Goal: Task Accomplishment & Management: Complete application form

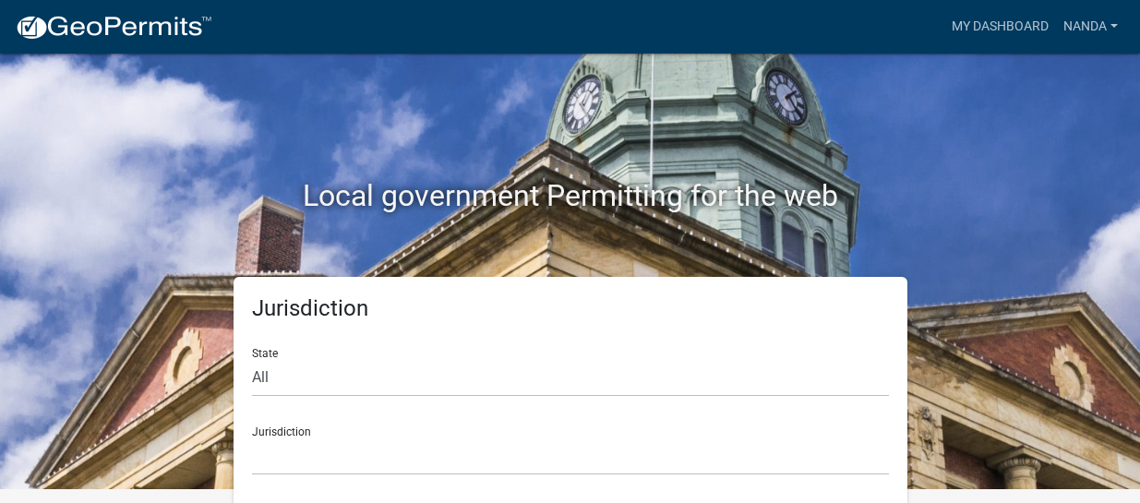
scroll to position [20, 0]
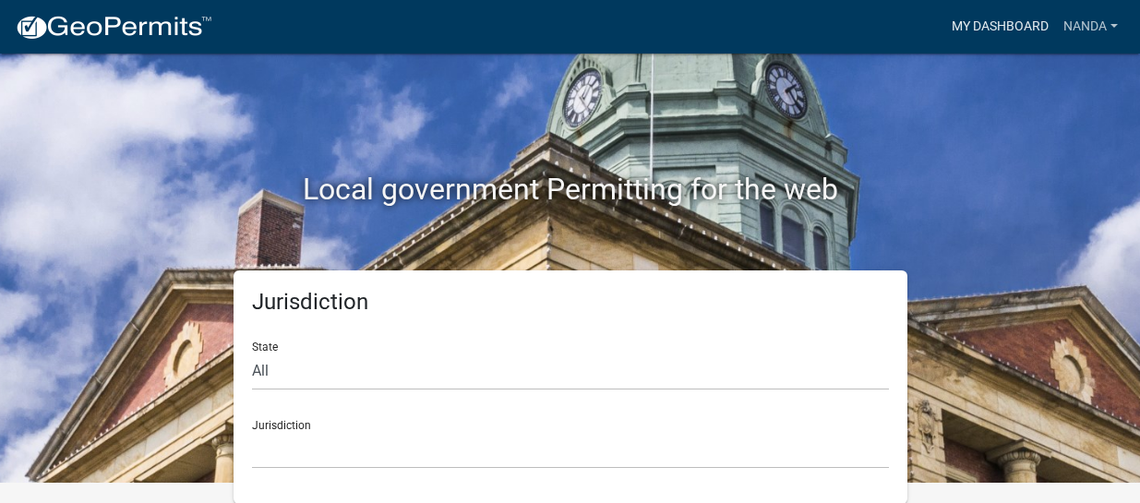
click at [990, 23] on link "My Dashboard" at bounding box center [1000, 26] width 112 height 35
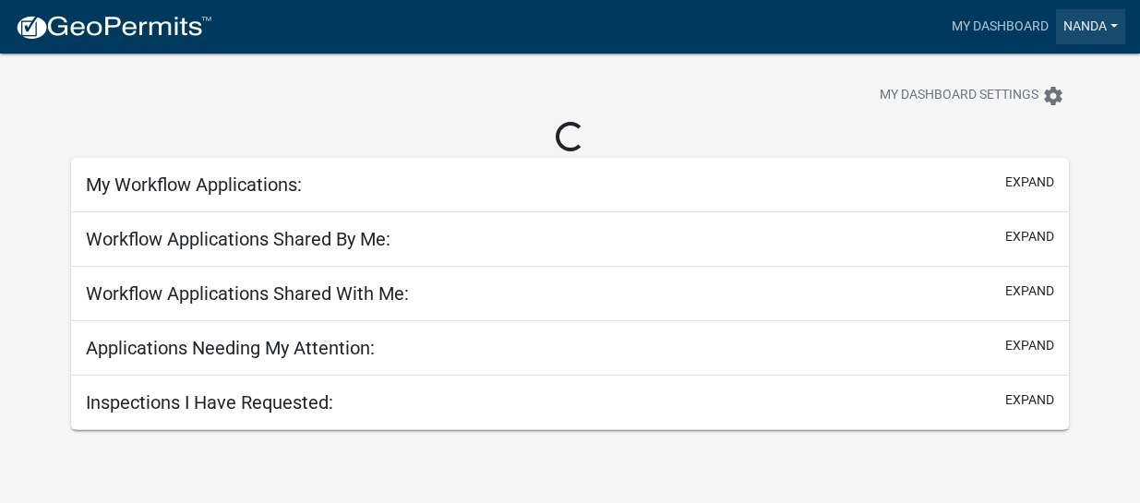
click at [1118, 20] on link "Nanda" at bounding box center [1090, 26] width 69 height 35
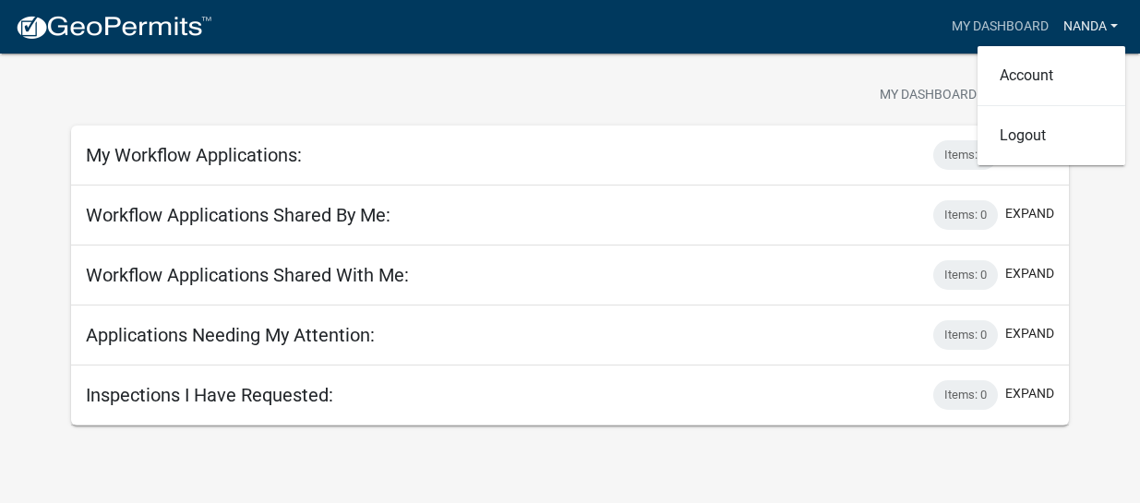
click at [1118, 20] on link "Nanda" at bounding box center [1090, 26] width 69 height 35
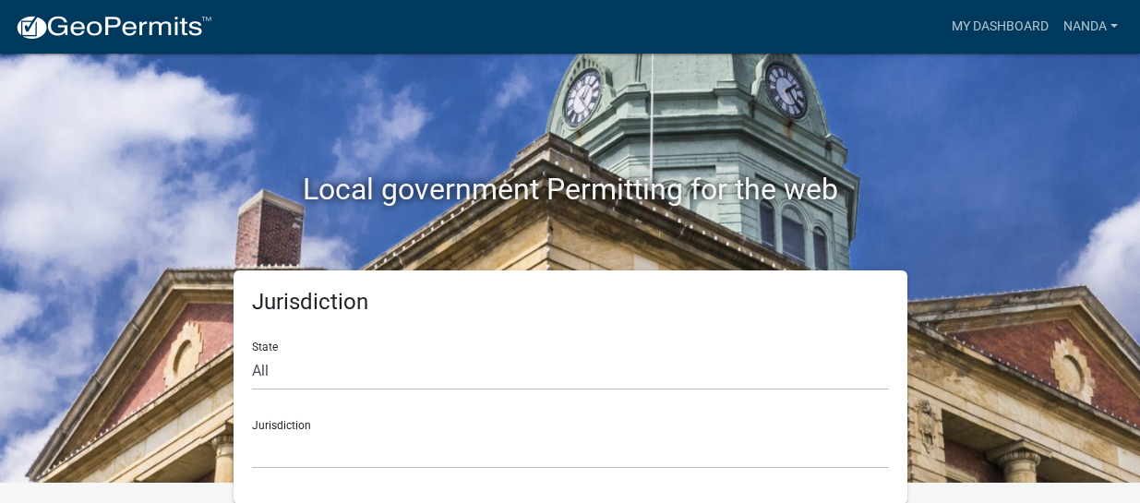
click at [437, 426] on div "Jurisdiction Custer County, Colorado Cook County, Georgia Crawford County, Geor…" at bounding box center [570, 437] width 637 height 64
click at [334, 438] on select "Custer County, Colorado Cook County, Georgia Crawford County, Georgia Gilmer Co…" at bounding box center [570, 450] width 637 height 38
click at [332, 438] on select "Custer County, Colorado Cook County, Georgia Crawford County, Georgia Gilmer Co…" at bounding box center [570, 450] width 637 height 38
click at [1017, 326] on div "Jurisdiction State All Colorado Georgia Indiana Iowa Kansas Minnesota Ohio Sout…" at bounding box center [570, 387] width 1052 height 234
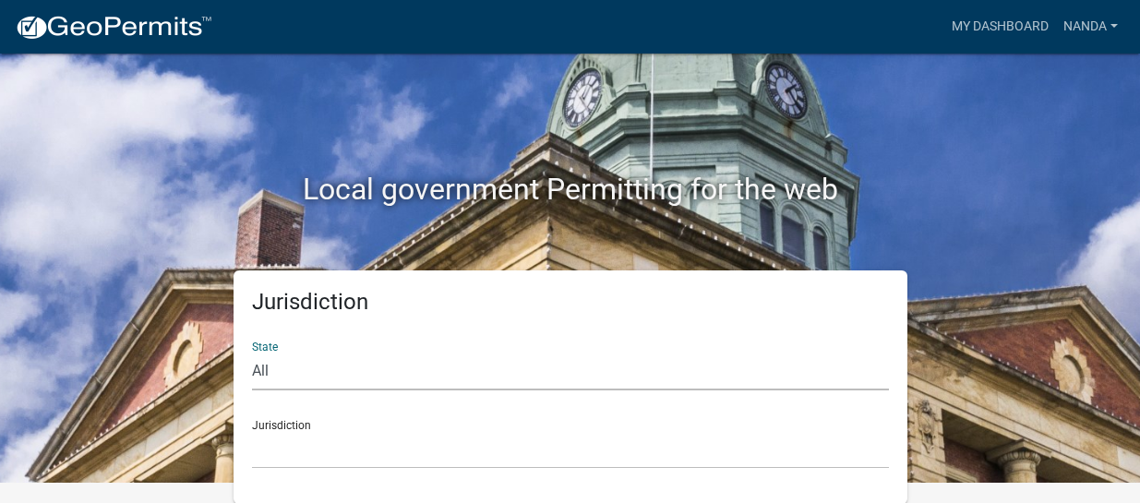
click at [319, 361] on select "All Colorado Georgia Indiana Iowa Kansas Minnesota Ohio South Carolina Wisconsin" at bounding box center [570, 372] width 637 height 38
click at [252, 353] on select "All Colorado Georgia Indiana Iowa Kansas Minnesota Ohio South Carolina Wisconsin" at bounding box center [570, 372] width 637 height 38
click at [347, 427] on div "Jurisdiction Custer County, Colorado Cook County, Georgia Crawford County, Geor…" at bounding box center [570, 437] width 637 height 64
click at [291, 451] on select "Custer County, Colorado Cook County, Georgia Crawford County, Georgia Gilmer Co…" at bounding box center [570, 450] width 637 height 38
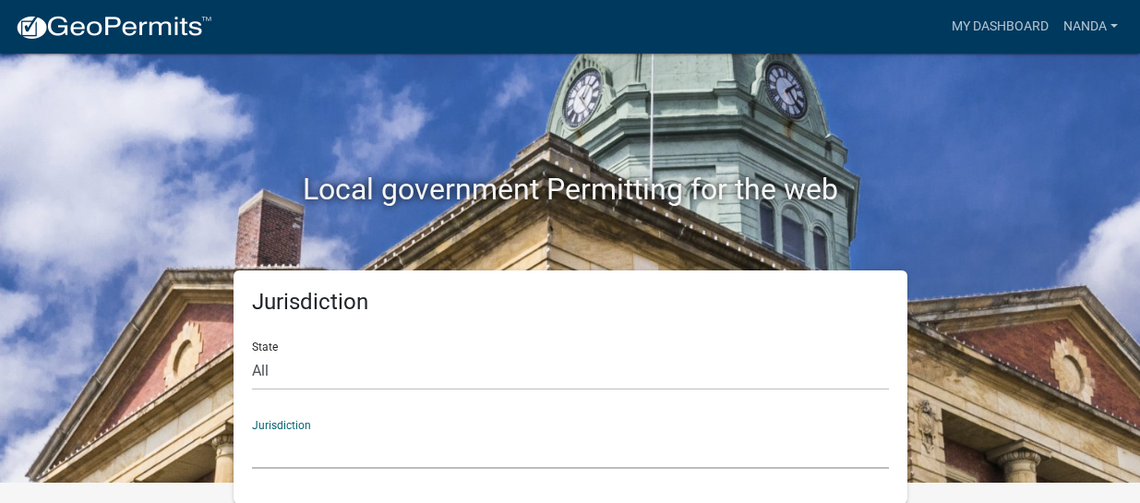
click at [291, 451] on select "Custer County, Colorado Cook County, Georgia Crawford County, Georgia Gilmer Co…" at bounding box center [570, 450] width 637 height 38
click at [291, 452] on select "Custer County, Colorado Cook County, Georgia Crawford County, Georgia Gilmer Co…" at bounding box center [570, 450] width 637 height 38
click at [286, 462] on select "Custer County, Colorado Cook County, Georgia Crawford County, Georgia Gilmer Co…" at bounding box center [570, 450] width 637 height 38
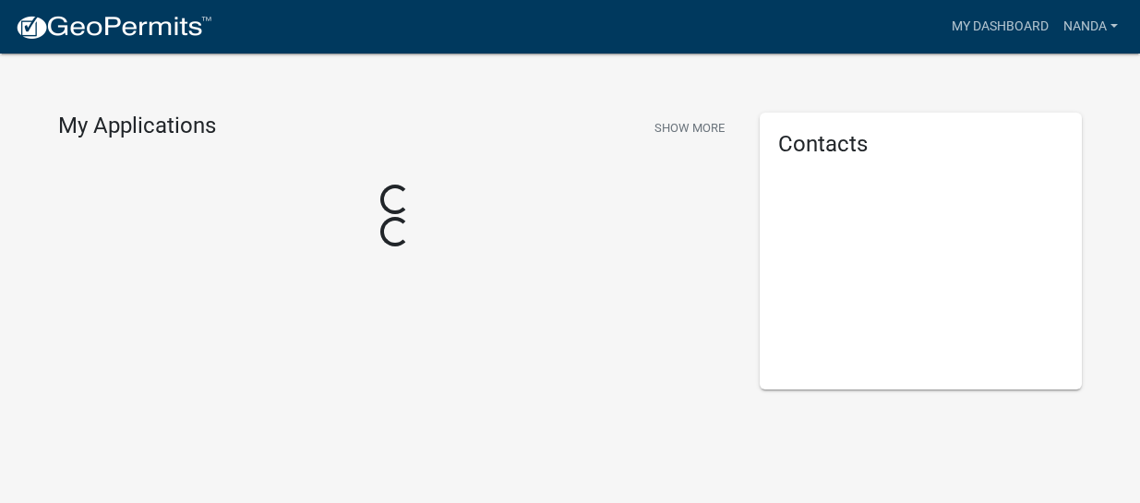
click at [1030, 220] on div "Contacts" at bounding box center [921, 251] width 323 height 277
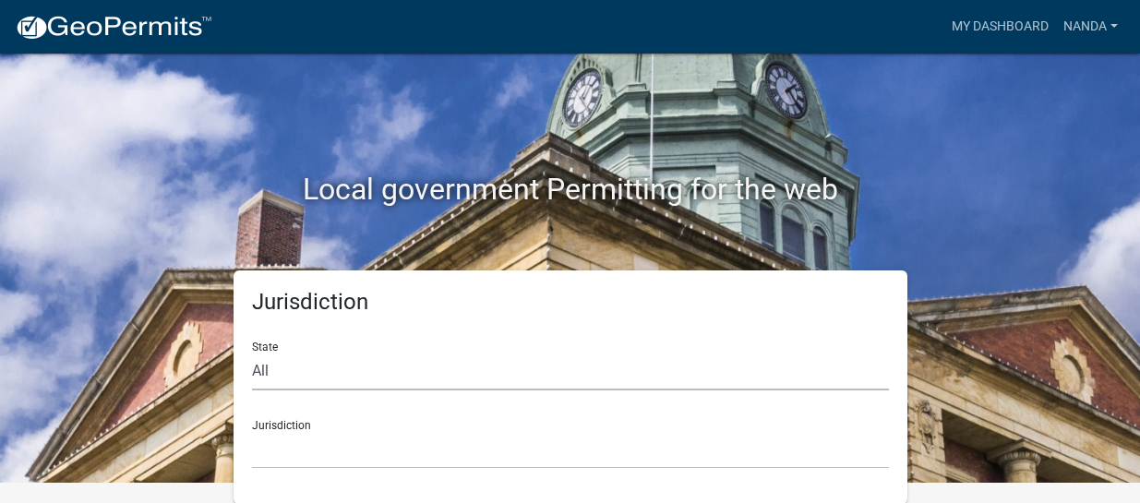
click at [435, 358] on select "All Colorado Georgia Indiana Iowa Kansas Minnesota Ohio South Carolina Wisconsin" at bounding box center [570, 372] width 637 height 38
click at [252, 353] on select "All Colorado Georgia Indiana Iowa Kansas Minnesota Ohio South Carolina Wisconsin" at bounding box center [570, 372] width 637 height 38
click at [1092, 29] on link "Nanda" at bounding box center [1090, 26] width 69 height 35
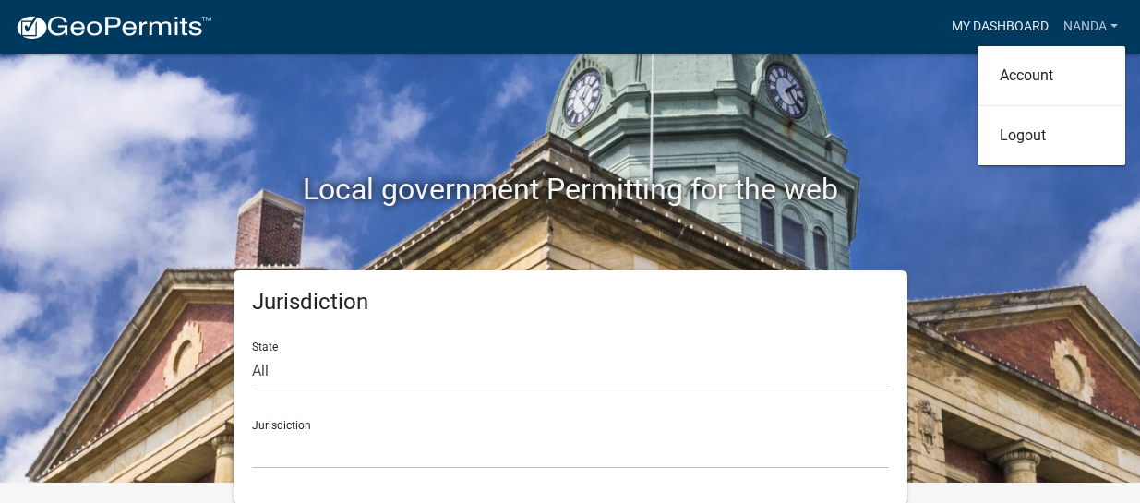
click at [946, 30] on link "My Dashboard" at bounding box center [1000, 26] width 112 height 35
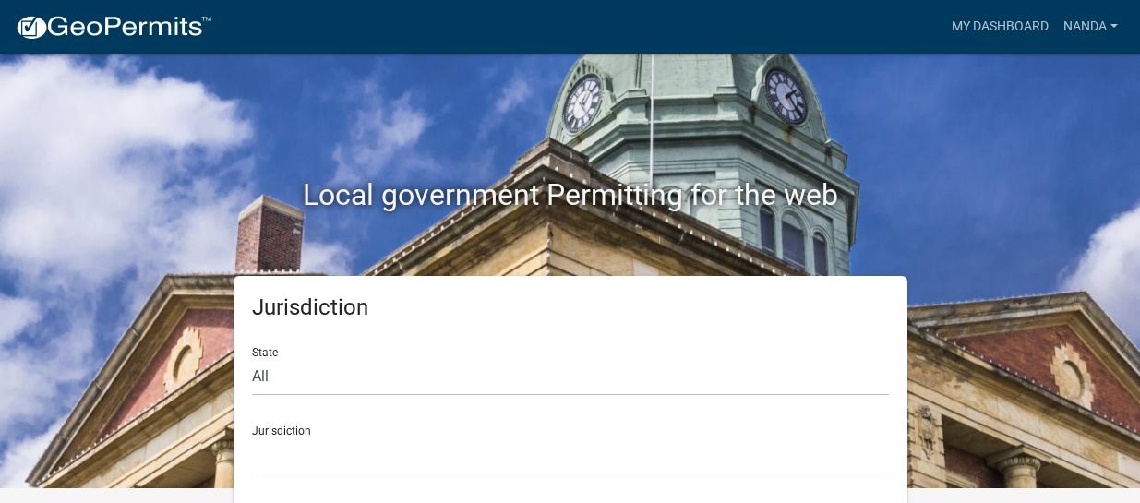
scroll to position [20, 0]
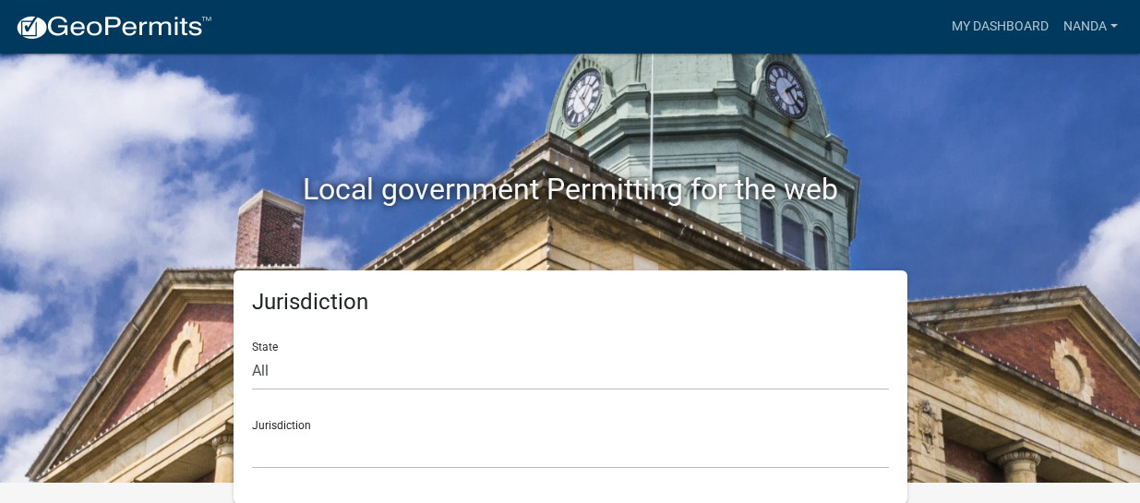
click at [405, 348] on div "State All Colorado Georgia Indiana Iowa Kansas Minnesota Ohio South Carolina Wi…" at bounding box center [570, 359] width 637 height 64
click at [395, 376] on select "All Colorado Georgia Indiana Iowa Kansas Minnesota Ohio South Carolina Wisconsin" at bounding box center [570, 372] width 637 height 38
click at [115, 291] on div "Jurisdiction State All Colorado Georgia Indiana Iowa Kansas Minnesota Ohio Sout…" at bounding box center [570, 387] width 1052 height 234
click at [314, 441] on select "Custer County, Colorado Cook County, Georgia Crawford County, Georgia Gilmer Co…" at bounding box center [570, 450] width 637 height 38
click at [991, 144] on div "Local government Permitting for the web" at bounding box center [570, 151] width 1052 height 236
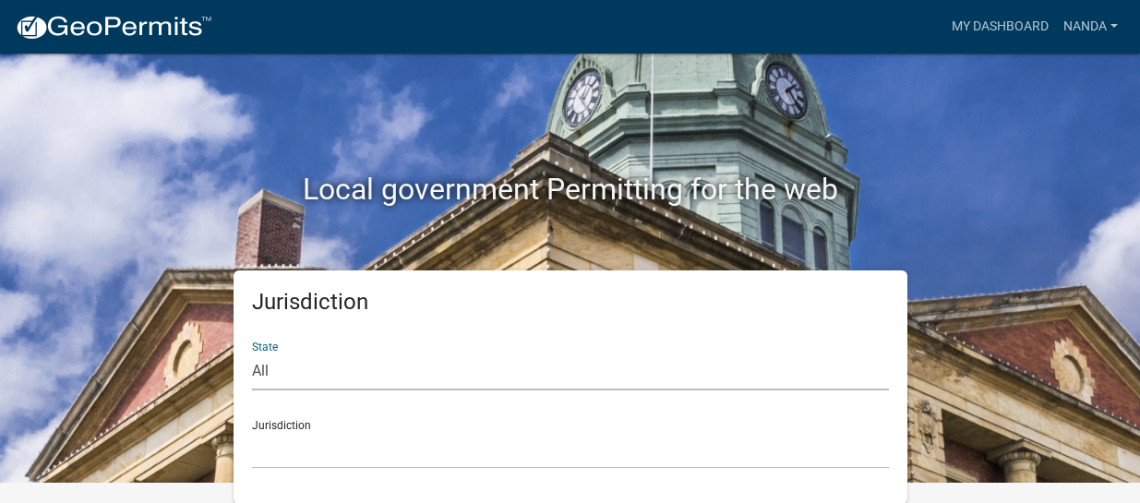
click at [273, 369] on select "All Colorado Georgia Indiana Iowa Kansas Minnesota Ohio South Carolina Wisconsin" at bounding box center [570, 372] width 637 height 38
click at [252, 353] on select "All Colorado Georgia Indiana Iowa Kansas Minnesota Ohio South Carolina Wisconsin" at bounding box center [570, 372] width 637 height 38
click at [344, 427] on div "Jurisdiction Lyon County, Kansas" at bounding box center [570, 437] width 637 height 64
click at [299, 370] on select "All Colorado Georgia Indiana Iowa Kansas Minnesota Ohio South Carolina Wisconsin" at bounding box center [570, 372] width 637 height 38
select select "[US_STATE]"
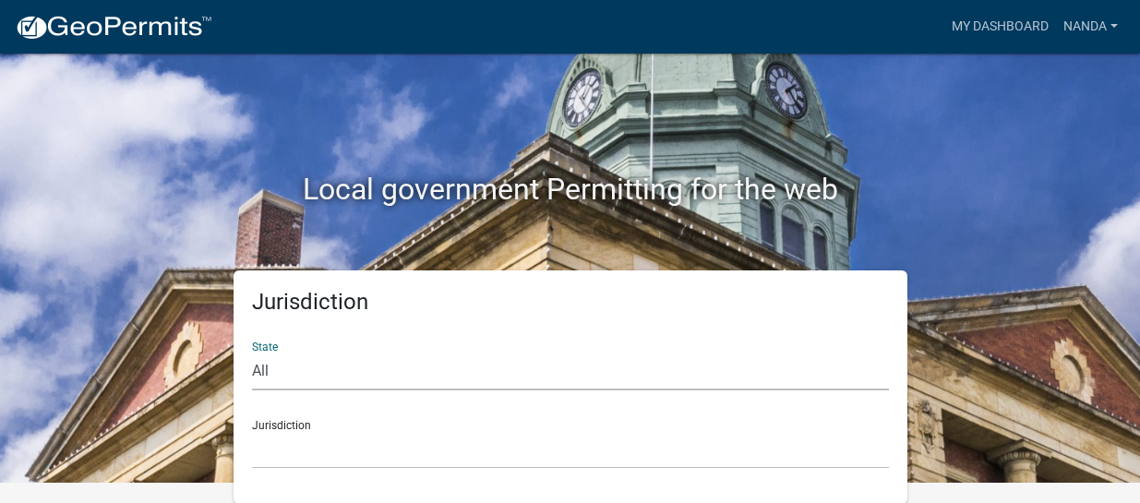
click at [252, 353] on select "All Colorado Georgia Indiana Iowa Kansas Minnesota Ohio South Carolina Wisconsin" at bounding box center [570, 372] width 637 height 38
click at [383, 436] on select "Boone County, Iowa Butler County, Iowa Cerro Gordo County, Iowa City of Harlan,…" at bounding box center [570, 450] width 637 height 38
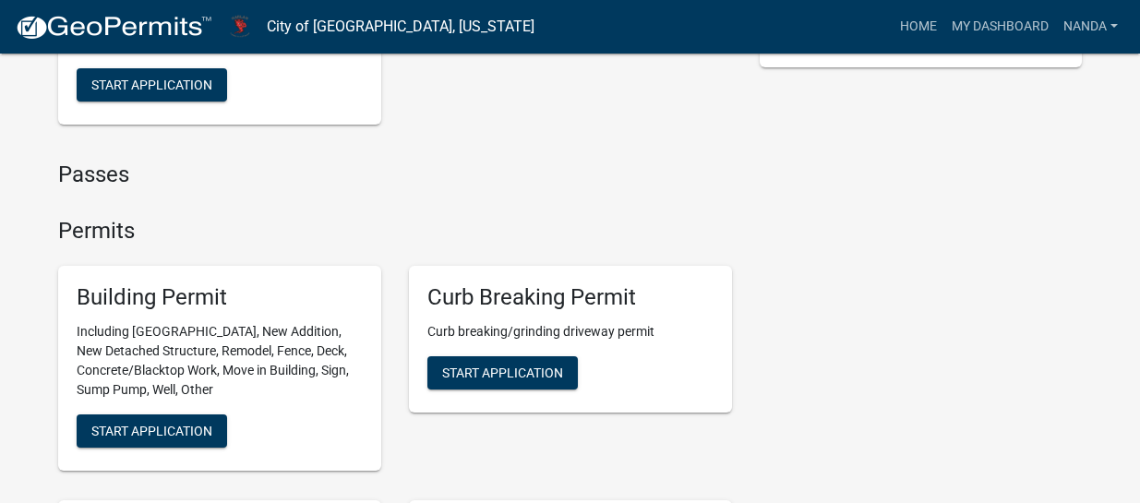
scroll to position [376, 0]
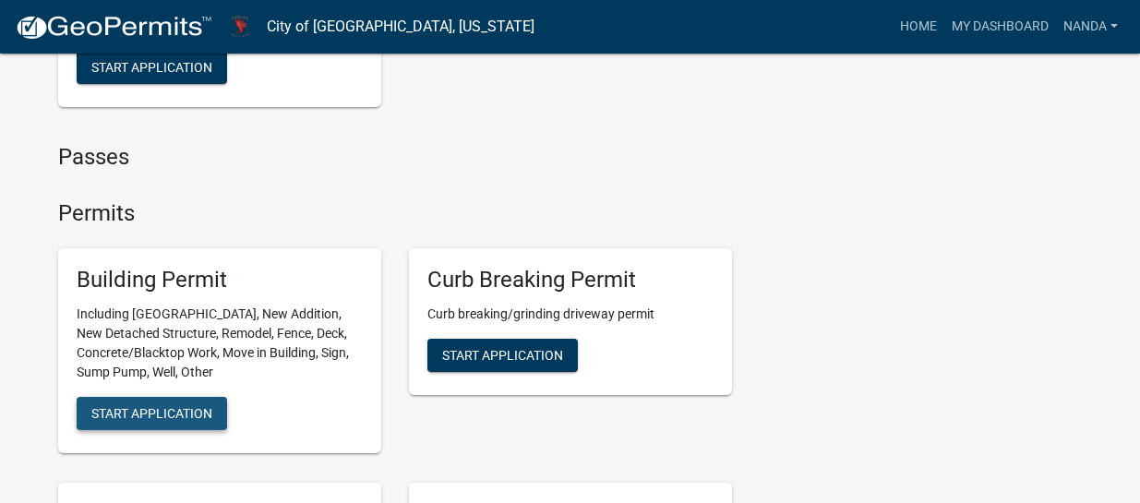
click at [159, 406] on span "Start Application" at bounding box center [151, 413] width 121 height 15
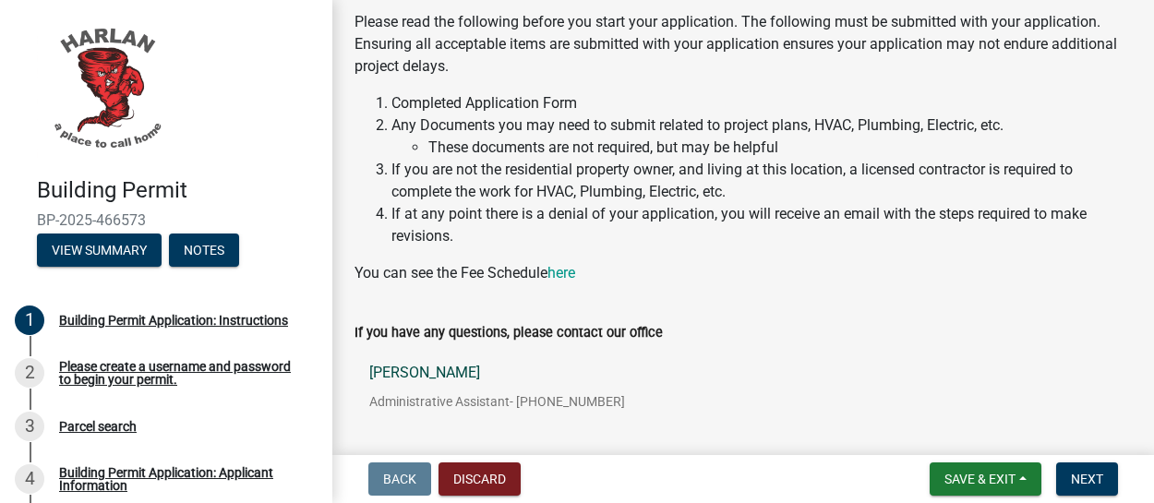
scroll to position [121, 0]
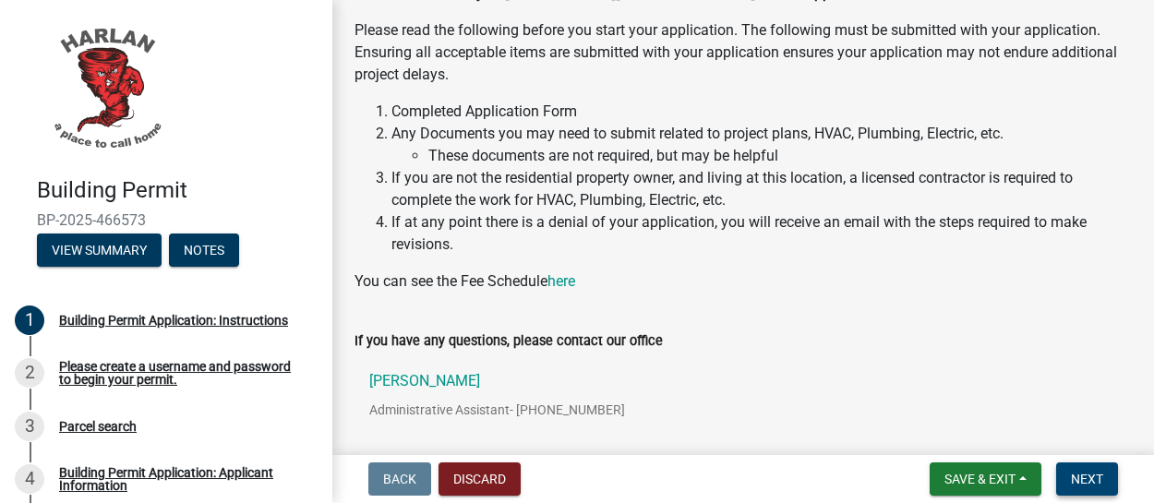
click at [1088, 477] on span "Next" at bounding box center [1087, 479] width 32 height 15
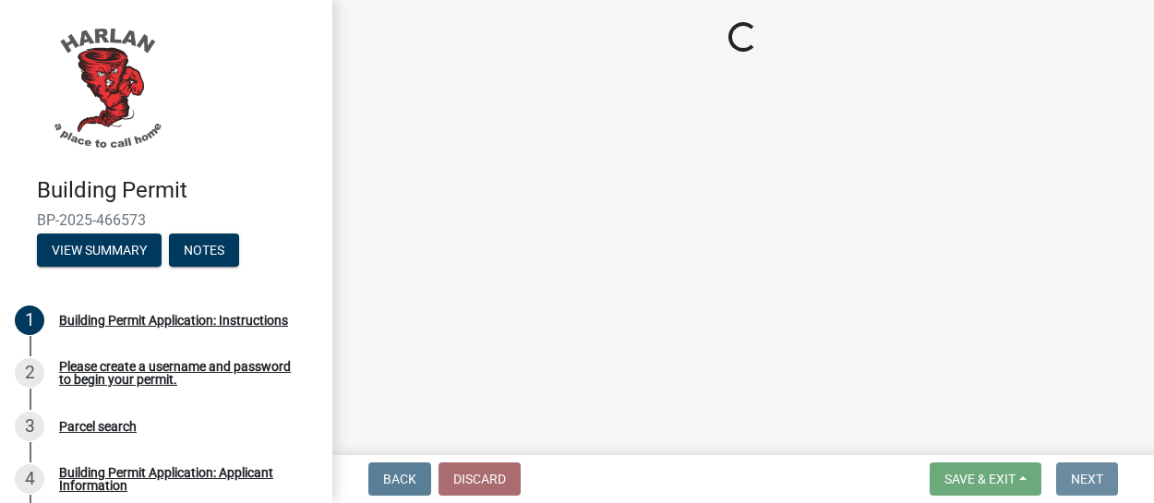
scroll to position [0, 0]
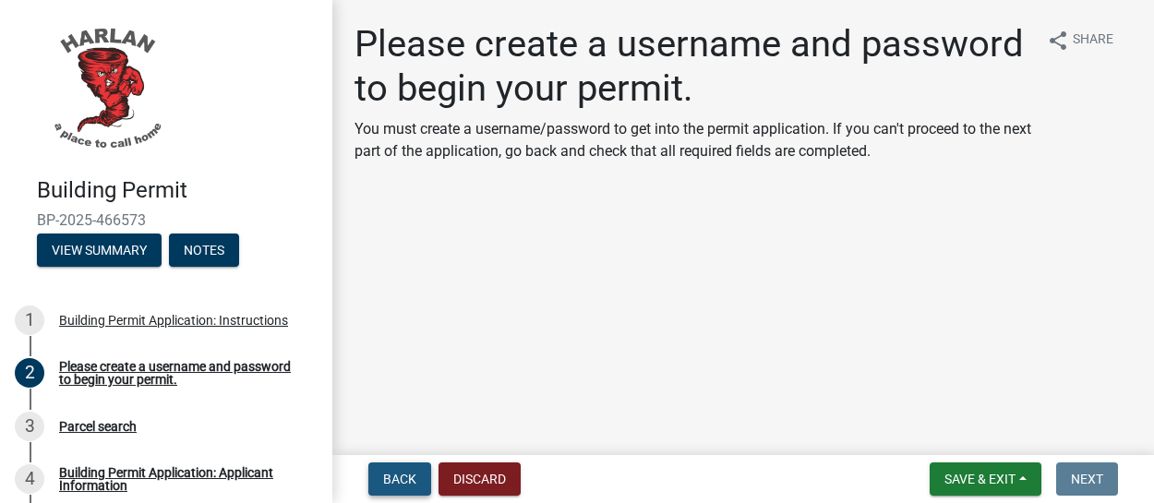
click at [389, 475] on span "Back" at bounding box center [399, 479] width 33 height 15
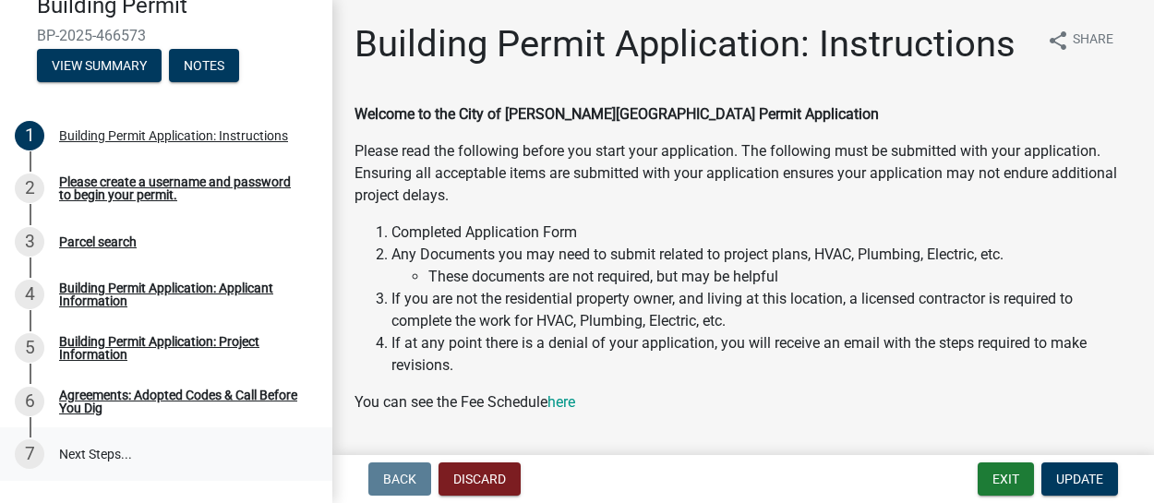
scroll to position [293, 0]
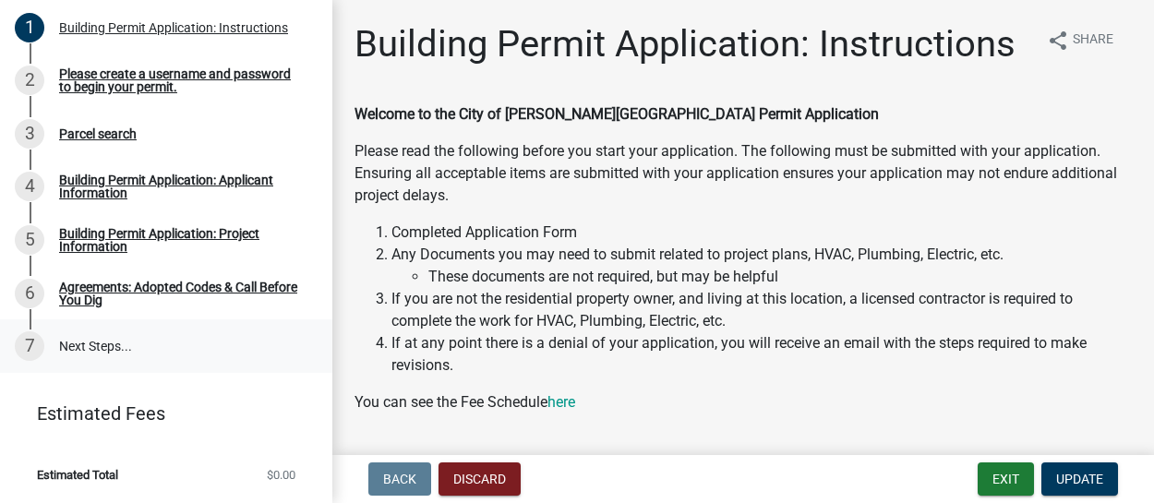
click at [115, 346] on link "7 Next Steps..." at bounding box center [166, 346] width 332 height 54
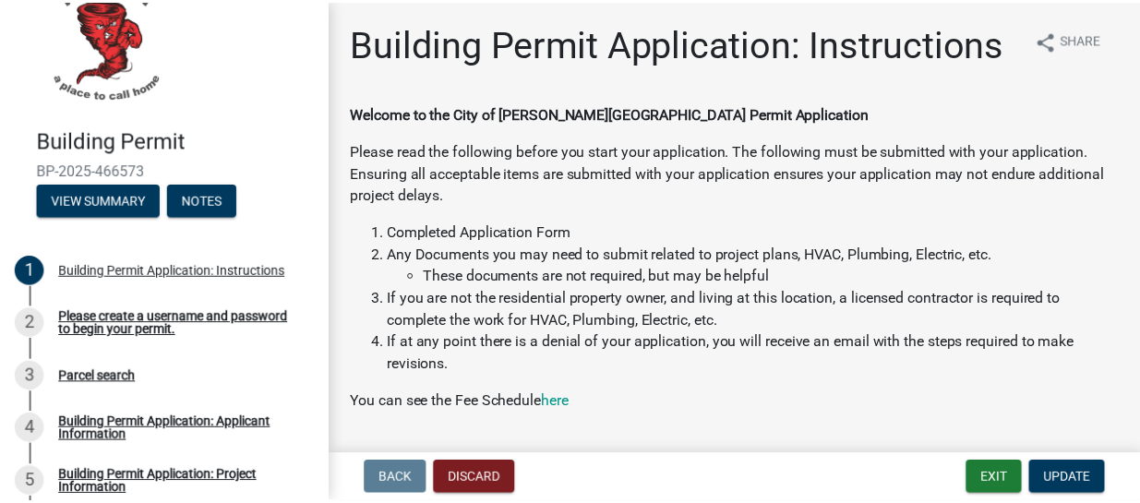
scroll to position [16, 0]
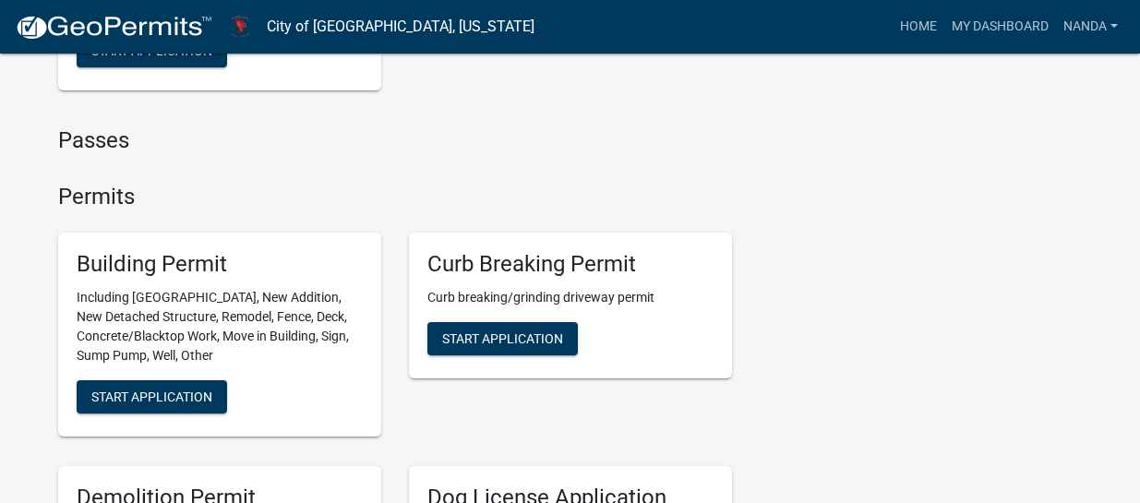
scroll to position [554, 0]
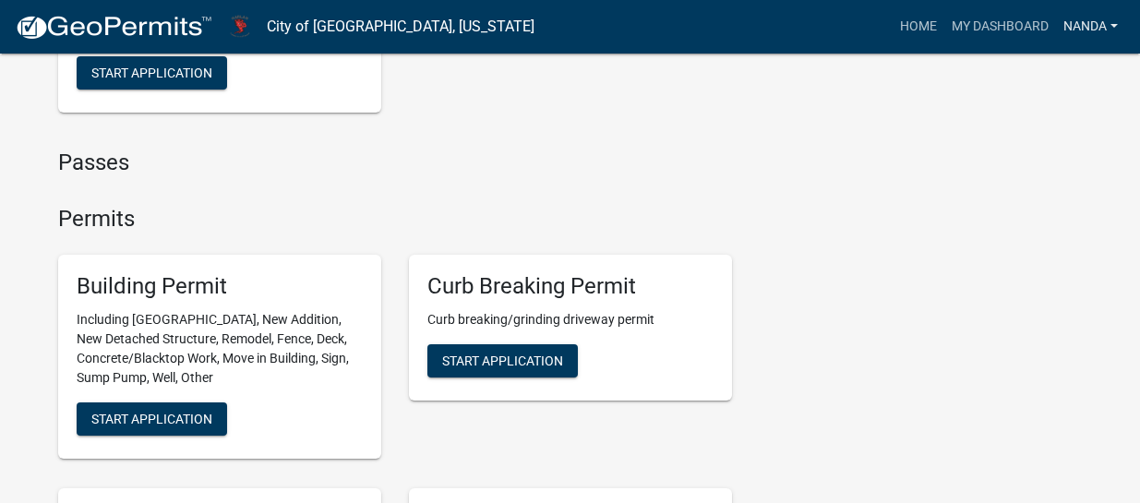
click at [1116, 19] on link "Nanda" at bounding box center [1090, 26] width 69 height 35
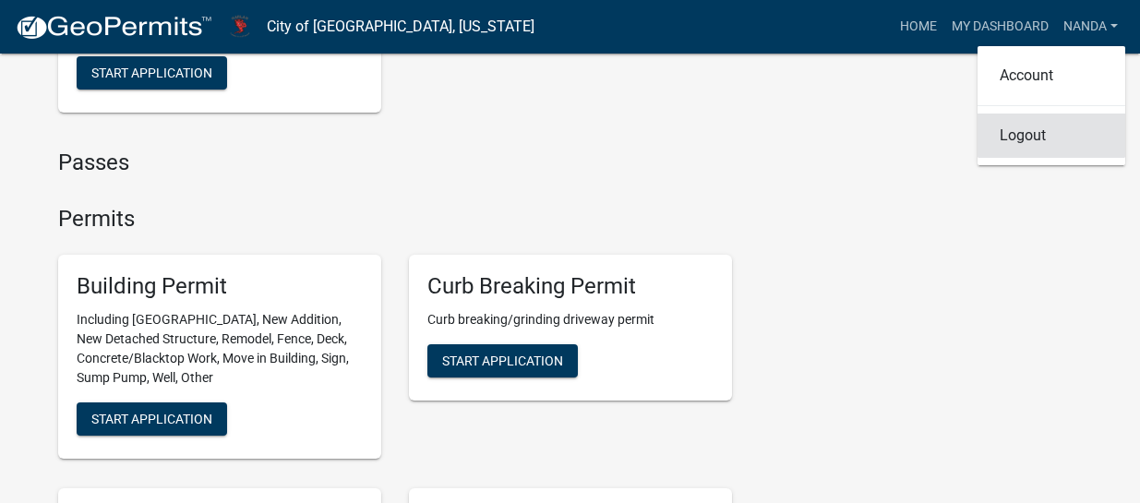
click at [1022, 133] on link "Logout" at bounding box center [1052, 136] width 148 height 44
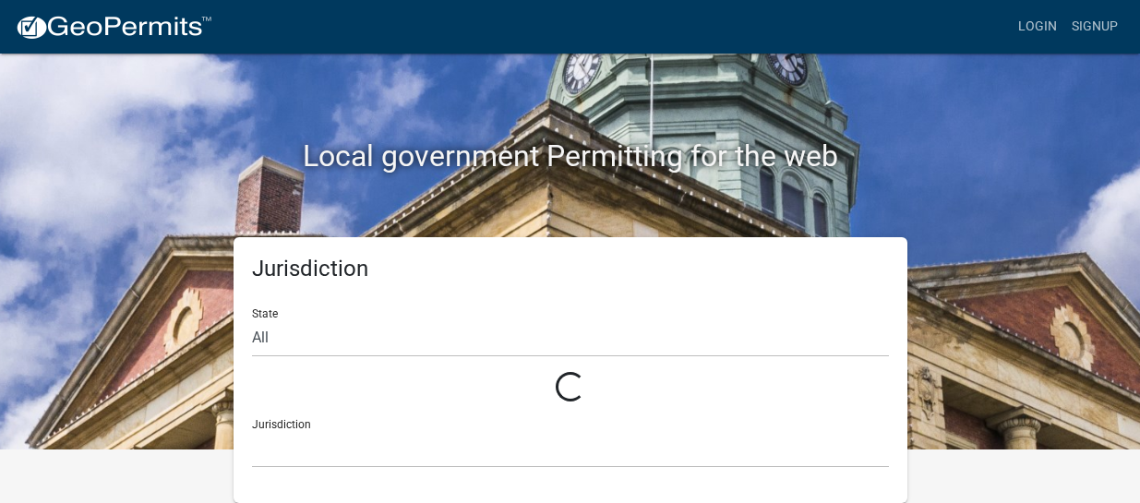
scroll to position [20, 0]
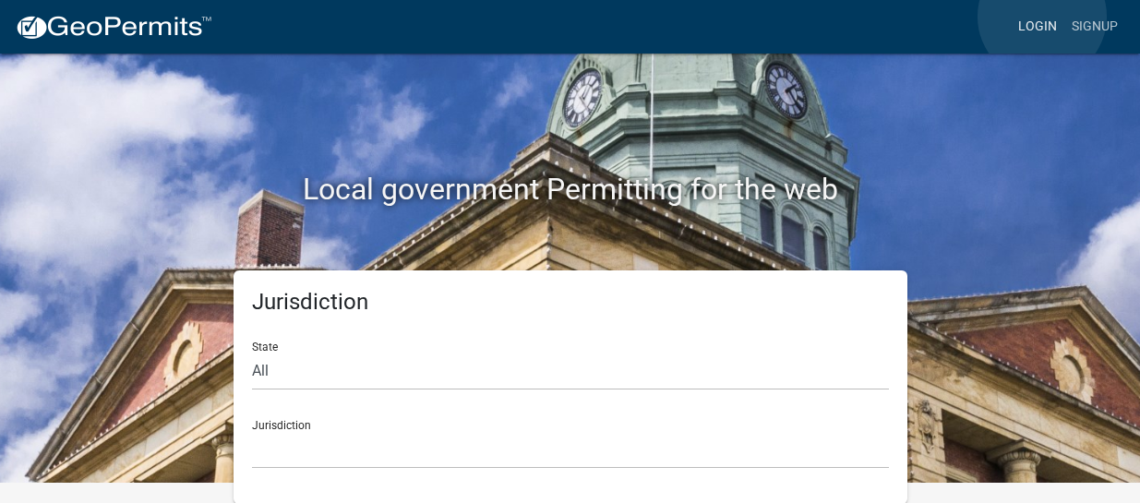
click at [1041, 17] on link "Login" at bounding box center [1038, 26] width 54 height 35
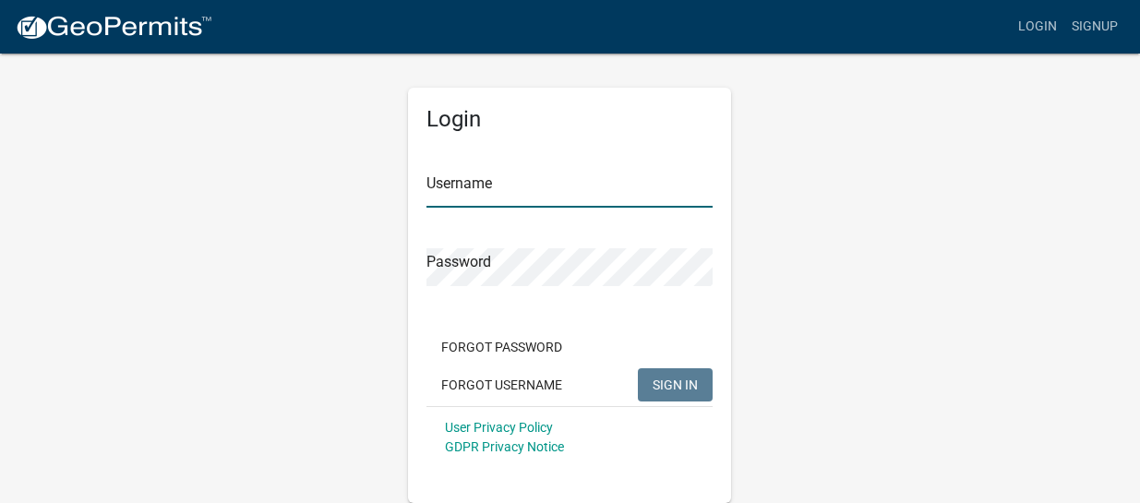
type input "nanda"
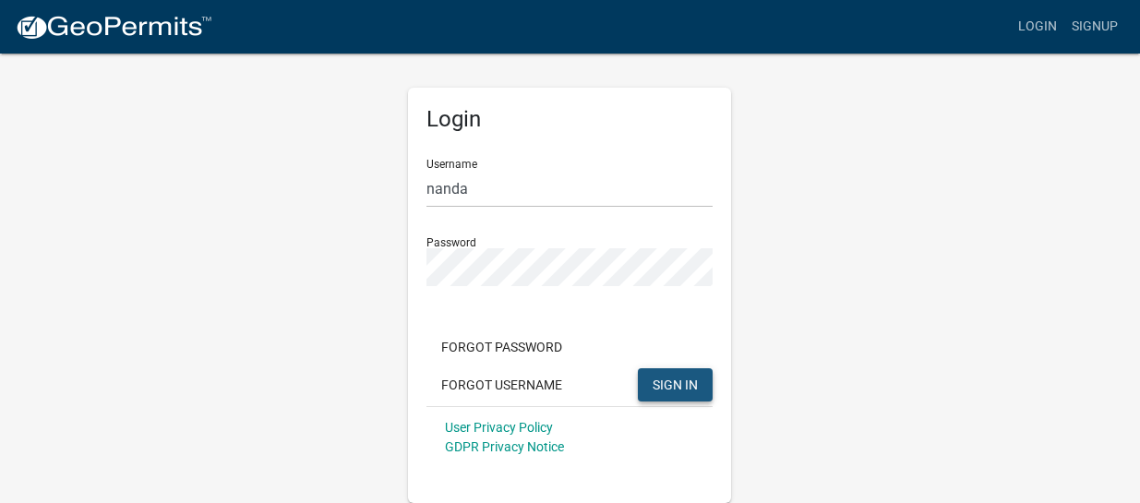
click at [682, 382] on span "SIGN IN" at bounding box center [675, 384] width 45 height 15
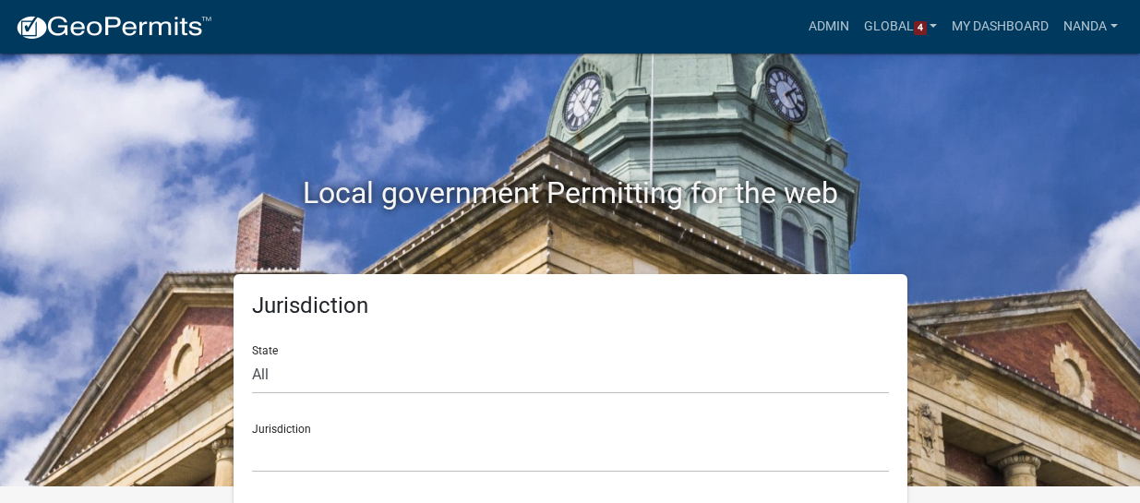
scroll to position [20, 0]
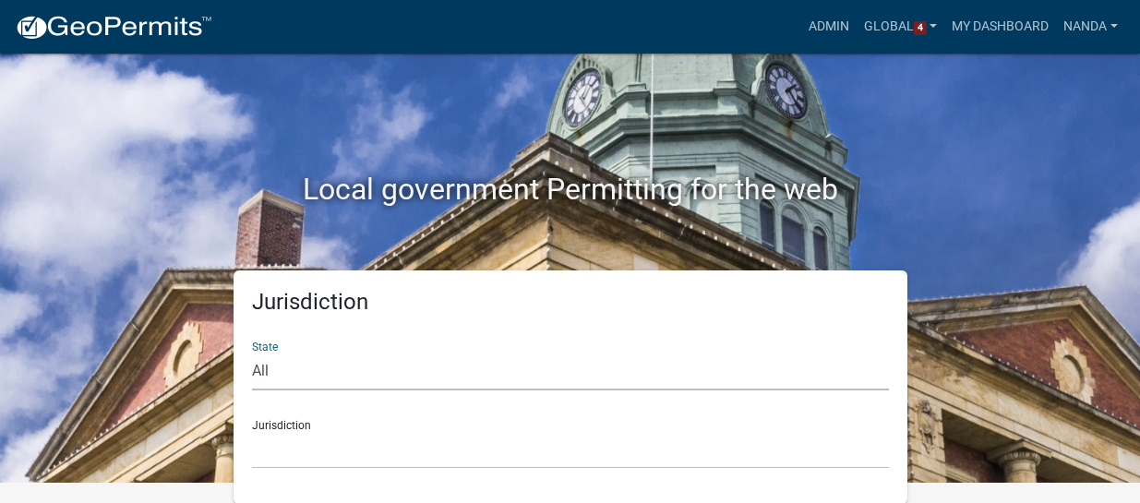
click at [370, 365] on select "All Colorado Georgia Indiana Iowa Kansas Minnesota Ohio South Carolina Wisconsi…" at bounding box center [570, 372] width 637 height 38
click at [1074, 177] on h2 "Local government Permitting for the web" at bounding box center [570, 189] width 1025 height 35
click at [813, 19] on link "Admin" at bounding box center [828, 26] width 55 height 35
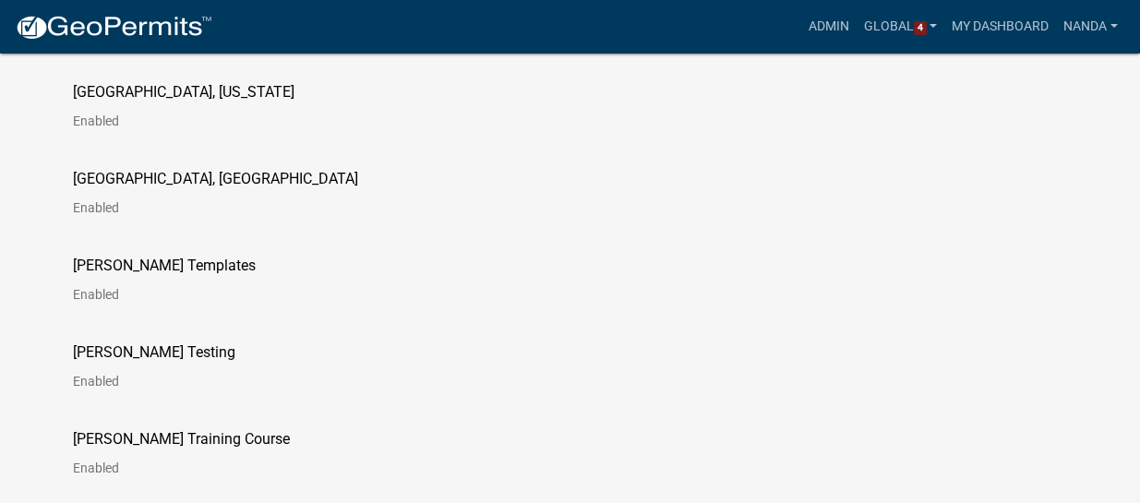
scroll to position [3046, 0]
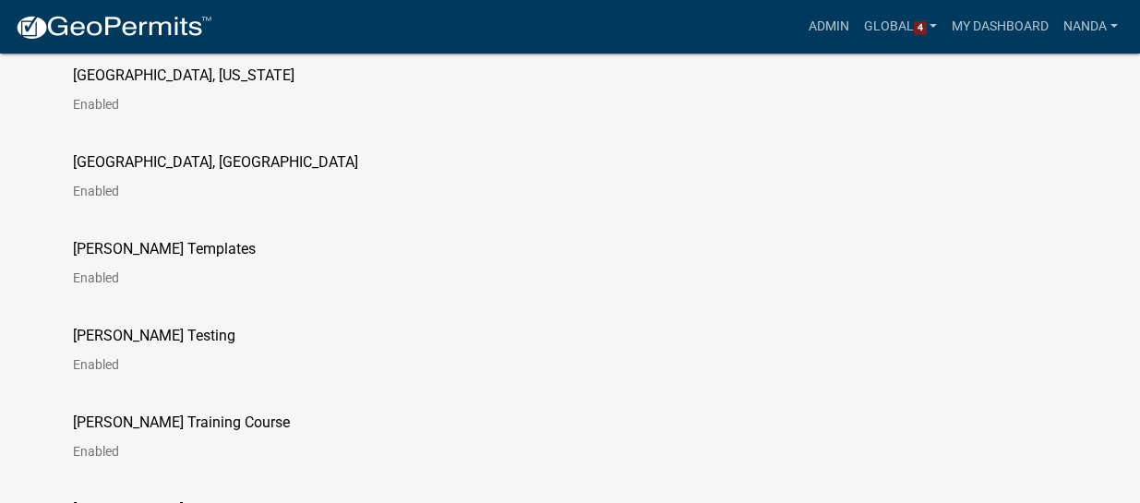
click at [119, 338] on p "[PERSON_NAME] Testing" at bounding box center [154, 336] width 162 height 15
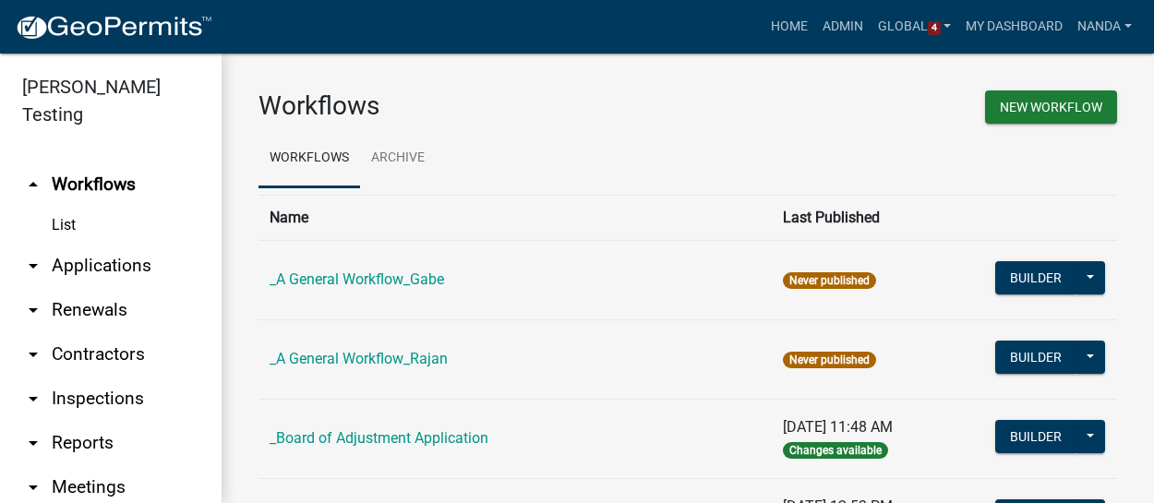
click at [741, 181] on ul "Workflows Archive" at bounding box center [687, 158] width 859 height 58
click at [841, 31] on link "Admin" at bounding box center [842, 26] width 55 height 35
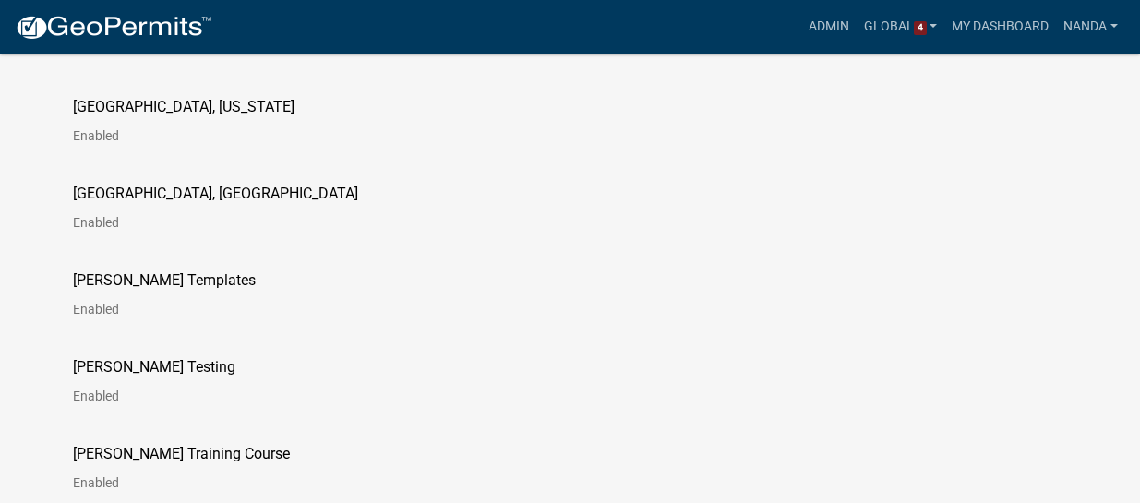
scroll to position [3046, 0]
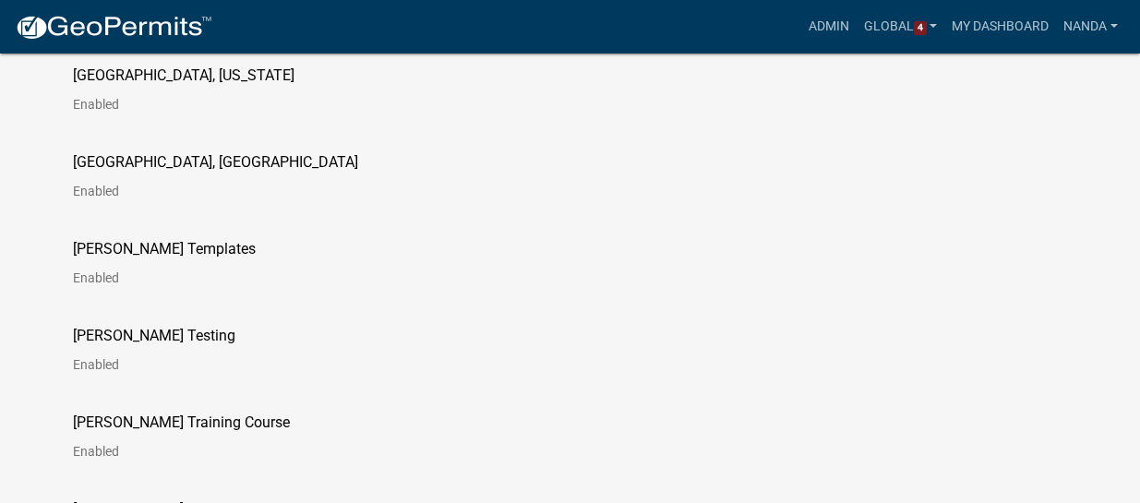
click at [98, 339] on p "[PERSON_NAME] Testing" at bounding box center [154, 336] width 162 height 15
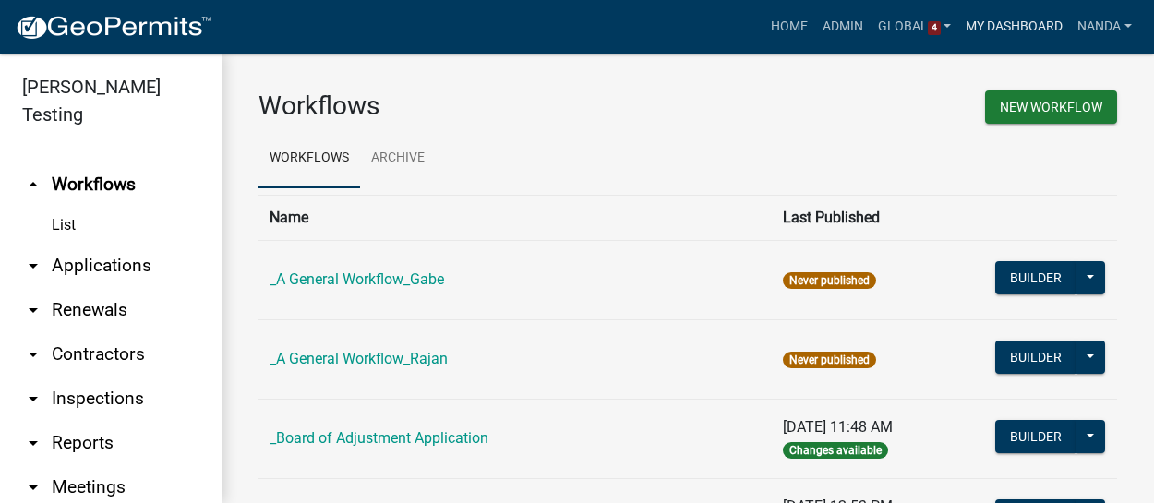
click at [1020, 30] on link "My Dashboard" at bounding box center [1014, 26] width 112 height 35
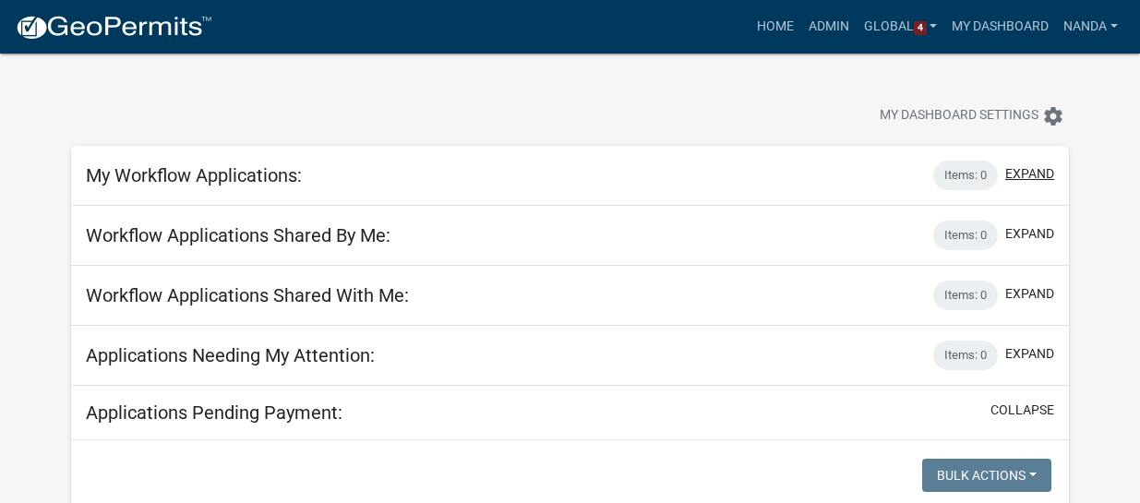
click at [1040, 173] on button "expand" at bounding box center [1029, 173] width 49 height 19
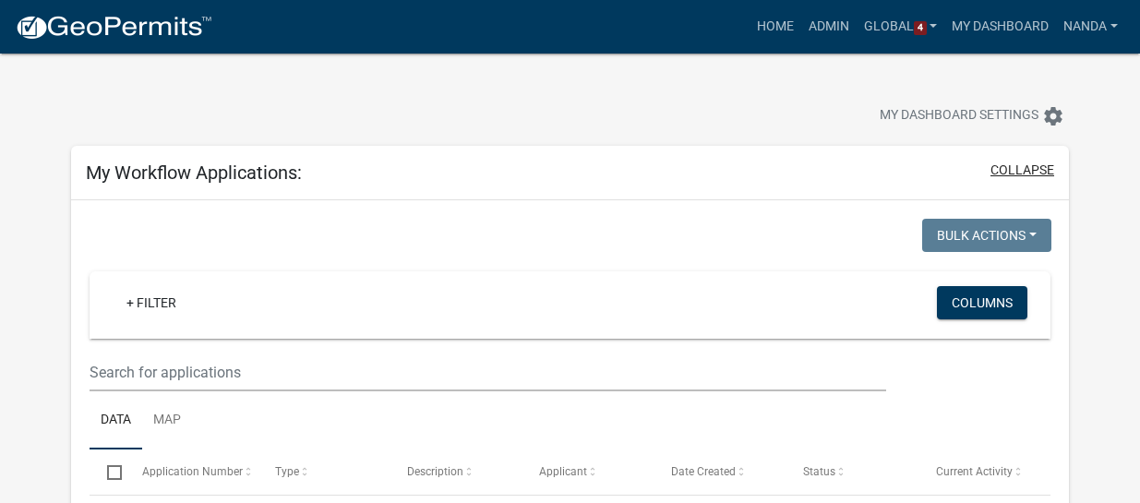
click at [1011, 173] on button "collapse" at bounding box center [1023, 170] width 64 height 19
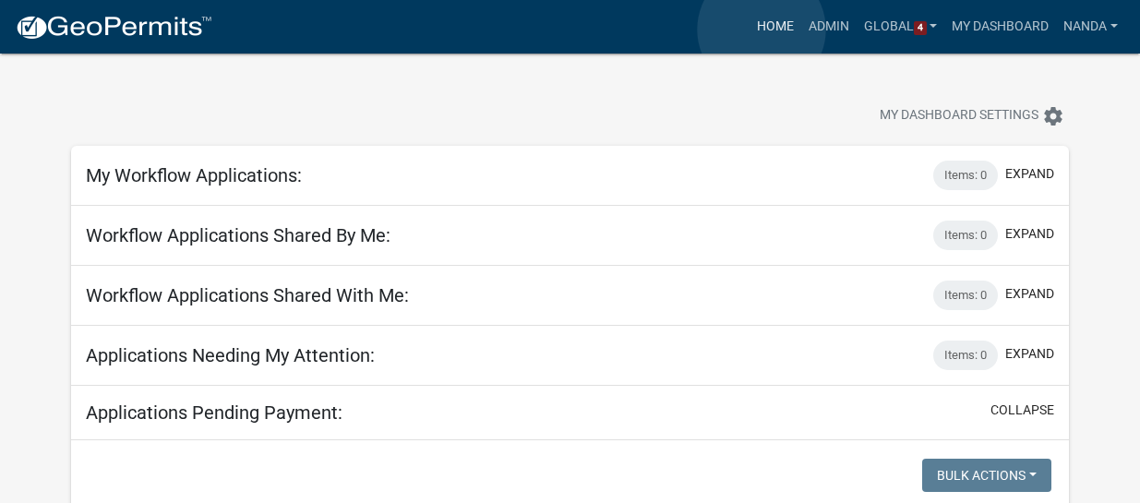
click at [762, 30] on link "Home" at bounding box center [776, 26] width 52 height 35
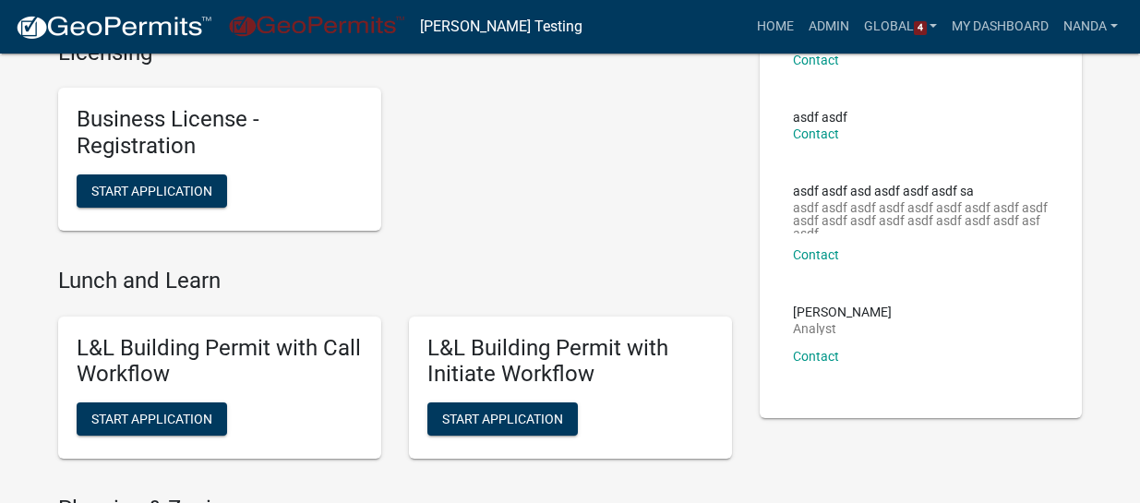
scroll to position [218, 0]
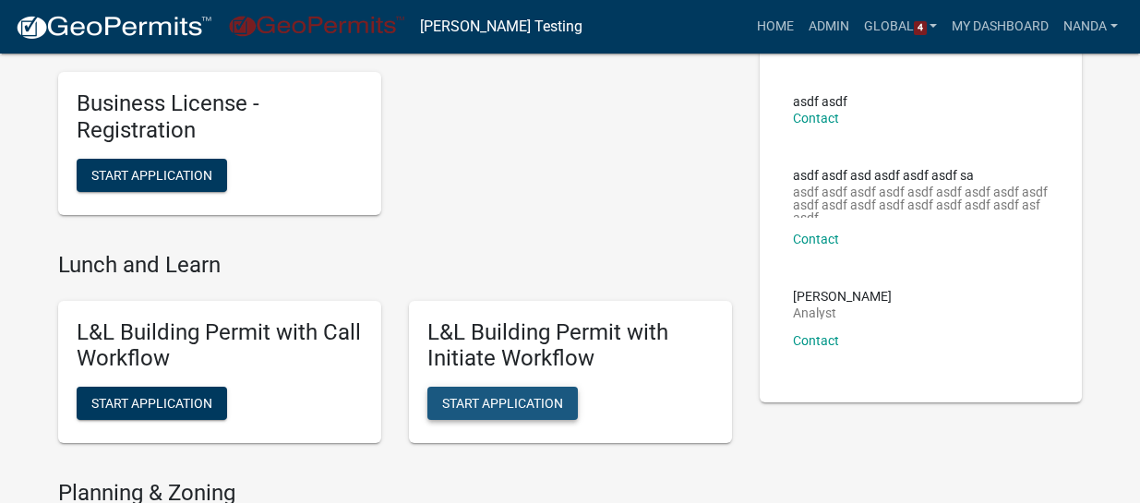
click at [488, 405] on span "Start Application" at bounding box center [502, 403] width 121 height 15
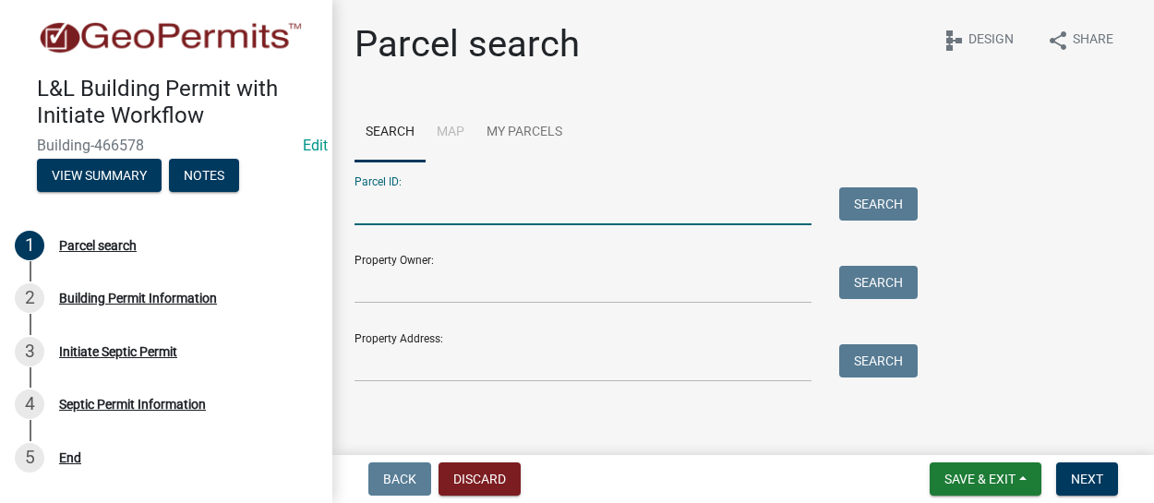
click at [592, 188] on input "Parcel ID:" at bounding box center [582, 206] width 457 height 38
click at [434, 197] on input "Parcel ID:" at bounding box center [582, 206] width 457 height 38
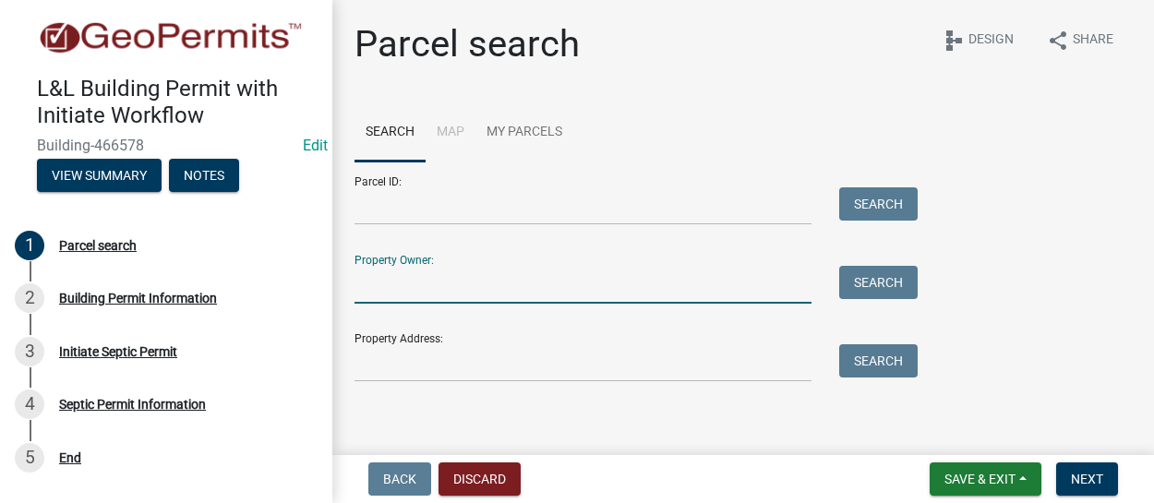
click at [569, 282] on input "Property Owner:" at bounding box center [582, 285] width 457 height 38
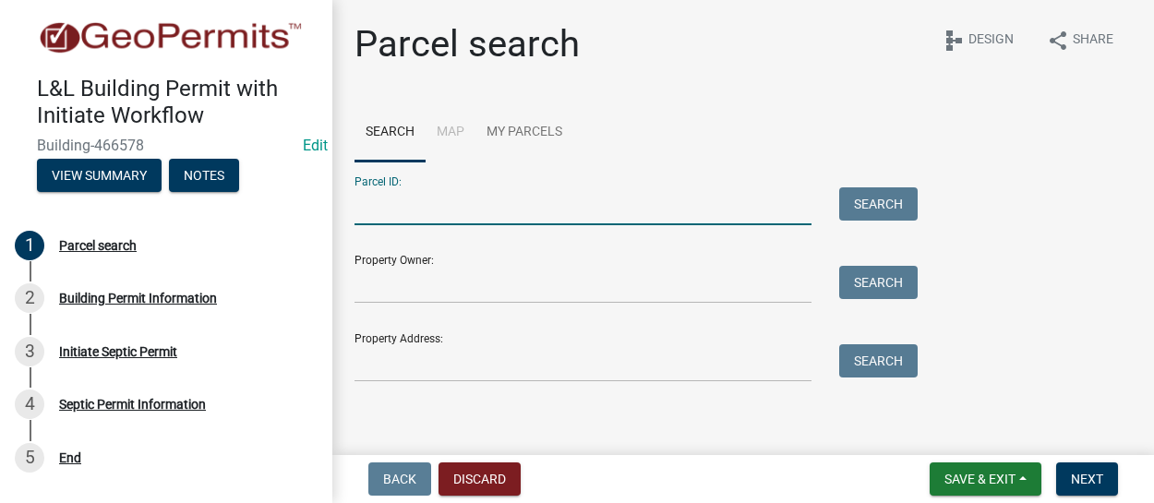
click at [398, 215] on input "Parcel ID:" at bounding box center [582, 206] width 457 height 38
click at [899, 201] on button "Search" at bounding box center [878, 203] width 78 height 33
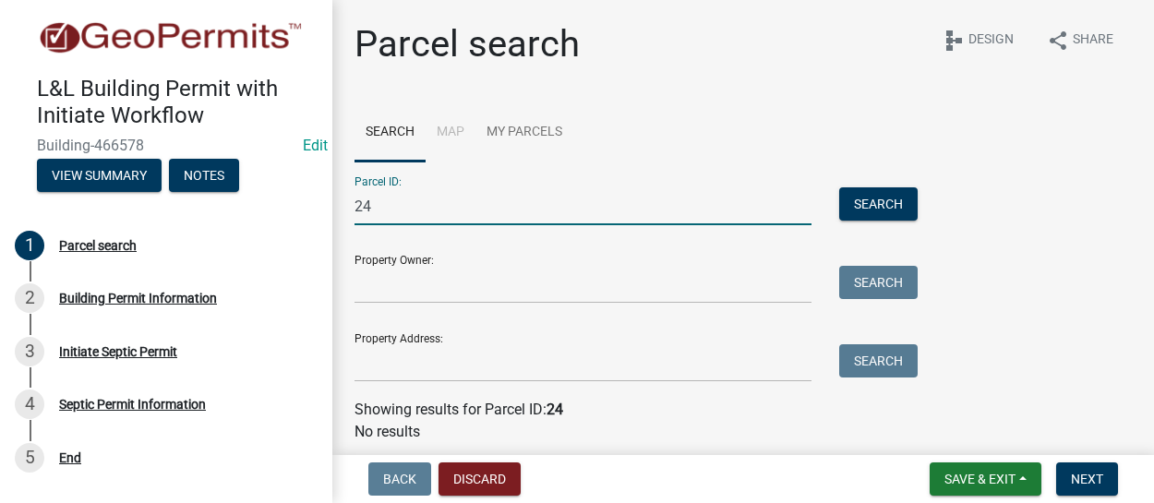
click at [389, 212] on input "24" at bounding box center [582, 206] width 457 height 38
type input "2"
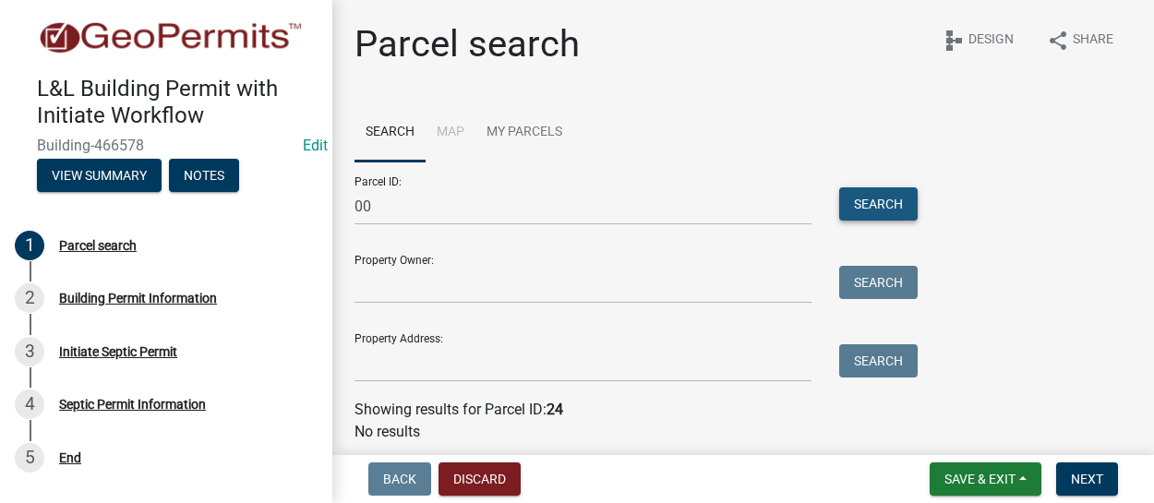
click at [869, 207] on button "Search" at bounding box center [878, 203] width 78 height 33
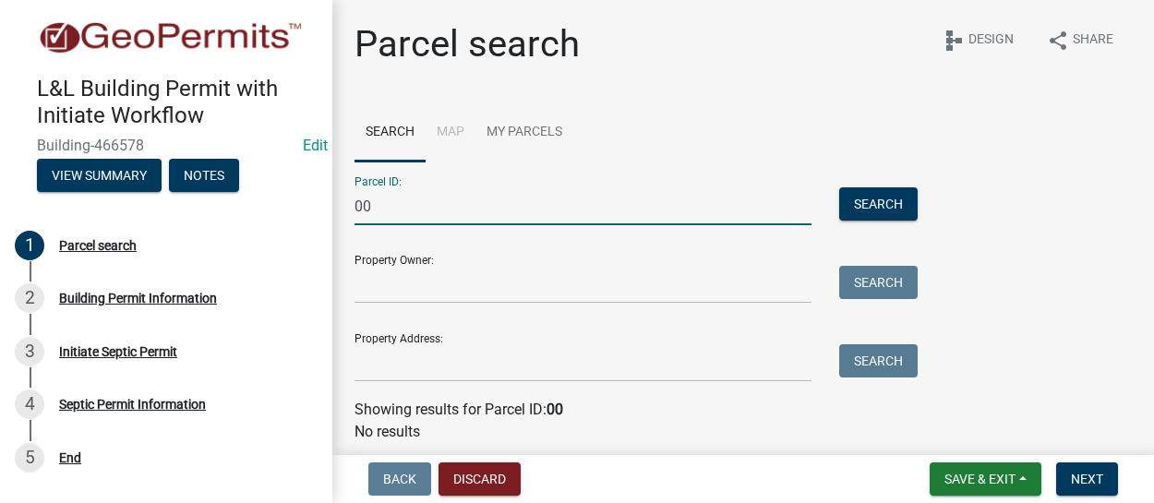
click at [380, 216] on input "00" at bounding box center [582, 206] width 457 height 38
type input "0"
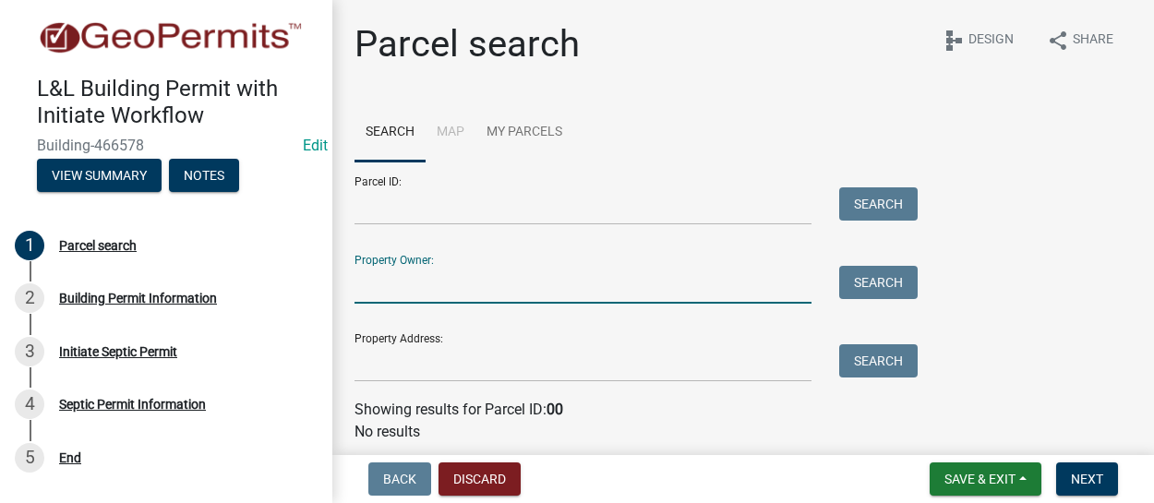
click at [394, 281] on input "Property Owner:" at bounding box center [582, 285] width 457 height 38
type input "k"
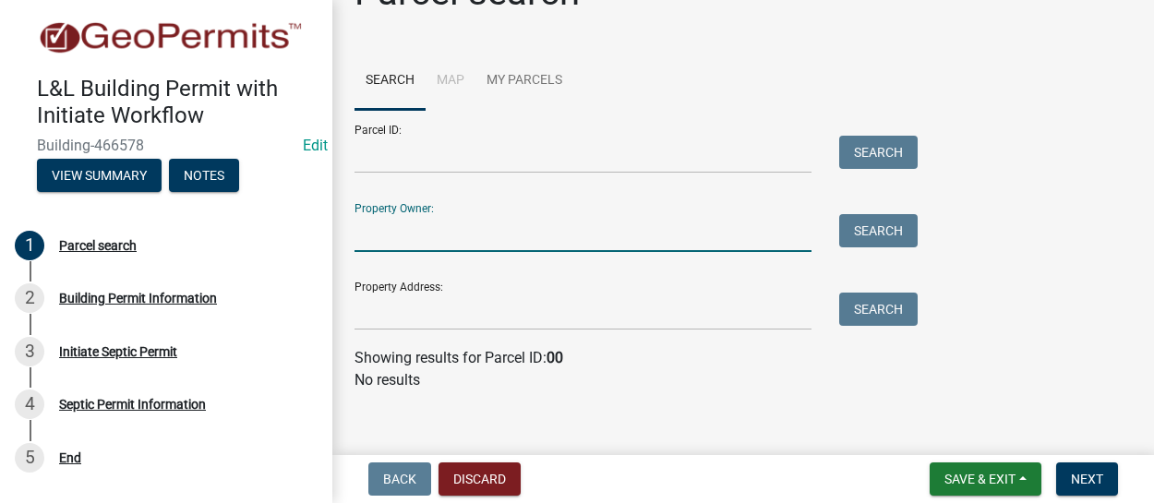
scroll to position [67, 0]
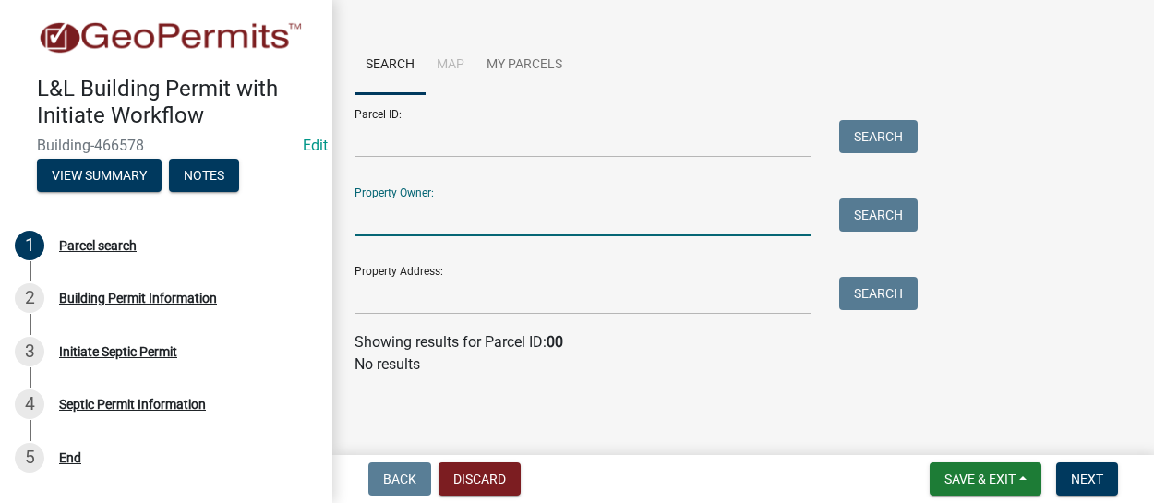
click at [406, 227] on input "Property Owner:" at bounding box center [582, 217] width 457 height 38
type input "john"
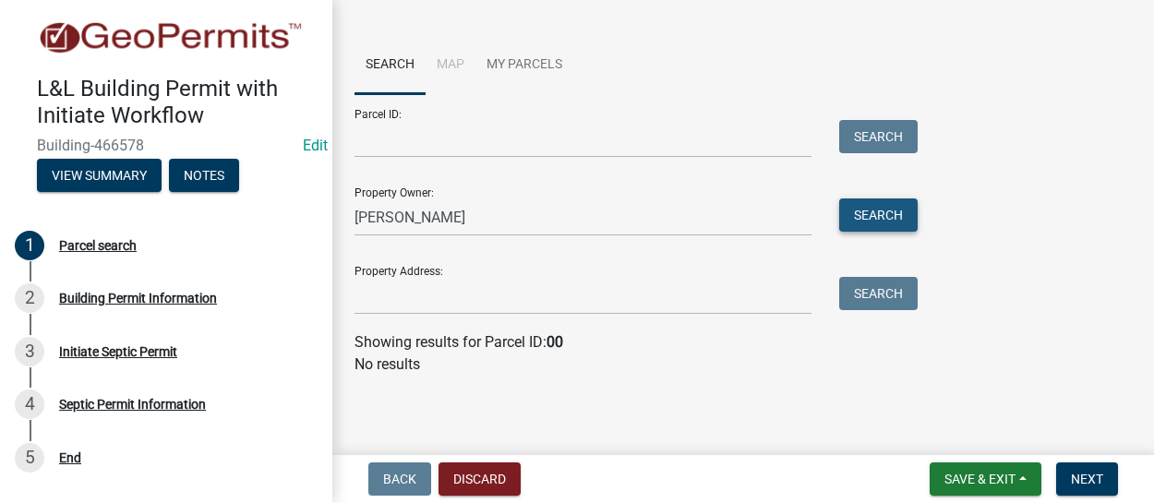
click at [890, 208] on button "Search" at bounding box center [878, 214] width 78 height 33
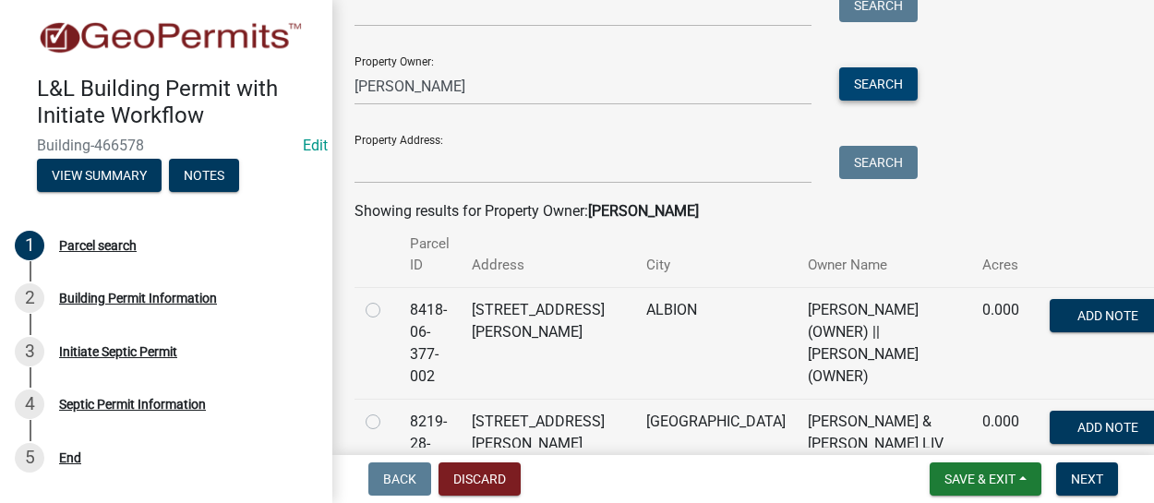
scroll to position [252, 0]
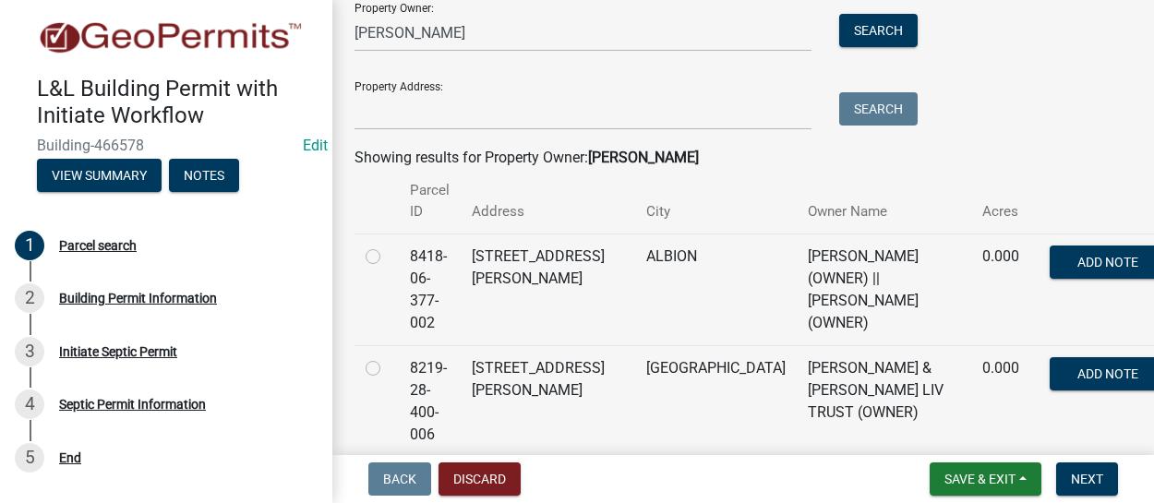
click at [442, 323] on td "8418-06-377-002" at bounding box center [430, 290] width 62 height 112
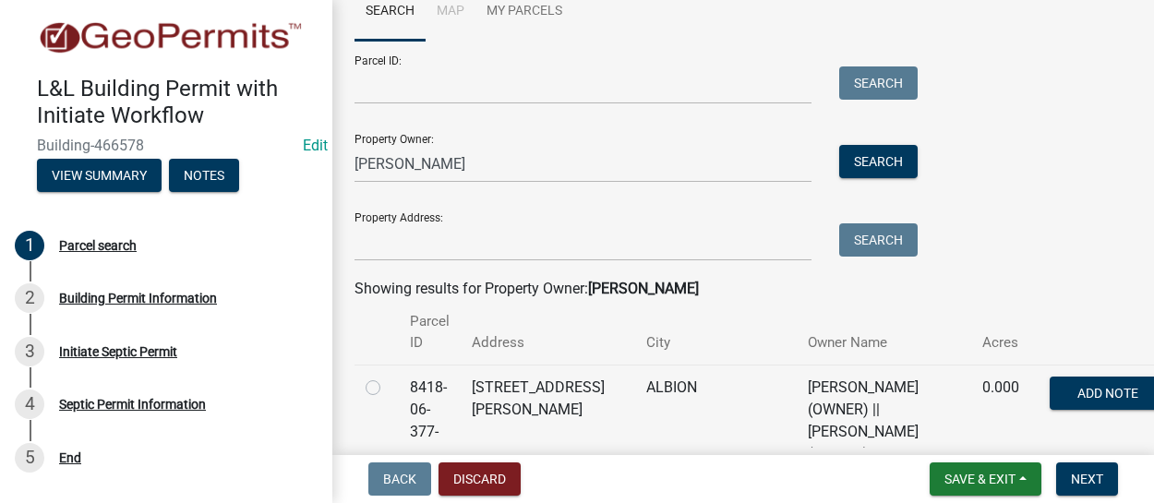
scroll to position [67, 0]
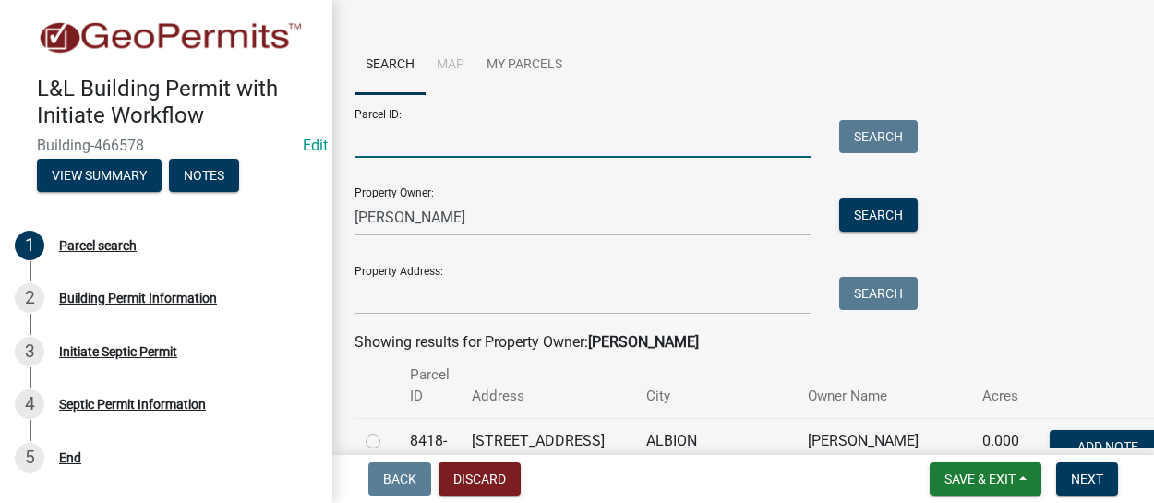
click at [450, 141] on input "Parcel ID:" at bounding box center [582, 139] width 457 height 38
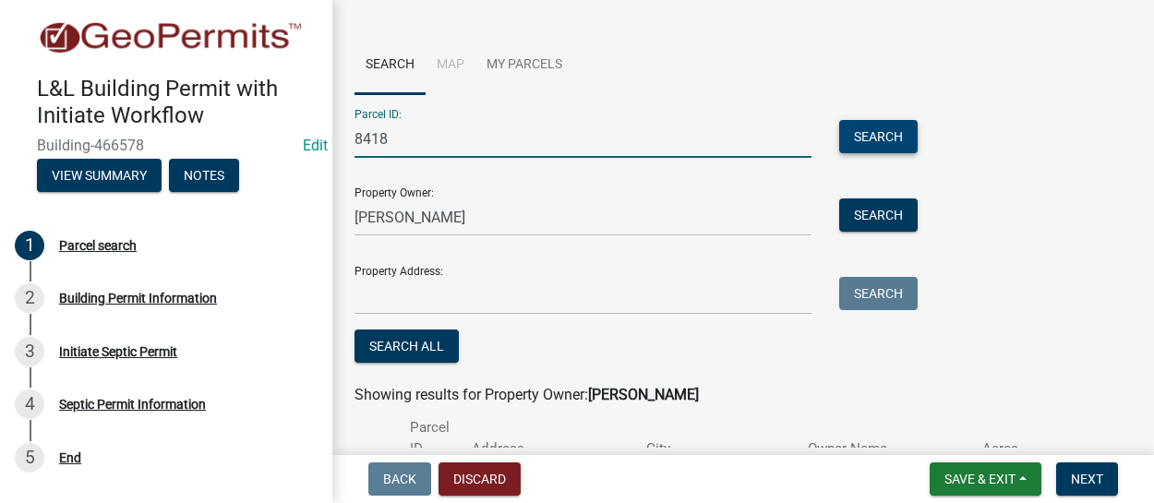
type input "8418"
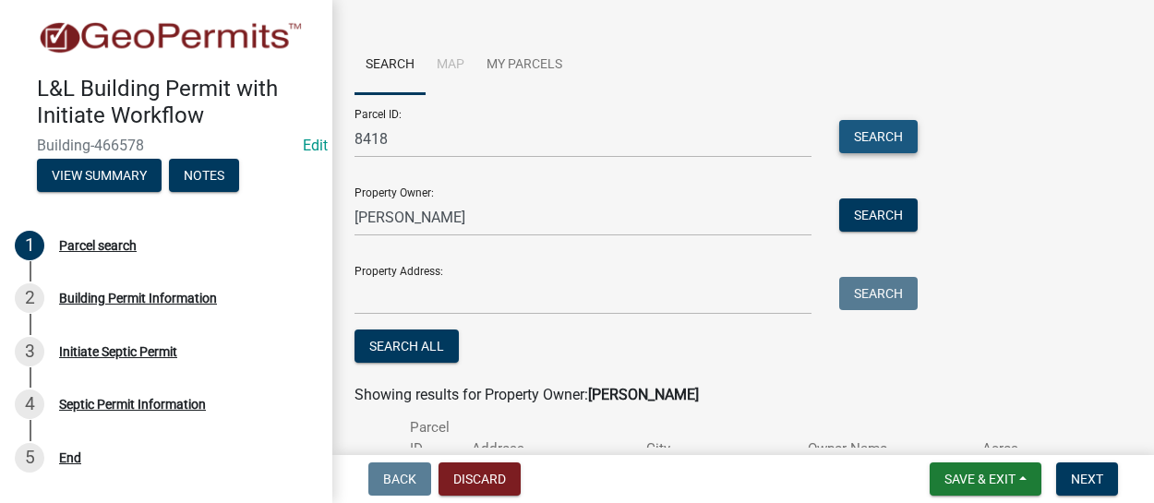
click at [872, 141] on button "Search" at bounding box center [878, 136] width 78 height 33
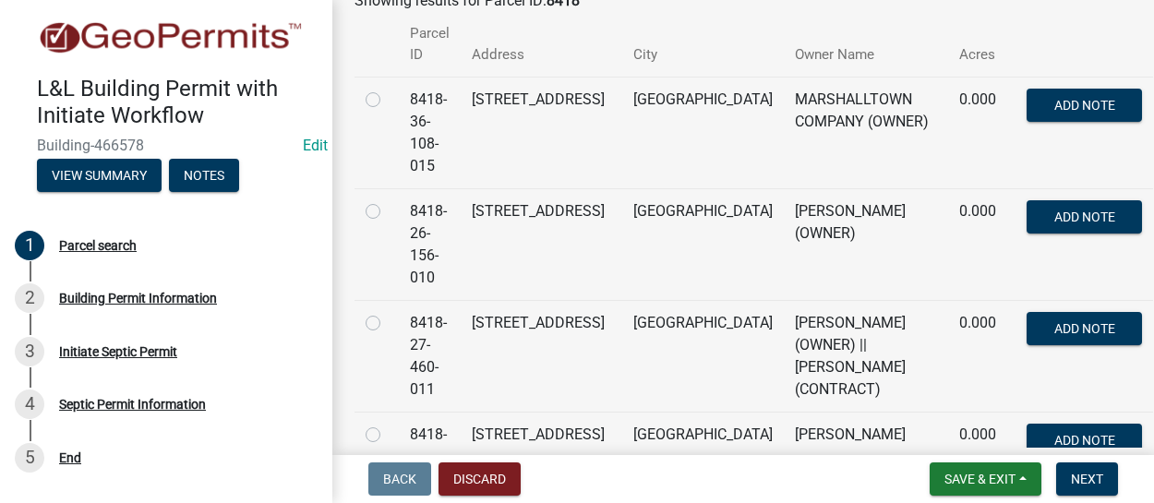
scroll to position [185, 0]
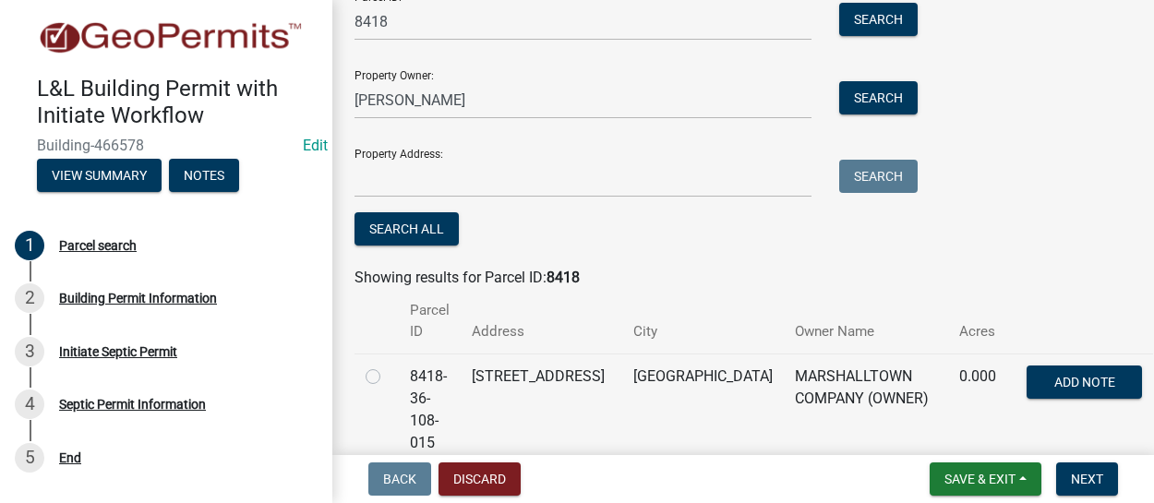
click at [388, 366] on label at bounding box center [388, 366] width 0 height 0
click at [388, 378] on input "radio" at bounding box center [394, 372] width 12 height 12
radio input "true"
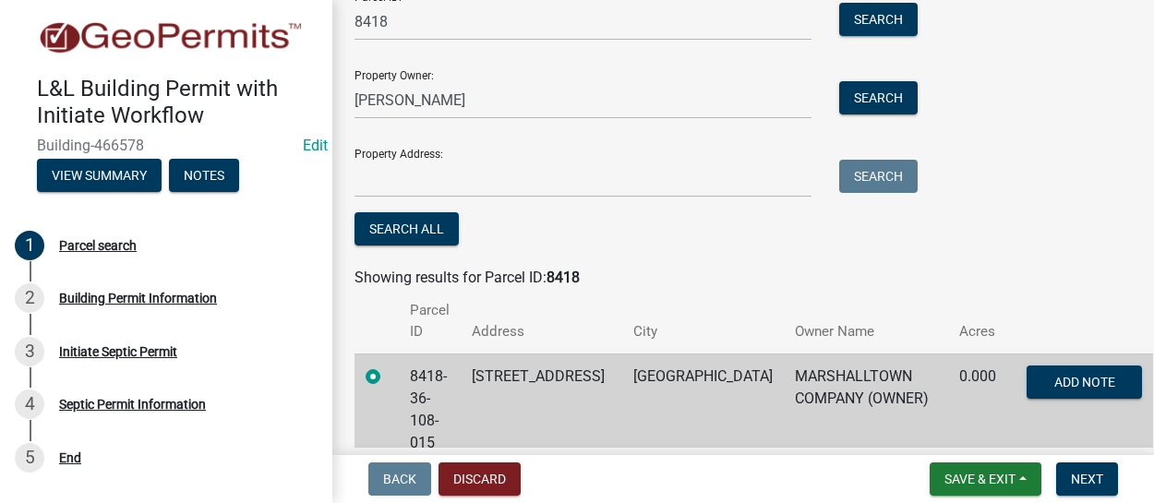
scroll to position [277, 0]
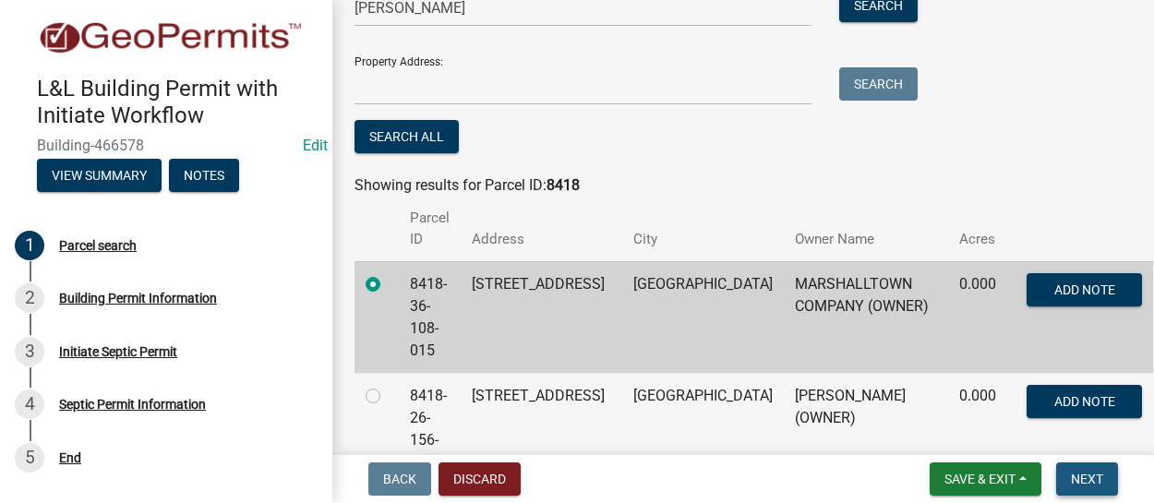
click at [1100, 474] on span "Next" at bounding box center [1087, 479] width 32 height 15
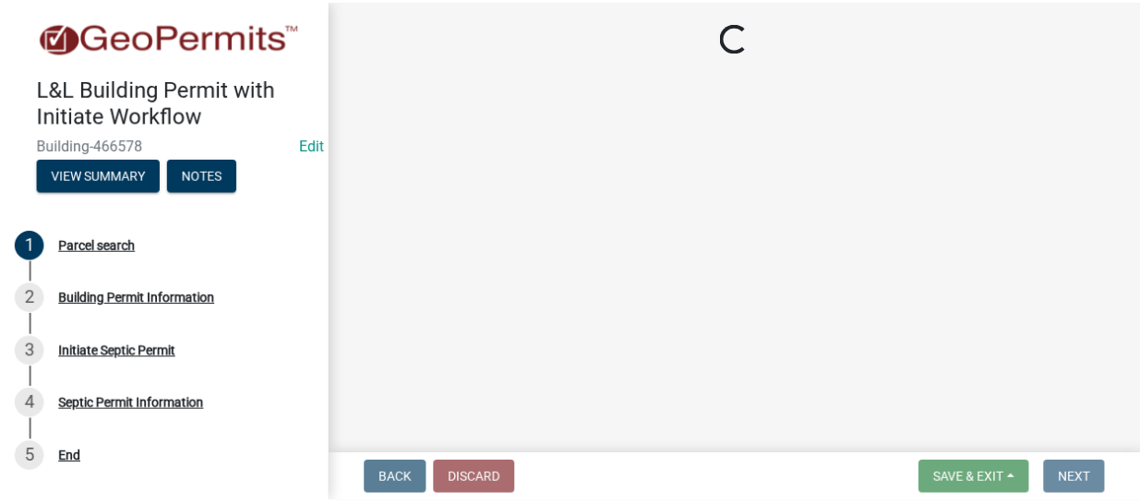
scroll to position [0, 0]
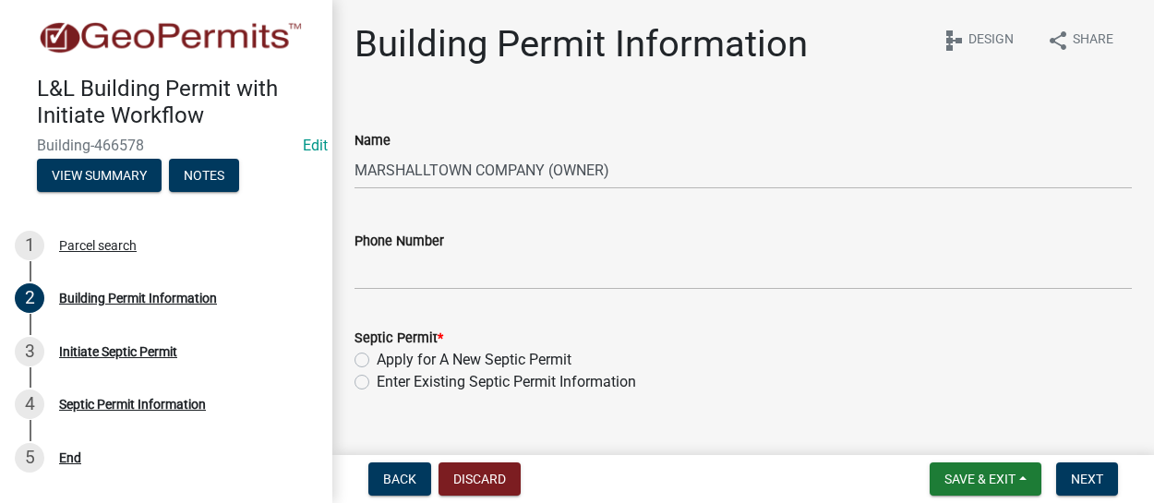
click at [377, 363] on label "Apply for A New Septic Permit" at bounding box center [474, 360] width 195 height 22
click at [377, 361] on input "Apply for A New Septic Permit" at bounding box center [383, 355] width 12 height 12
radio input "true"
click at [1095, 478] on span "Next" at bounding box center [1087, 479] width 32 height 15
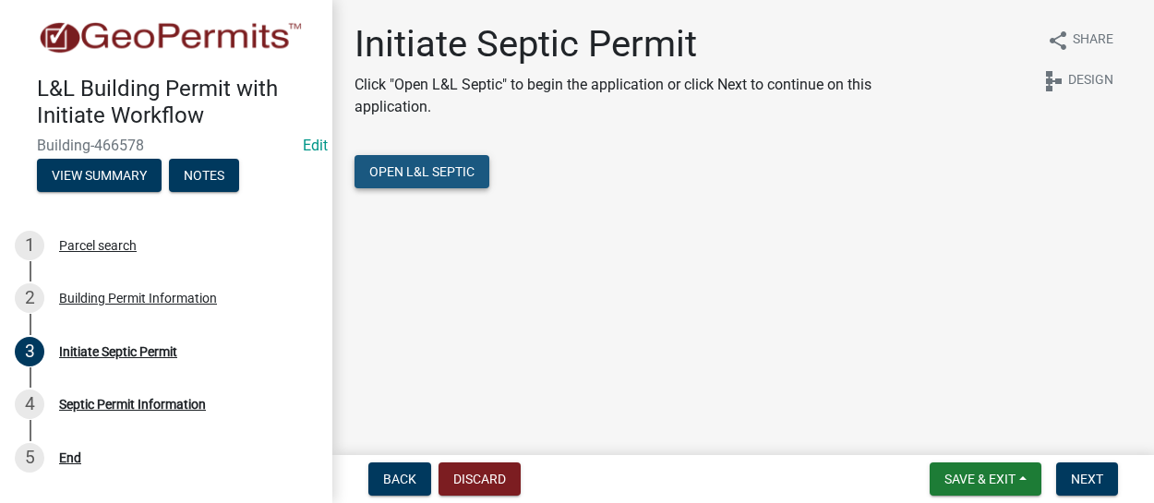
click at [415, 167] on span "Open L&L Septic" at bounding box center [421, 171] width 105 height 15
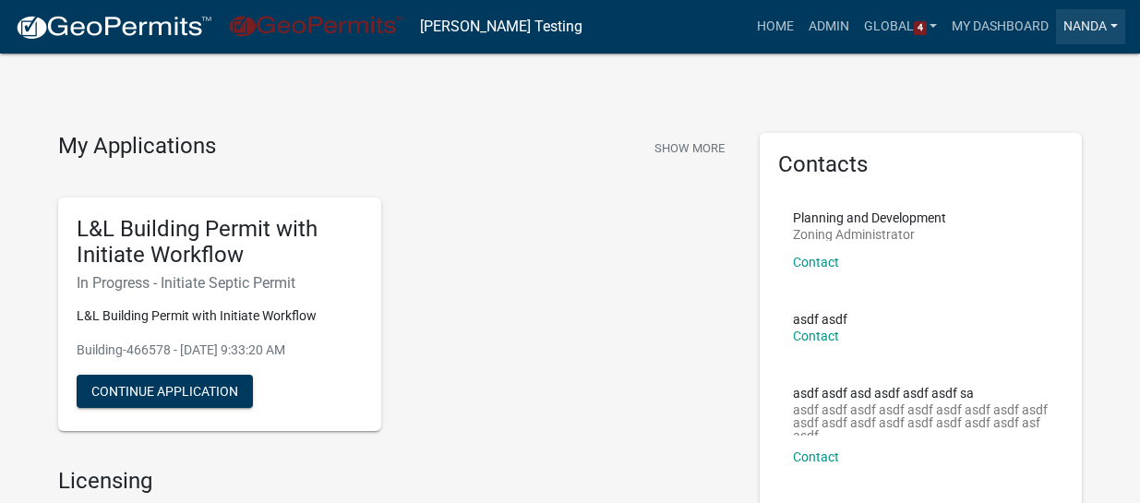
click at [1074, 34] on link "Nanda" at bounding box center [1090, 26] width 69 height 35
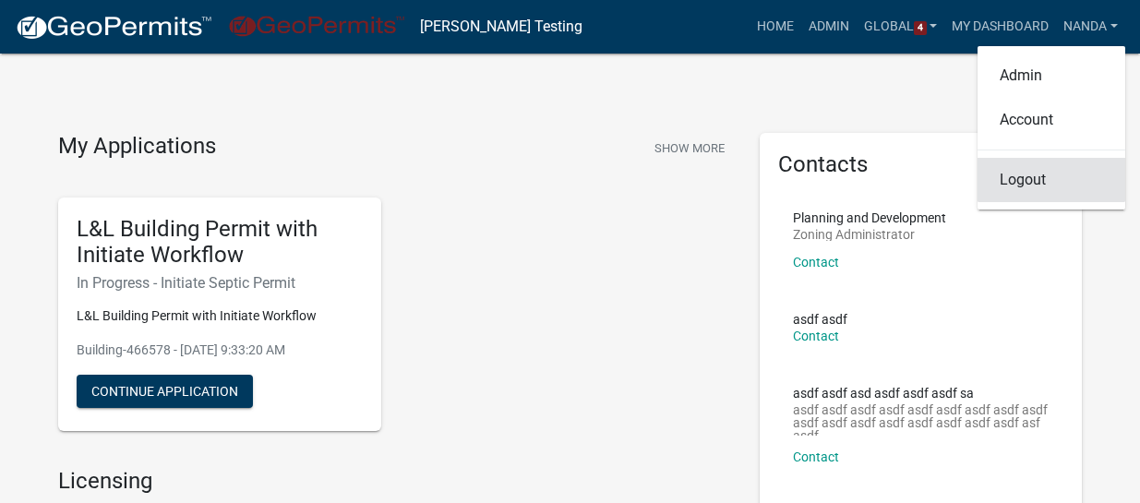
click at [1039, 179] on link "Logout" at bounding box center [1052, 180] width 148 height 44
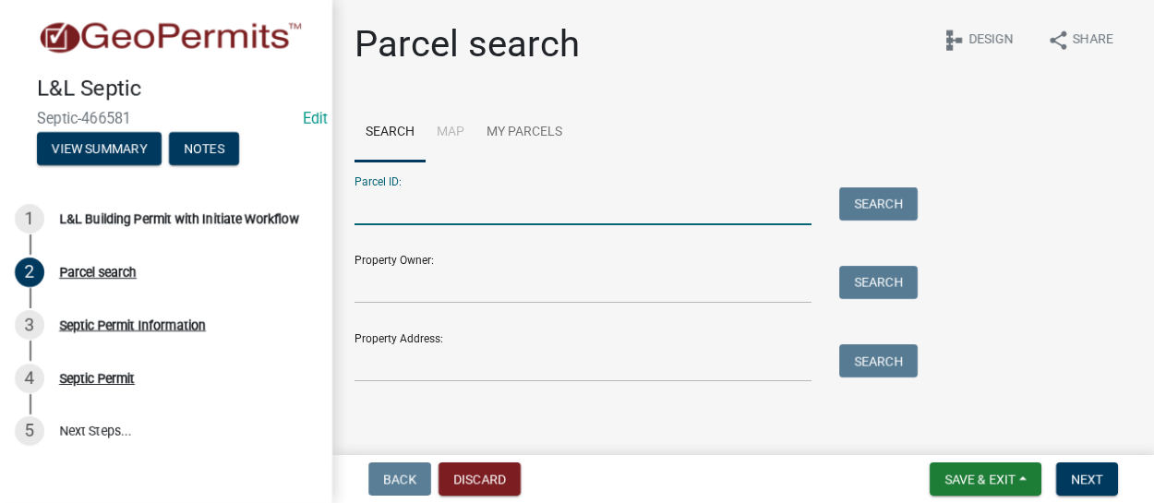
click at [409, 206] on input "Parcel ID:" at bounding box center [582, 206] width 457 height 38
type input "8418"
click at [882, 210] on button "Search" at bounding box center [878, 203] width 78 height 33
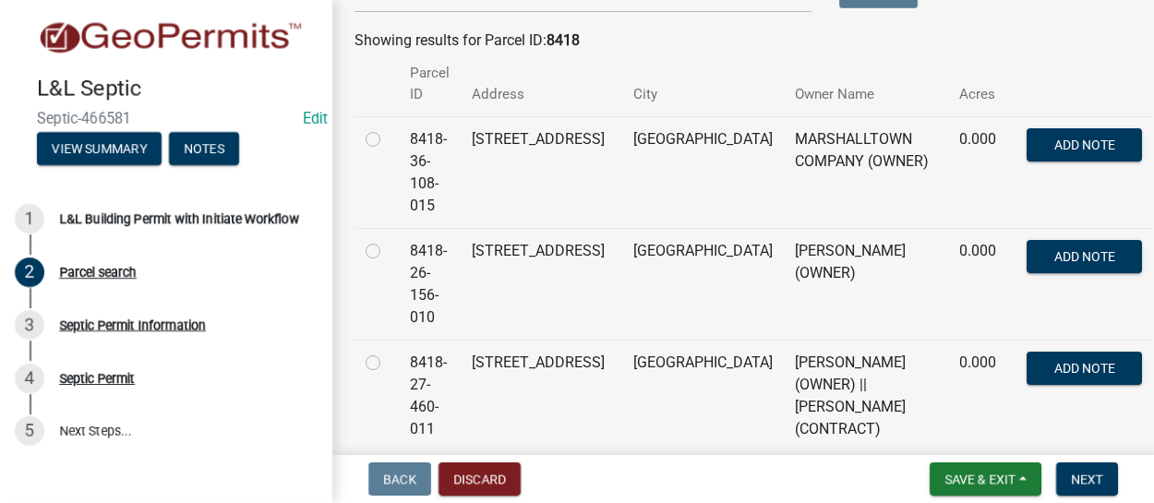
scroll to position [277, 0]
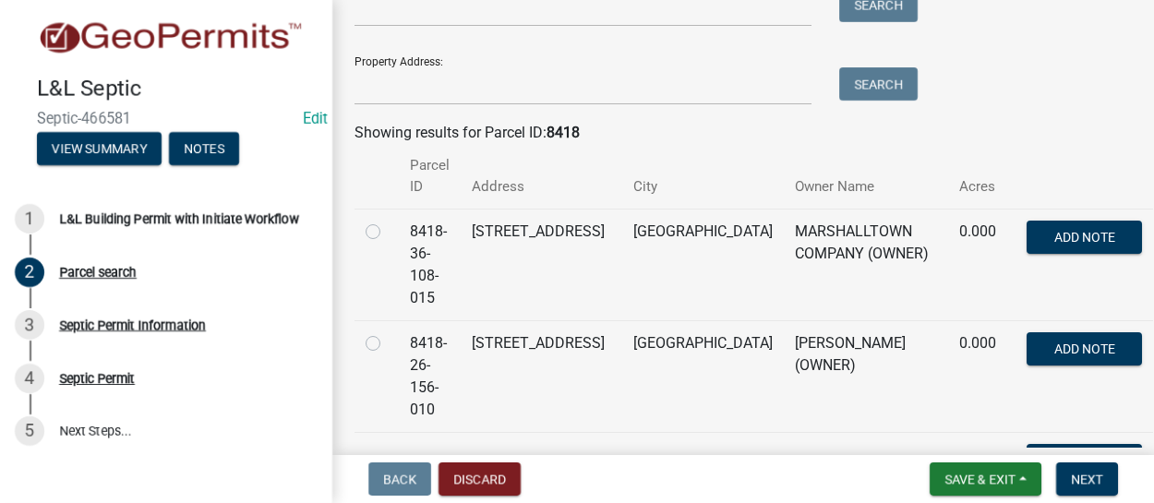
click at [388, 221] on label at bounding box center [388, 221] width 0 height 0
click at [388, 233] on input "radio" at bounding box center [394, 227] width 12 height 12
radio input "true"
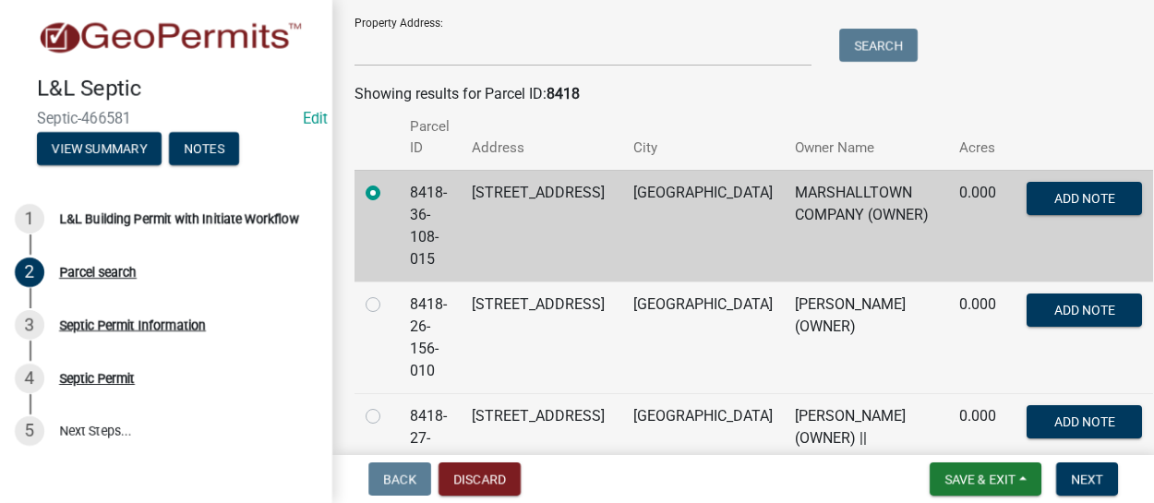
scroll to position [462, 0]
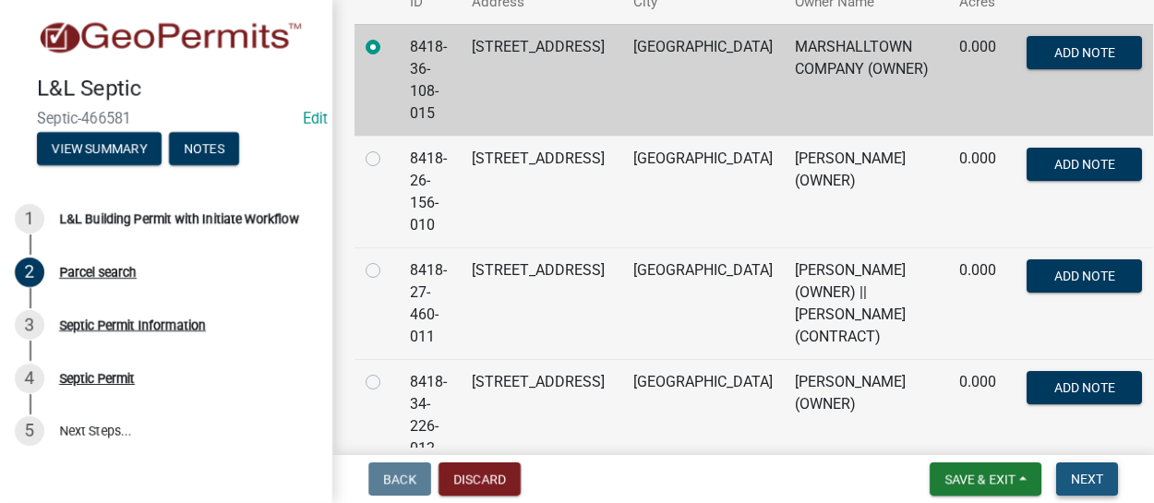
click at [1095, 478] on span "Next" at bounding box center [1087, 479] width 32 height 15
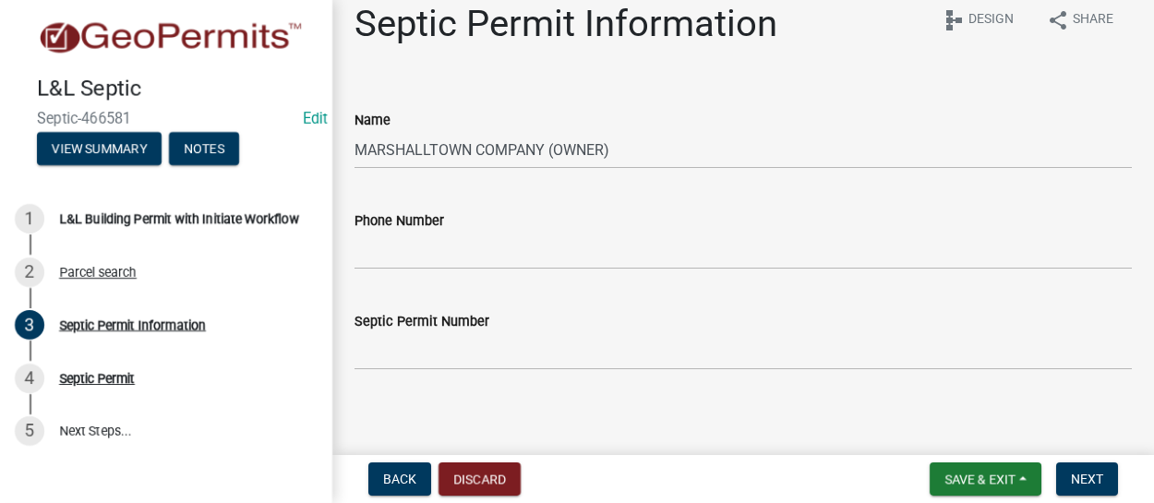
scroll to position [30, 0]
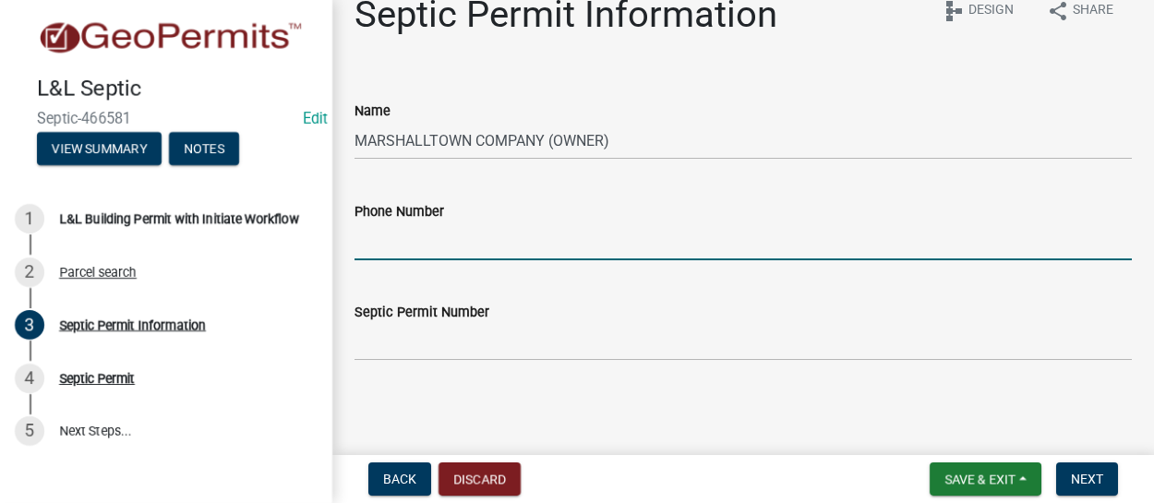
click at [545, 226] on input "Phone Number" at bounding box center [742, 241] width 777 height 38
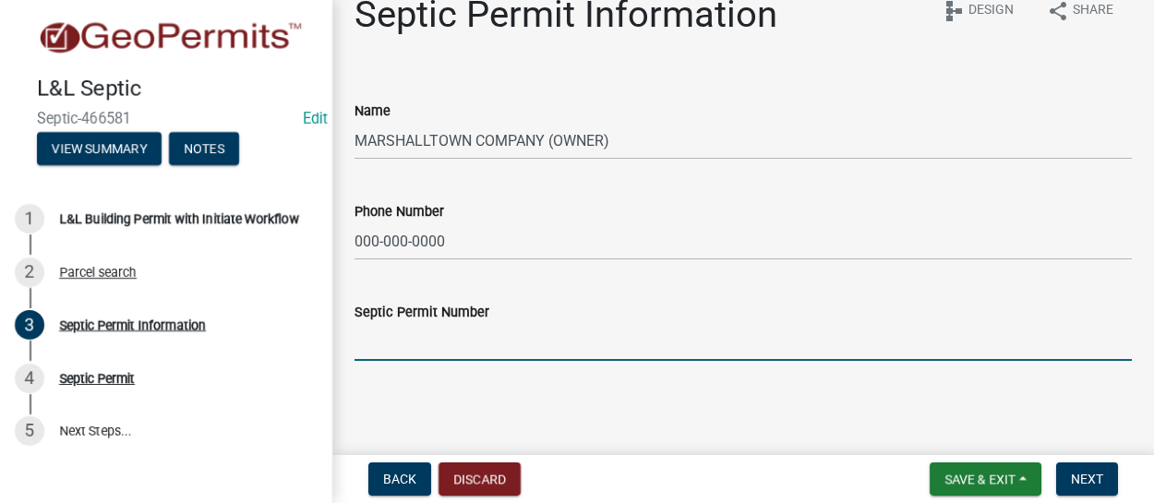
click at [570, 343] on input "Septic Permit Number" at bounding box center [742, 342] width 777 height 38
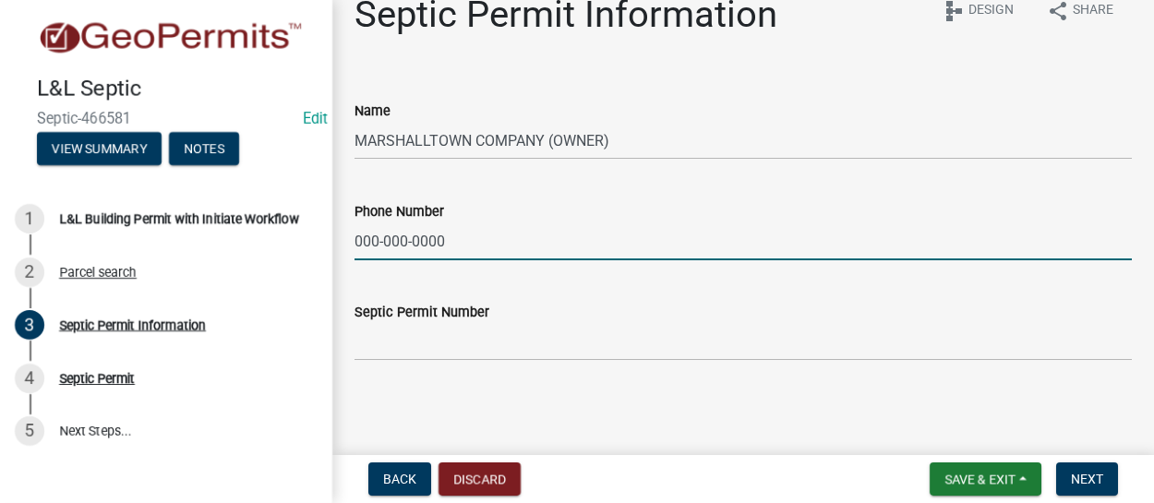
click at [392, 247] on input "000-000-0000" at bounding box center [742, 241] width 777 height 38
type input "000-a00-0000"
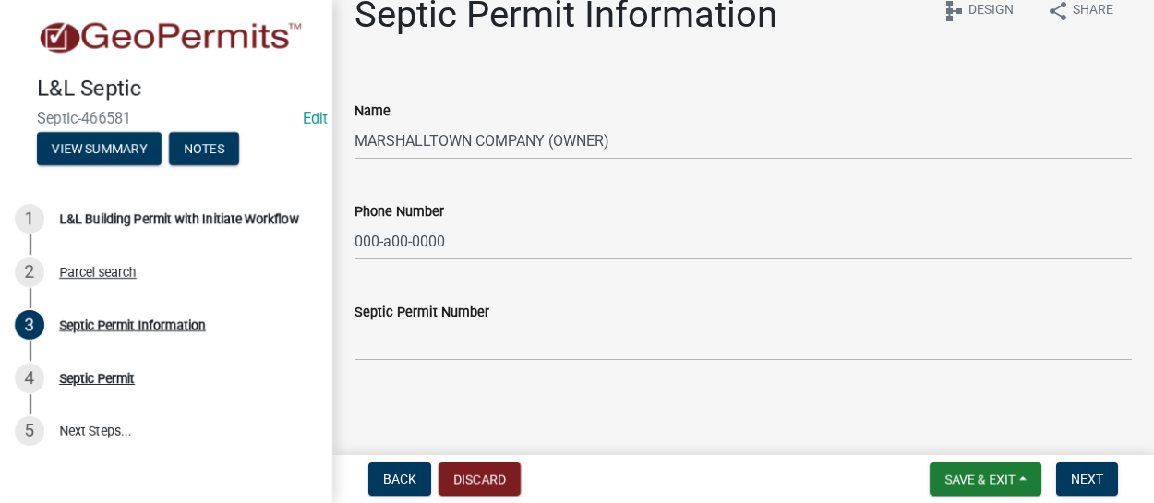
click at [481, 277] on div "Septic Permit Number" at bounding box center [742, 318] width 777 height 86
click at [451, 311] on label "Septic Permit Number" at bounding box center [421, 312] width 135 height 13
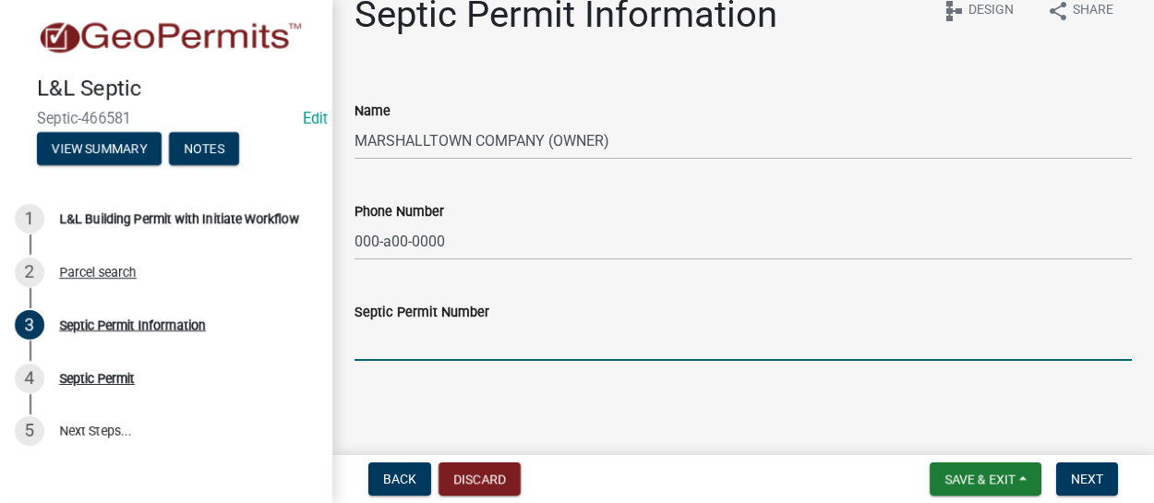
click at [451, 323] on input "Septic Permit Number" at bounding box center [742, 342] width 777 height 38
type input "DScp-21"
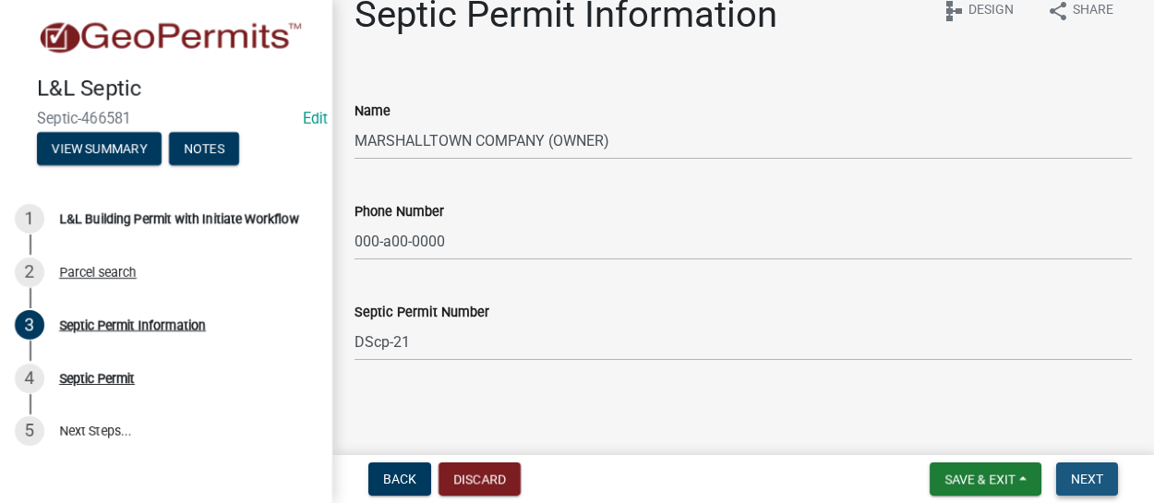
click at [1082, 479] on span "Next" at bounding box center [1087, 479] width 32 height 15
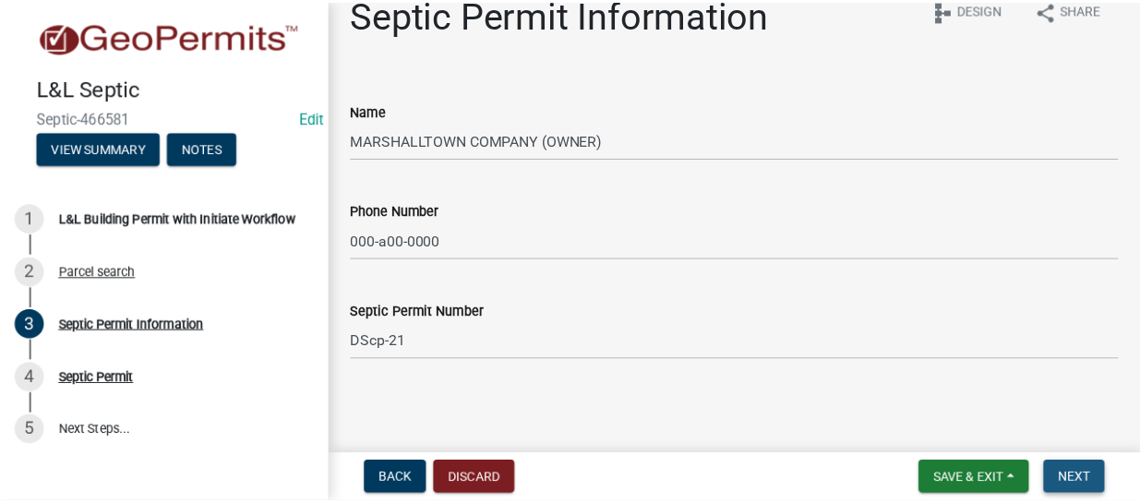
scroll to position [0, 0]
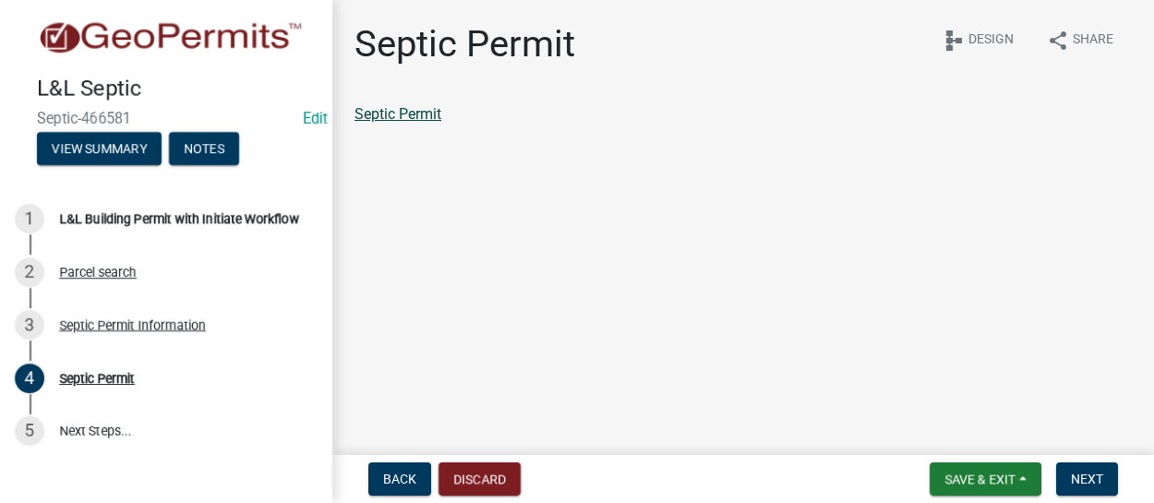
click at [422, 115] on link "Septic Permit" at bounding box center [397, 114] width 87 height 18
click at [83, 436] on link "5 Next Steps..." at bounding box center [166, 431] width 332 height 54
click at [404, 111] on link "Septic Permit" at bounding box center [397, 114] width 87 height 18
click at [314, 118] on link "Edit" at bounding box center [315, 119] width 25 height 18
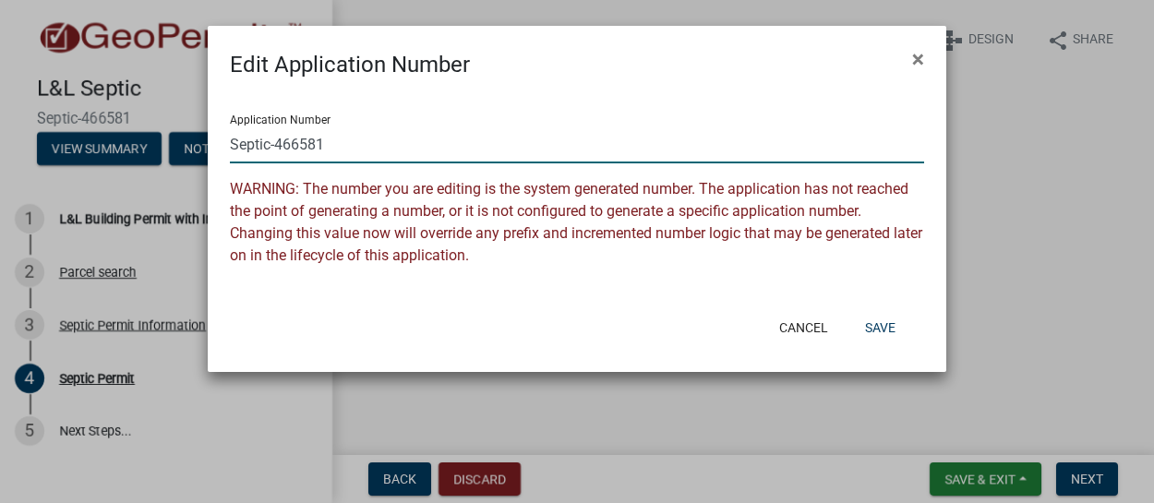
click at [319, 150] on input "Septic-466581" at bounding box center [577, 145] width 694 height 38
type input "Septic-466591"
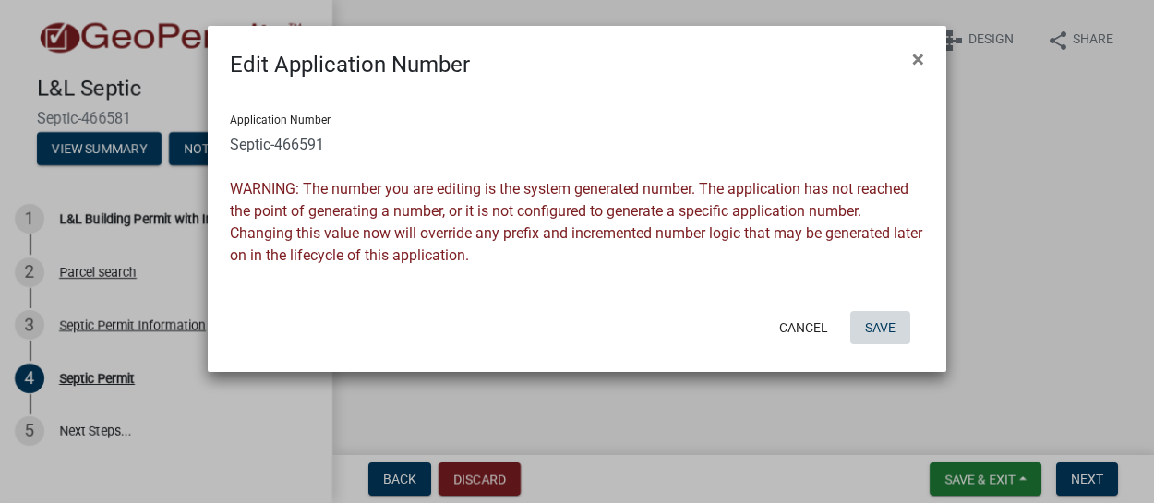
click at [871, 324] on button "Save" at bounding box center [880, 327] width 60 height 33
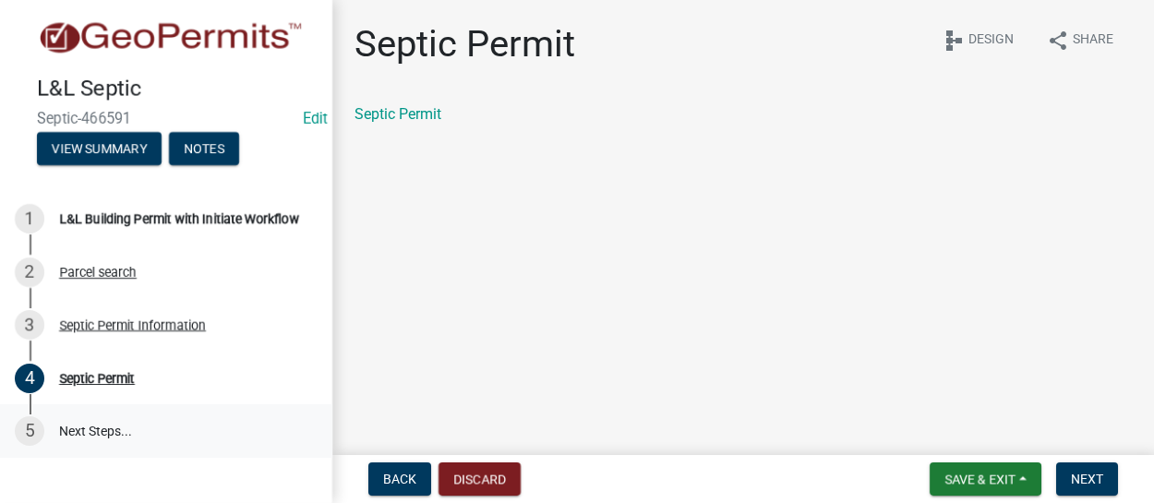
click at [81, 437] on link "5 Next Steps..." at bounding box center [166, 431] width 332 height 54
click at [410, 481] on span "Back" at bounding box center [399, 479] width 33 height 15
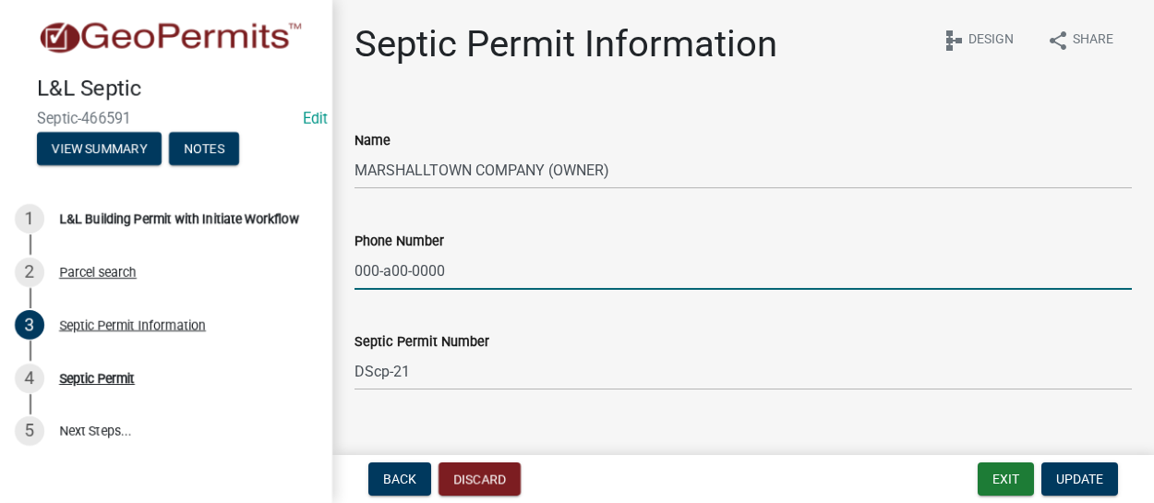
click at [426, 270] on input "000-a00-0000" at bounding box center [742, 271] width 777 height 38
click at [490, 475] on button "Discard" at bounding box center [479, 478] width 82 height 33
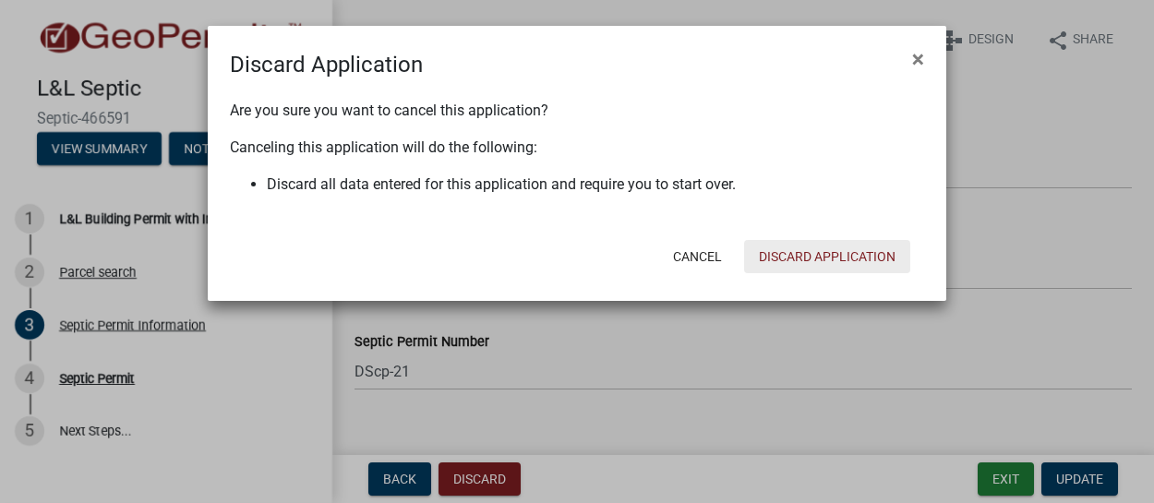
click at [816, 250] on button "Discard Application" at bounding box center [827, 256] width 166 height 33
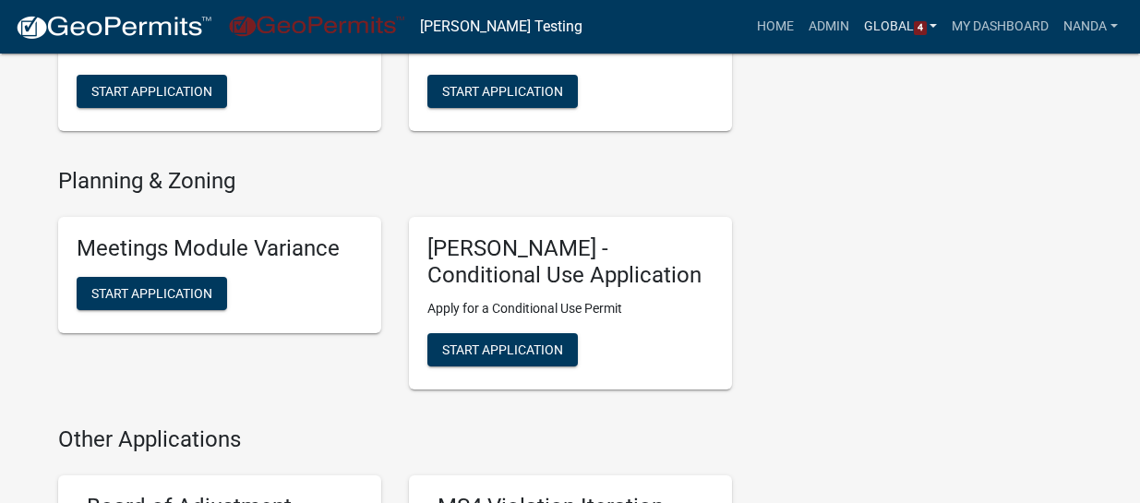
scroll to position [739, 0]
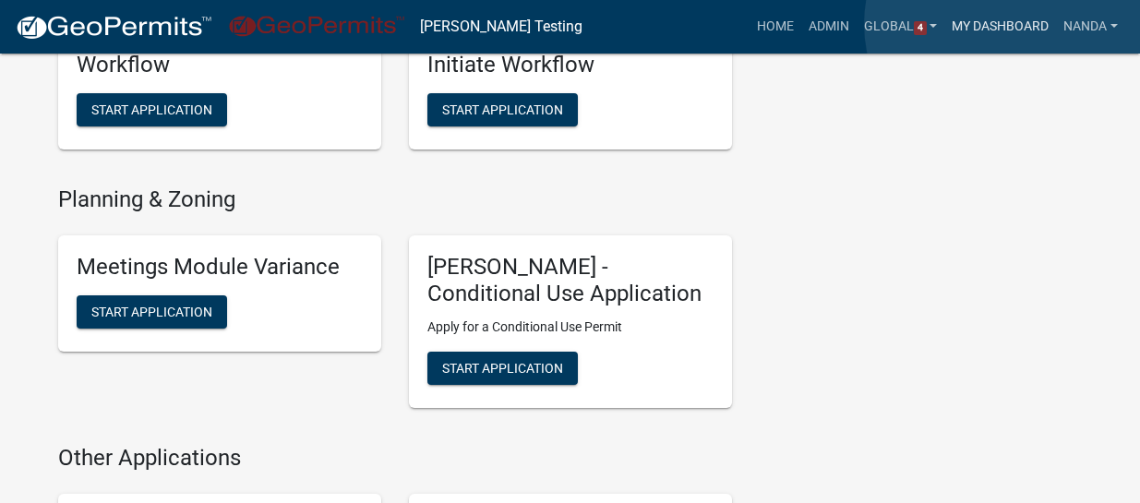
click at [1004, 24] on link "My Dashboard" at bounding box center [1000, 26] width 112 height 35
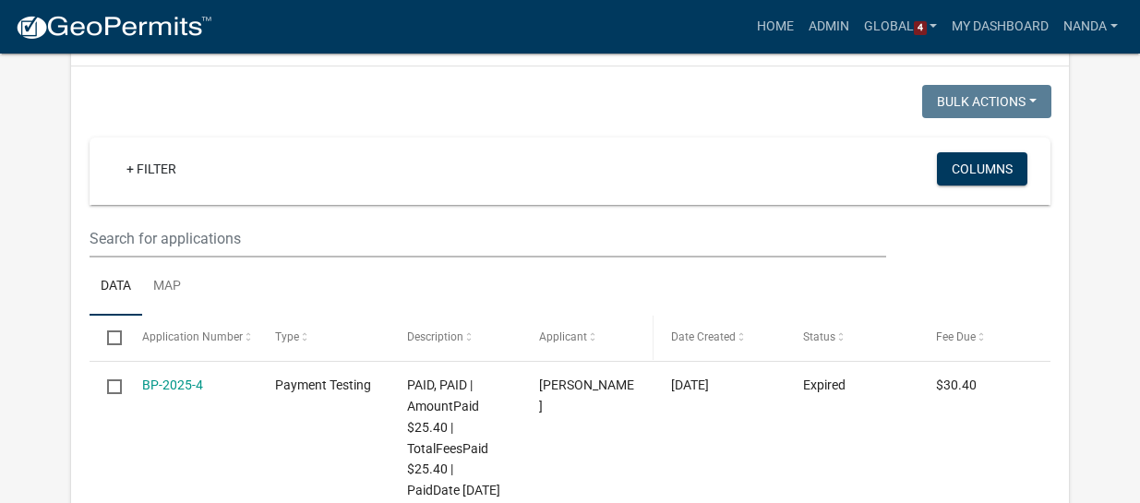
scroll to position [1133, 0]
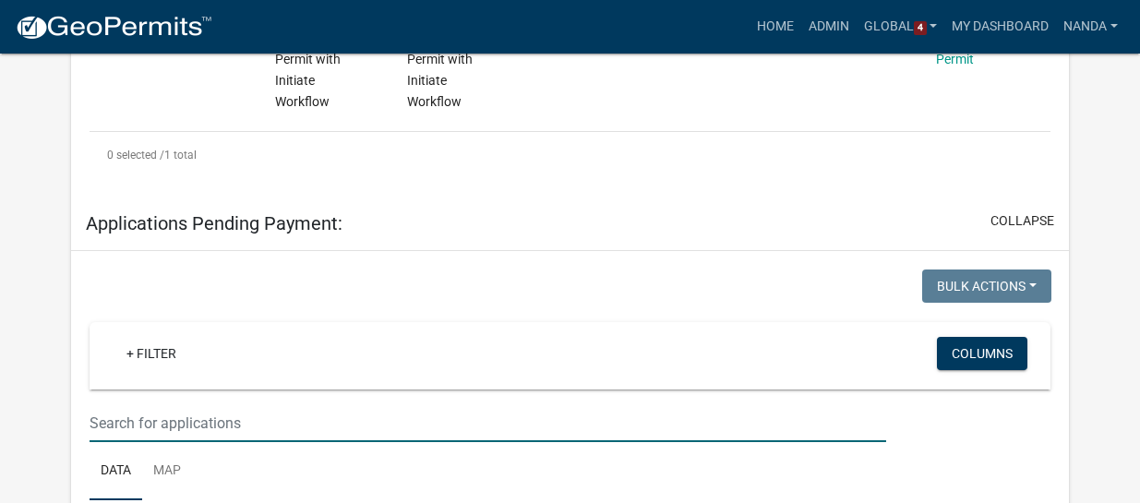
click at [227, 404] on input "text" at bounding box center [488, 423] width 797 height 38
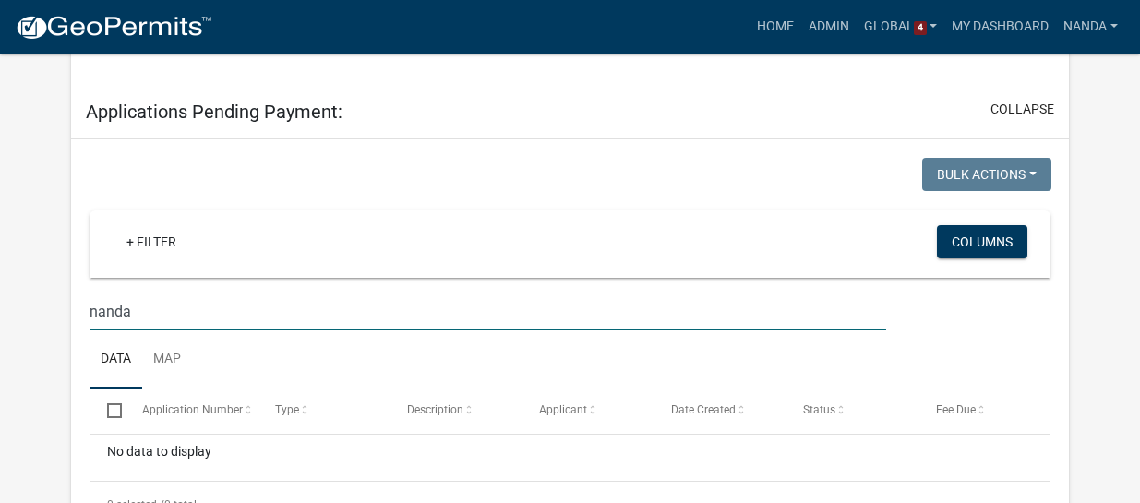
scroll to position [1225, 0]
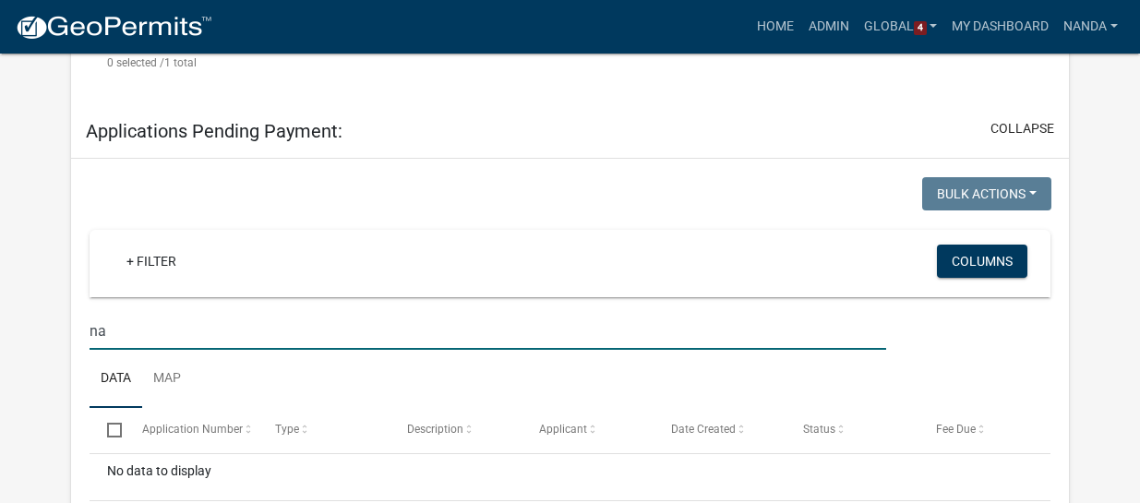
type input "n"
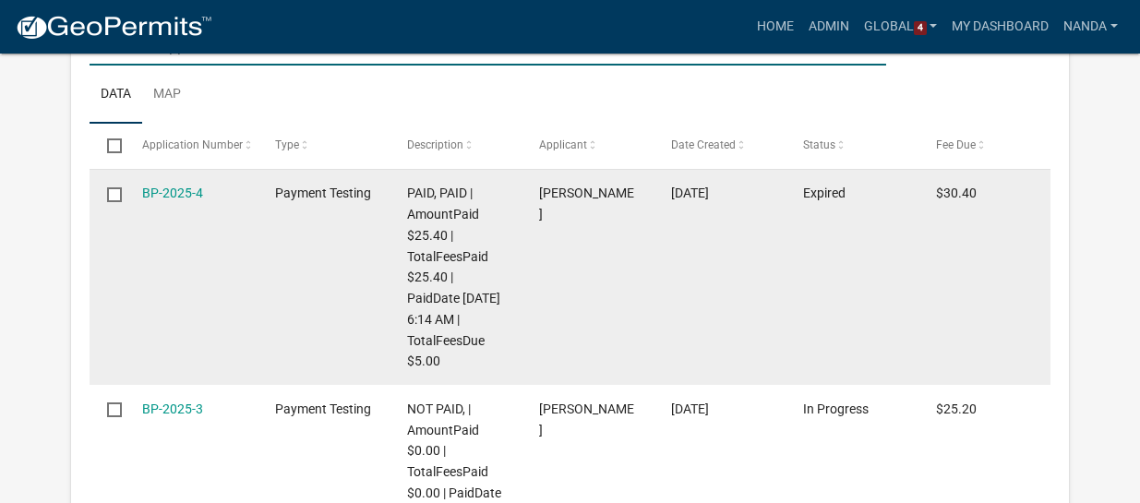
scroll to position [1502, 0]
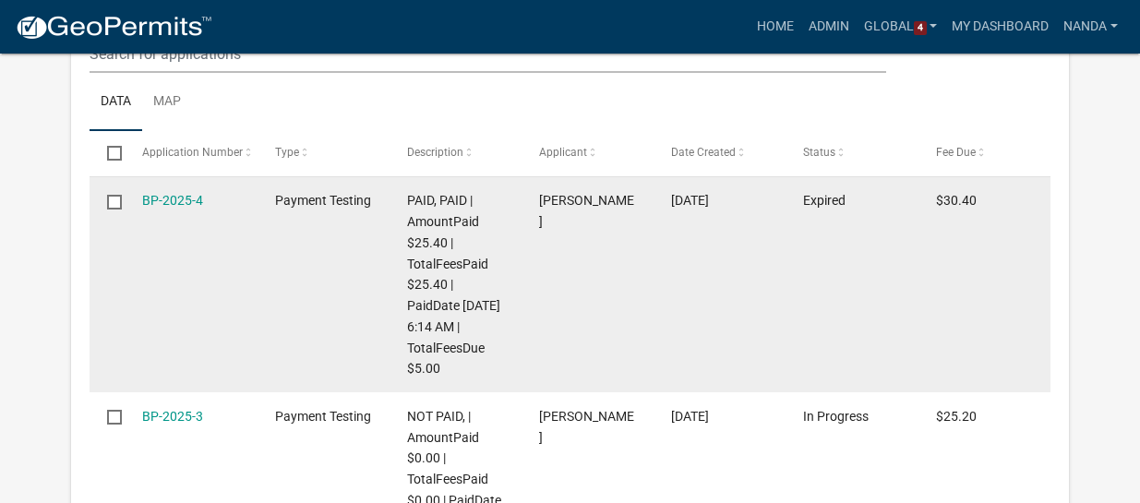
click at [113, 195] on input "checkbox" at bounding box center [113, 201] width 12 height 12
click at [115, 195] on input "checkbox" at bounding box center [113, 201] width 12 height 12
checkbox input "true"
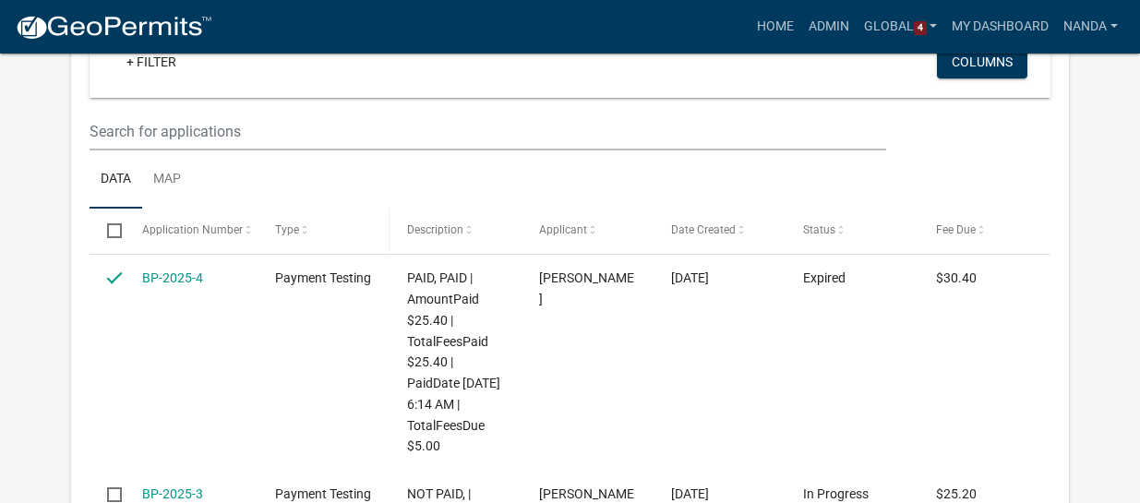
scroll to position [1410, 0]
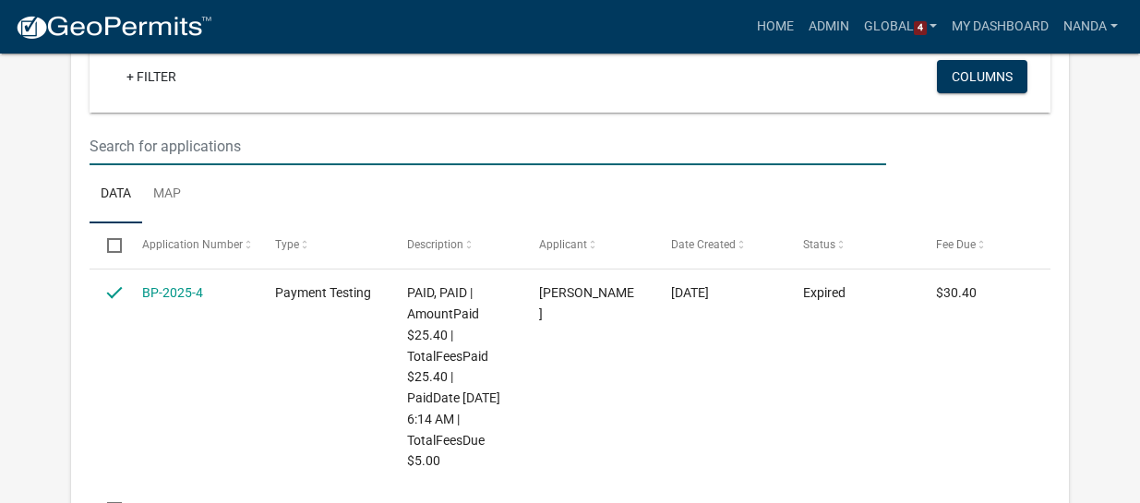
click at [185, 127] on input "text" at bounding box center [488, 146] width 797 height 38
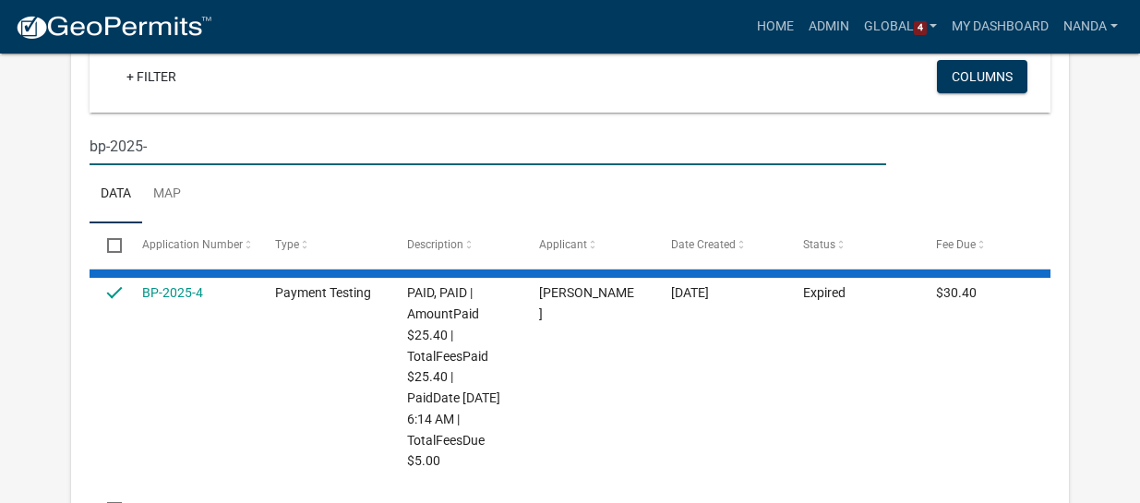
type input "bp-2025-3"
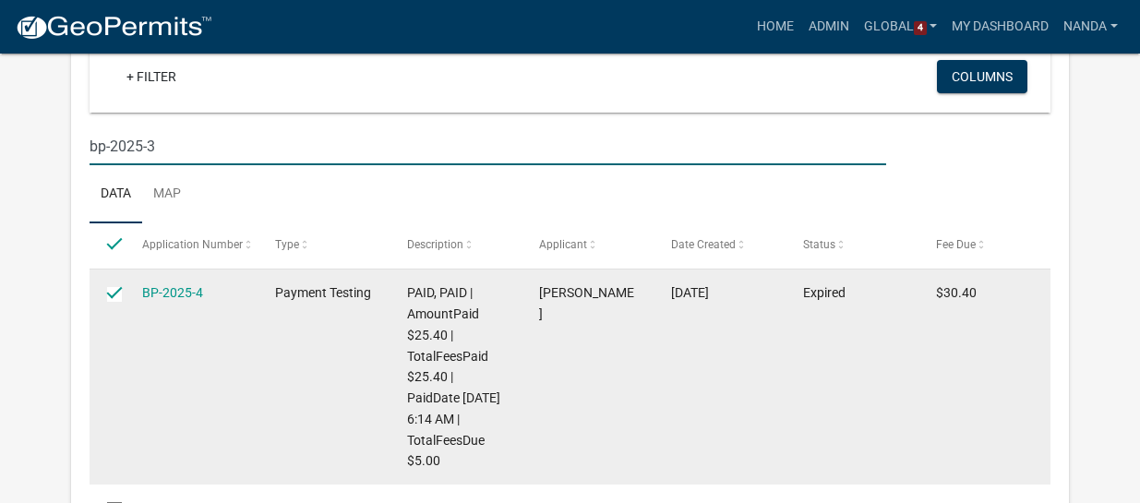
checkbox input "true"
checkbox input "false"
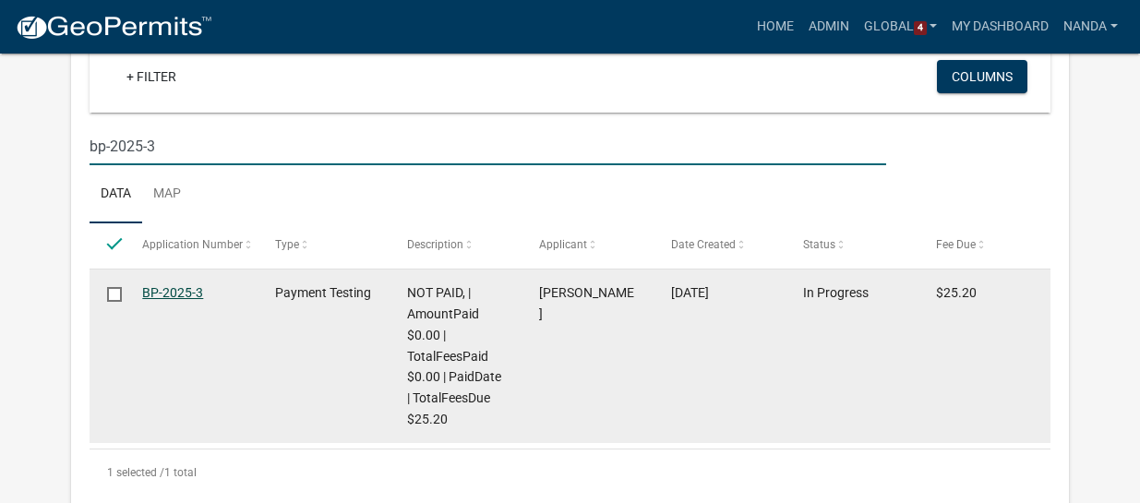
type input "bp-2025-3"
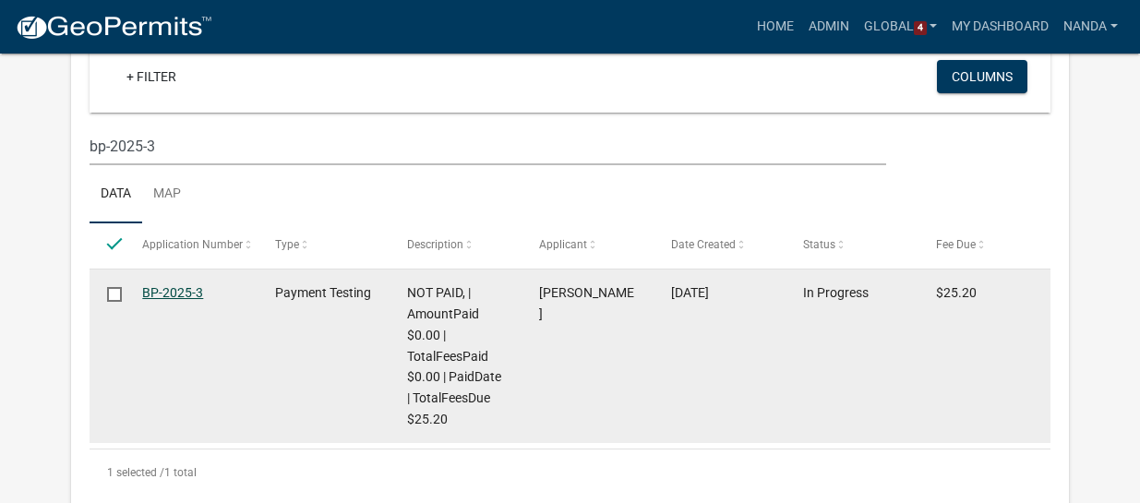
click at [180, 285] on link "BP-2025-3" at bounding box center [172, 292] width 61 height 15
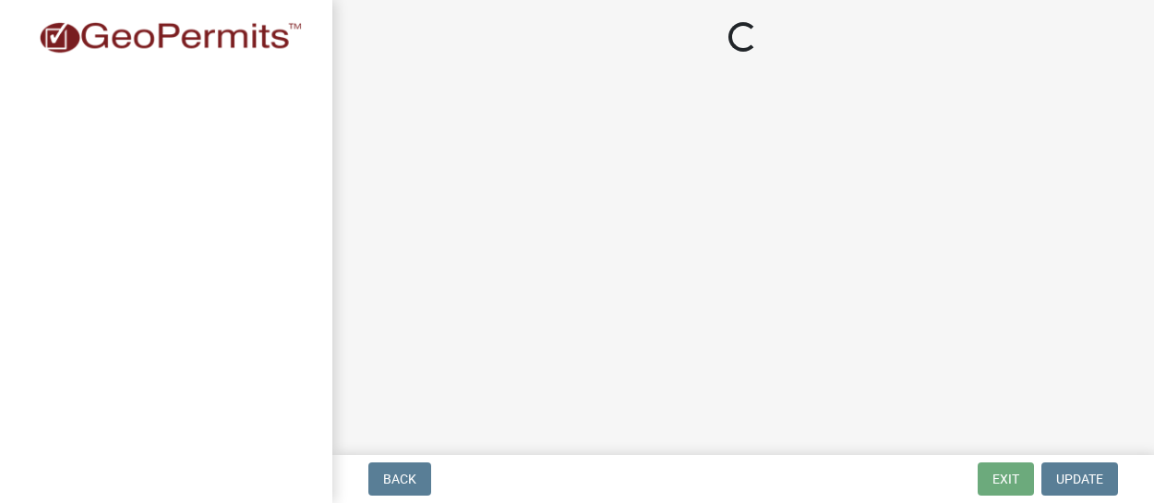
select select "3: 3"
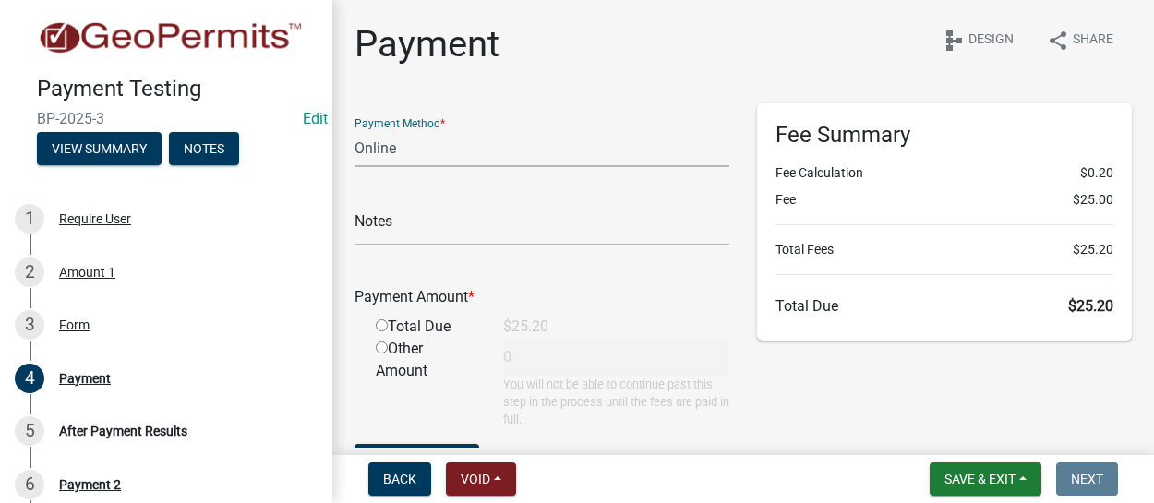
click at [615, 161] on select "Credit Card POS Check Cash Online" at bounding box center [541, 148] width 375 height 38
click at [662, 71] on div "Payment share Share schema Design" at bounding box center [742, 51] width 777 height 59
click at [698, 120] on div "Payment Method * Credit Card POS Check Cash Online" at bounding box center [541, 135] width 375 height 64
click at [924, 71] on div "share Share schema Design" at bounding box center [1028, 51] width 208 height 59
click at [384, 484] on span "Back" at bounding box center [399, 479] width 33 height 15
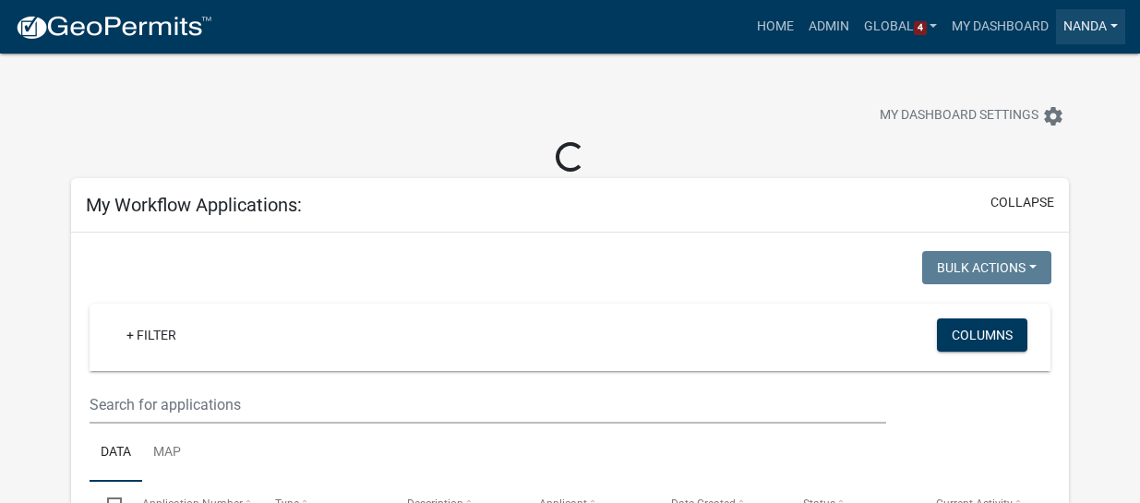
click at [1085, 22] on link "Nanda" at bounding box center [1090, 26] width 69 height 35
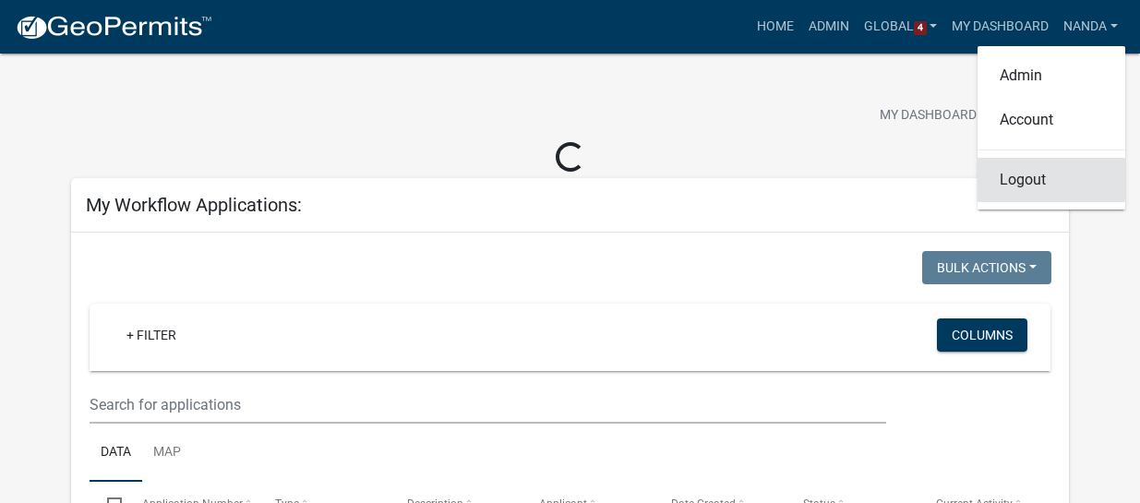
click at [1038, 176] on link "Logout" at bounding box center [1052, 180] width 148 height 44
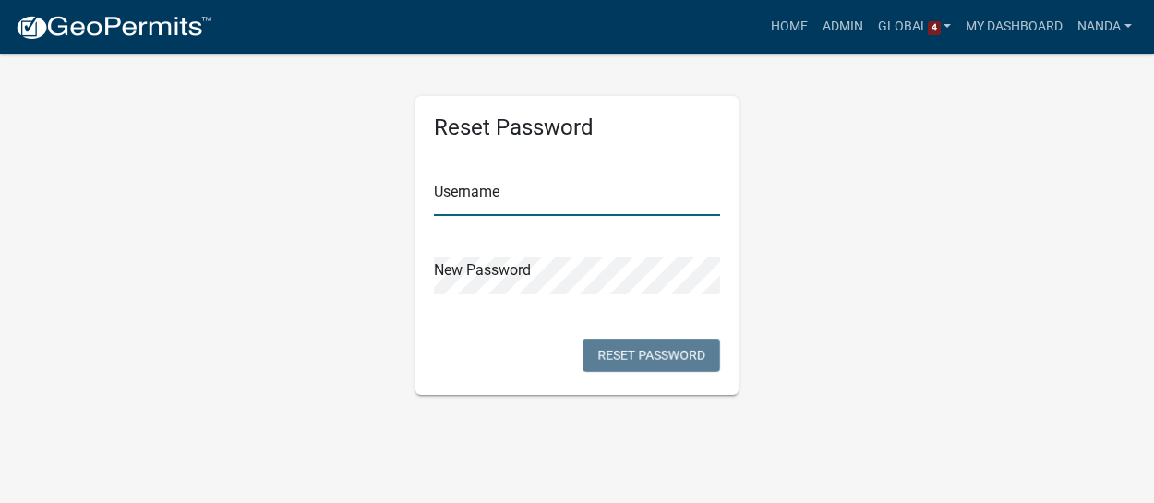
type input "nanda"
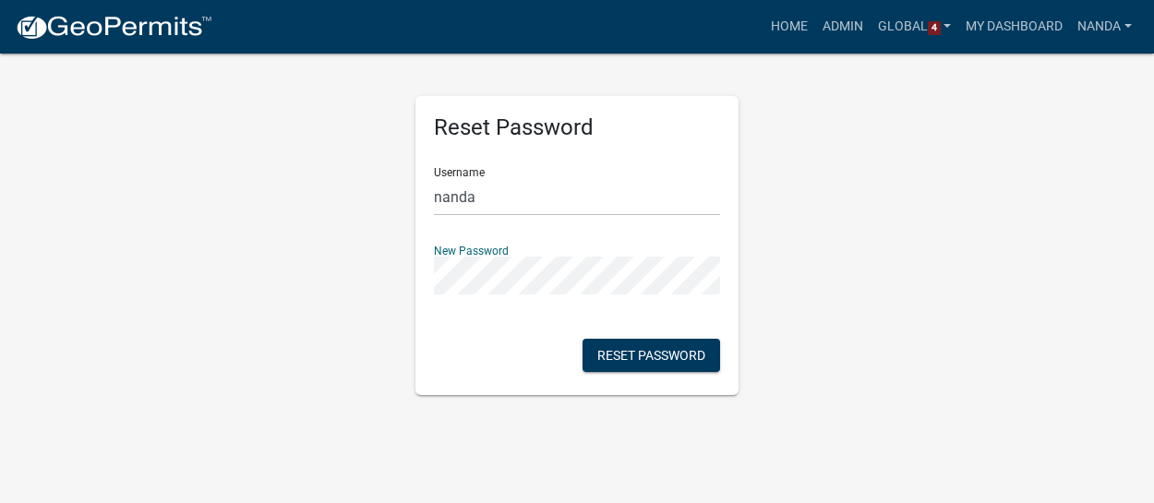
click at [378, 276] on div "Reset Password Username nanda New Password Reset Password" at bounding box center [577, 223] width 1052 height 343
click at [462, 339] on div "Reset Password Username nanda New Password Reset Password" at bounding box center [576, 245] width 323 height 299
click at [647, 366] on button "Reset Password" at bounding box center [652, 355] width 138 height 33
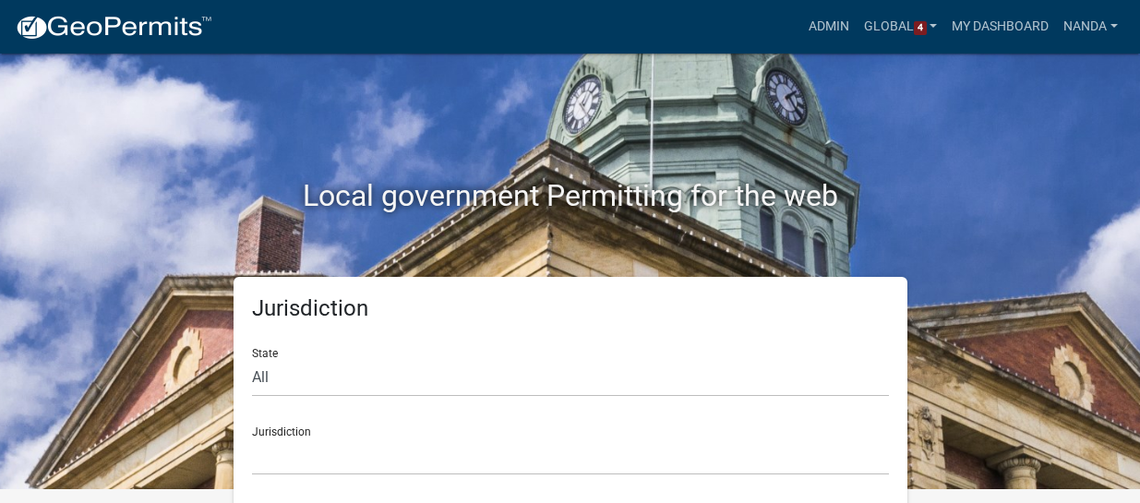
scroll to position [20, 0]
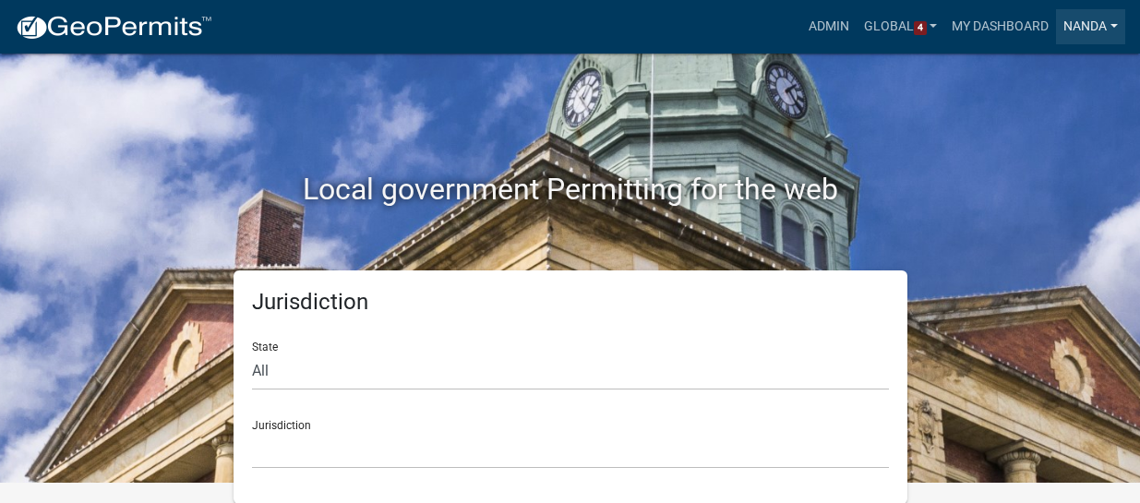
click at [1073, 30] on link "Nanda" at bounding box center [1090, 26] width 69 height 35
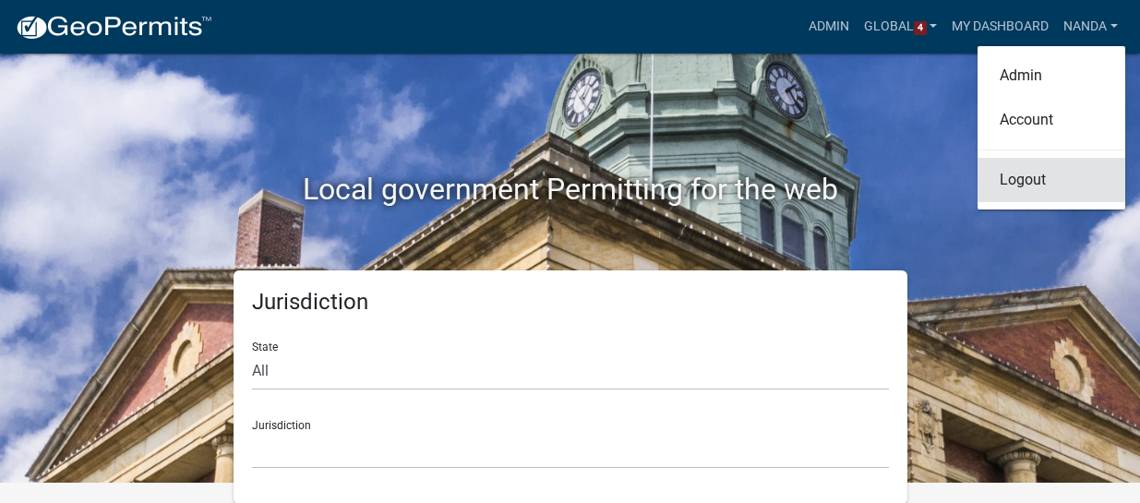
click at [1027, 176] on link "Logout" at bounding box center [1052, 180] width 148 height 44
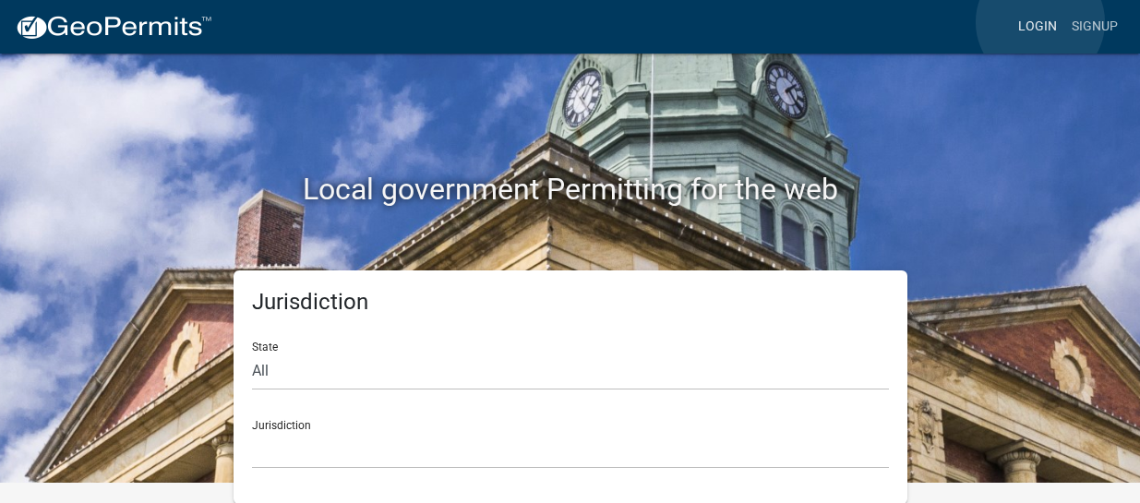
click at [1040, 22] on link "Login" at bounding box center [1038, 26] width 54 height 35
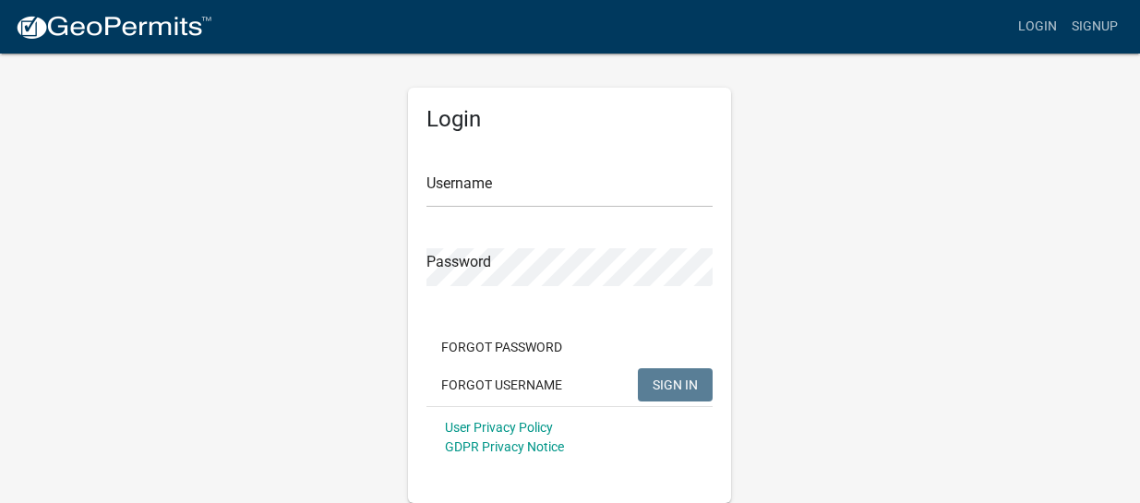
scroll to position [8, 0]
type input "nanda"
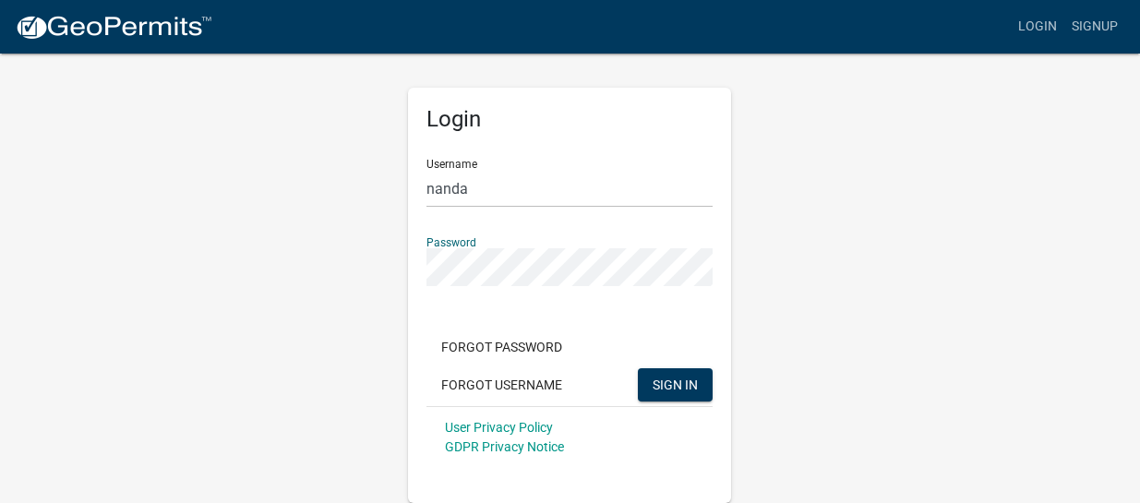
click at [370, 270] on div "Login Username nanda Password Forgot Password Forgot Username SIGN IN User Priv…" at bounding box center [570, 273] width 1052 height 460
click at [464, 318] on form "Username nanda Password Forgot Password Forgot Username SIGN IN User Privacy Po…" at bounding box center [569, 306] width 286 height 324
click at [678, 376] on button "SIGN IN" at bounding box center [675, 384] width 75 height 33
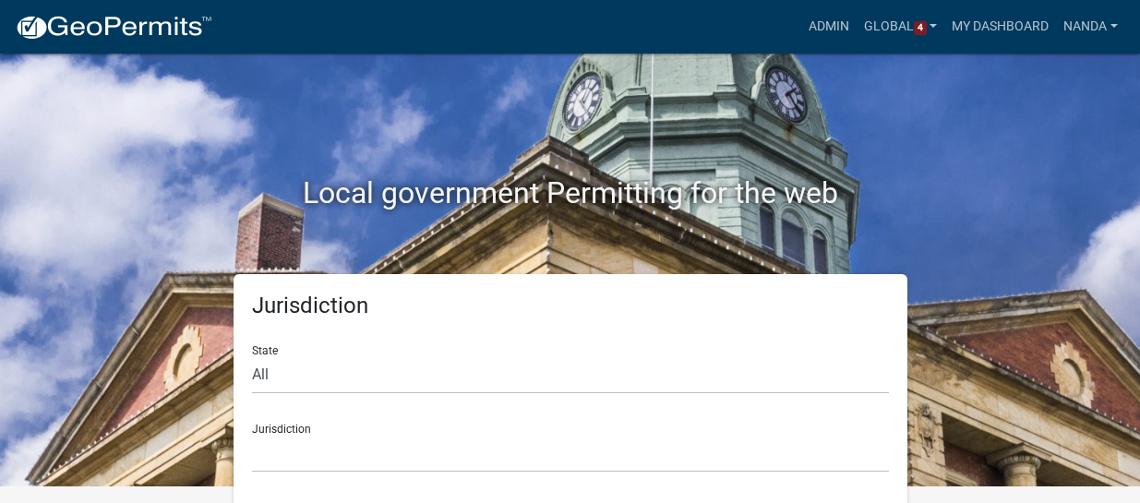
scroll to position [20, 0]
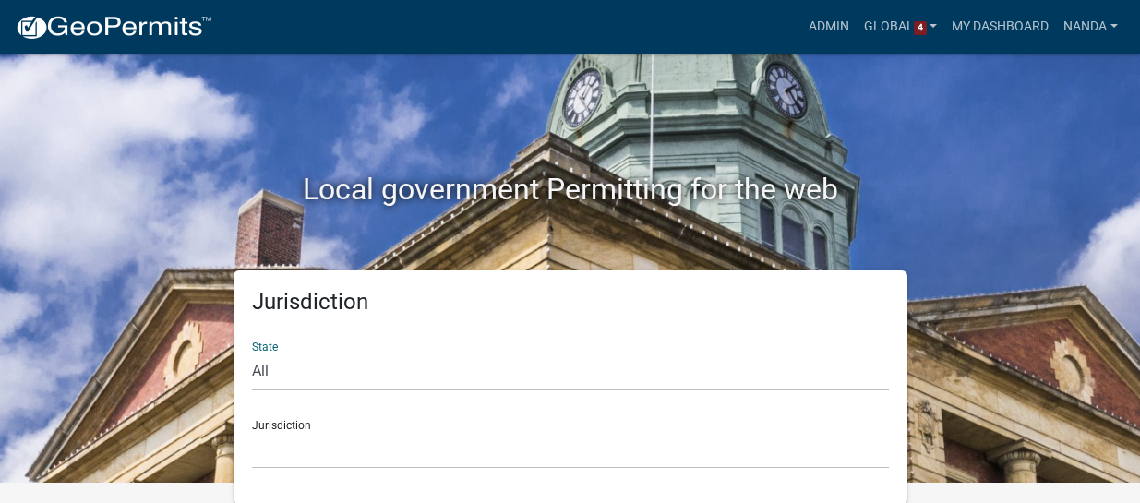
click at [414, 359] on select "All Colorado Georgia Indiana Iowa Kansas Minnesota Ohio South Carolina Wisconsi…" at bounding box center [570, 372] width 637 height 38
click at [424, 369] on select "All Colorado Georgia Indiana Iowa Kansas Minnesota Ohio South Carolina Wisconsi…" at bounding box center [570, 372] width 637 height 38
select select "[US_STATE]"
click at [252, 353] on select "All Colorado Georgia Indiana Iowa Kansas Minnesota Ohio South Carolina Wisconsi…" at bounding box center [570, 372] width 637 height 38
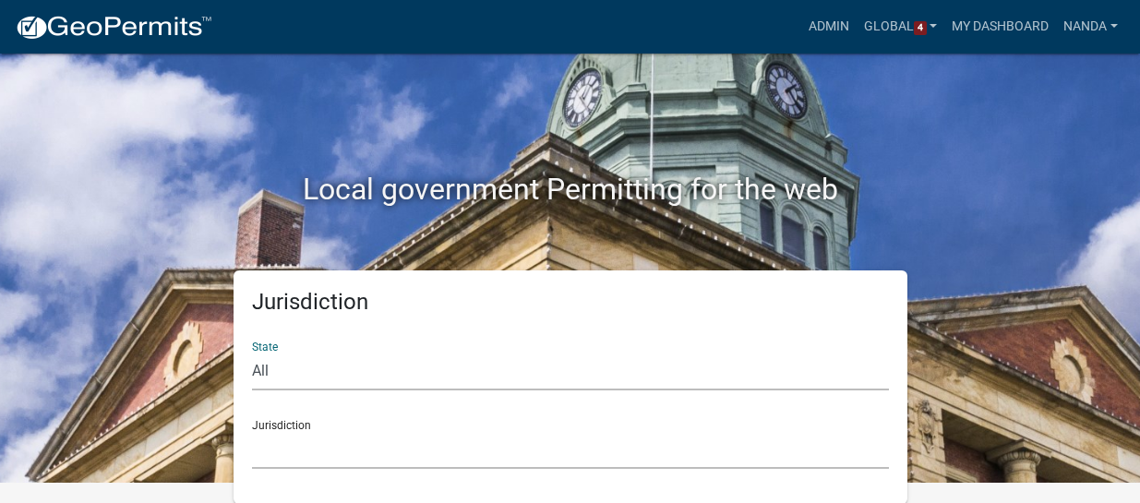
click at [477, 434] on select "Boone County, Iowa Buchanan County, Iowa Butler County, Iowa Cerro Gordo County…" at bounding box center [570, 450] width 637 height 38
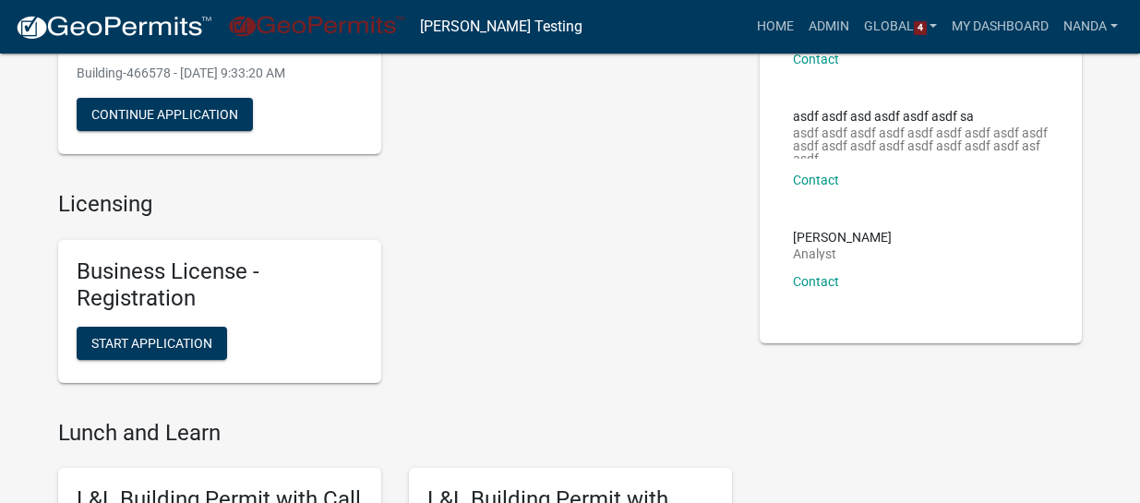
scroll to position [297, 0]
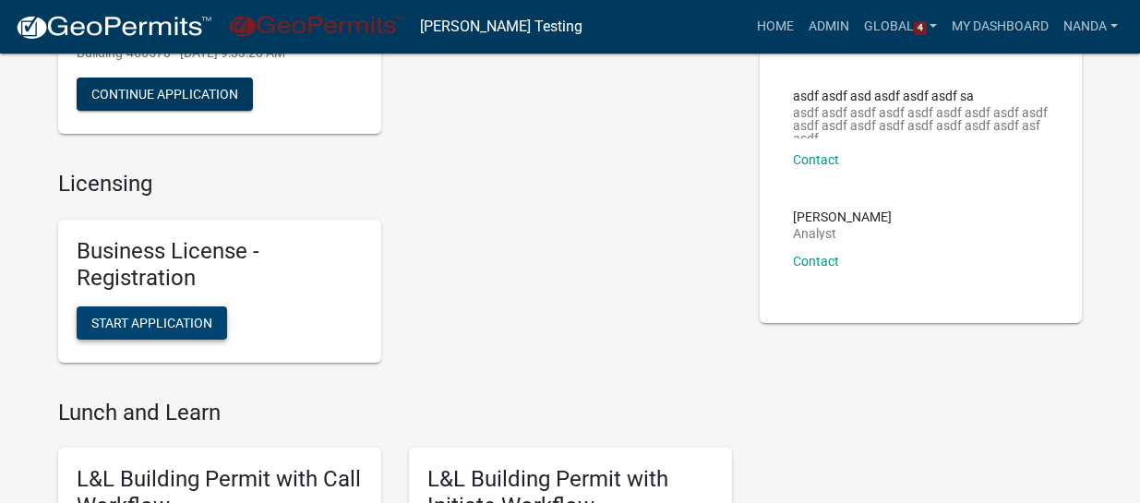
click at [205, 321] on span "Start Application" at bounding box center [151, 322] width 121 height 15
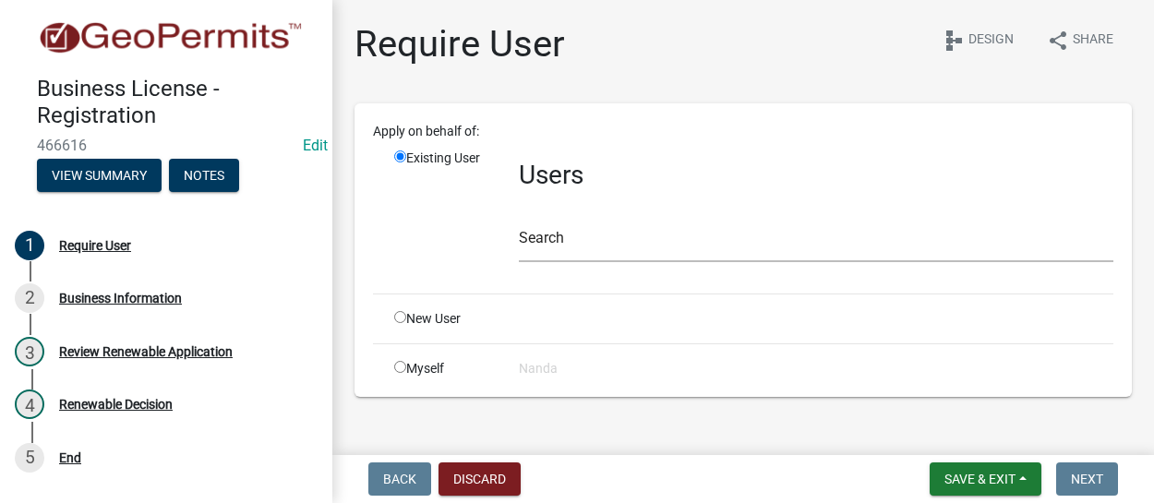
click at [402, 316] on input "radio" at bounding box center [400, 317] width 12 height 12
radio input "true"
radio input "false"
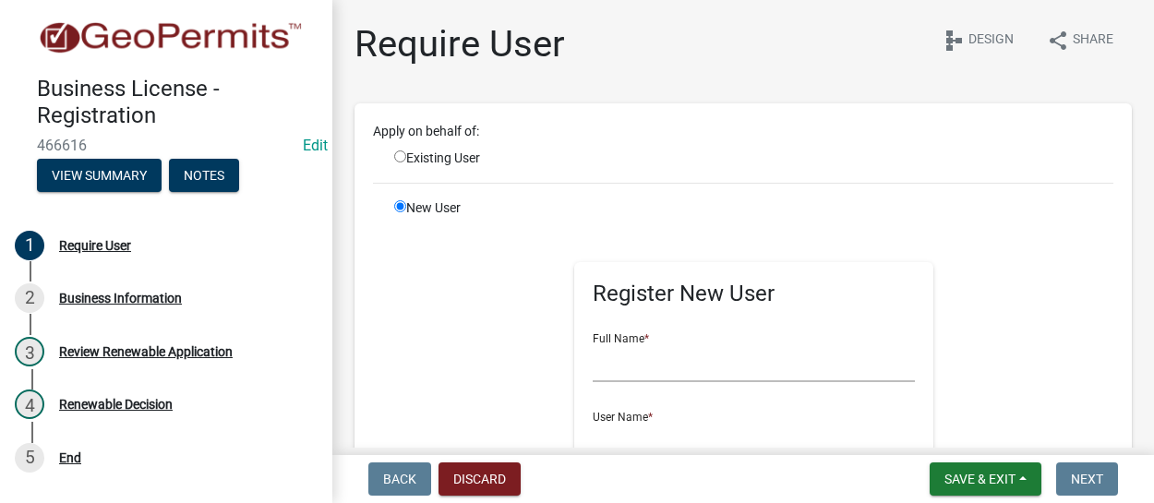
click at [684, 337] on div "Full Name *" at bounding box center [754, 350] width 323 height 64
click at [626, 357] on input "text" at bounding box center [754, 363] width 323 height 38
type input "N"
type input "Rajan Nanda"
click at [639, 409] on div "User Name *" at bounding box center [754, 429] width 323 height 64
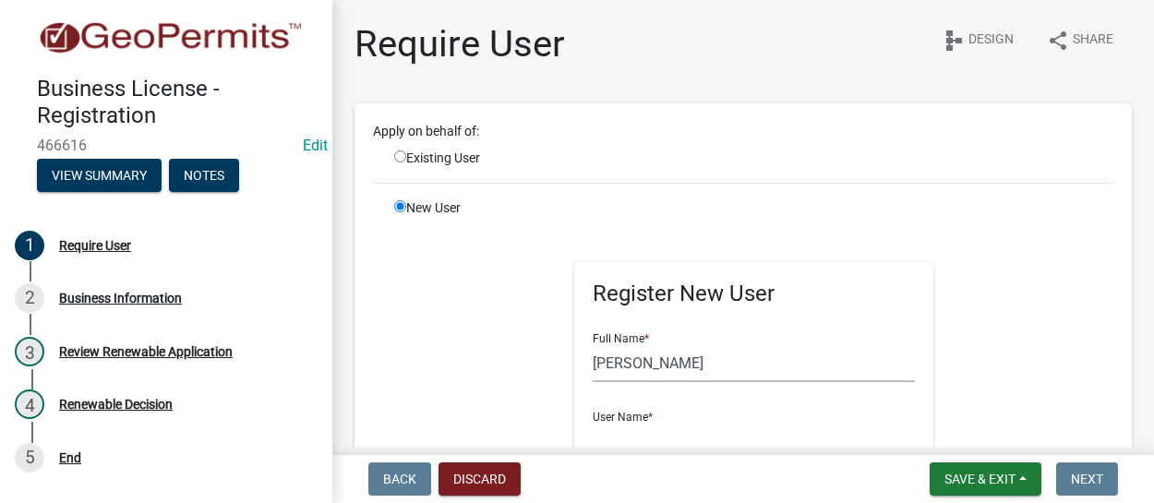
click at [631, 426] on input "text" at bounding box center [754, 442] width 323 height 38
type input "Nanda"
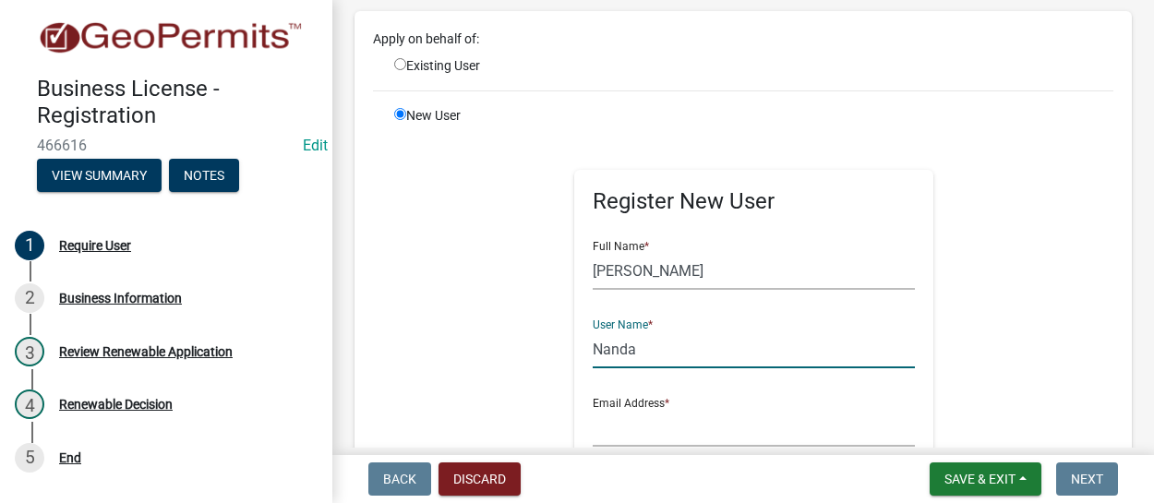
click at [650, 399] on div "Email Address *" at bounding box center [754, 415] width 323 height 64
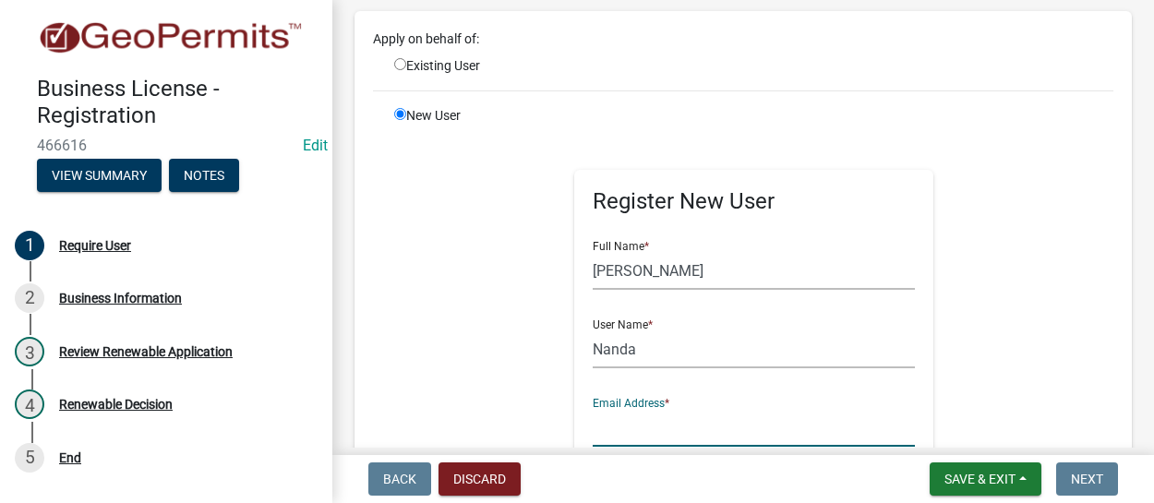
click at [641, 434] on input "text" at bounding box center [754, 428] width 323 height 38
type input "rajan@fullcircletech.com"
type input "25 Garden Street"
type input "Boston"
type input "MA"
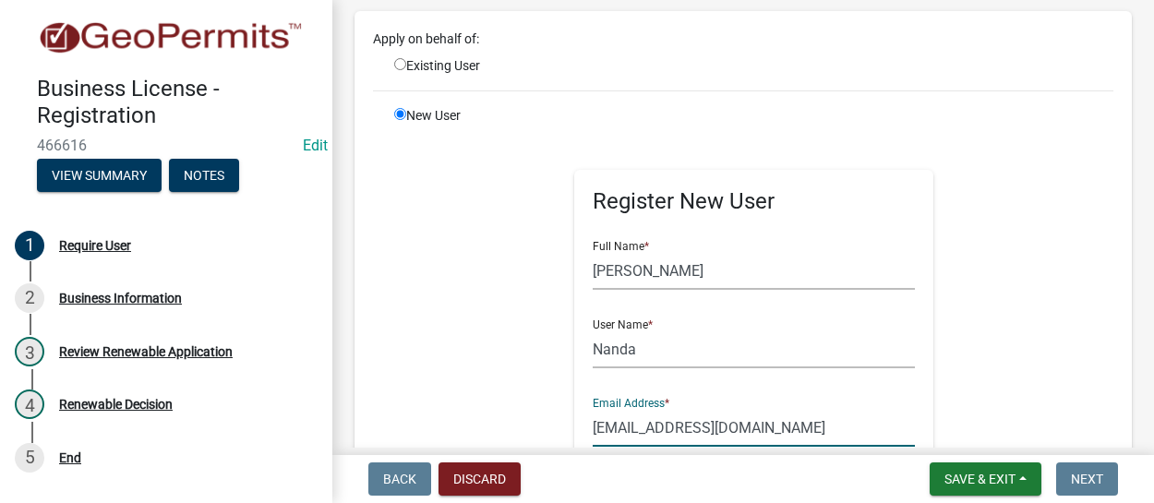
type input "02114"
type input "6173040788"
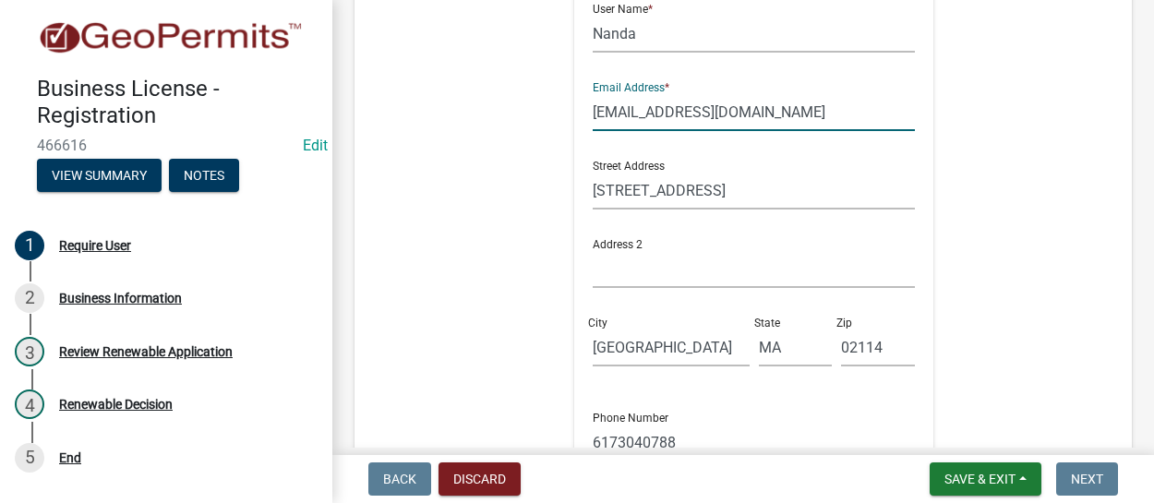
scroll to position [462, 0]
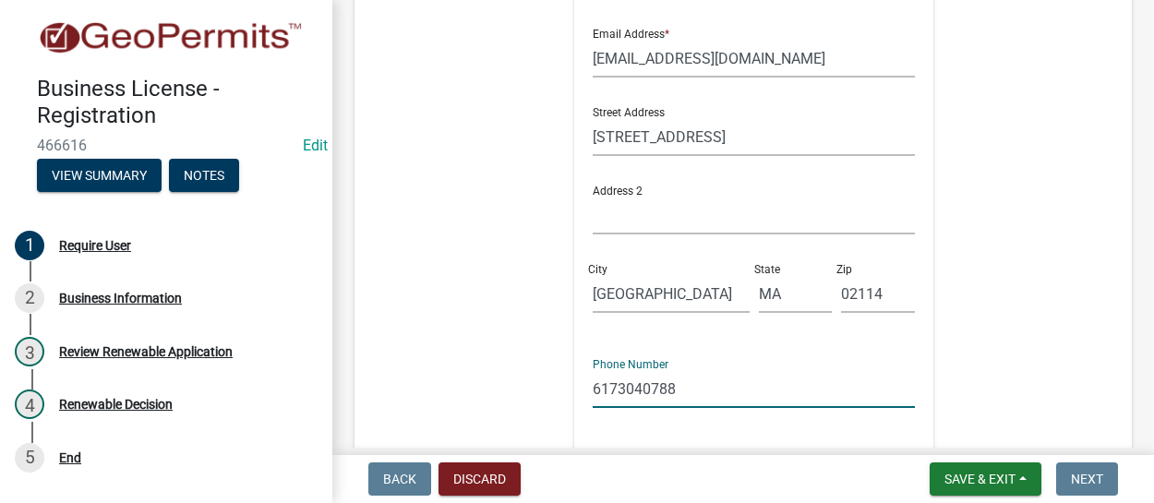
click at [713, 394] on input "6173040788" at bounding box center [754, 389] width 323 height 38
click at [1031, 378] on div "Register New User Full Name * Rajan Nanda User Name * Nanda Email Address * raj…" at bounding box center [753, 171] width 775 height 831
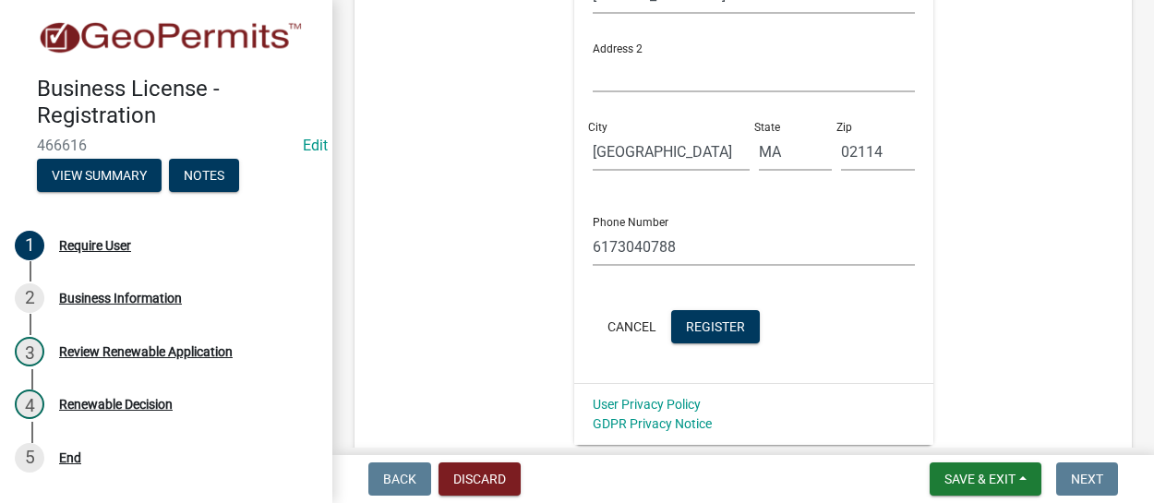
scroll to position [646, 0]
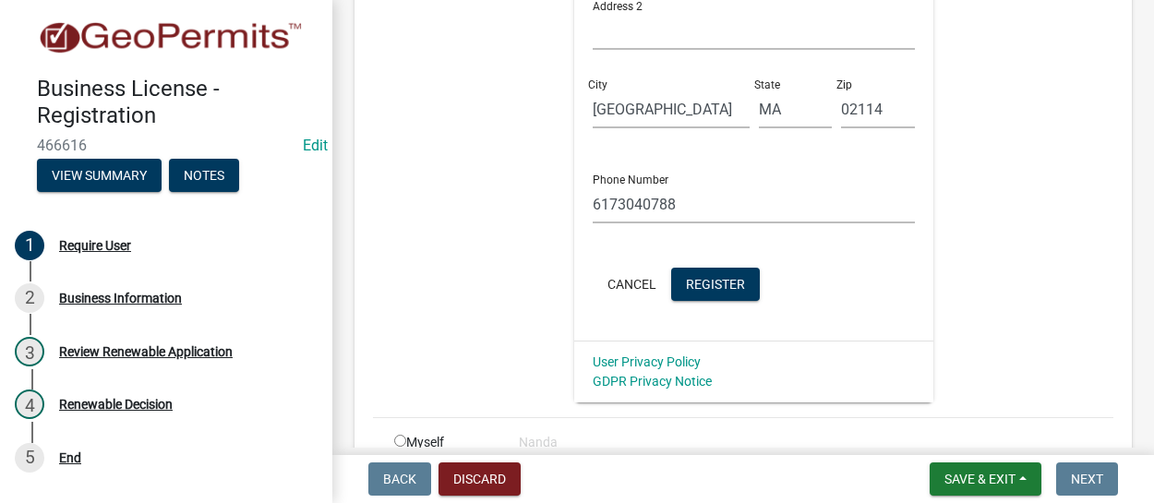
click at [402, 443] on input "radio" at bounding box center [400, 441] width 12 height 12
radio input "true"
radio input "false"
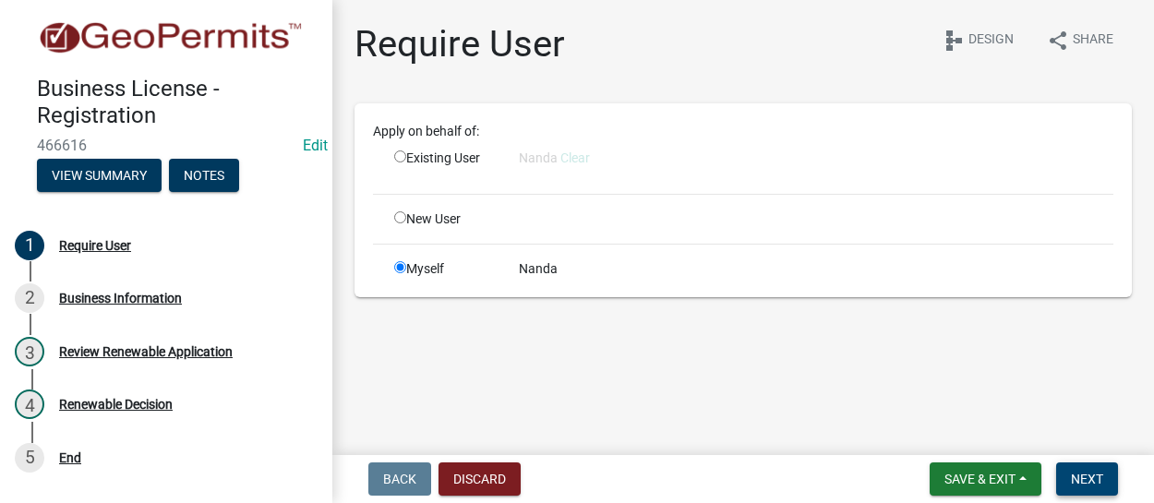
click at [1096, 477] on span "Next" at bounding box center [1087, 479] width 32 height 15
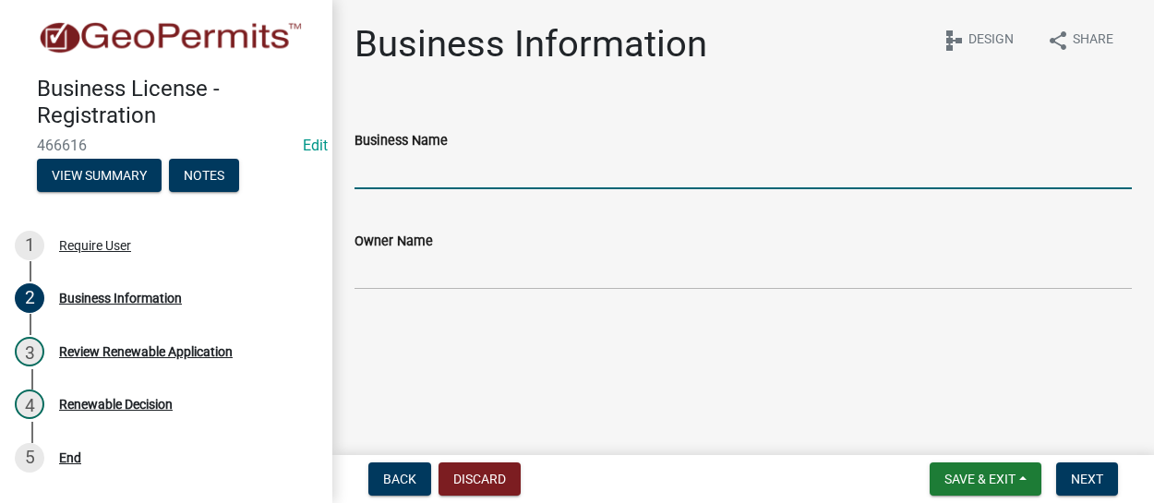
click at [535, 171] on input "Business Name" at bounding box center [742, 170] width 777 height 38
type input "Test Business"
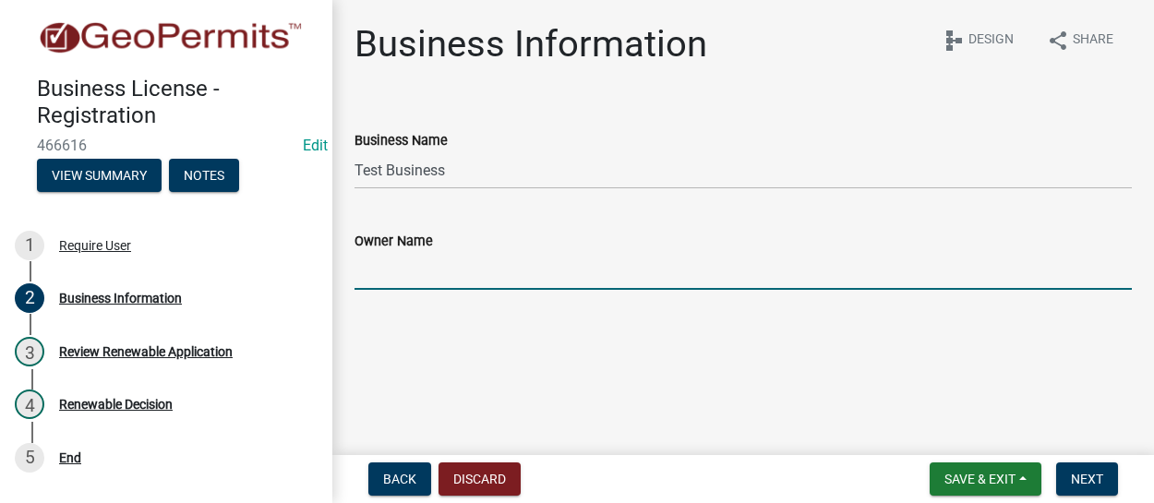
click at [378, 269] on input "Owner Name" at bounding box center [742, 271] width 777 height 38
type input "Test Owner"
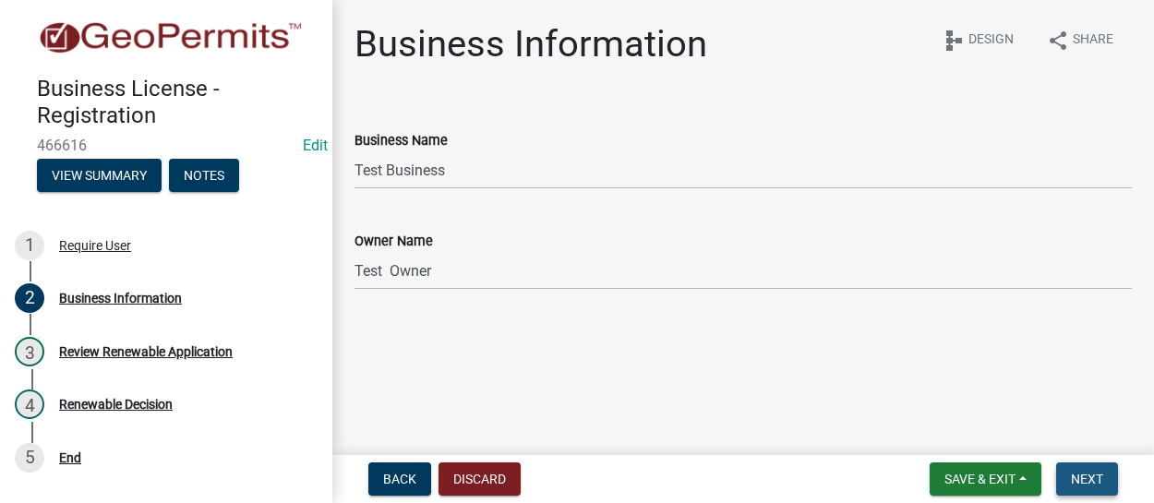
click at [1087, 478] on span "Next" at bounding box center [1087, 479] width 32 height 15
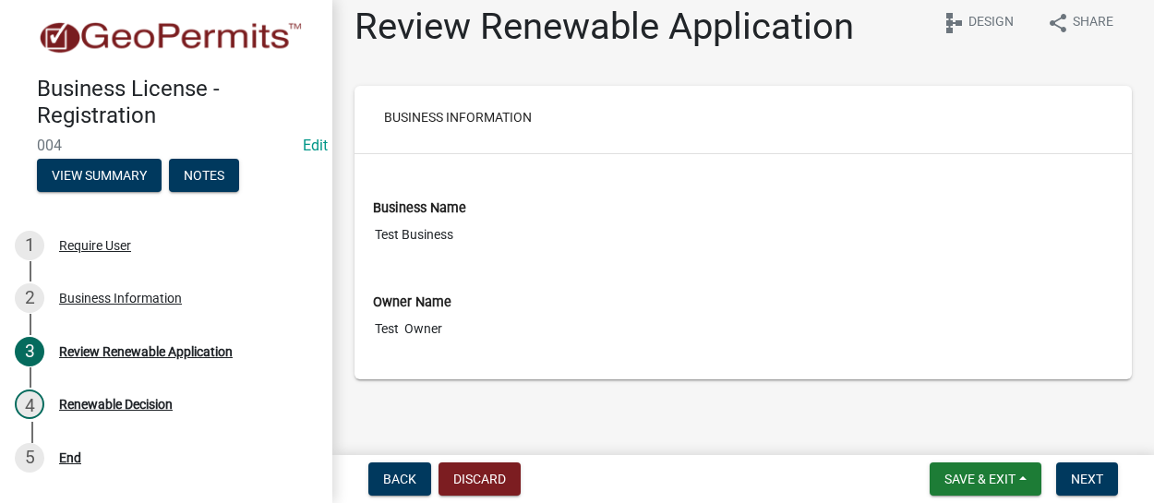
scroll to position [21, 0]
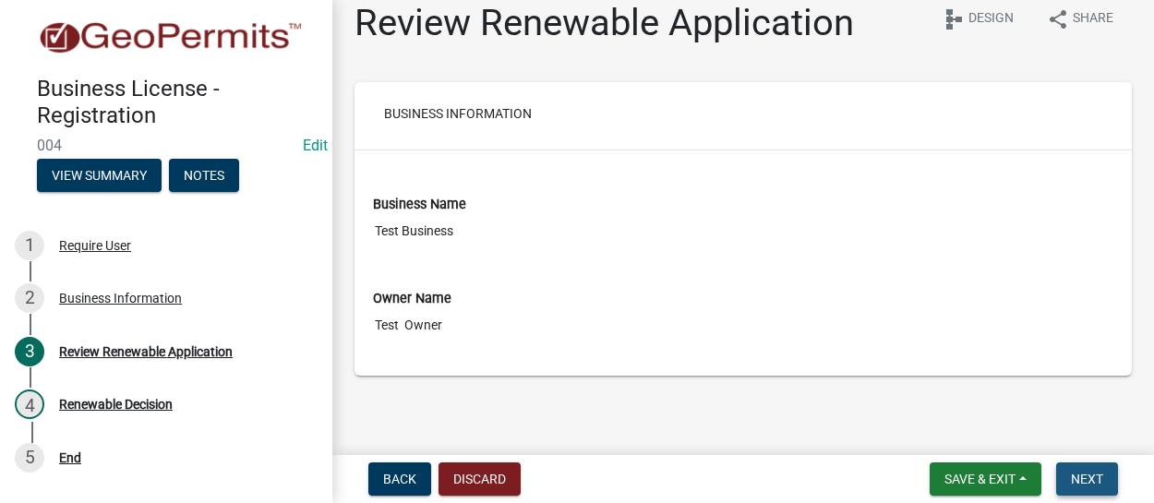
click at [1083, 472] on span "Next" at bounding box center [1087, 479] width 32 height 15
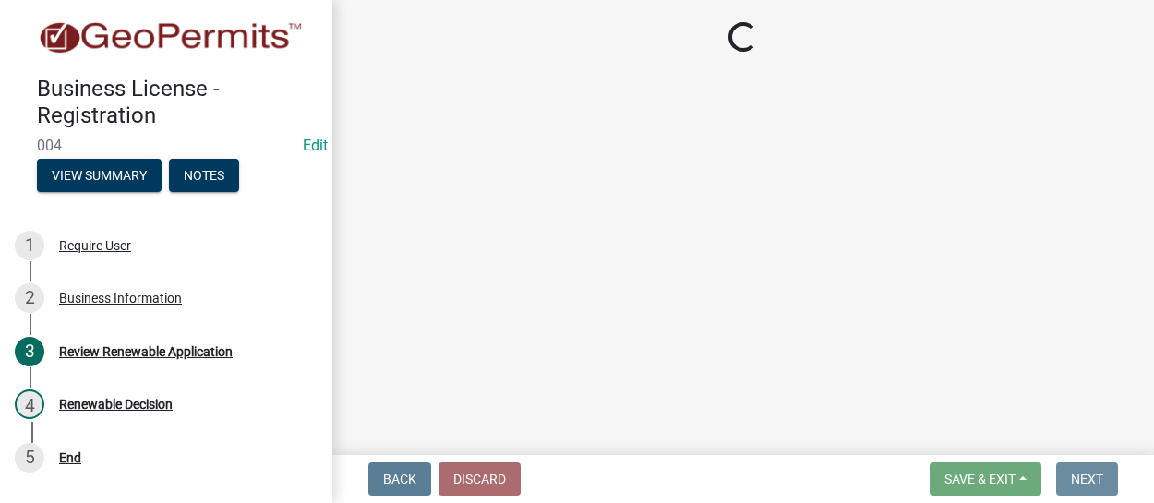
scroll to position [0, 0]
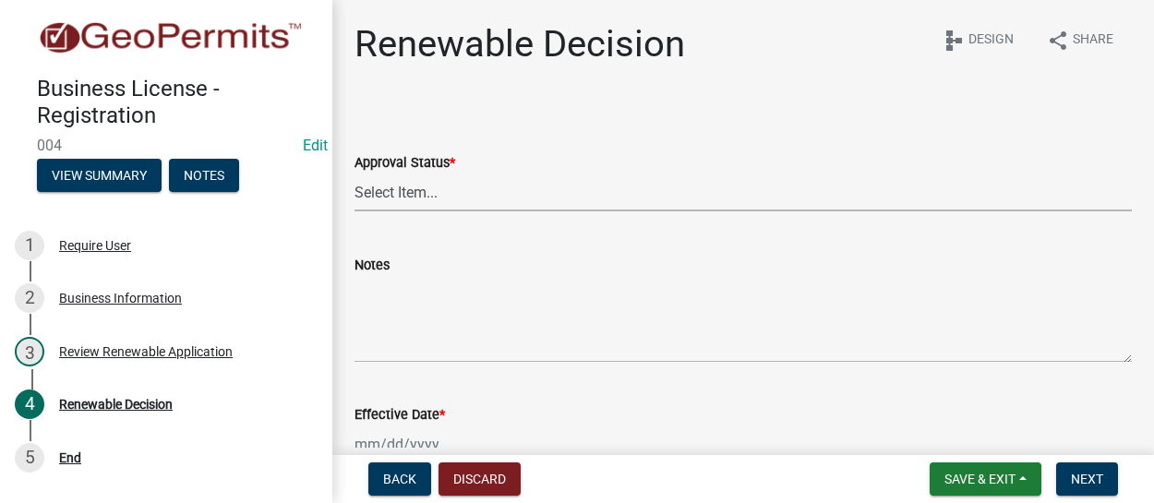
click at [424, 192] on select "Select Item... Approved Denied" at bounding box center [742, 193] width 777 height 38
click at [425, 192] on select "Select Item... Approved Denied" at bounding box center [742, 193] width 777 height 38
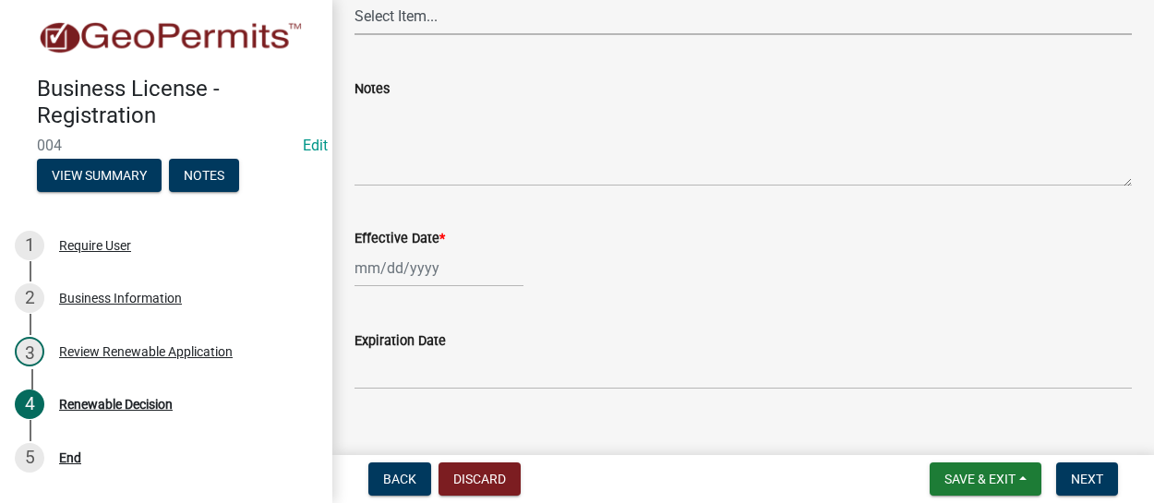
scroll to position [185, 0]
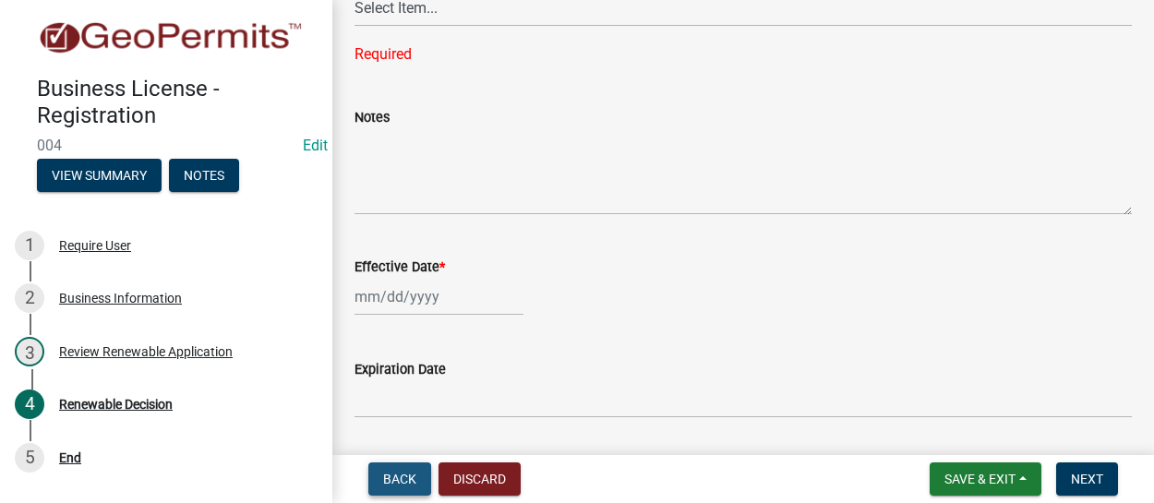
click at [402, 479] on span "Back" at bounding box center [399, 479] width 33 height 15
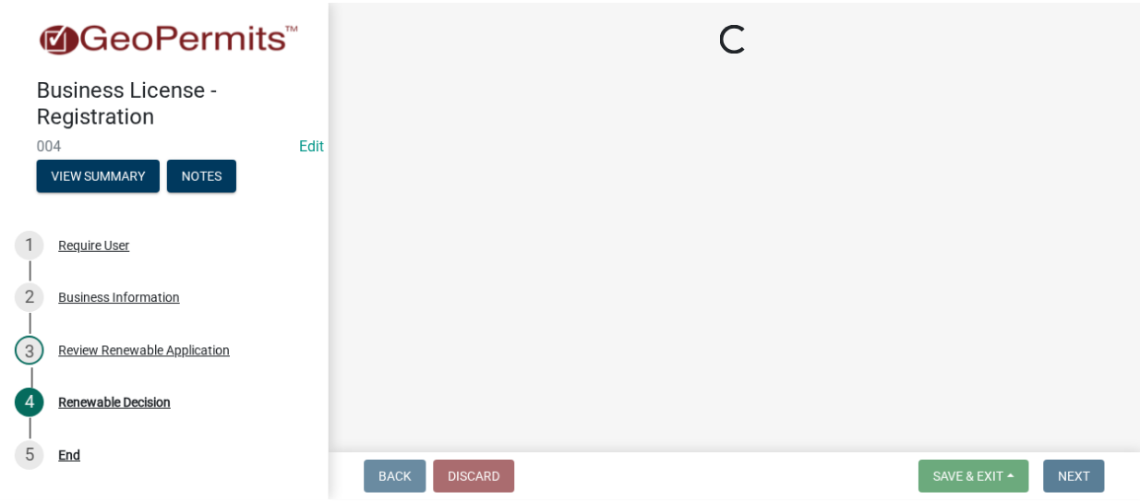
scroll to position [0, 0]
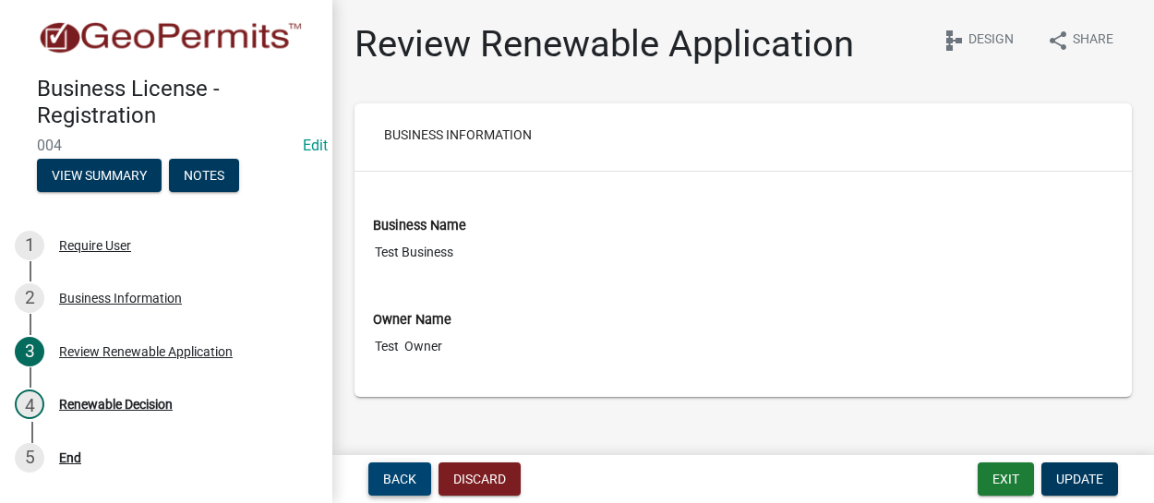
click at [402, 479] on span "Back" at bounding box center [399, 479] width 33 height 15
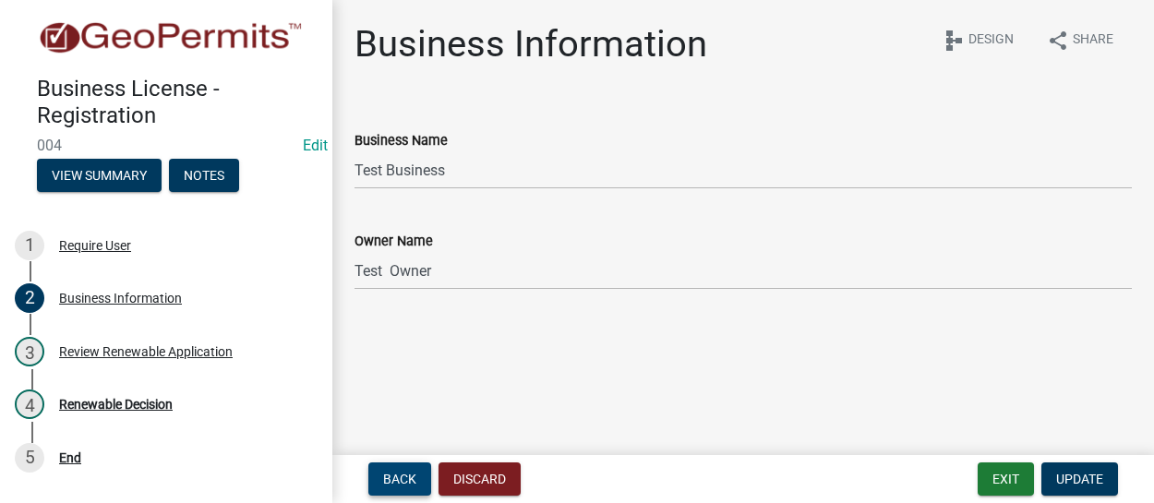
click at [402, 479] on span "Back" at bounding box center [399, 479] width 33 height 15
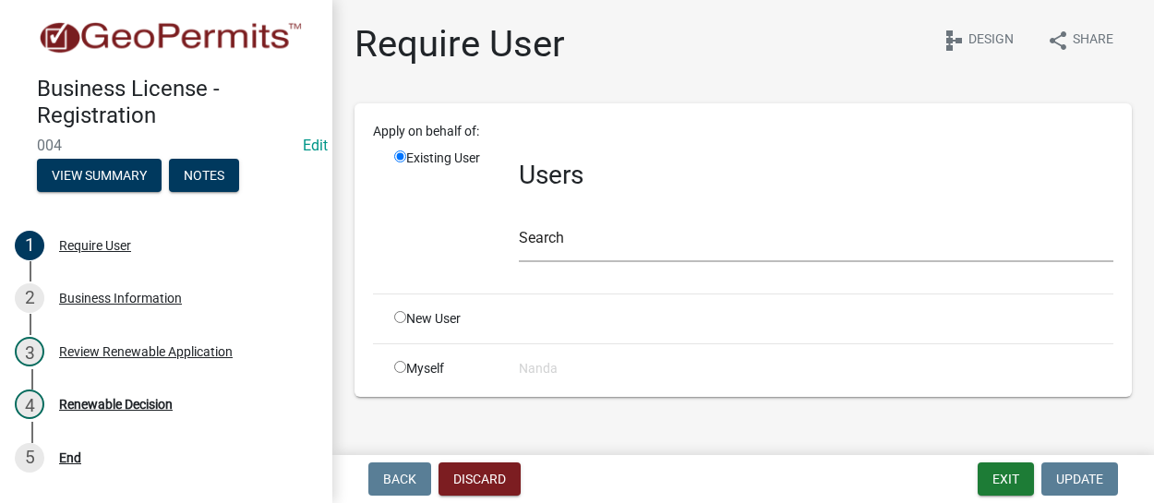
click at [400, 319] on input "radio" at bounding box center [400, 317] width 12 height 12
radio input "true"
radio input "false"
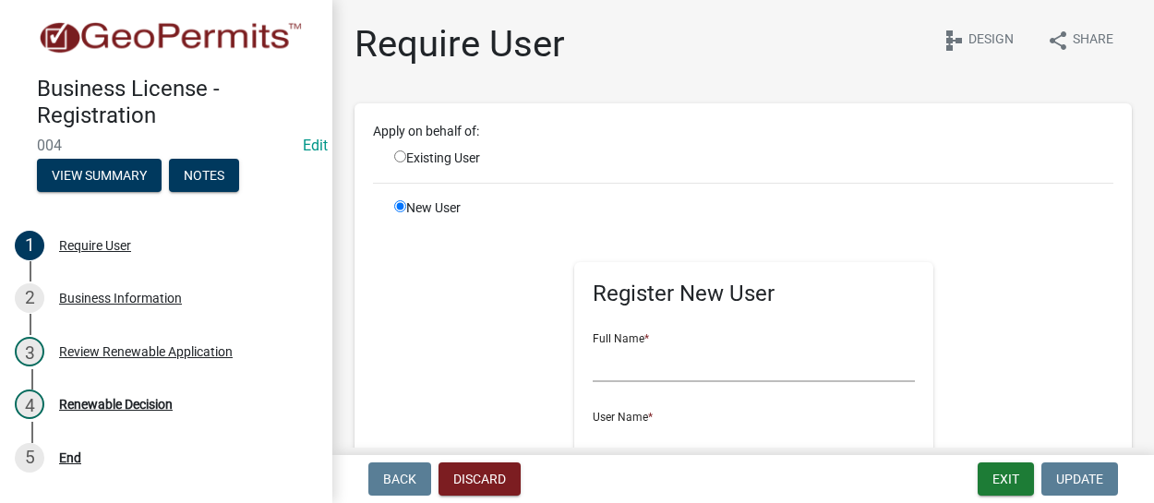
click at [633, 342] on div "Full Name *" at bounding box center [754, 350] width 323 height 64
click at [1011, 478] on button "Exit" at bounding box center [1006, 478] width 56 height 33
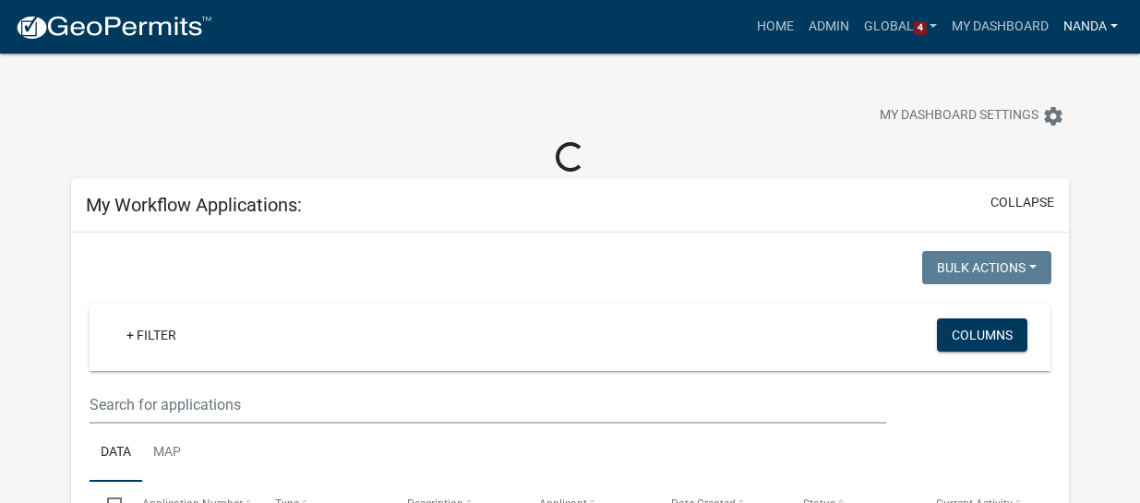
click at [1070, 30] on link "Nanda" at bounding box center [1090, 26] width 69 height 35
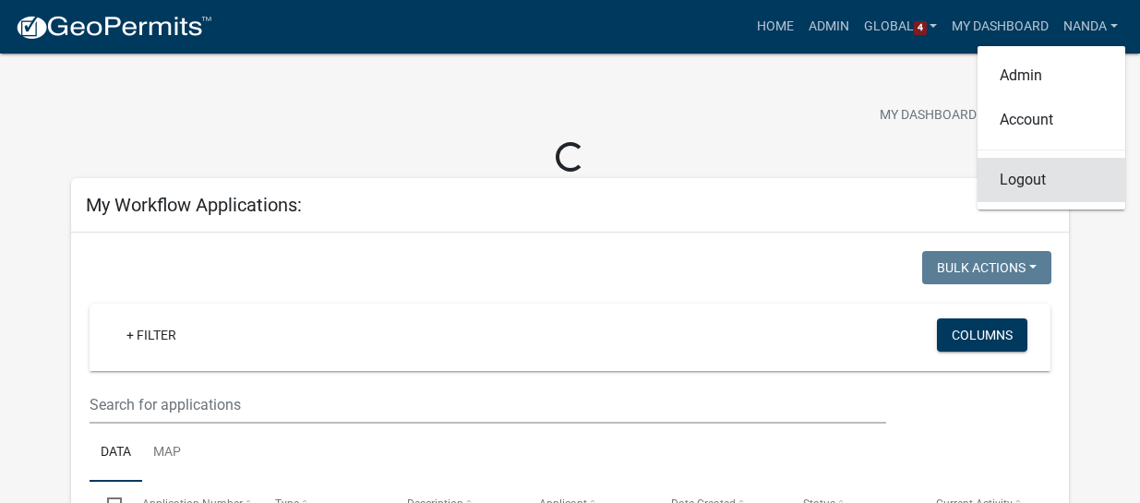
click at [1017, 178] on link "Logout" at bounding box center [1052, 180] width 148 height 44
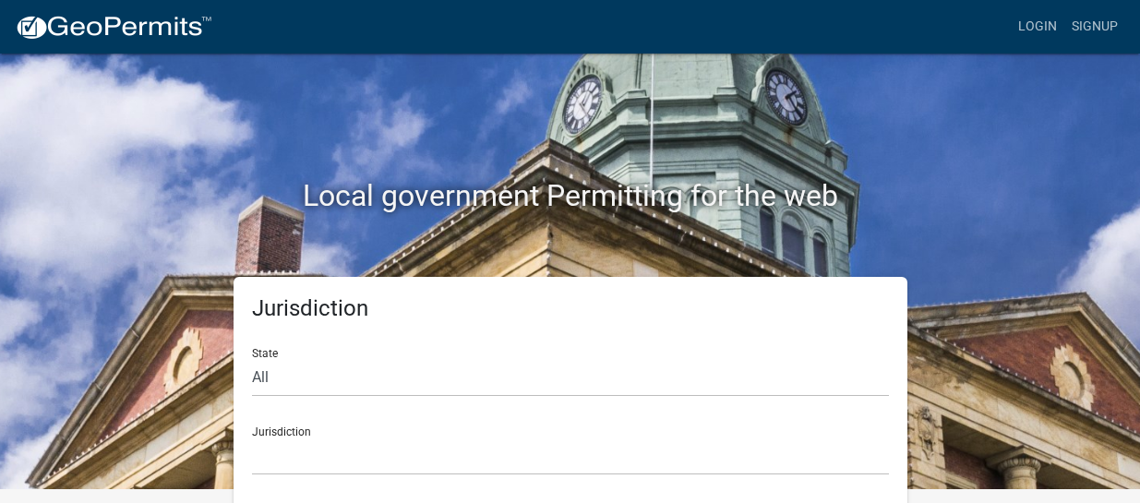
scroll to position [20, 0]
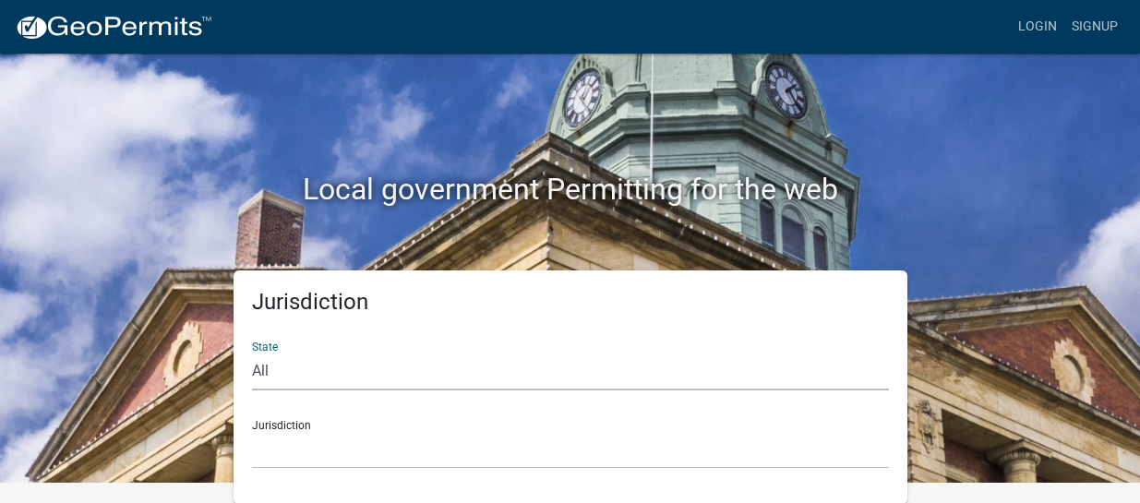
click at [301, 369] on select "All Colorado Georgia Indiana Iowa Kansas Minnesota Ohio South Carolina Wisconsin" at bounding box center [570, 372] width 637 height 38
select select "[US_STATE]"
click at [252, 353] on select "All Colorado Georgia Indiana Iowa Kansas Minnesota Ohio South Carolina Wisconsin" at bounding box center [570, 372] width 637 height 38
click at [322, 420] on div "Jurisdiction Boone County, Iowa Butler County, Iowa Cerro Gordo County, Iowa Ci…" at bounding box center [570, 437] width 637 height 64
click at [334, 445] on select "Boone County, Iowa Butler County, Iowa Cerro Gordo County, Iowa City of Harlan,…" at bounding box center [570, 450] width 637 height 38
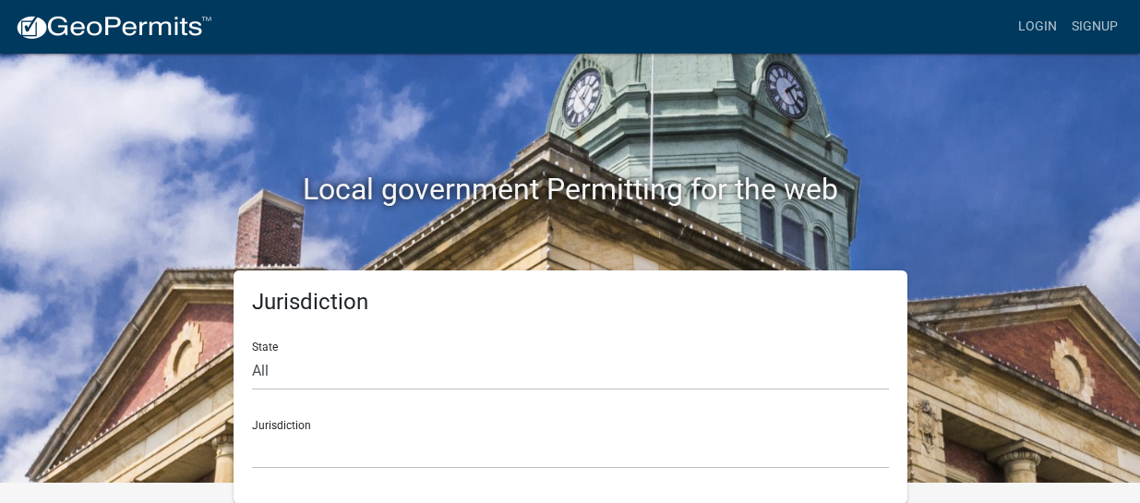
click at [43, 164] on div "Local government Permitting for the web Jurisdiction State All Colorado Georgia…" at bounding box center [570, 231] width 1140 height 503
click at [1106, 26] on link "Signup" at bounding box center [1094, 26] width 61 height 35
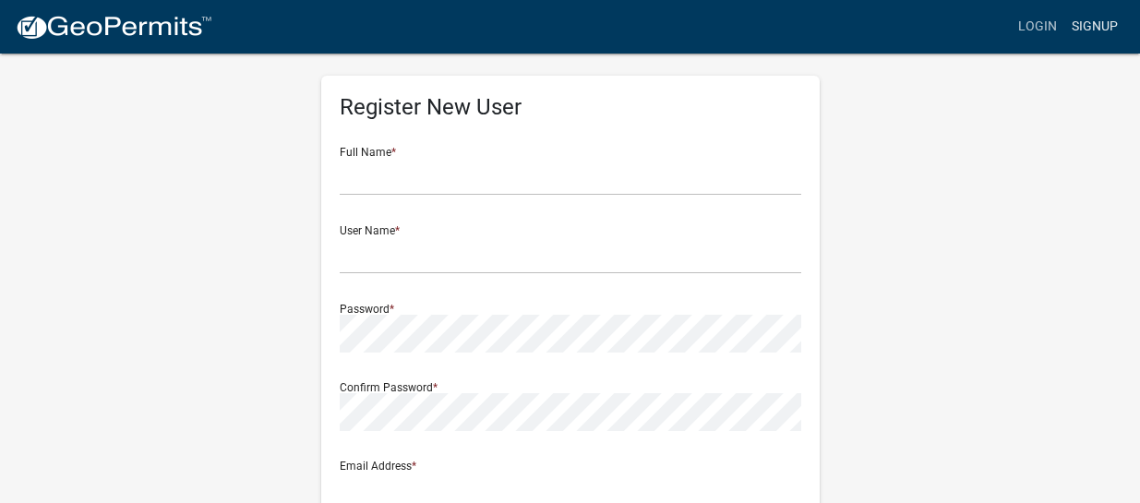
click at [1106, 26] on link "Signup" at bounding box center [1094, 26] width 61 height 35
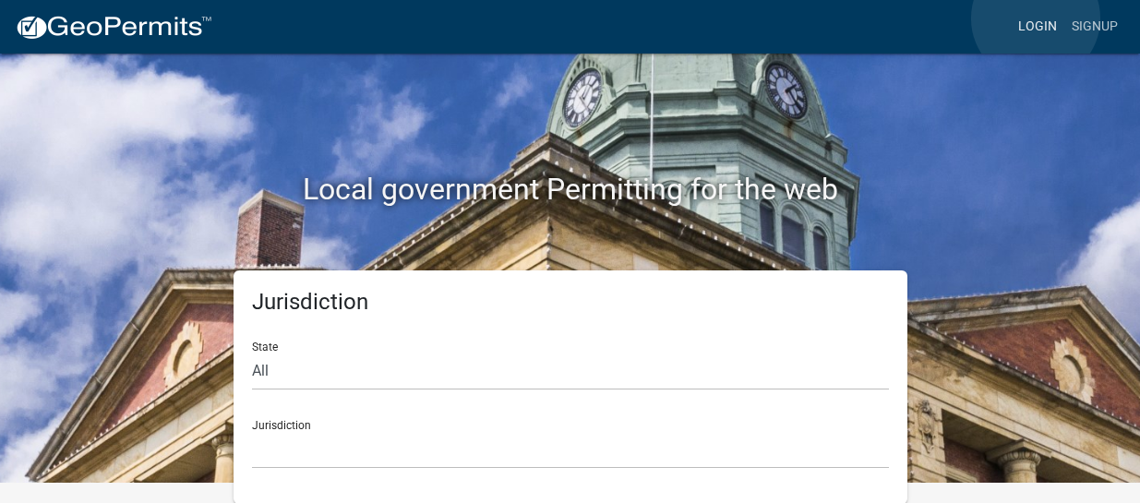
click at [1036, 18] on link "Login" at bounding box center [1038, 26] width 54 height 35
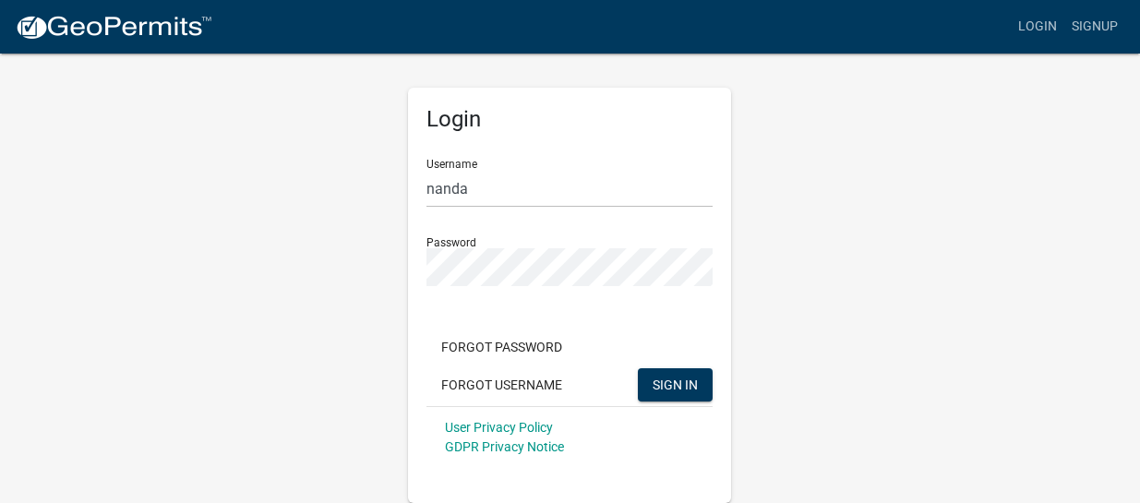
scroll to position [8, 0]
click at [657, 383] on span "SIGN IN" at bounding box center [675, 384] width 45 height 15
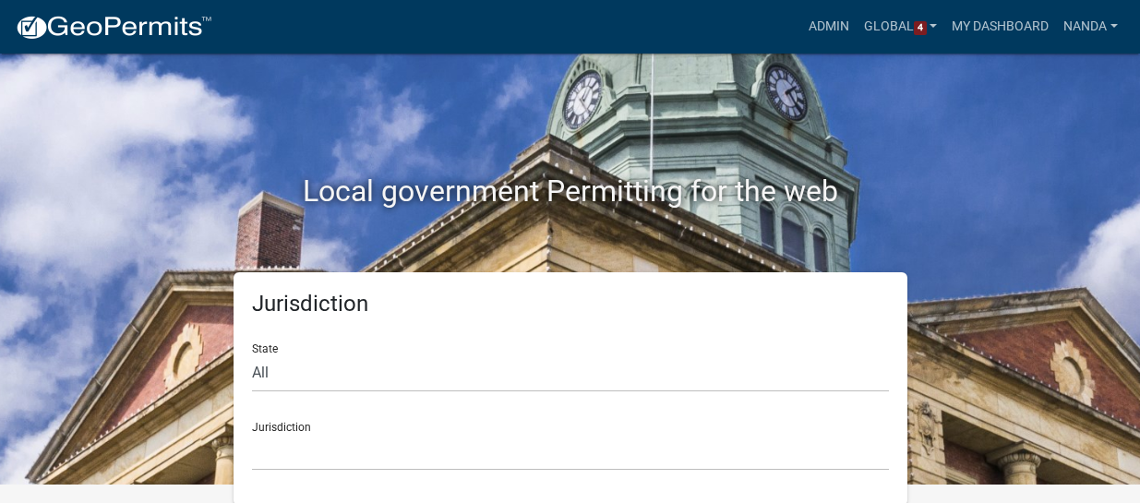
scroll to position [20, 0]
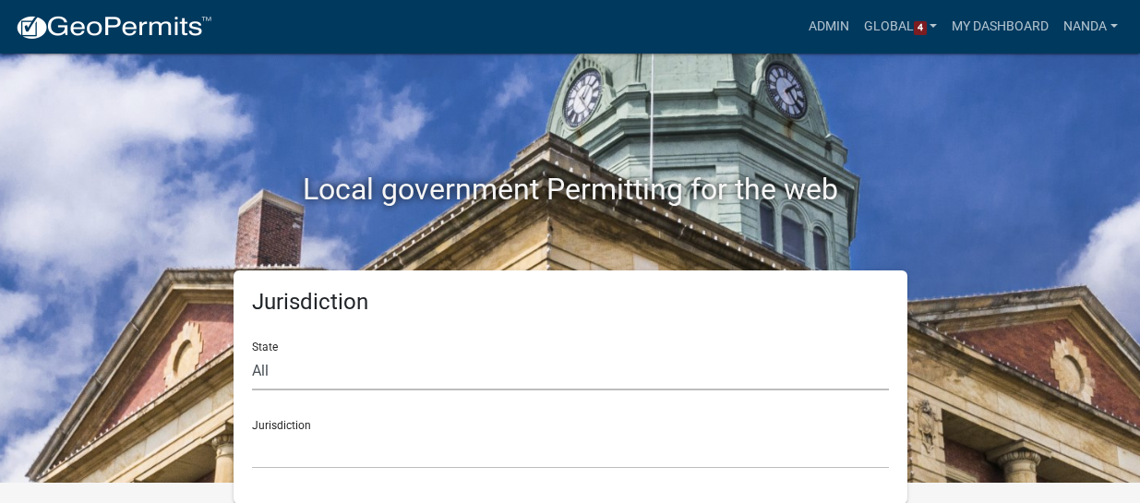
click at [354, 369] on select "All Colorado Georgia Indiana Iowa Kansas Minnesota Ohio South Carolina Wisconsi…" at bounding box center [570, 372] width 637 height 38
select select "[US_STATE]"
click at [252, 353] on select "All Colorado Georgia Indiana Iowa Kansas Minnesota Ohio South Carolina Wisconsi…" at bounding box center [570, 372] width 637 height 38
click at [310, 437] on select "Boone County, Iowa Buchanan County, Iowa Butler County, Iowa Cerro Gordo County…" at bounding box center [570, 450] width 637 height 38
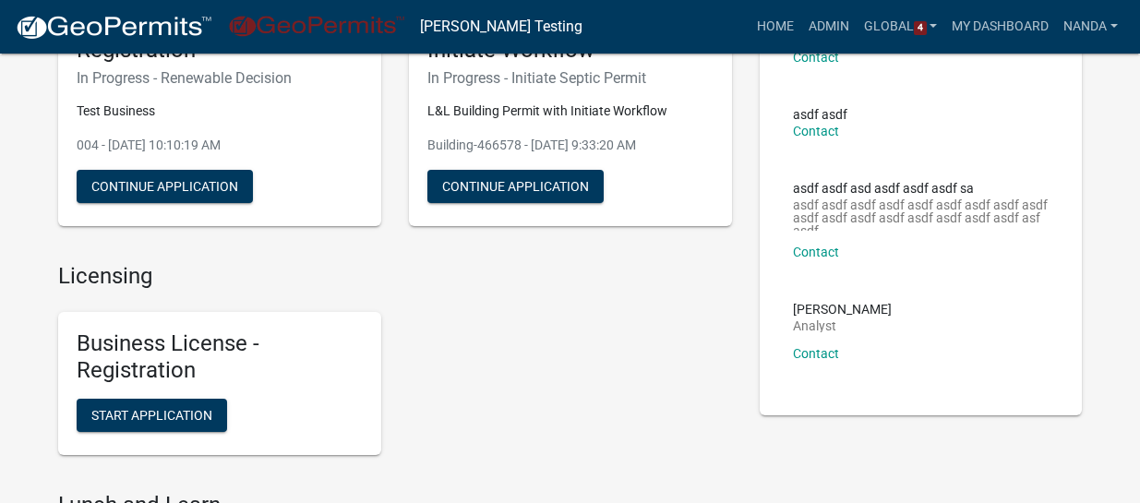
scroll to position [297, 0]
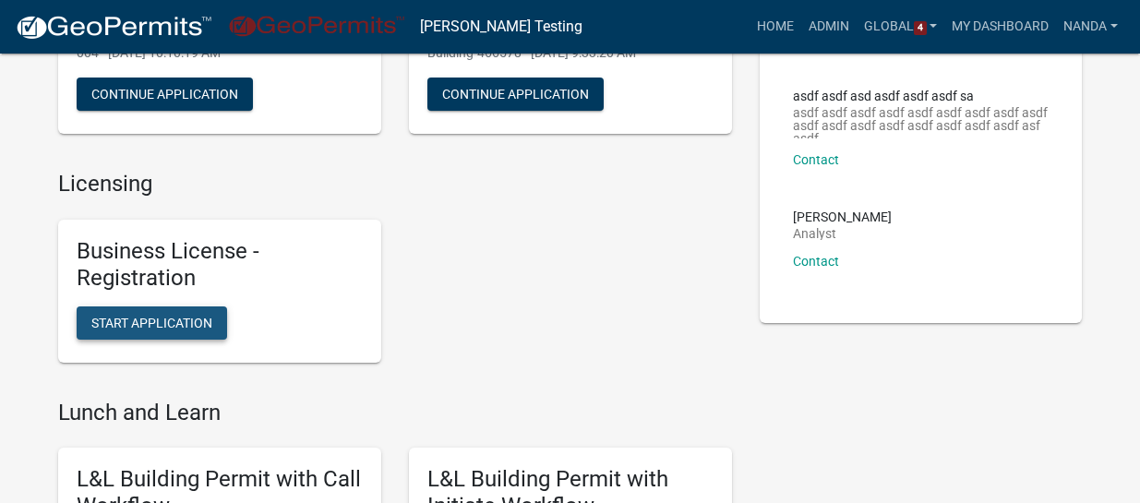
click at [148, 321] on span "Start Application" at bounding box center [151, 322] width 121 height 15
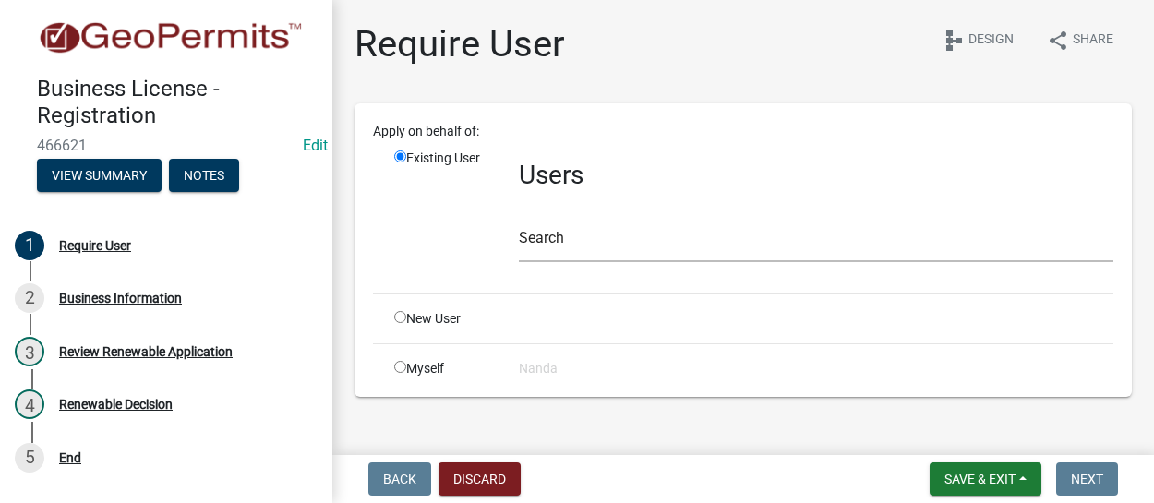
click at [397, 319] on input "radio" at bounding box center [400, 317] width 12 height 12
radio input "true"
radio input "false"
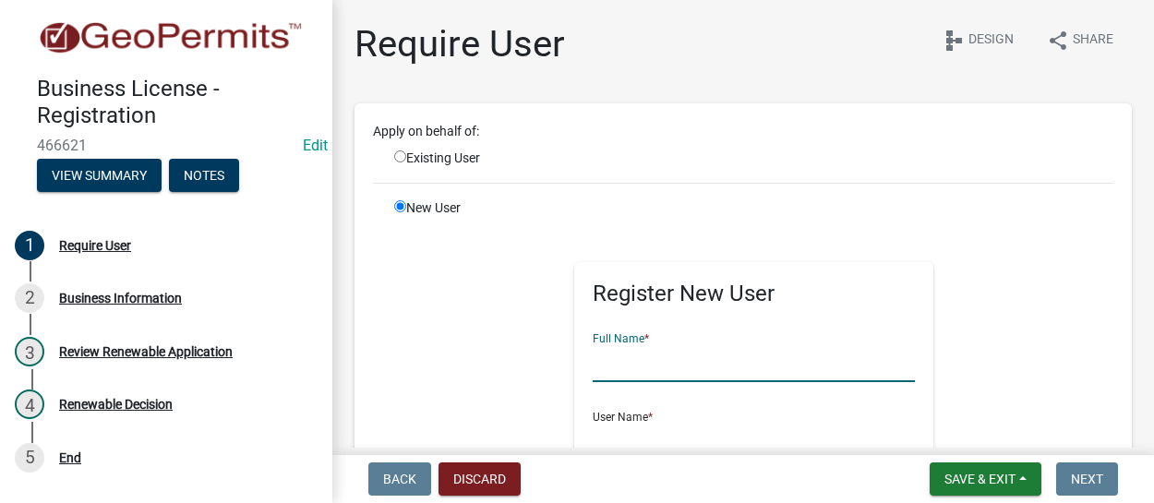
click at [635, 347] on input "text" at bounding box center [754, 363] width 323 height 38
type input "Rajan Nanda"
type input "rajan@fullcircletech.com"
type input "25 Garden Street"
type input "Boston"
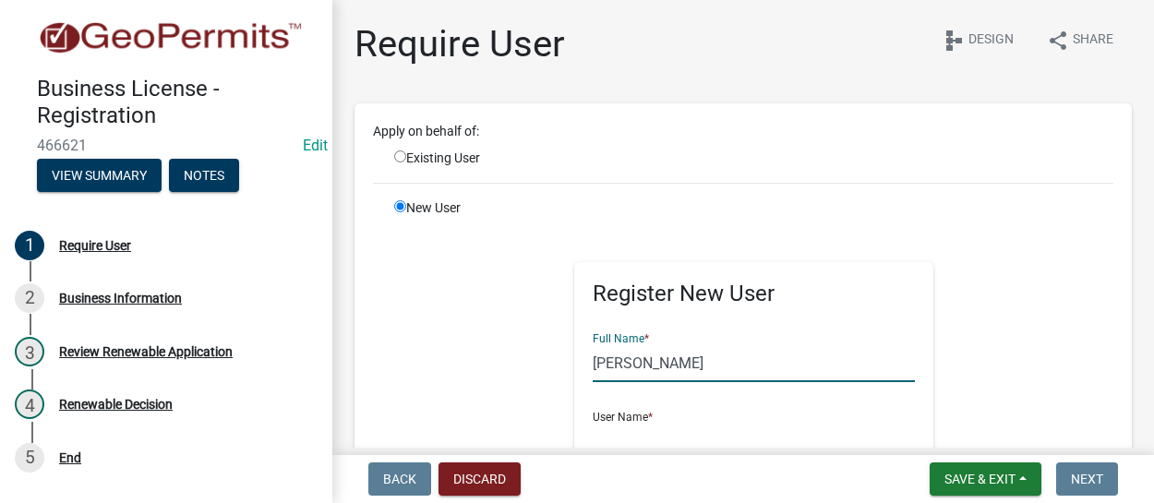
type input "MA"
type input "02114"
type input "6173040788"
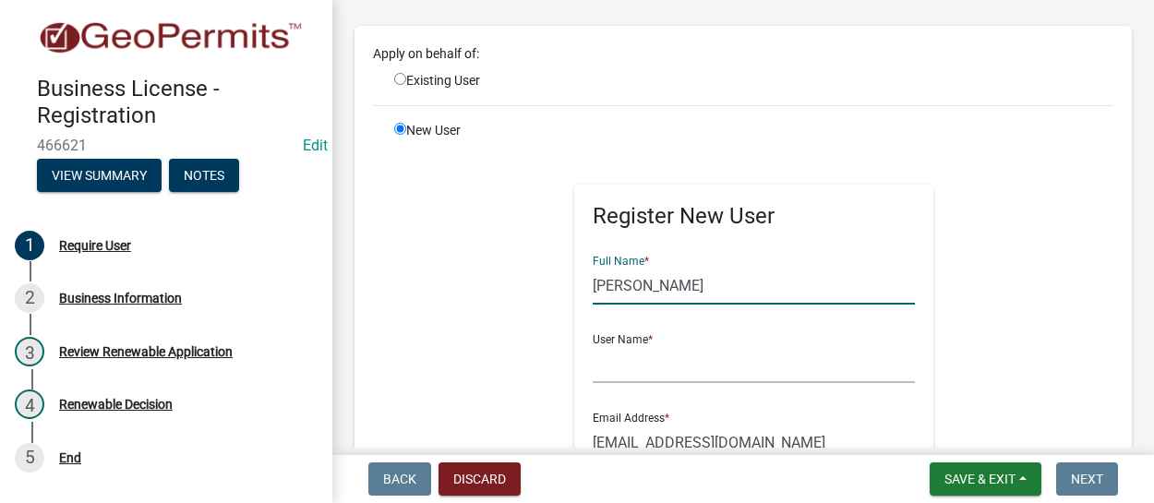
scroll to position [92, 0]
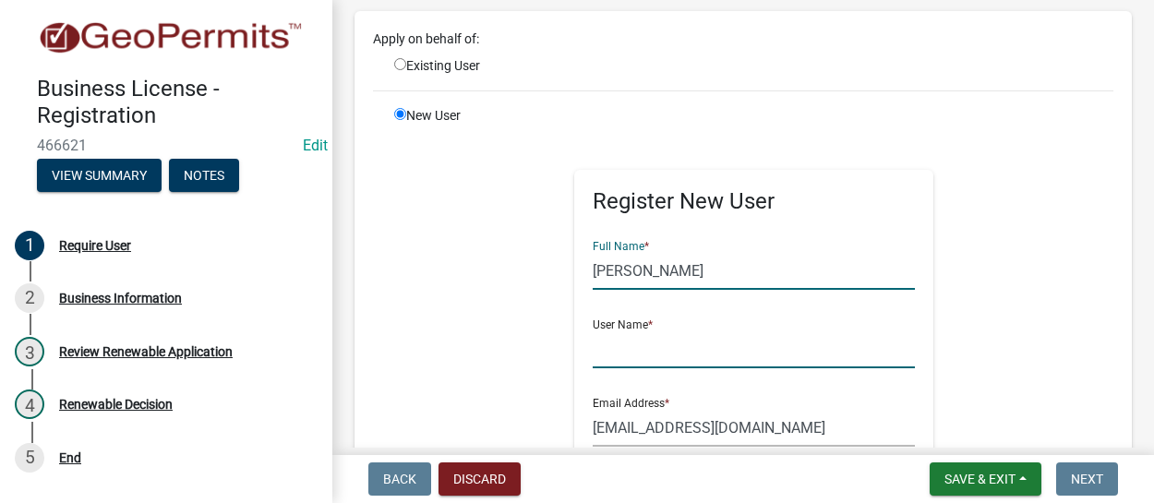
click at [654, 345] on input "text" at bounding box center [754, 349] width 323 height 38
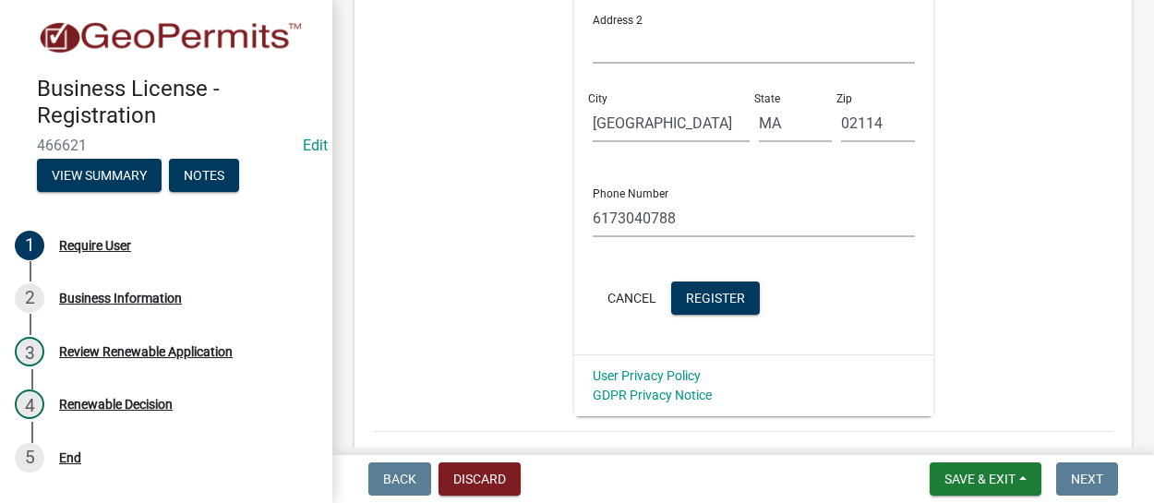
scroll to position [646, 0]
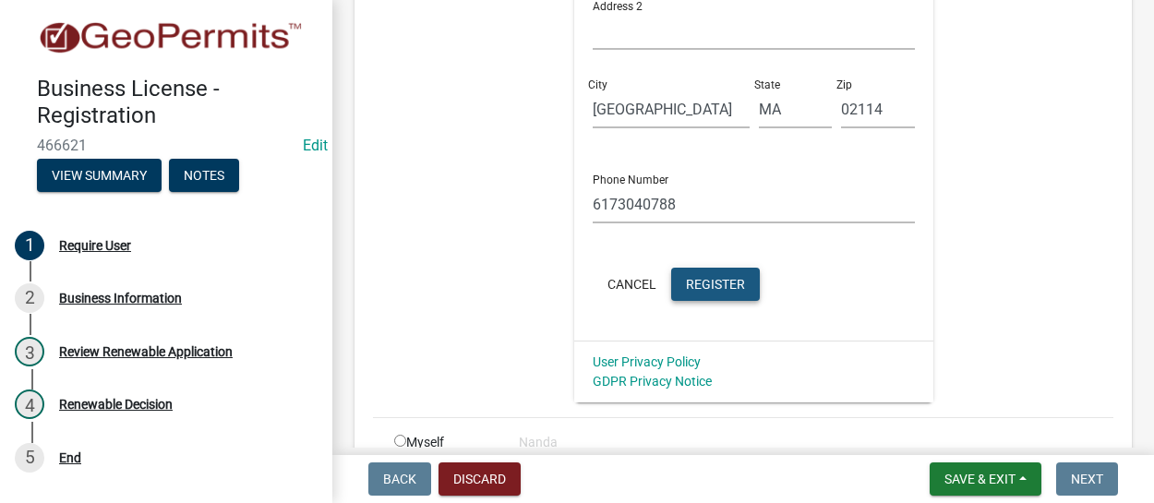
click at [716, 283] on span "Register" at bounding box center [715, 283] width 59 height 15
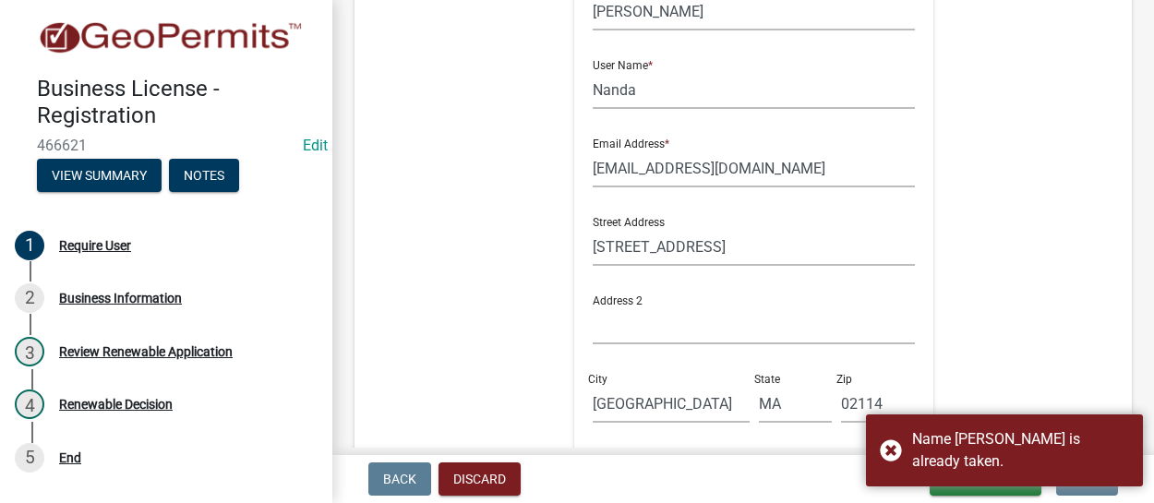
scroll to position [277, 0]
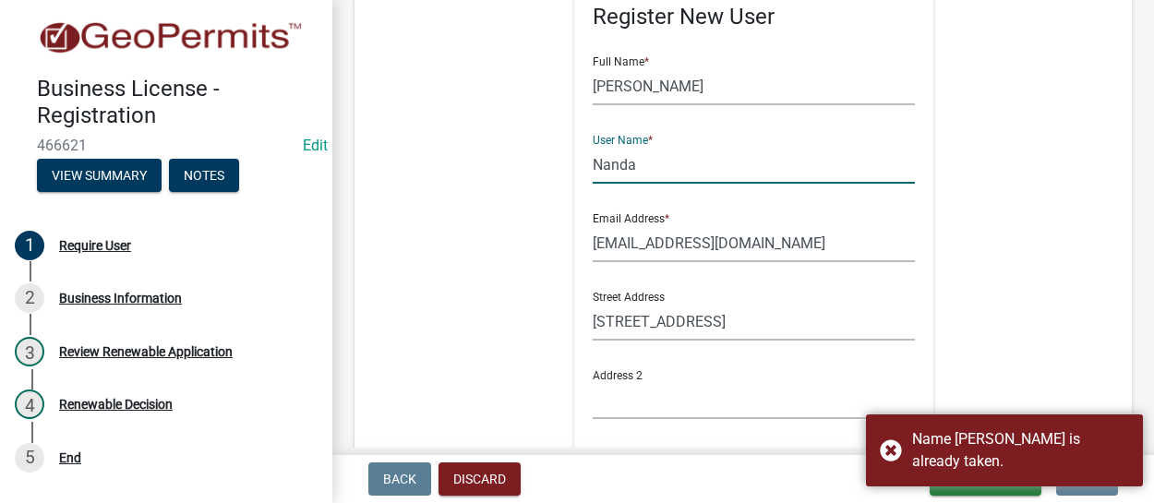
click at [647, 169] on input "Nanda" at bounding box center [754, 165] width 323 height 38
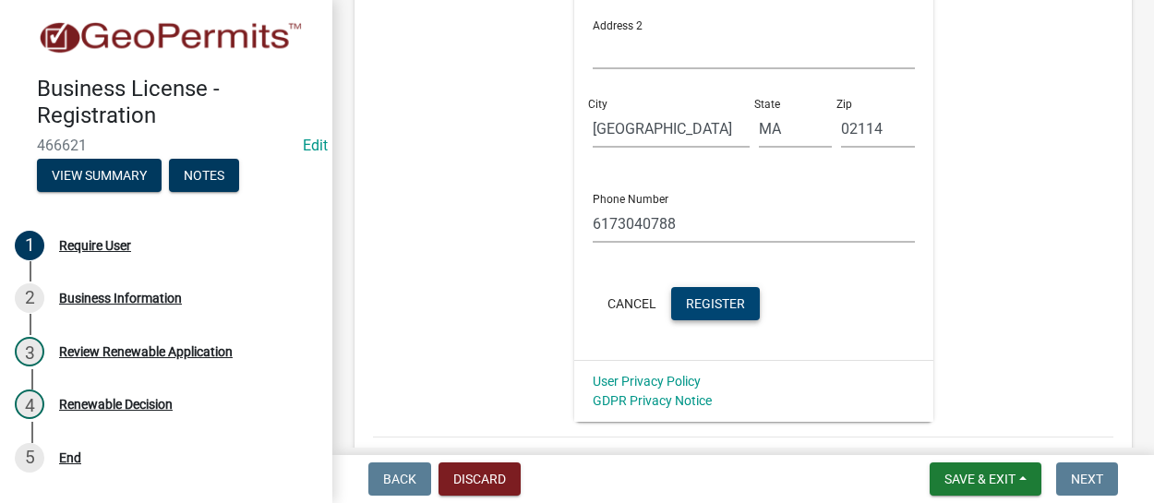
scroll to position [646, 0]
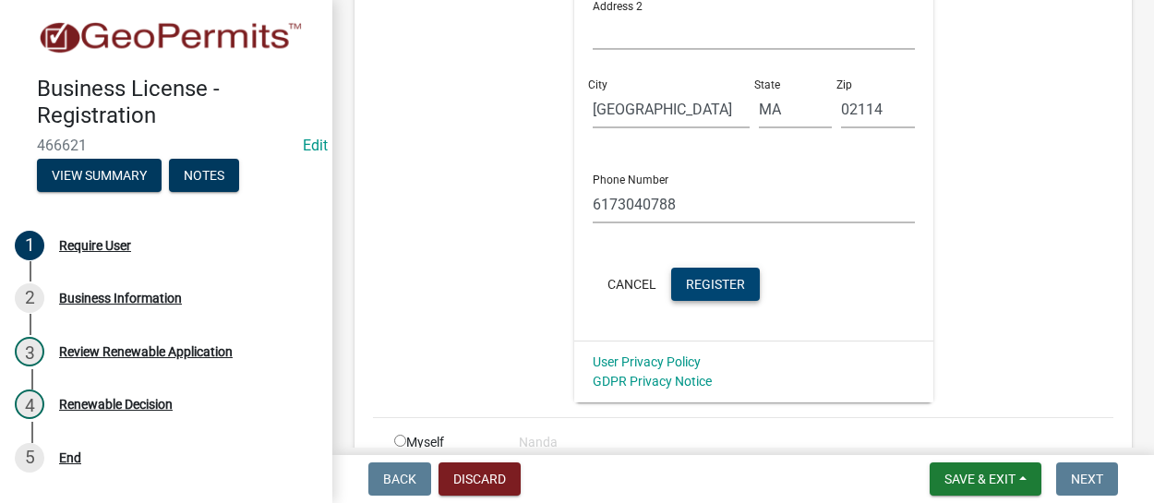
type input "Nanda1"
click at [736, 284] on span "Register" at bounding box center [715, 283] width 59 height 15
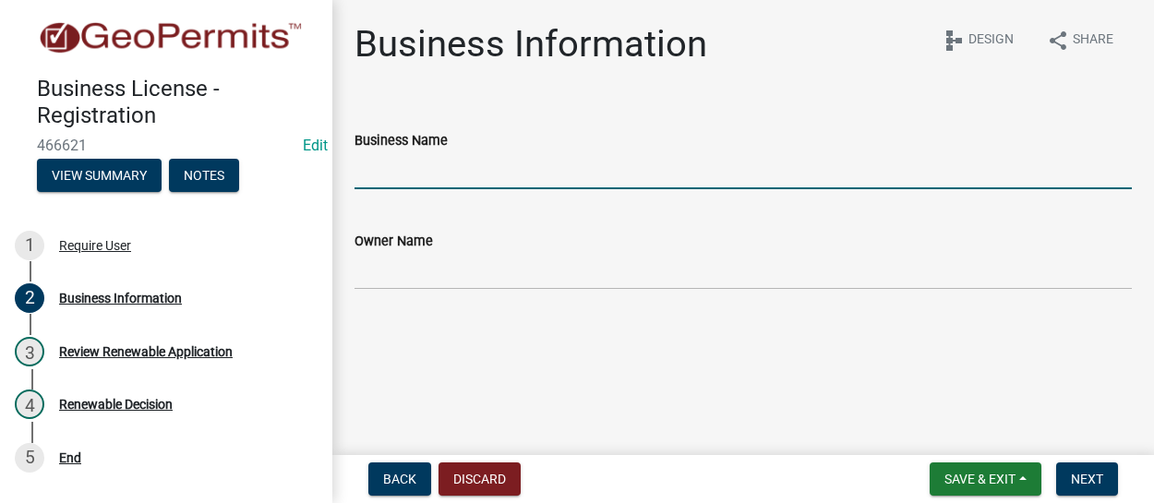
click at [445, 174] on input "Business Name" at bounding box center [742, 170] width 777 height 38
type input "Test Business"
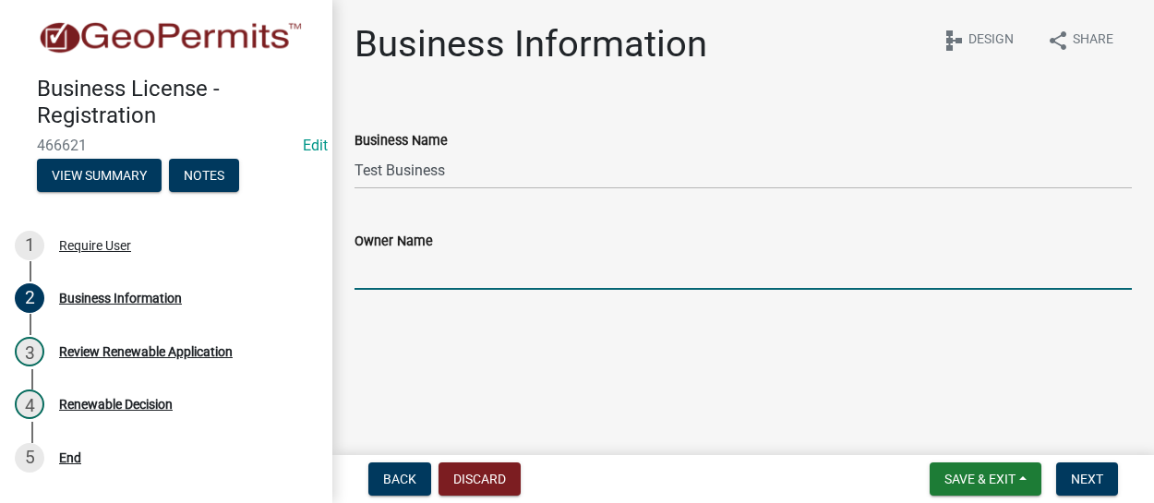
click at [450, 258] on input "Owner Name" at bounding box center [742, 271] width 777 height 38
type input "test owner"
click at [1085, 472] on span "Next" at bounding box center [1087, 479] width 32 height 15
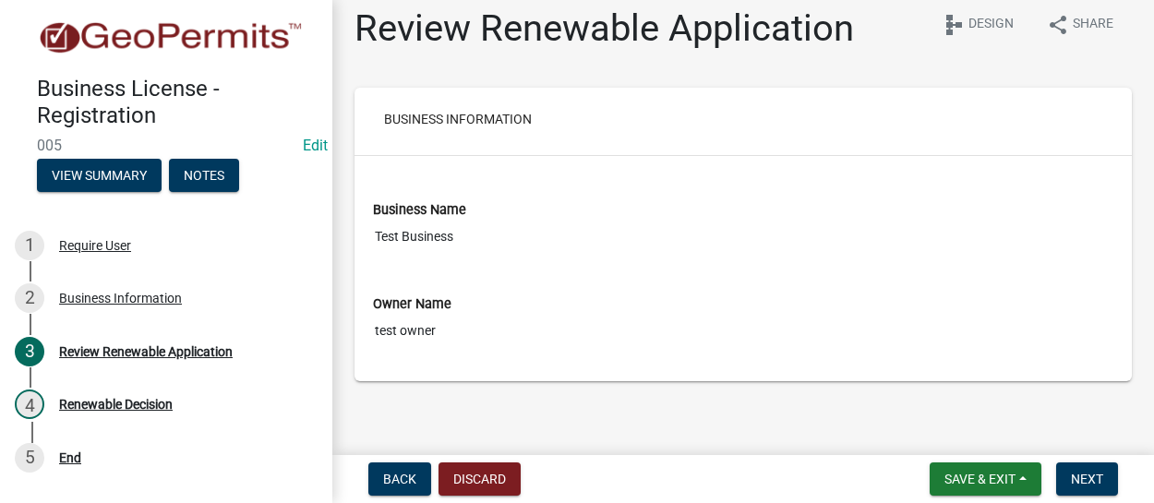
scroll to position [21, 0]
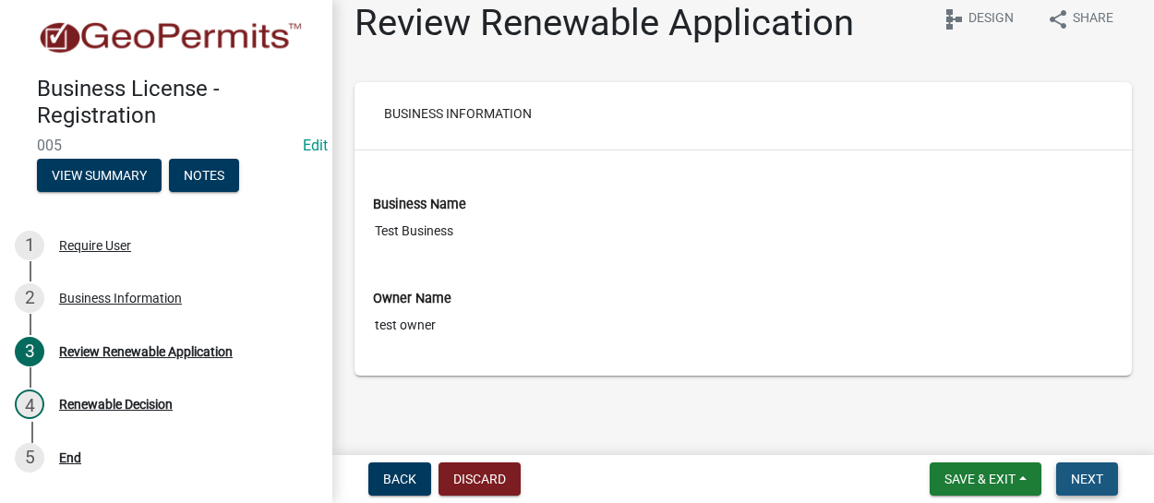
click at [1110, 477] on button "Next" at bounding box center [1087, 478] width 62 height 33
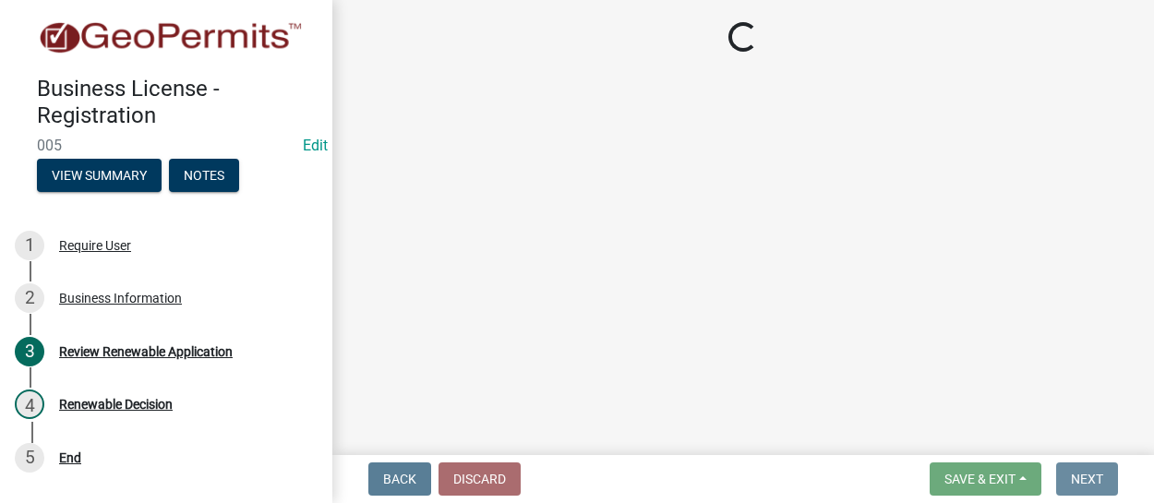
scroll to position [0, 0]
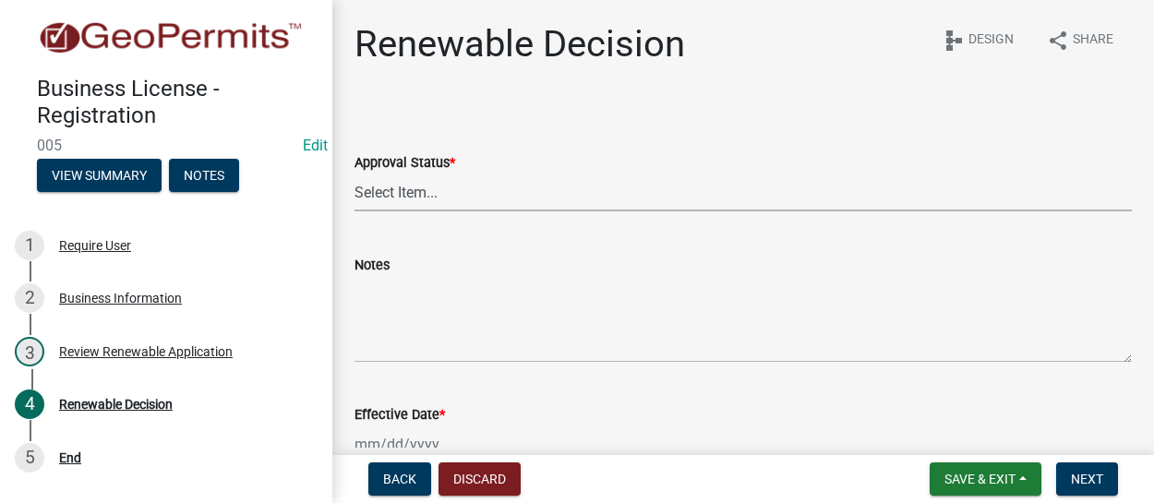
click at [577, 198] on select "Select Item... Approved Denied" at bounding box center [742, 193] width 777 height 38
click at [536, 206] on select "Select Item... Approved Denied" at bounding box center [742, 193] width 777 height 38
click at [354, 174] on select "Select Item... Approved Denied" at bounding box center [742, 193] width 777 height 38
select select "b45484ba-ead0-42a2-b5c5-5db9035b983c"
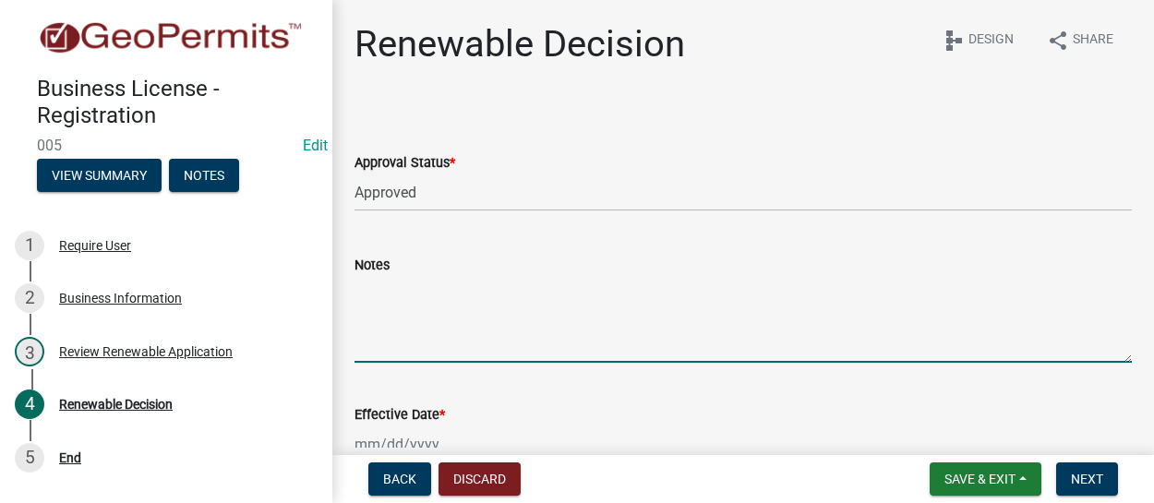
click at [432, 335] on textarea "Notes" at bounding box center [742, 319] width 777 height 87
type textarea "t"
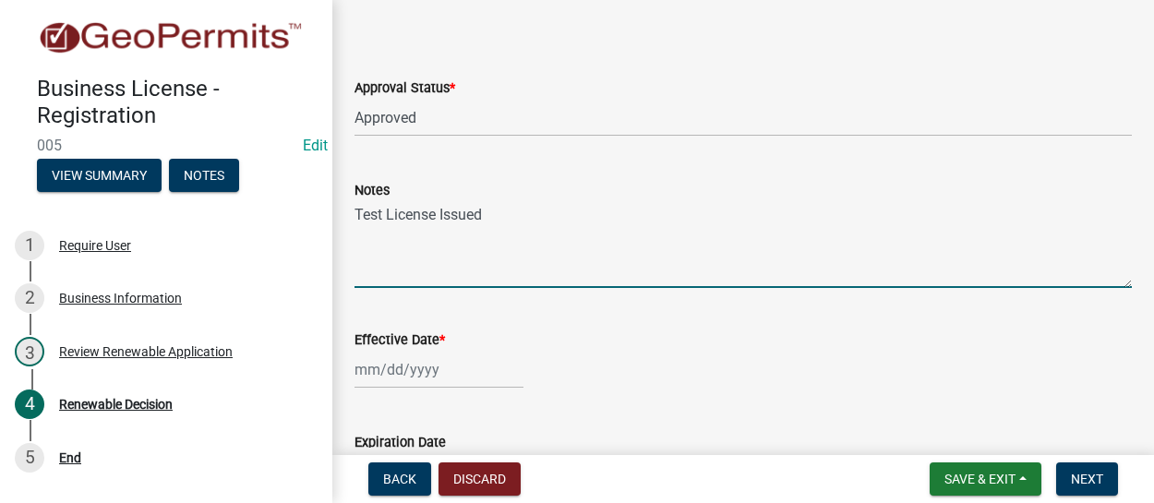
scroll to position [92, 0]
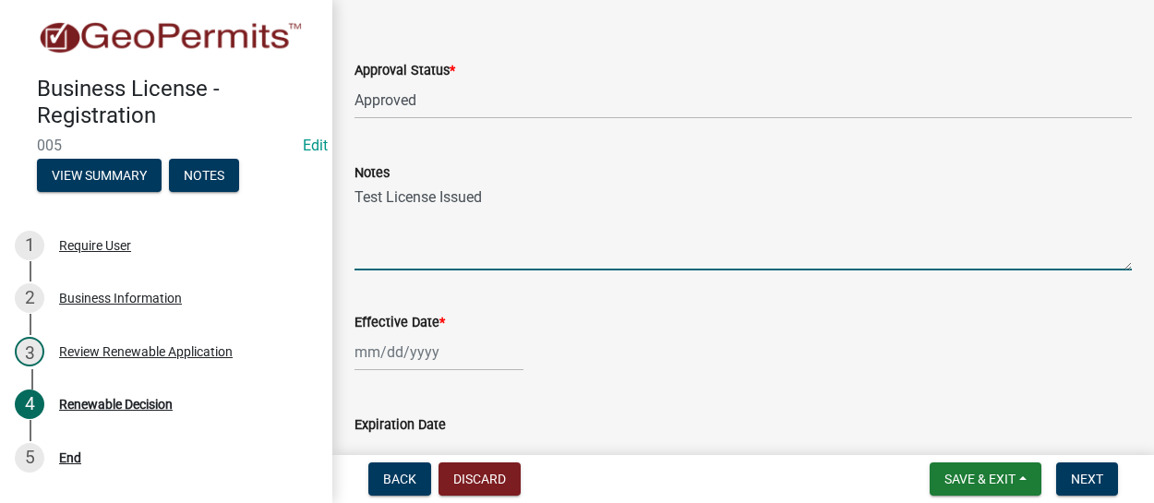
type textarea "Test License Issued"
click at [408, 354] on div at bounding box center [438, 352] width 169 height 38
select select "8"
select select "2025"
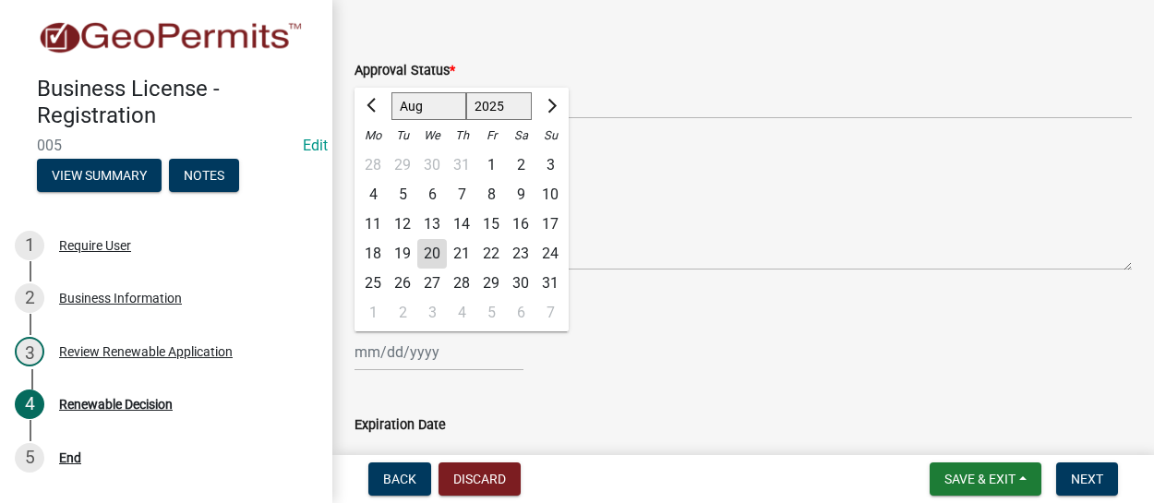
click at [438, 255] on div "20" at bounding box center [432, 254] width 30 height 30
type input "08/20/2025"
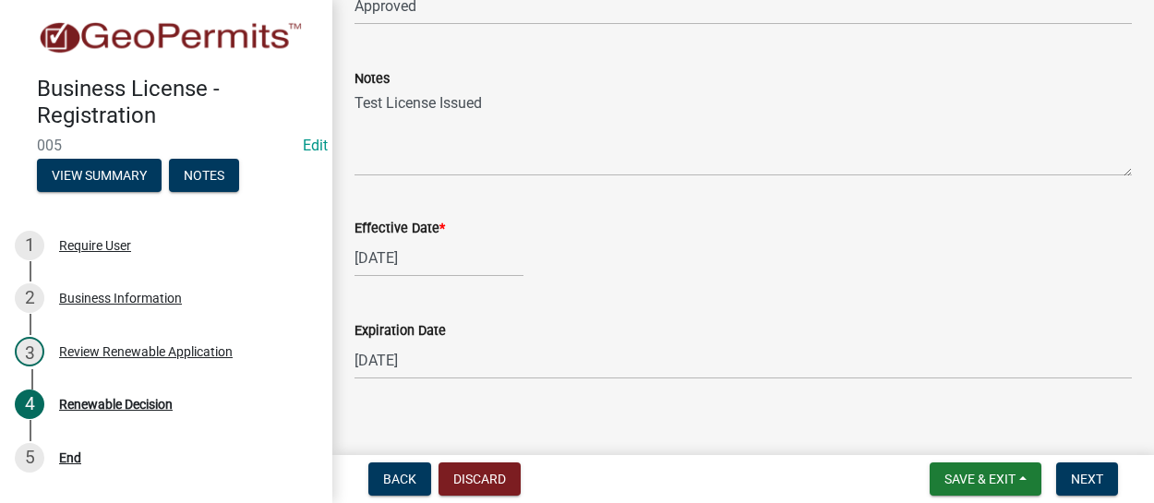
scroll to position [207, 0]
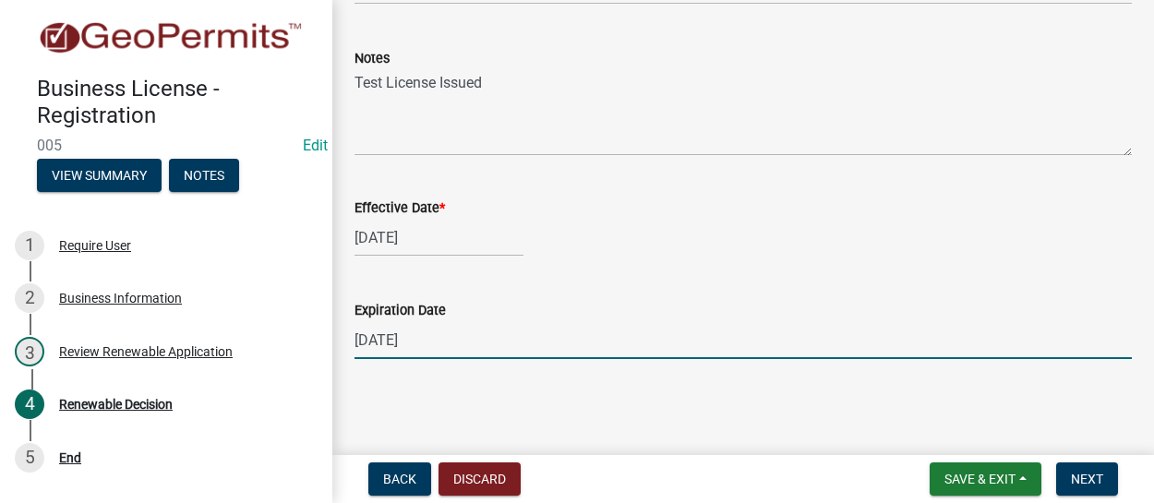
click at [434, 342] on input "09/20/2025" at bounding box center [742, 340] width 777 height 38
type input "09/20/2026"
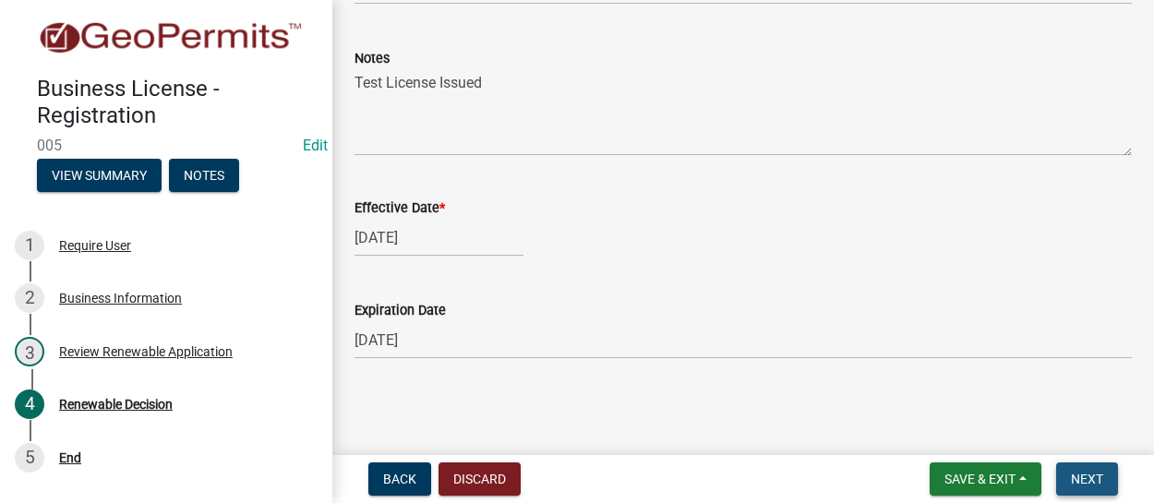
click at [1102, 477] on span "Next" at bounding box center [1087, 479] width 32 height 15
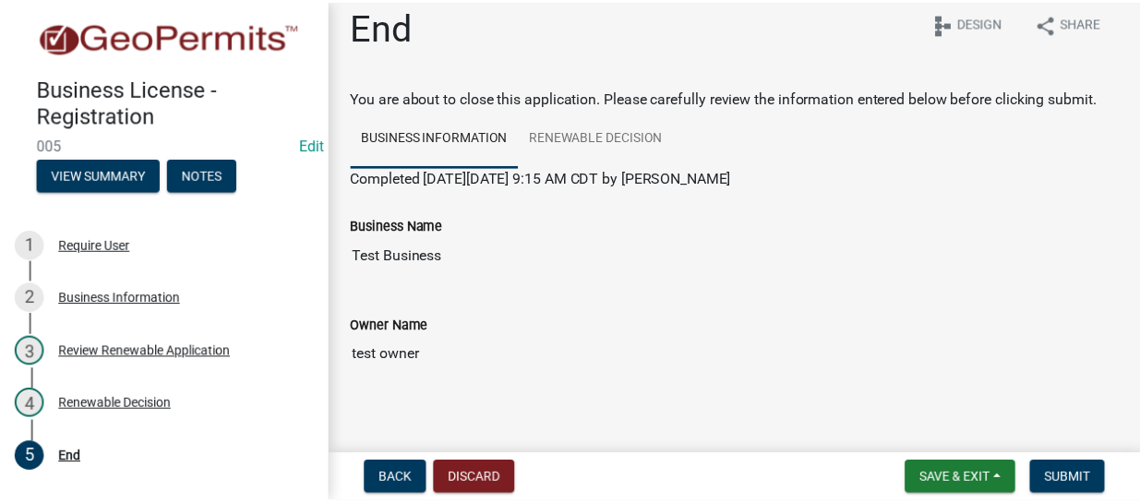
scroll to position [0, 0]
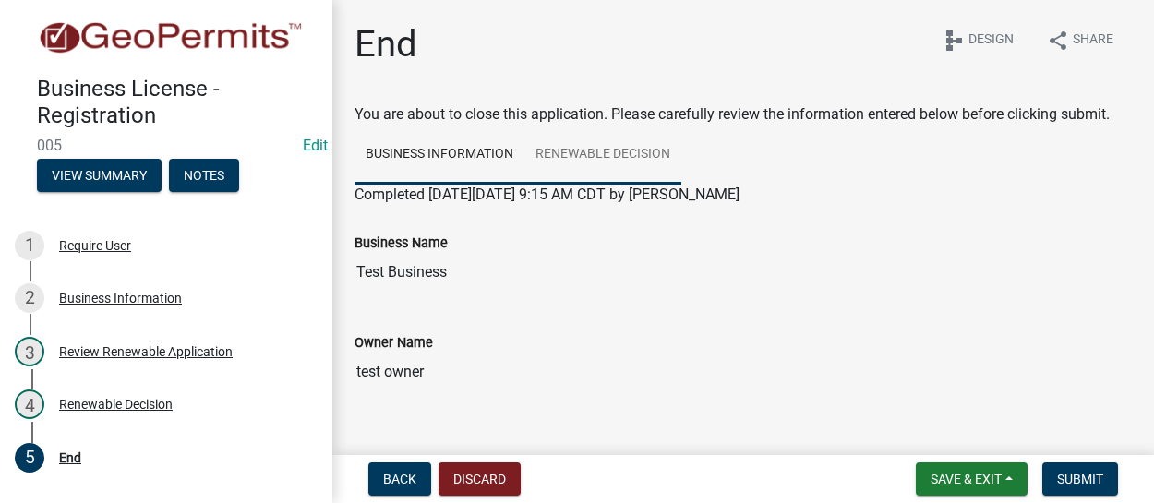
click at [595, 150] on link "Renewable Decision" at bounding box center [602, 155] width 157 height 59
click at [449, 146] on link "Business Information" at bounding box center [439, 155] width 170 height 59
click at [601, 156] on link "Renewable Decision" at bounding box center [602, 155] width 157 height 59
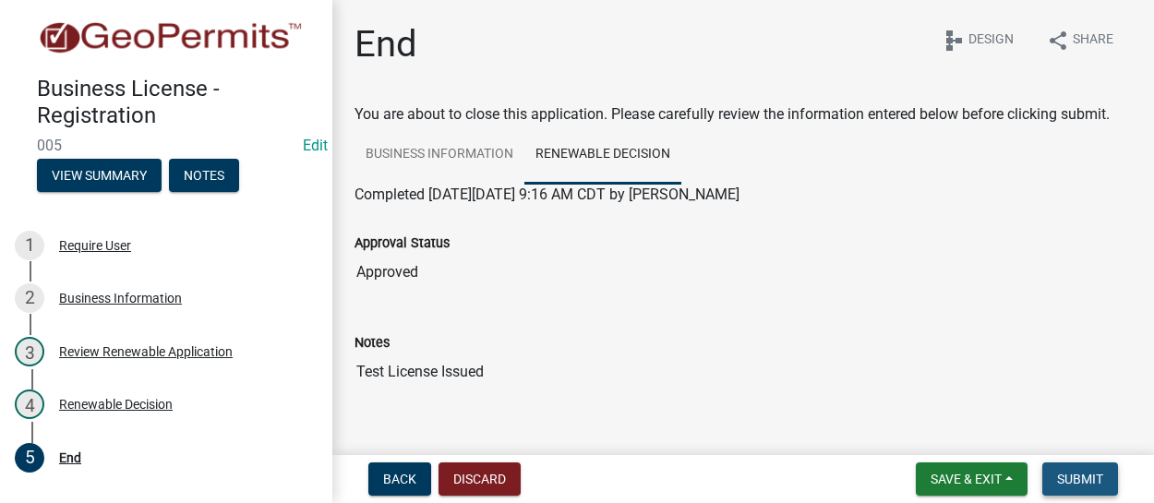
click at [1071, 474] on span "Submit" at bounding box center [1080, 479] width 46 height 15
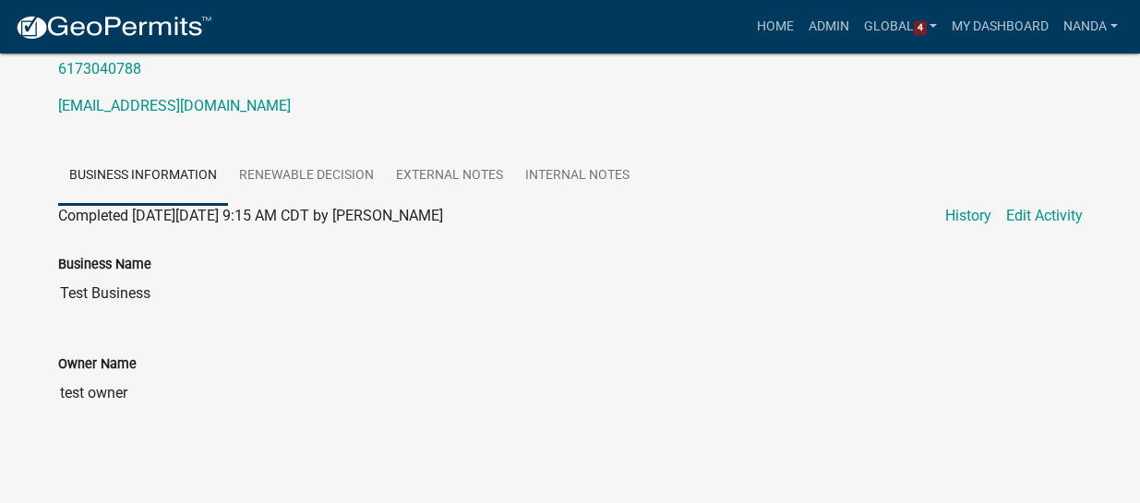
scroll to position [164, 0]
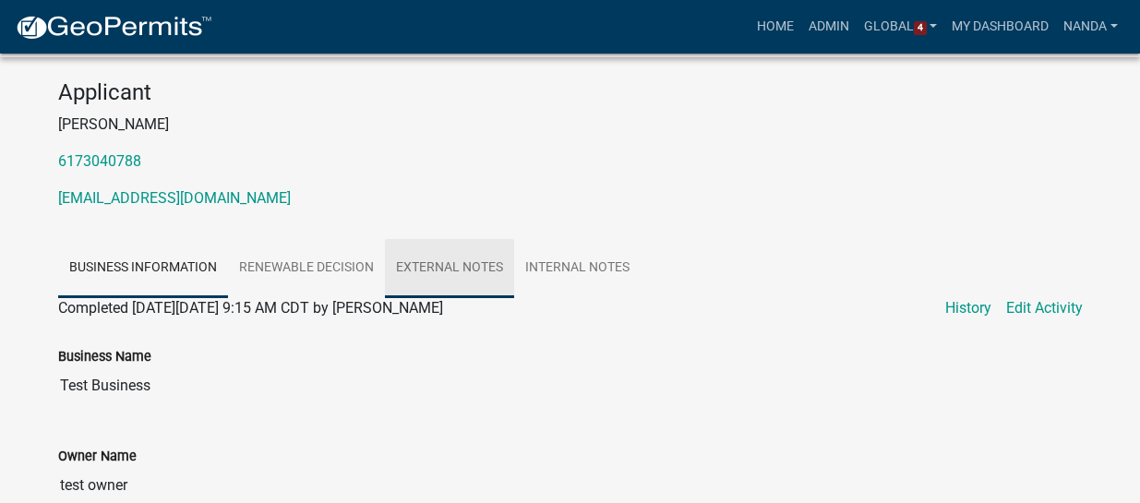
click at [426, 262] on link "External Notes" at bounding box center [449, 268] width 129 height 59
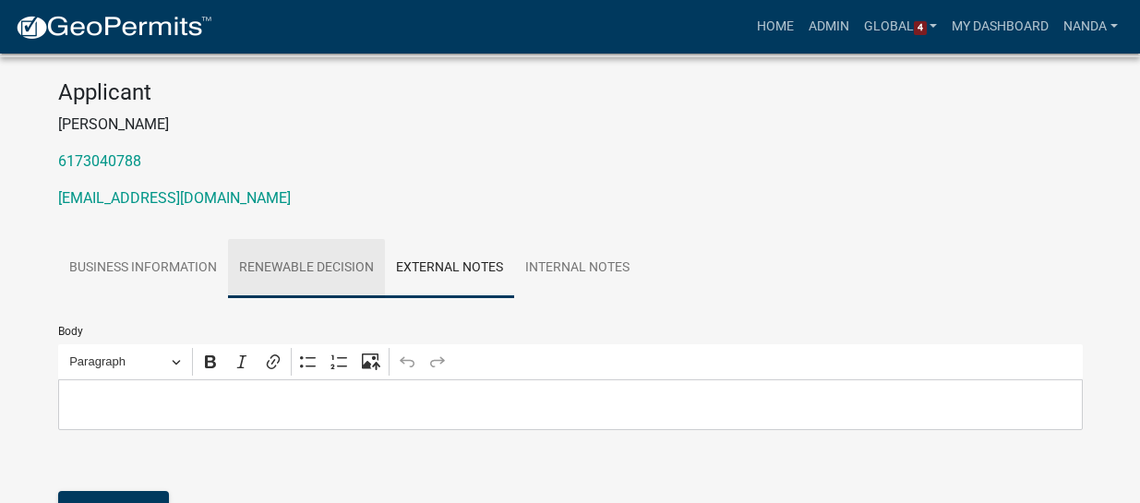
click at [325, 267] on link "Renewable Decision" at bounding box center [306, 268] width 157 height 59
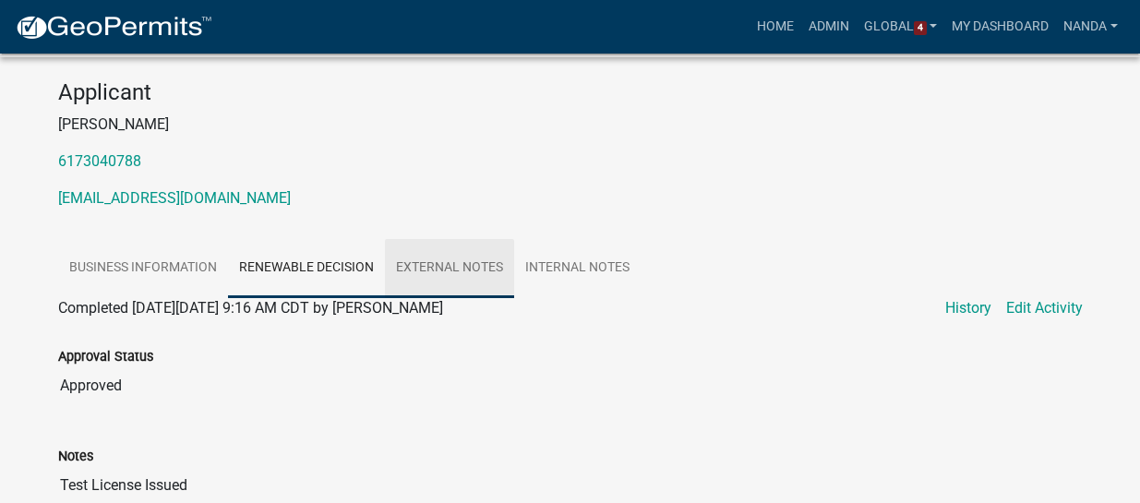
click at [480, 267] on link "External Notes" at bounding box center [449, 268] width 129 height 59
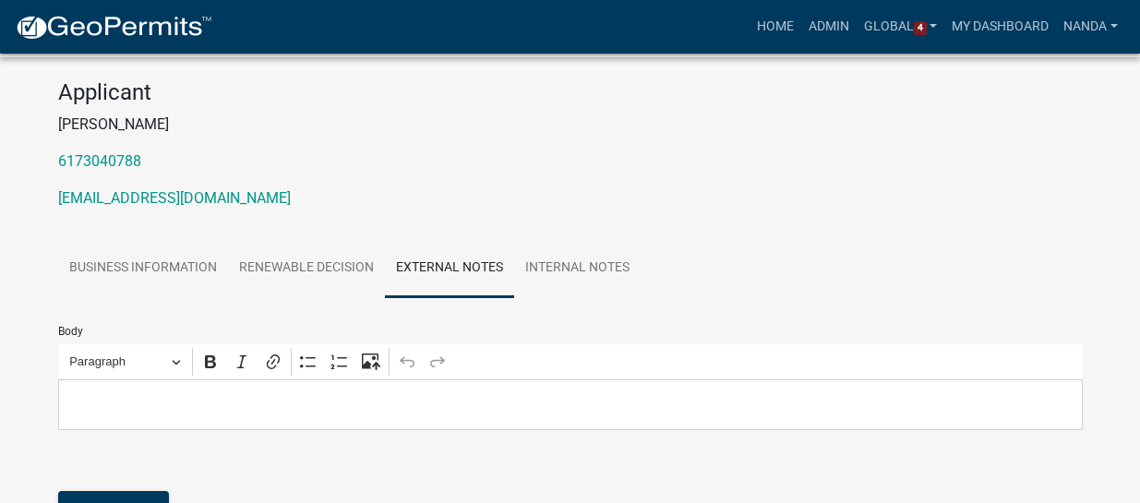
click at [233, 398] on p "Editor editing area: main. Press Alt+0 for help." at bounding box center [569, 404] width 1005 height 22
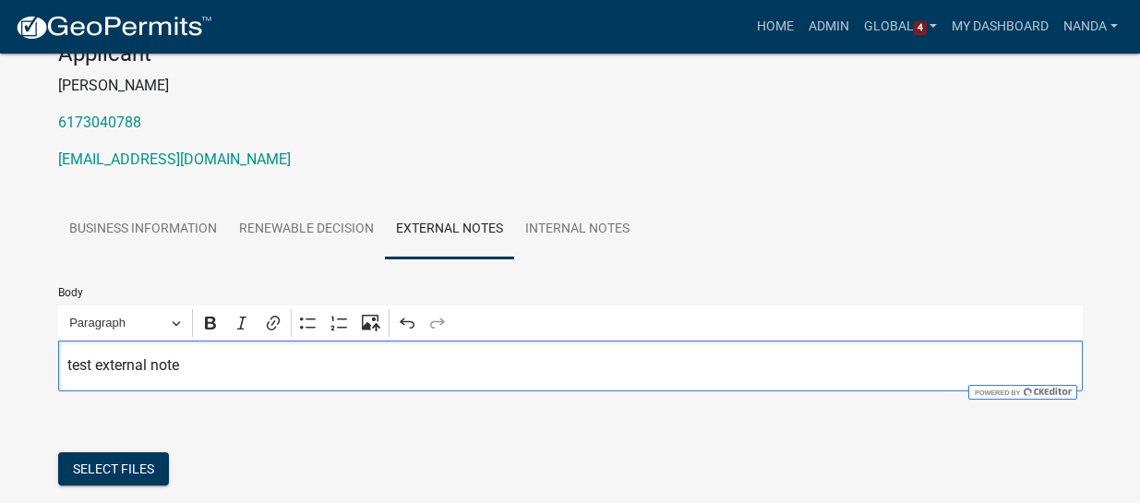
scroll to position [257, 0]
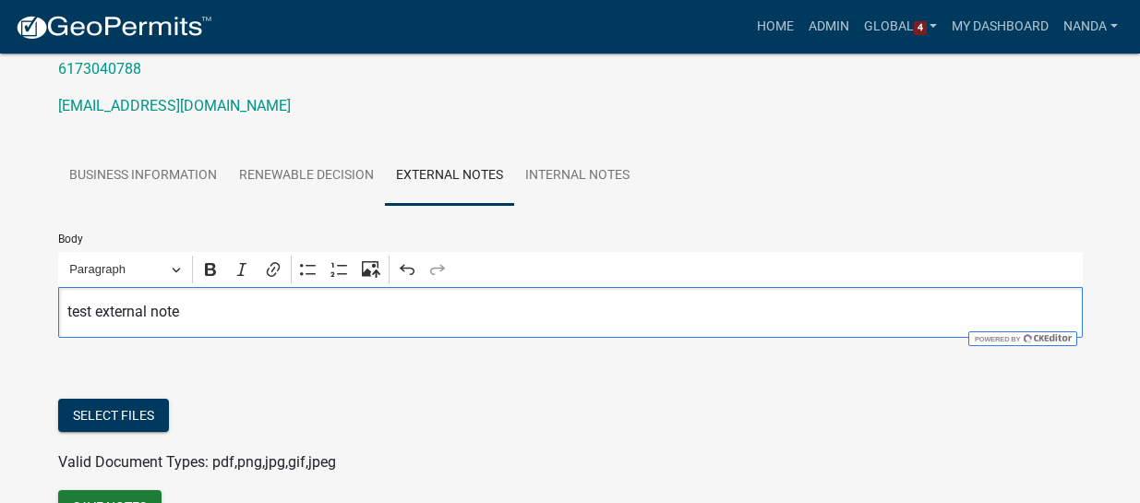
click at [675, 402] on div "Select files" at bounding box center [570, 418] width 1025 height 38
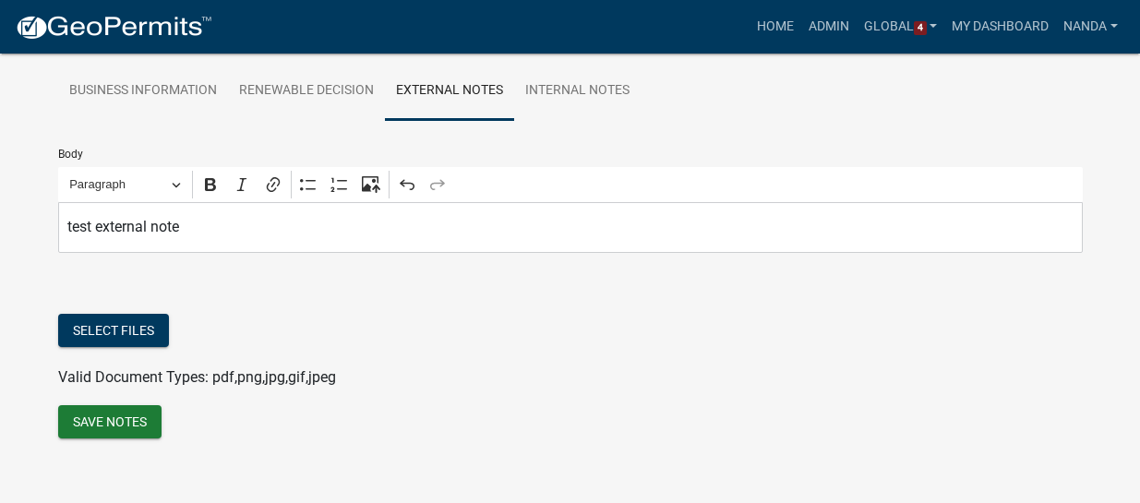
scroll to position [349, 0]
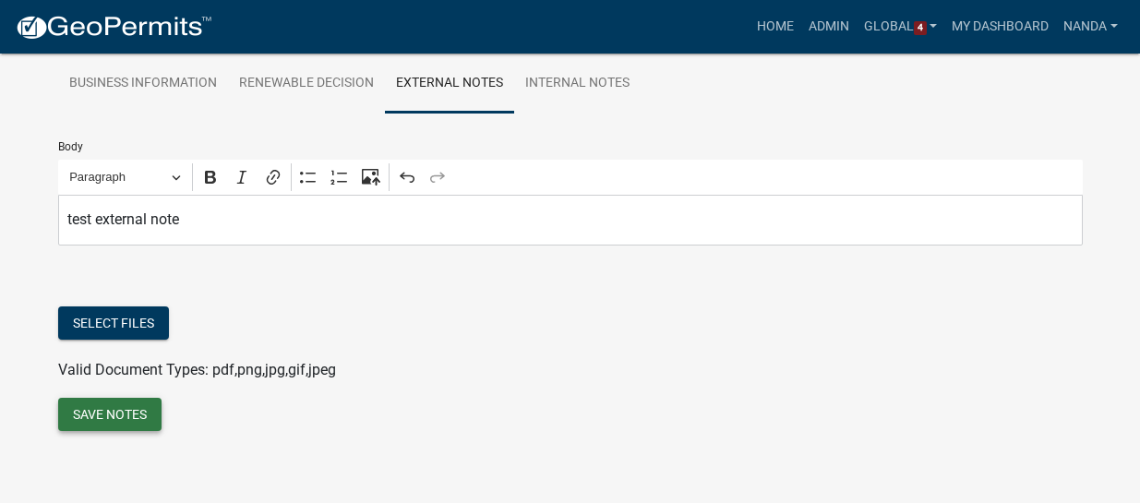
click at [111, 410] on button "Save Notes" at bounding box center [109, 414] width 103 height 33
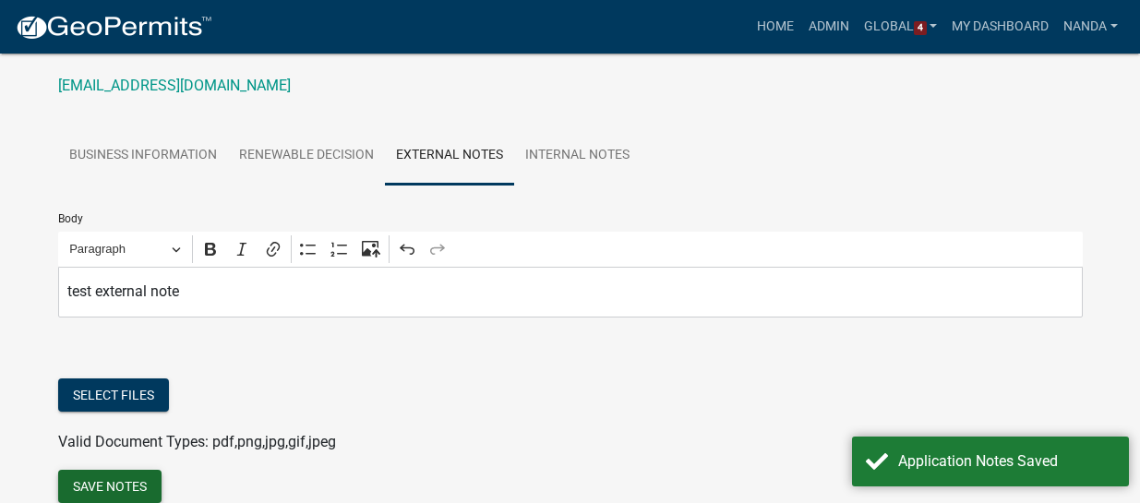
scroll to position [257, 0]
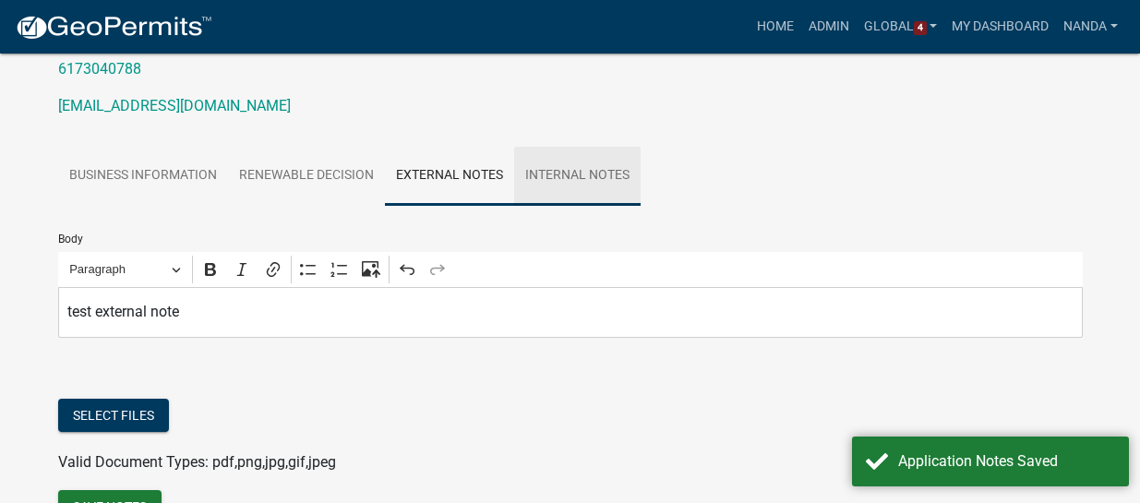
click at [549, 171] on link "Internal Notes" at bounding box center [577, 176] width 126 height 59
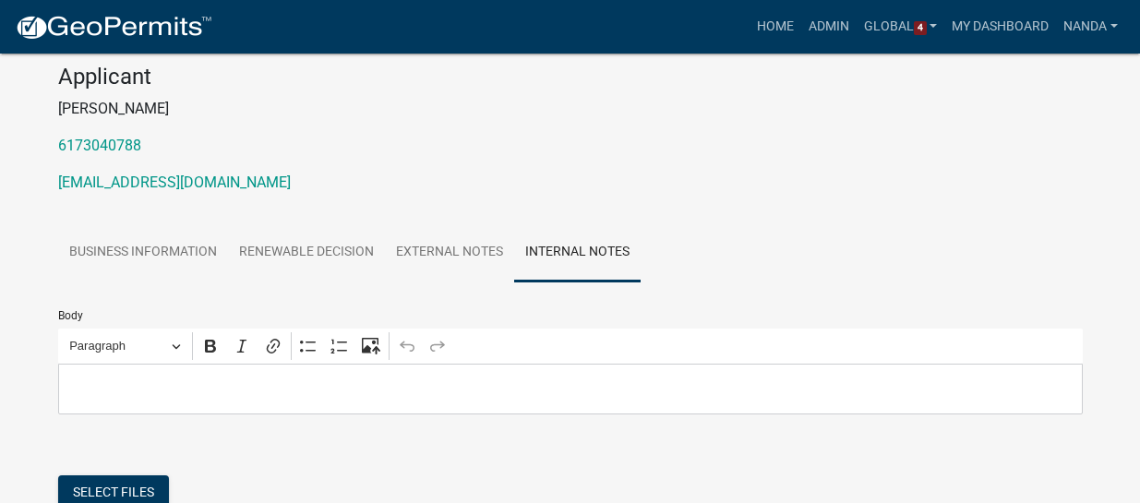
scroll to position [164, 0]
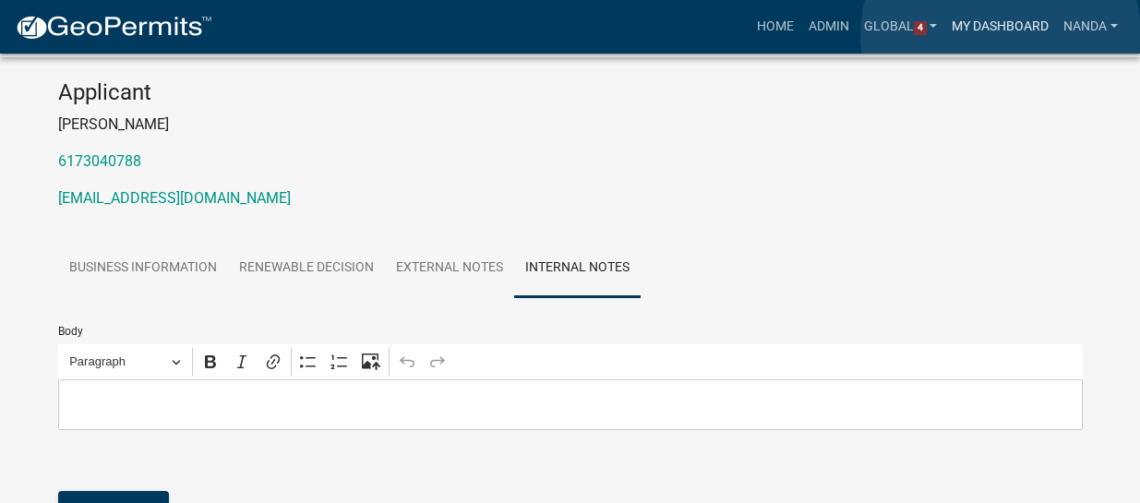
click at [1001, 34] on link "My Dashboard" at bounding box center [1000, 26] width 112 height 35
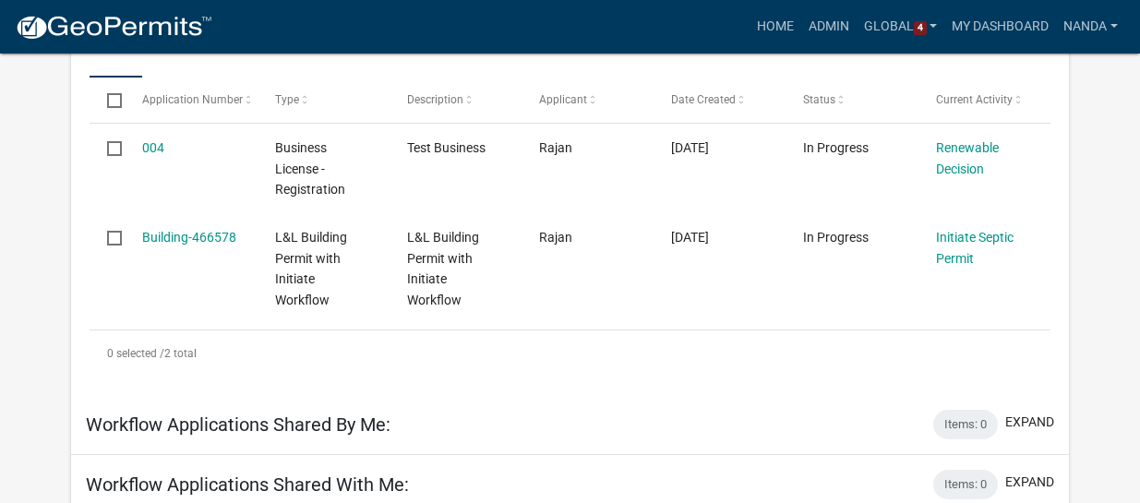
scroll to position [277, 0]
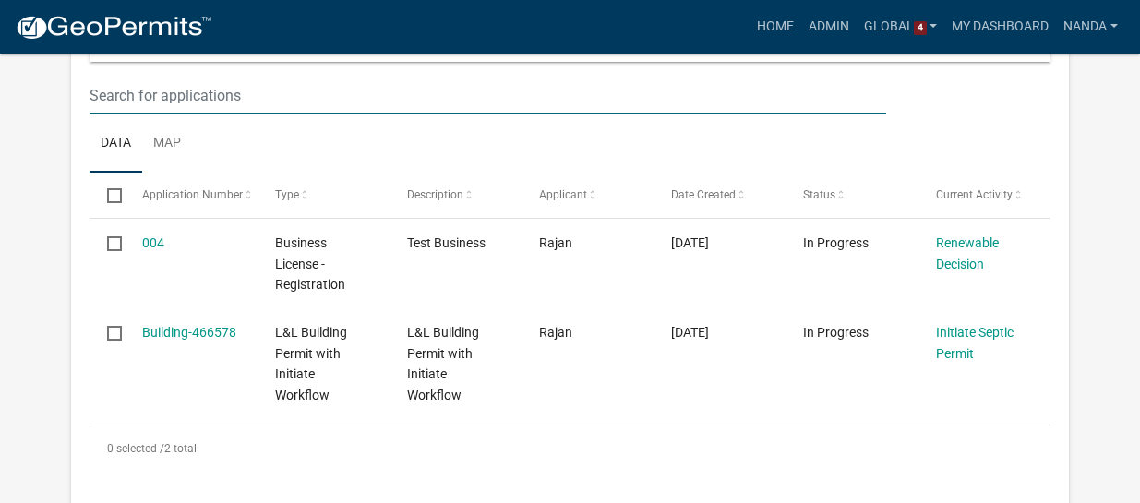
click at [190, 102] on input "text" at bounding box center [488, 96] width 797 height 38
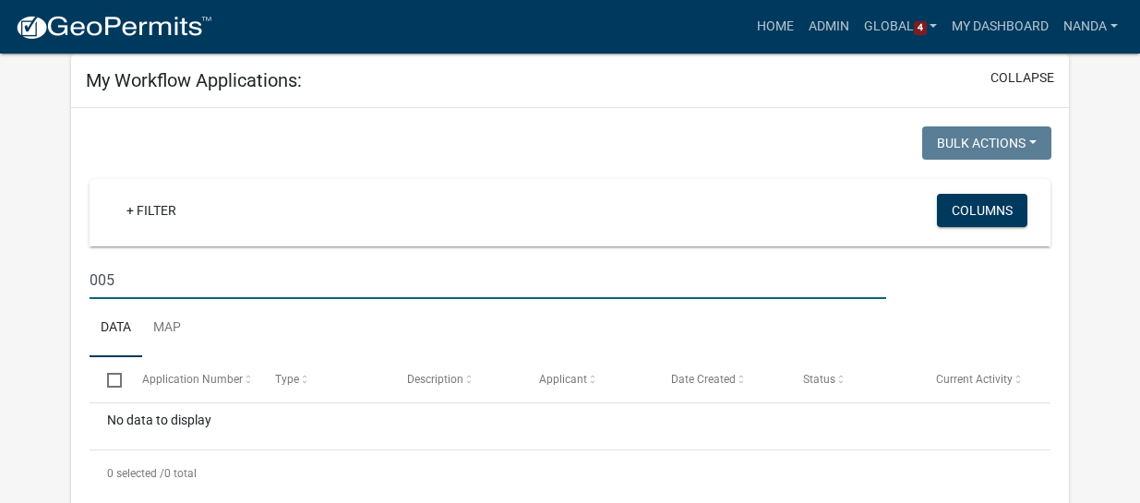
scroll to position [185, 0]
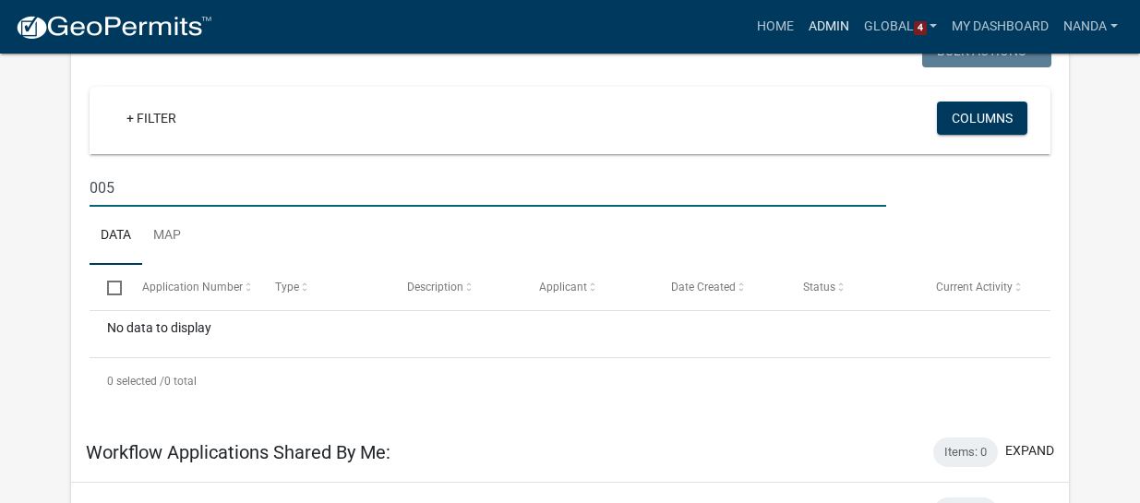
type input "005"
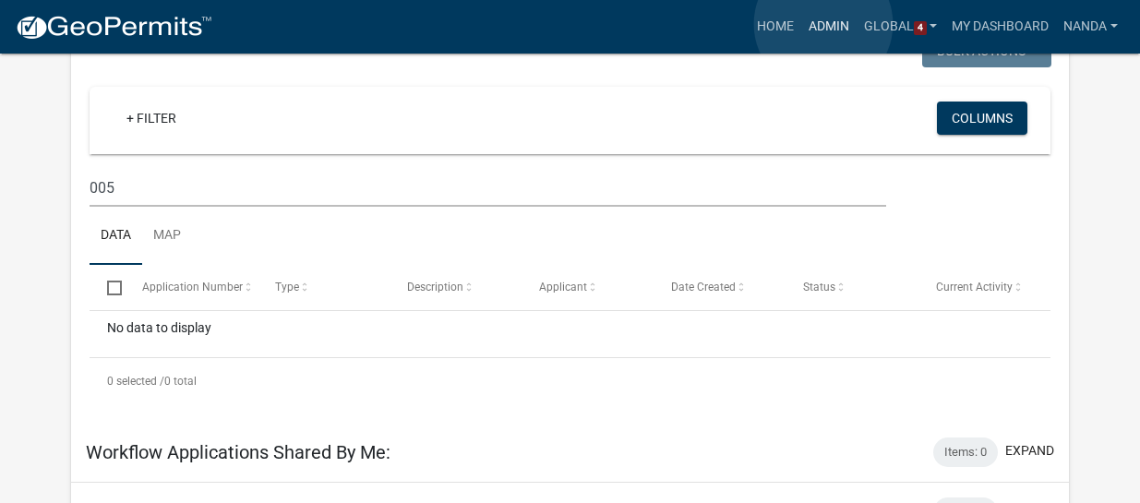
click at [823, 24] on link "Admin" at bounding box center [828, 26] width 55 height 35
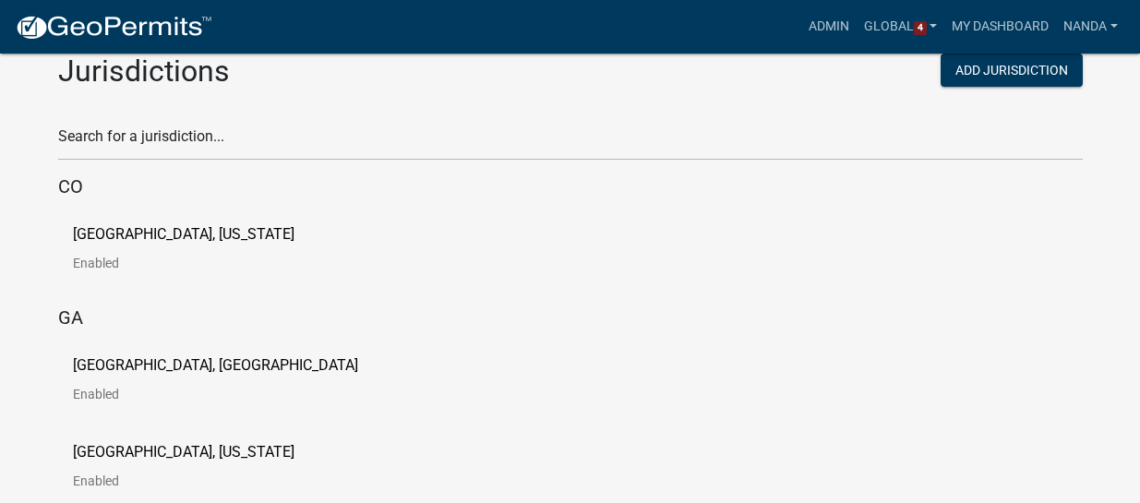
scroll to position [152, 0]
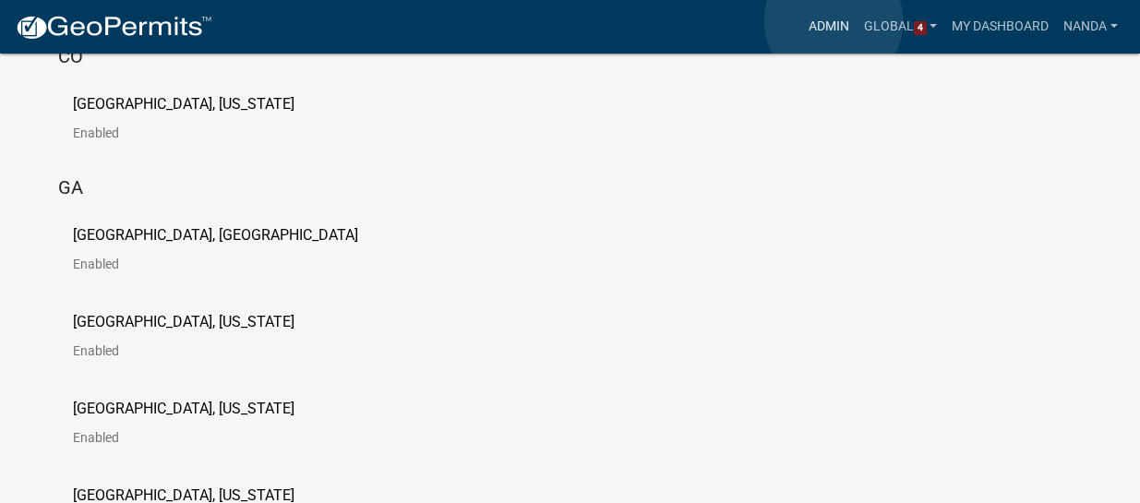
click at [834, 20] on link "Admin" at bounding box center [828, 26] width 55 height 35
click at [885, 25] on link "Global 4" at bounding box center [901, 26] width 89 height 35
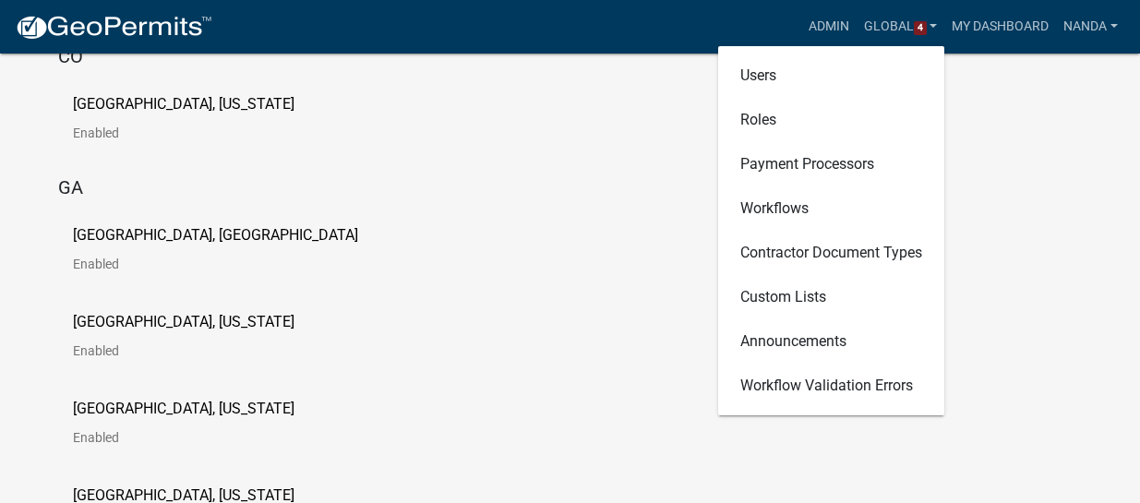
click at [1060, 176] on h5 "GA" at bounding box center [570, 187] width 1025 height 22
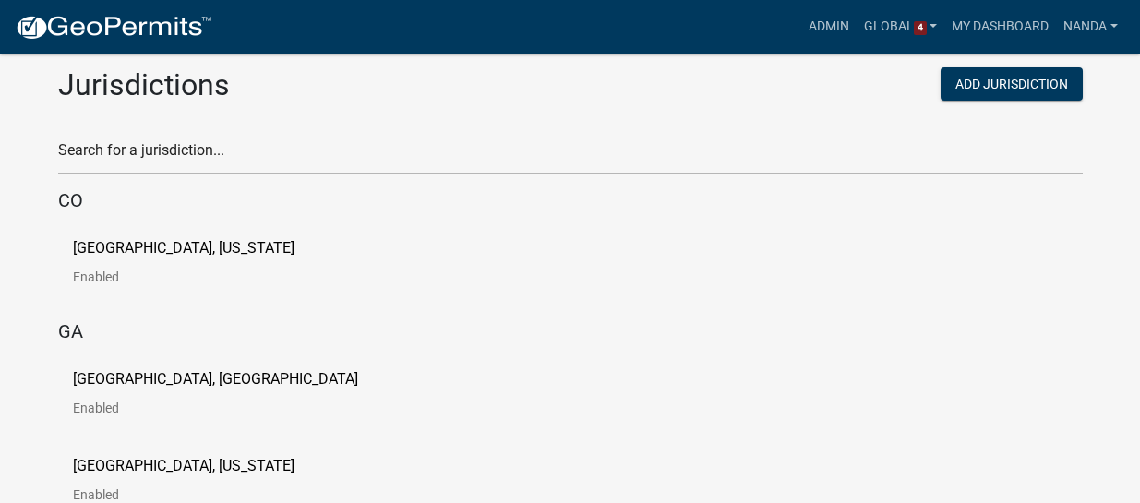
scroll to position [0, 0]
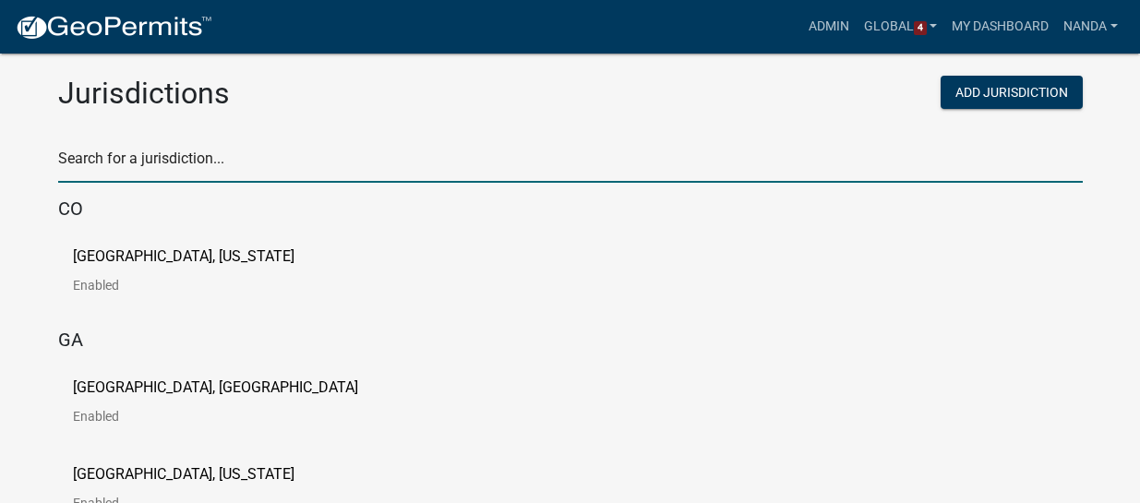
click at [272, 168] on input "text" at bounding box center [570, 164] width 1025 height 38
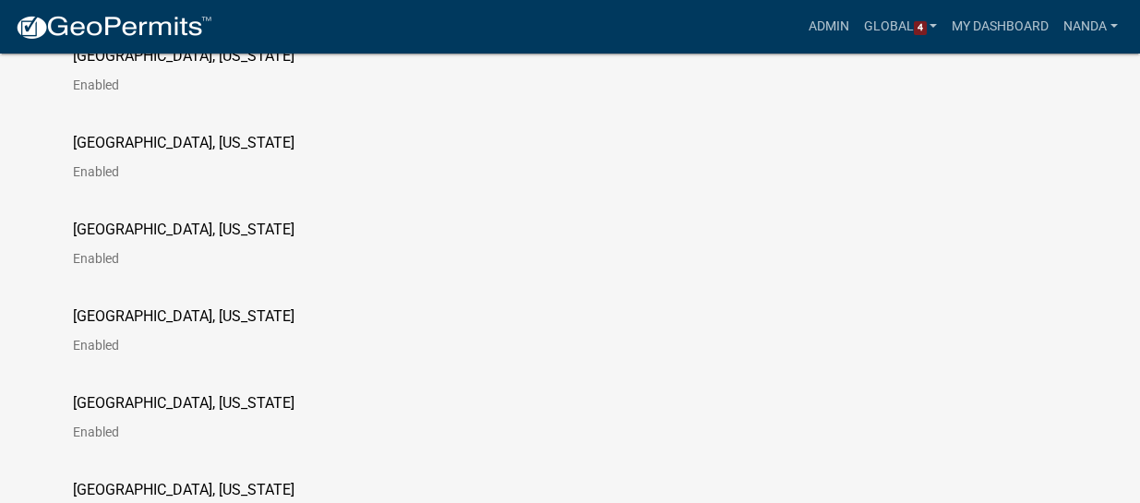
scroll to position [554, 0]
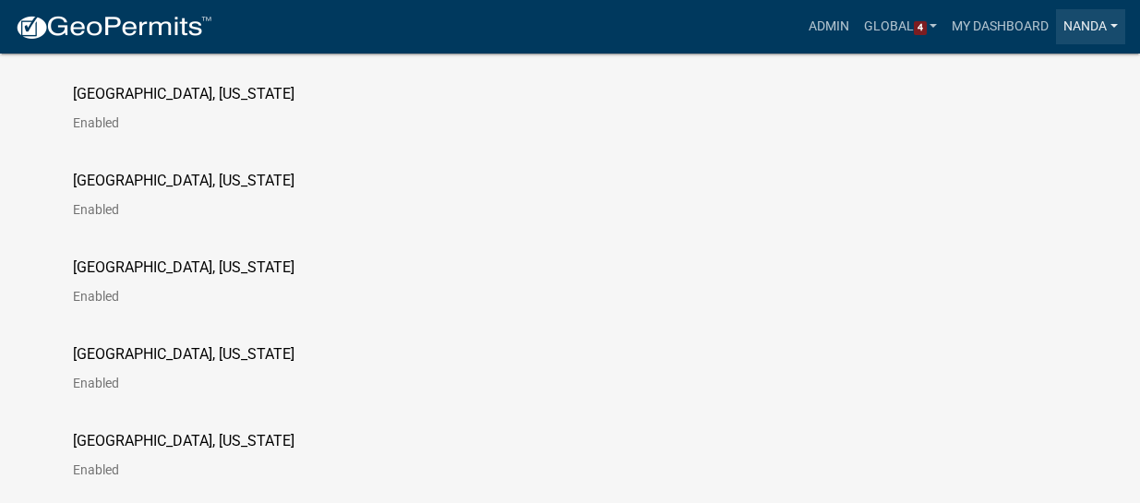
click at [1096, 24] on link "Nanda" at bounding box center [1090, 26] width 69 height 35
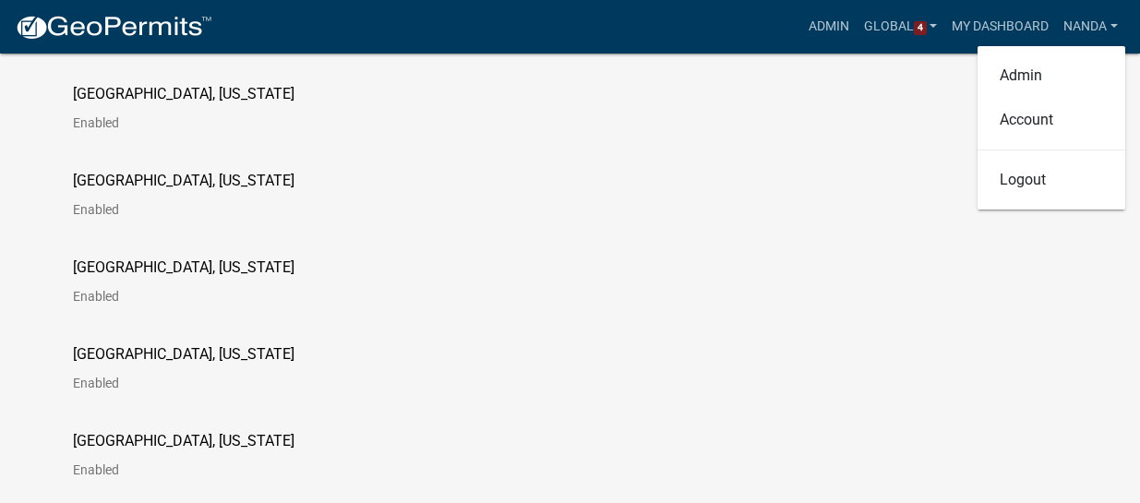
click at [776, 181] on div "Haralson County, Georgia Enabled" at bounding box center [570, 202] width 1025 height 87
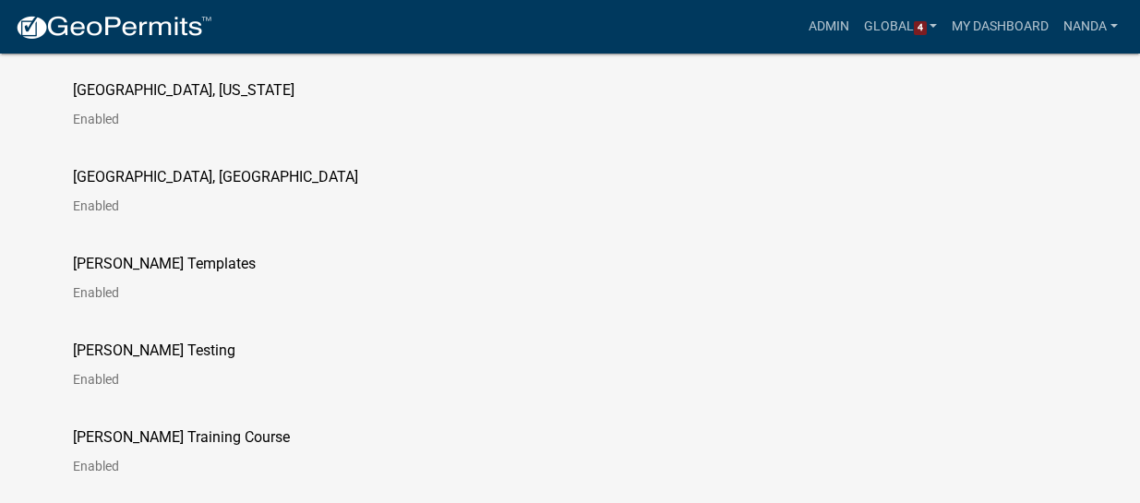
scroll to position [3046, 0]
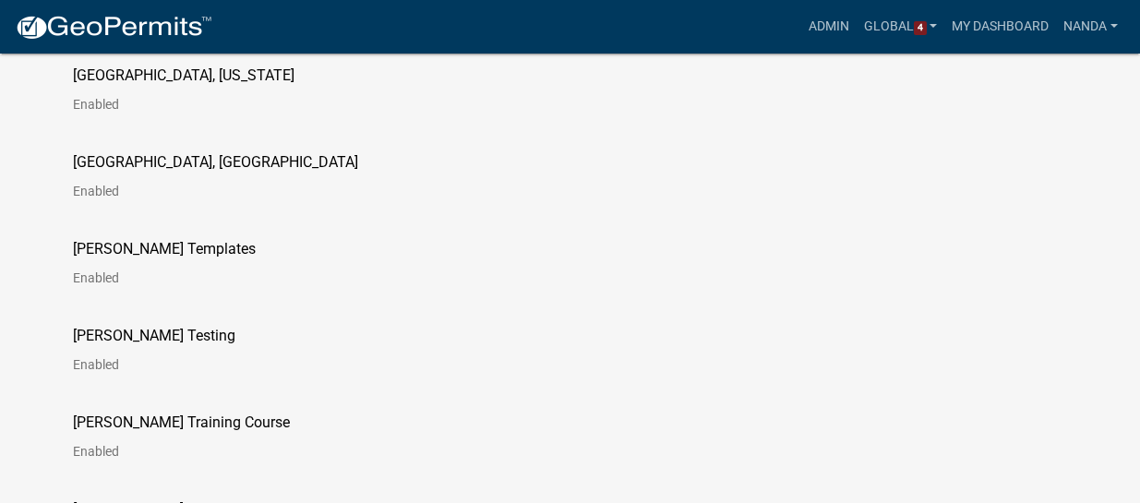
click at [112, 331] on p "[PERSON_NAME] Testing" at bounding box center [154, 336] width 162 height 15
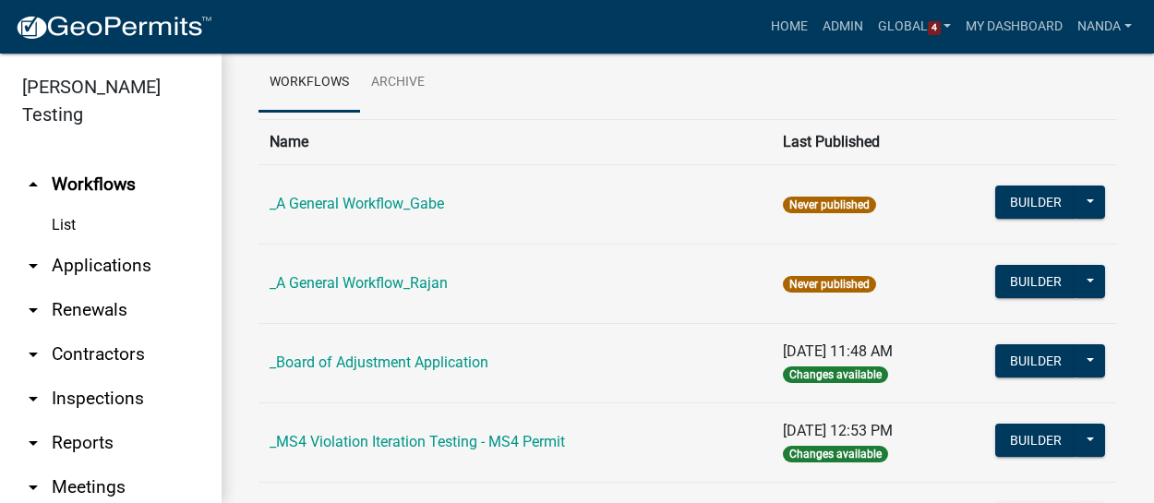
scroll to position [92, 0]
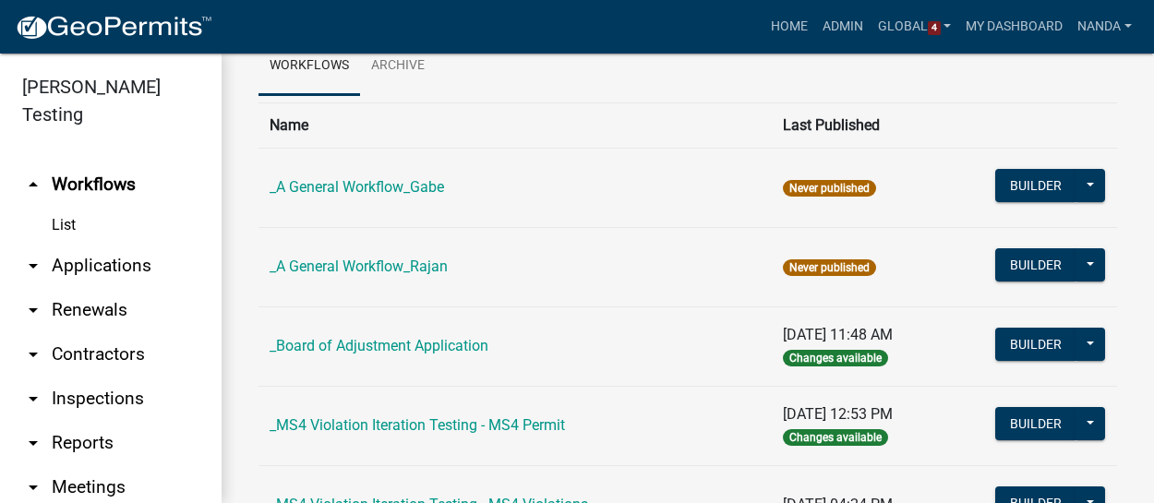
click at [76, 207] on link "List" at bounding box center [111, 225] width 222 height 37
click at [343, 182] on link "_A General Workflow_Gabe" at bounding box center [357, 187] width 174 height 18
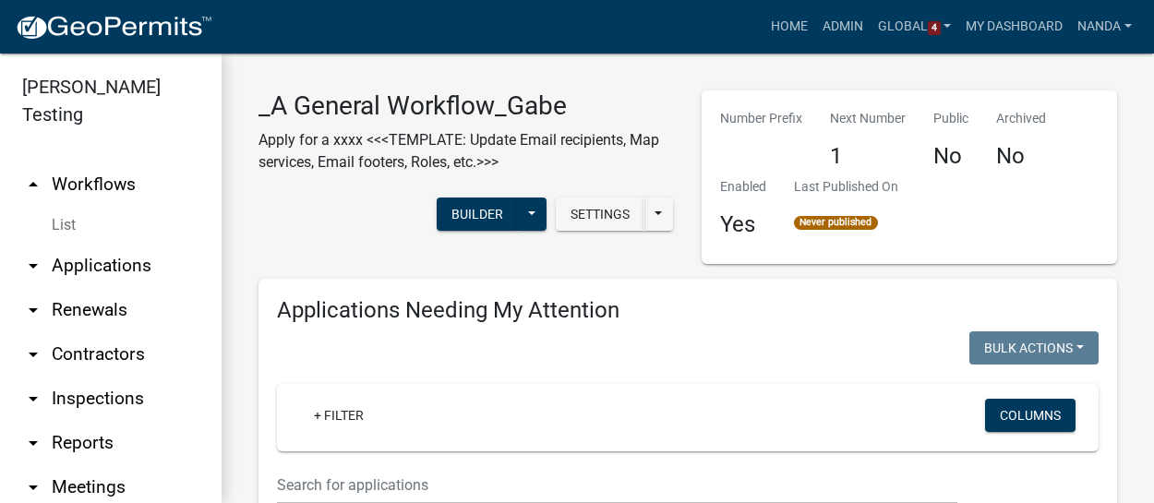
click at [74, 162] on link "arrow_drop_up Workflows" at bounding box center [111, 184] width 222 height 44
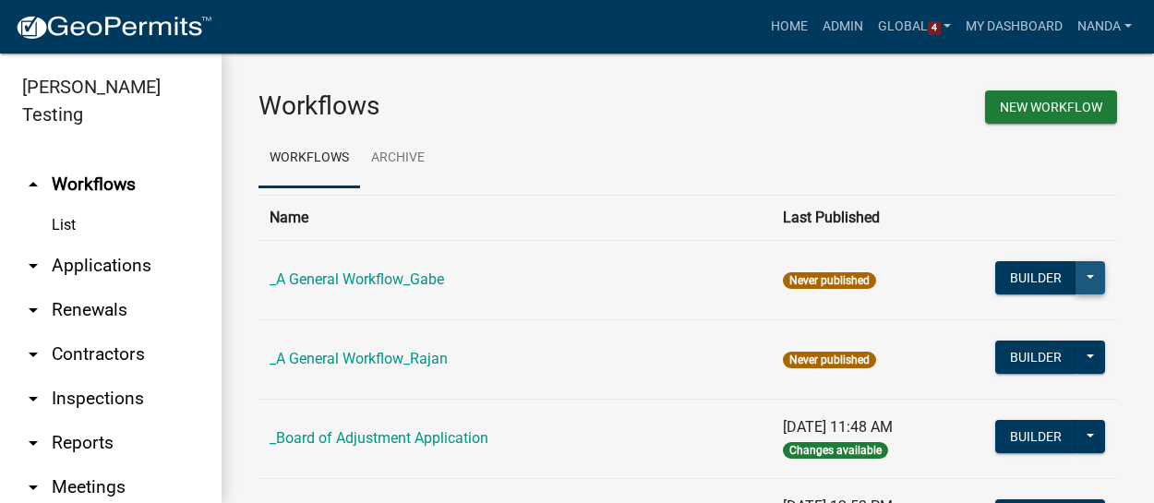
click at [1083, 281] on button at bounding box center [1090, 277] width 30 height 33
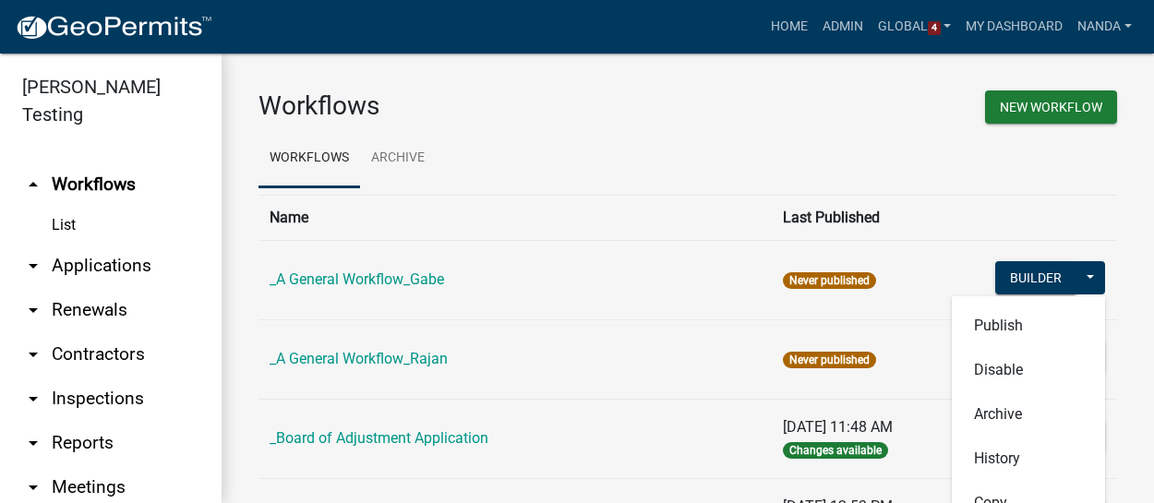
click at [886, 237] on th "Last Published" at bounding box center [877, 217] width 211 height 45
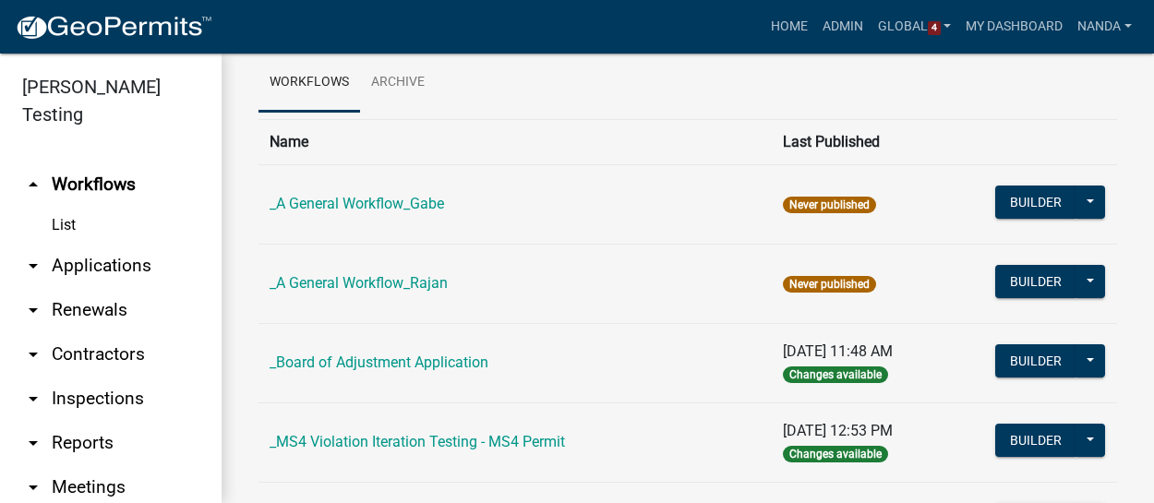
scroll to position [185, 0]
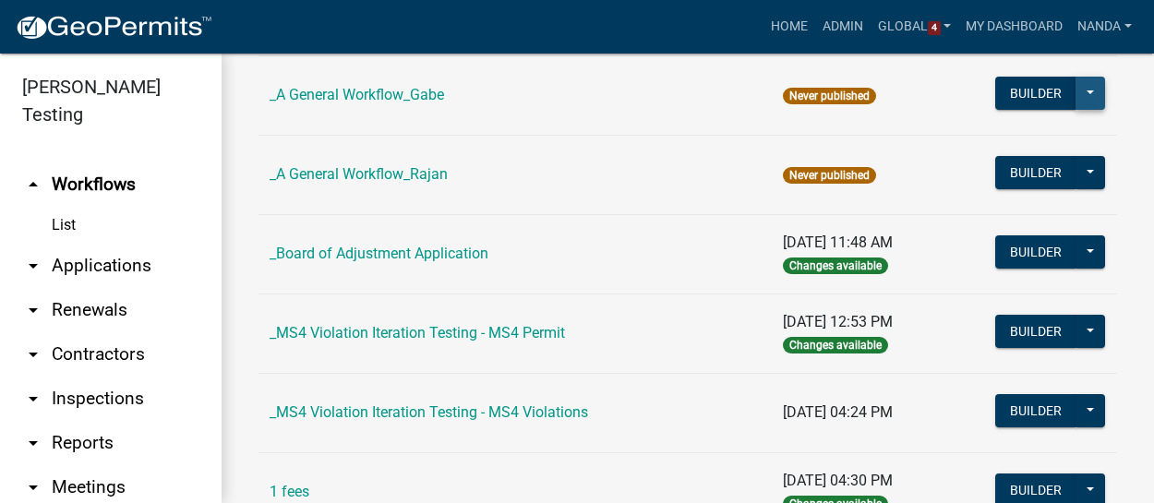
click at [1075, 98] on button at bounding box center [1090, 93] width 30 height 33
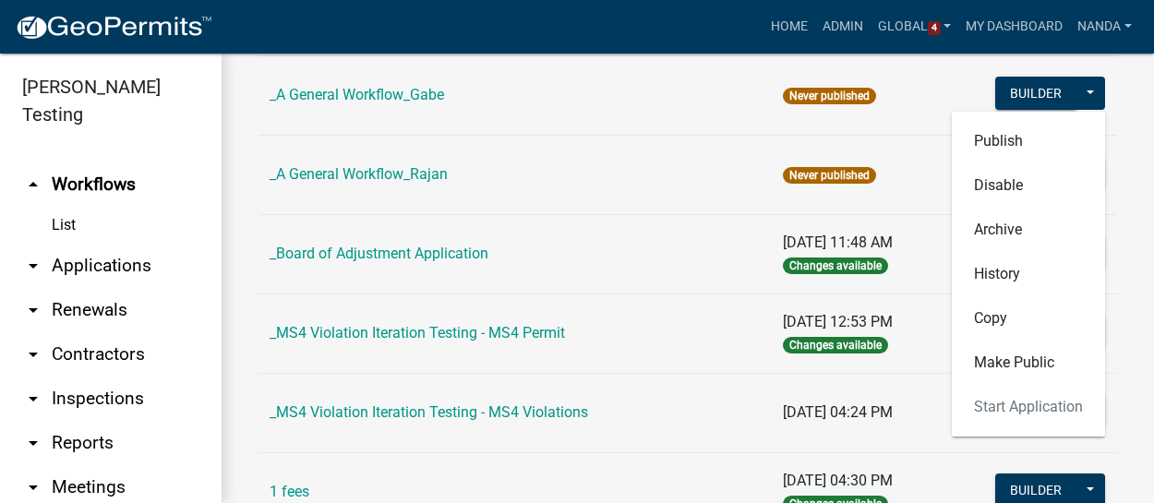
click at [897, 154] on td "Never published" at bounding box center [877, 174] width 211 height 79
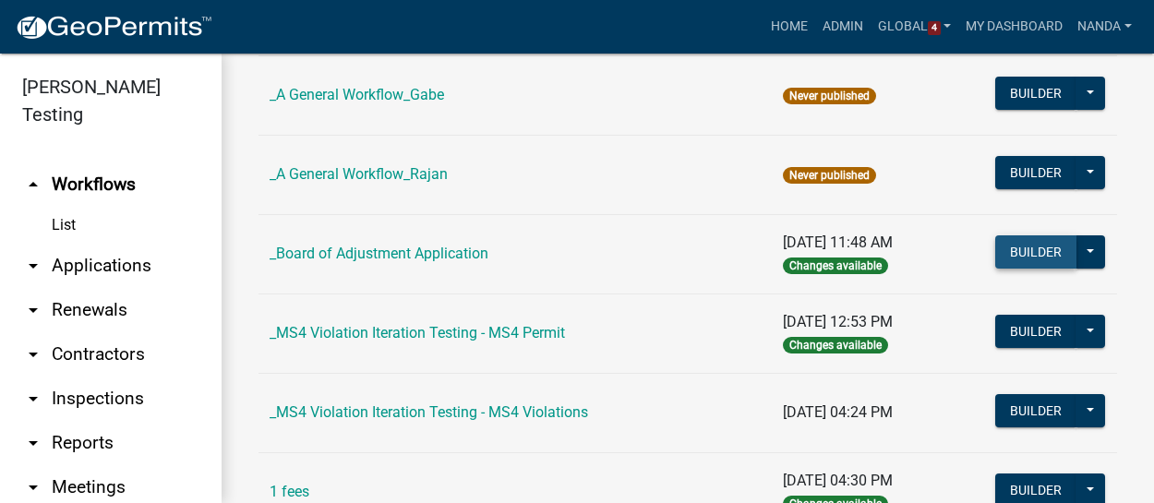
click at [1010, 251] on button "Builder" at bounding box center [1035, 251] width 81 height 33
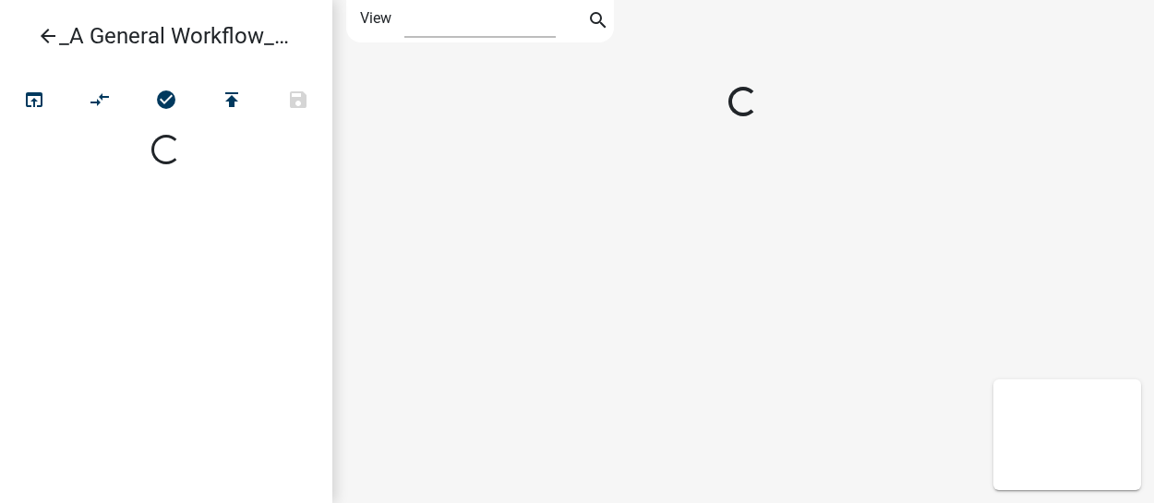
select select "1"
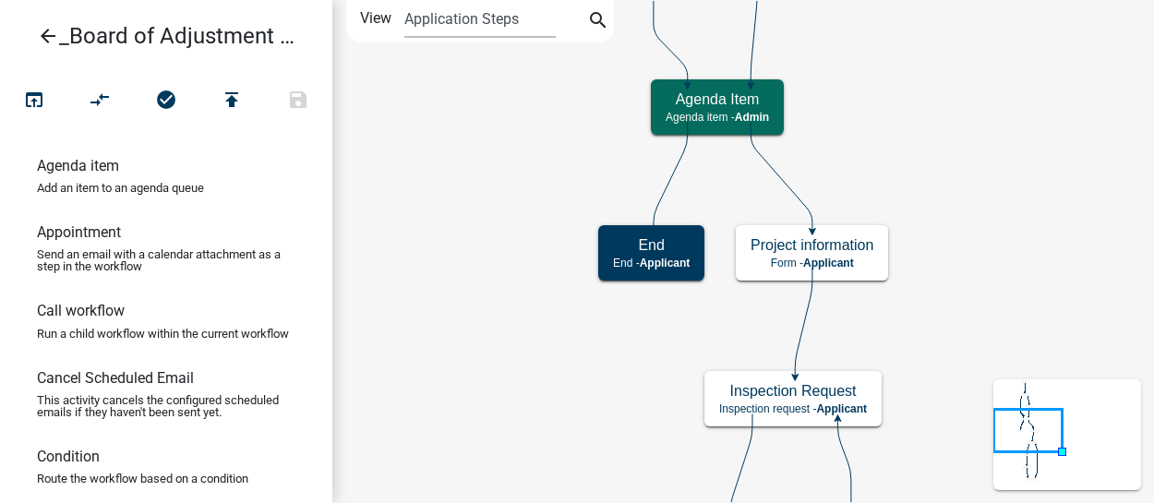
click at [101, 172] on h6 "Agenda item" at bounding box center [78, 166] width 82 height 18
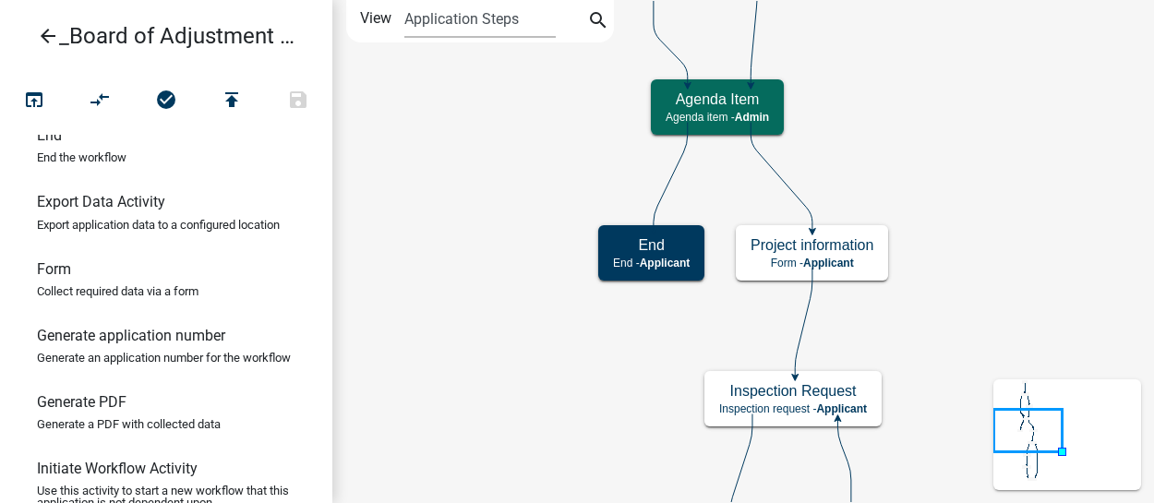
scroll to position [402, 0]
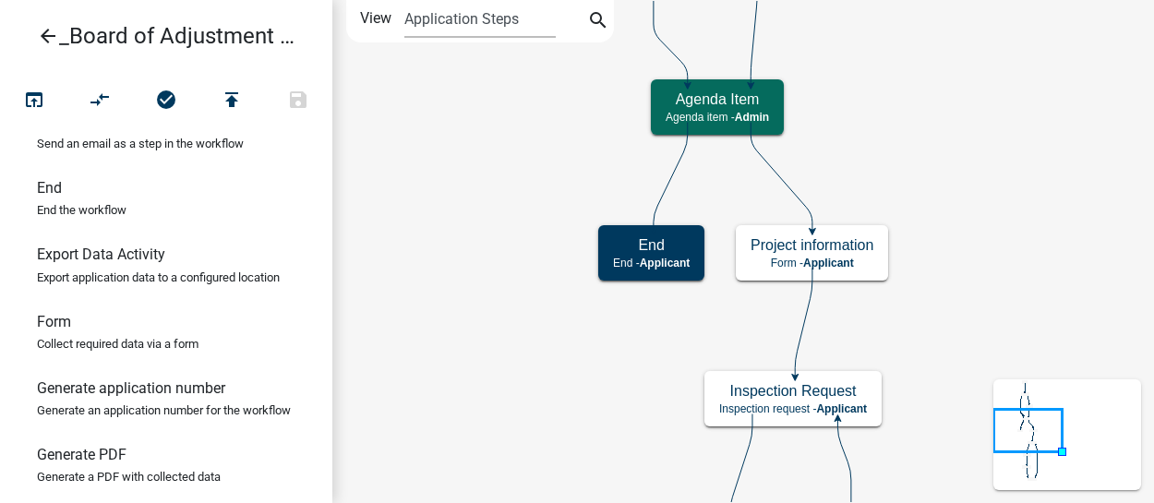
click at [121, 397] on h6 "Generate application number" at bounding box center [131, 388] width 188 height 18
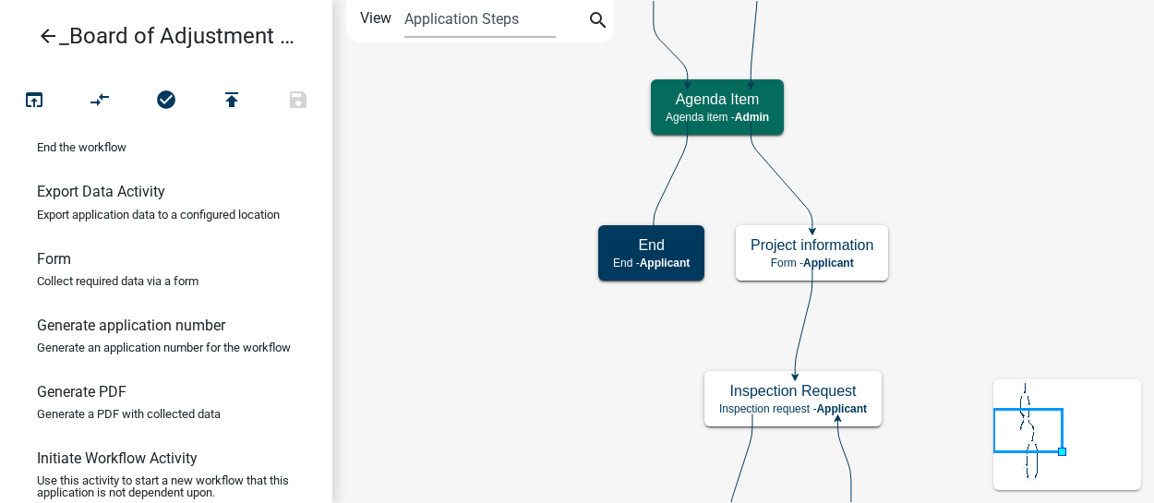
scroll to position [547, 0]
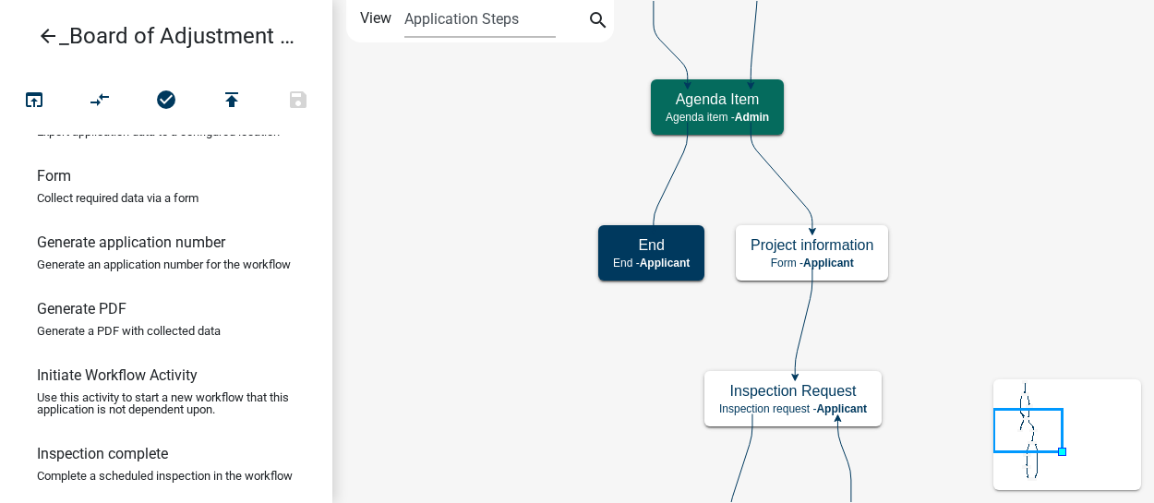
click at [151, 270] on p "Generate an application number for the workflow" at bounding box center [164, 264] width 254 height 12
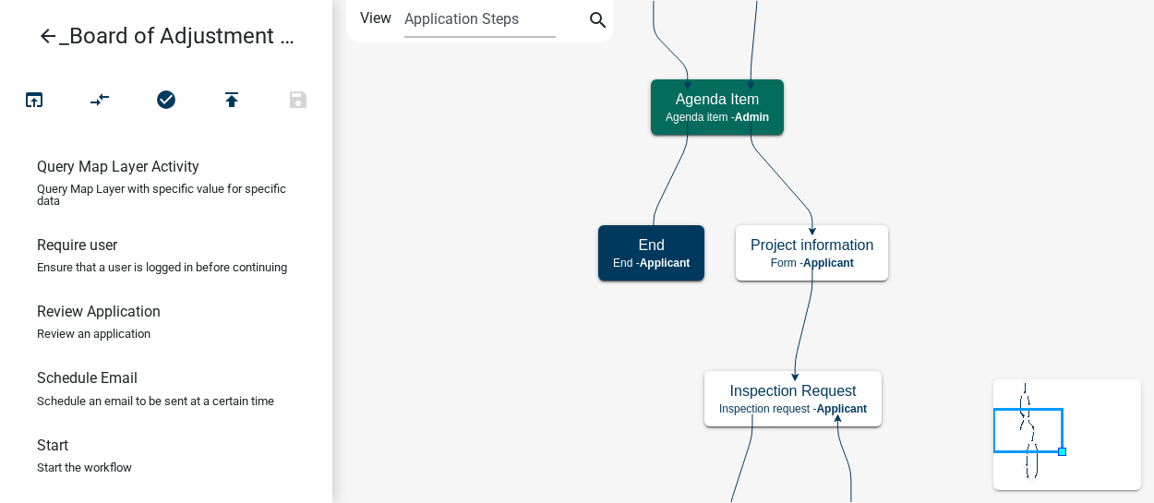
scroll to position [1464, 0]
click at [53, 35] on icon "arrow_back" at bounding box center [48, 38] width 22 height 26
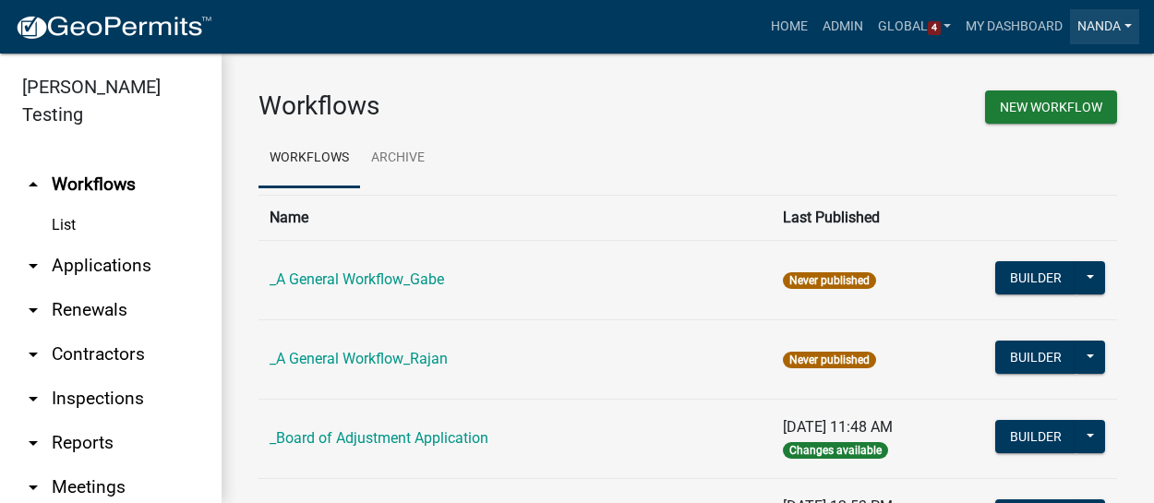
click at [1100, 29] on link "Nanda" at bounding box center [1104, 26] width 69 height 35
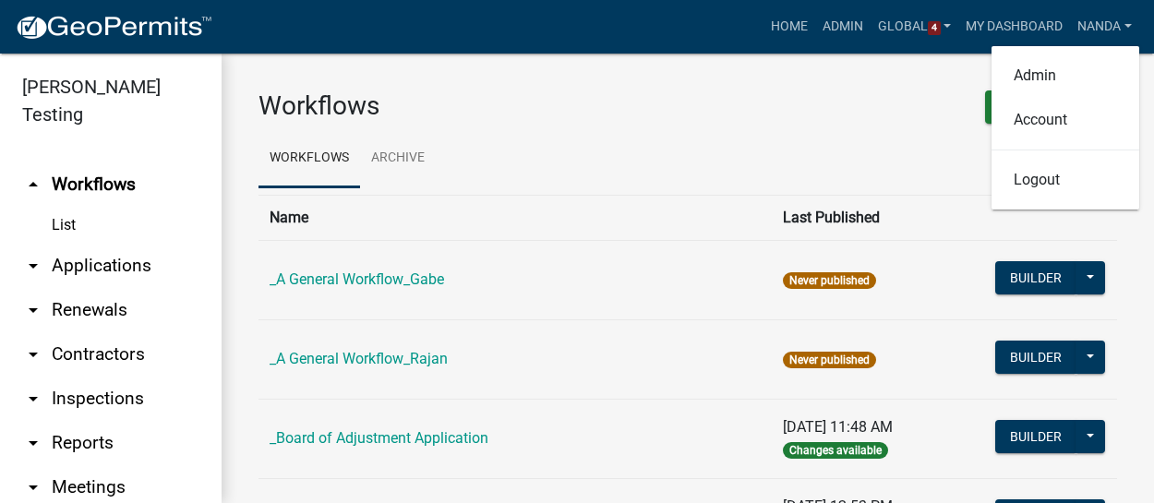
click at [852, 125] on div "New Workflow" at bounding box center [909, 109] width 443 height 39
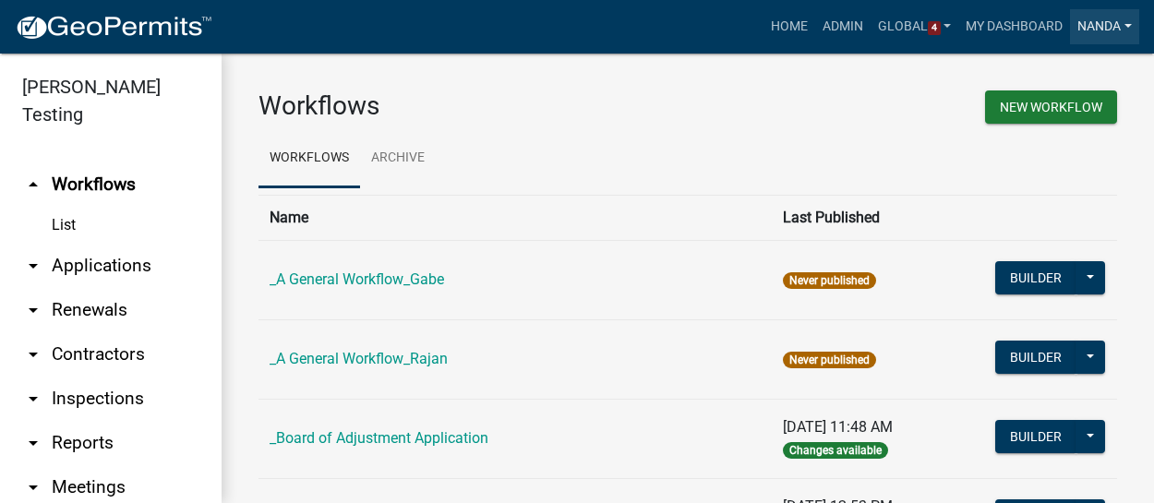
click at [1106, 26] on link "Nanda" at bounding box center [1104, 26] width 69 height 35
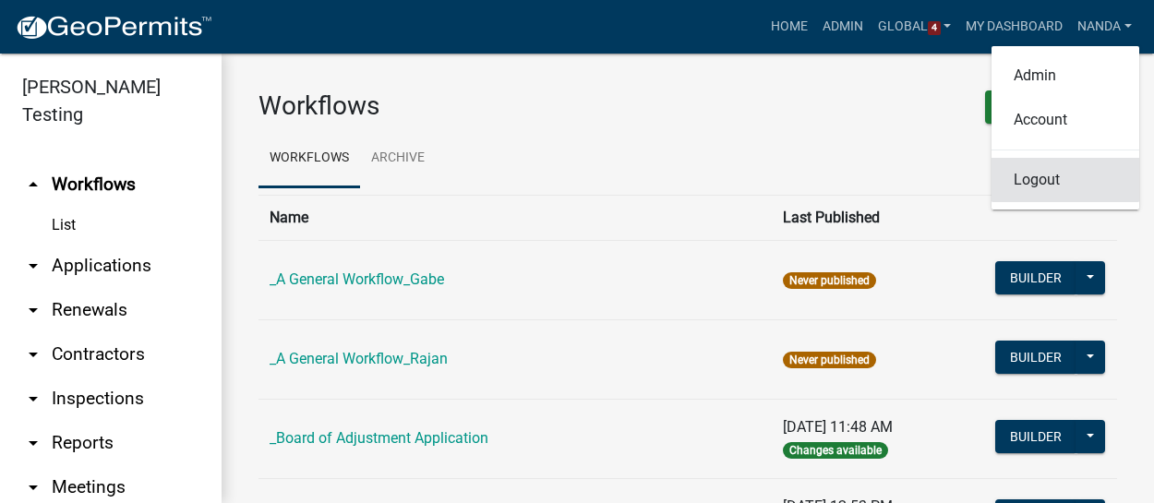
click at [1039, 184] on link "Logout" at bounding box center [1065, 180] width 148 height 44
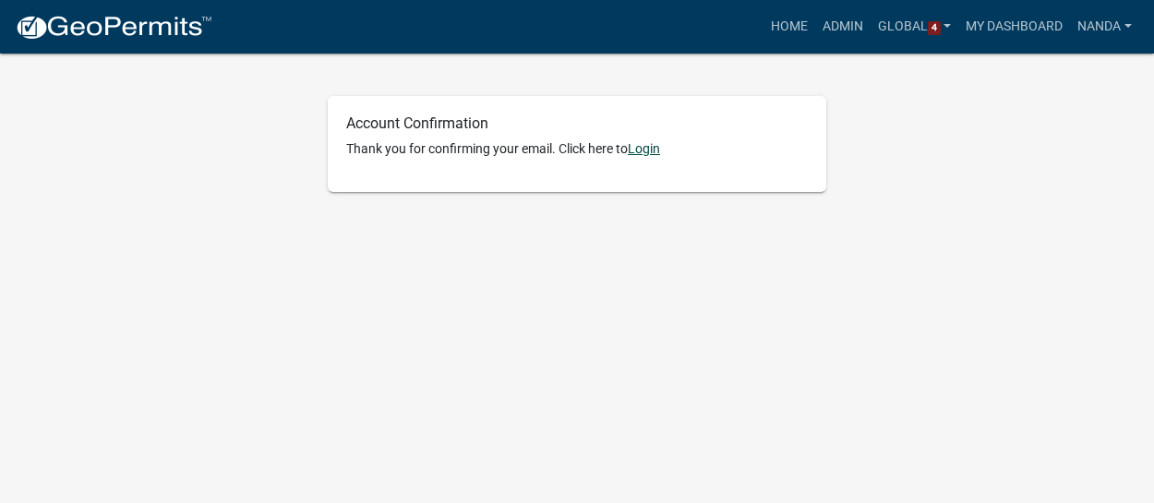
click at [653, 148] on link "Login" at bounding box center [644, 148] width 32 height 15
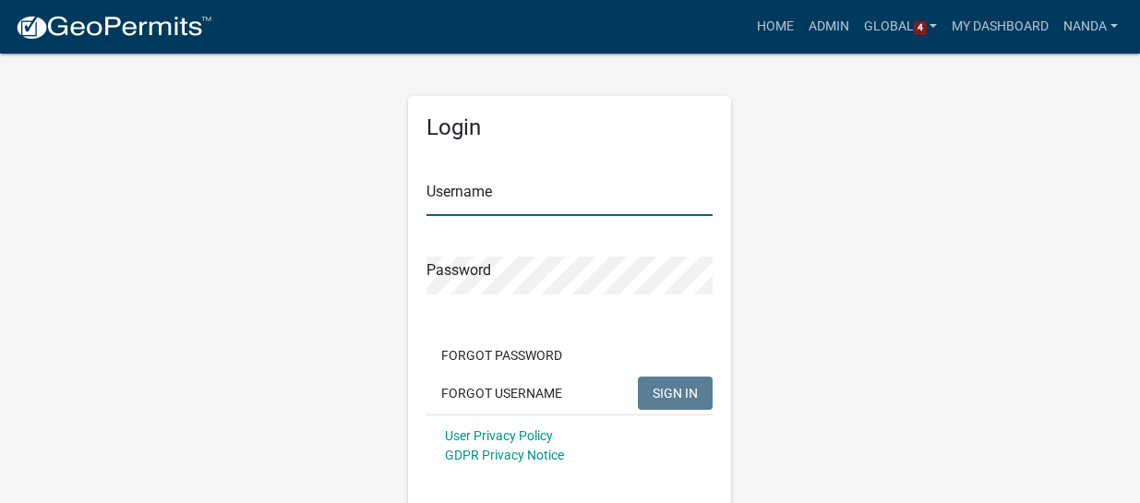
type input "nanda"
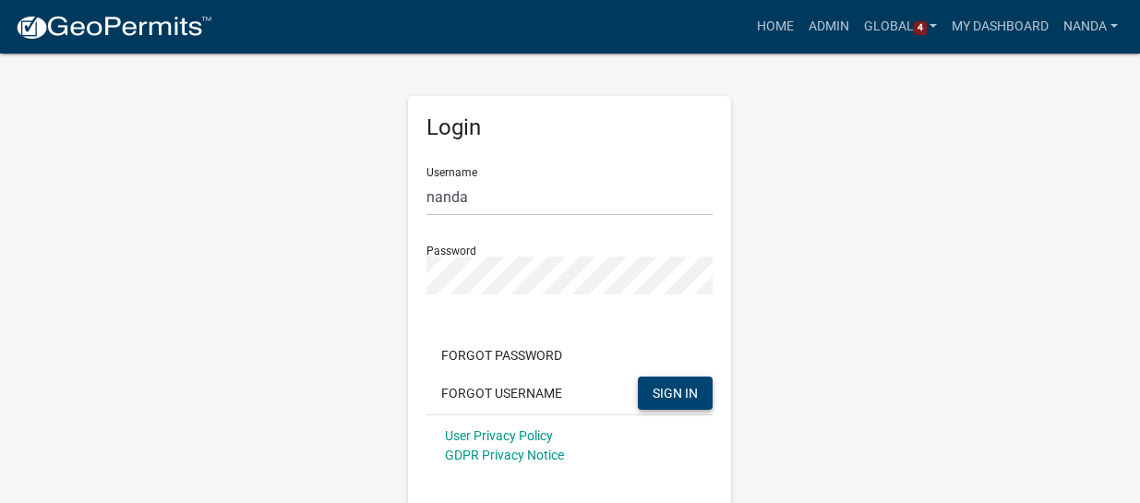
click at [670, 385] on span "SIGN IN" at bounding box center [675, 392] width 45 height 15
